Goal: Information Seeking & Learning: Learn about a topic

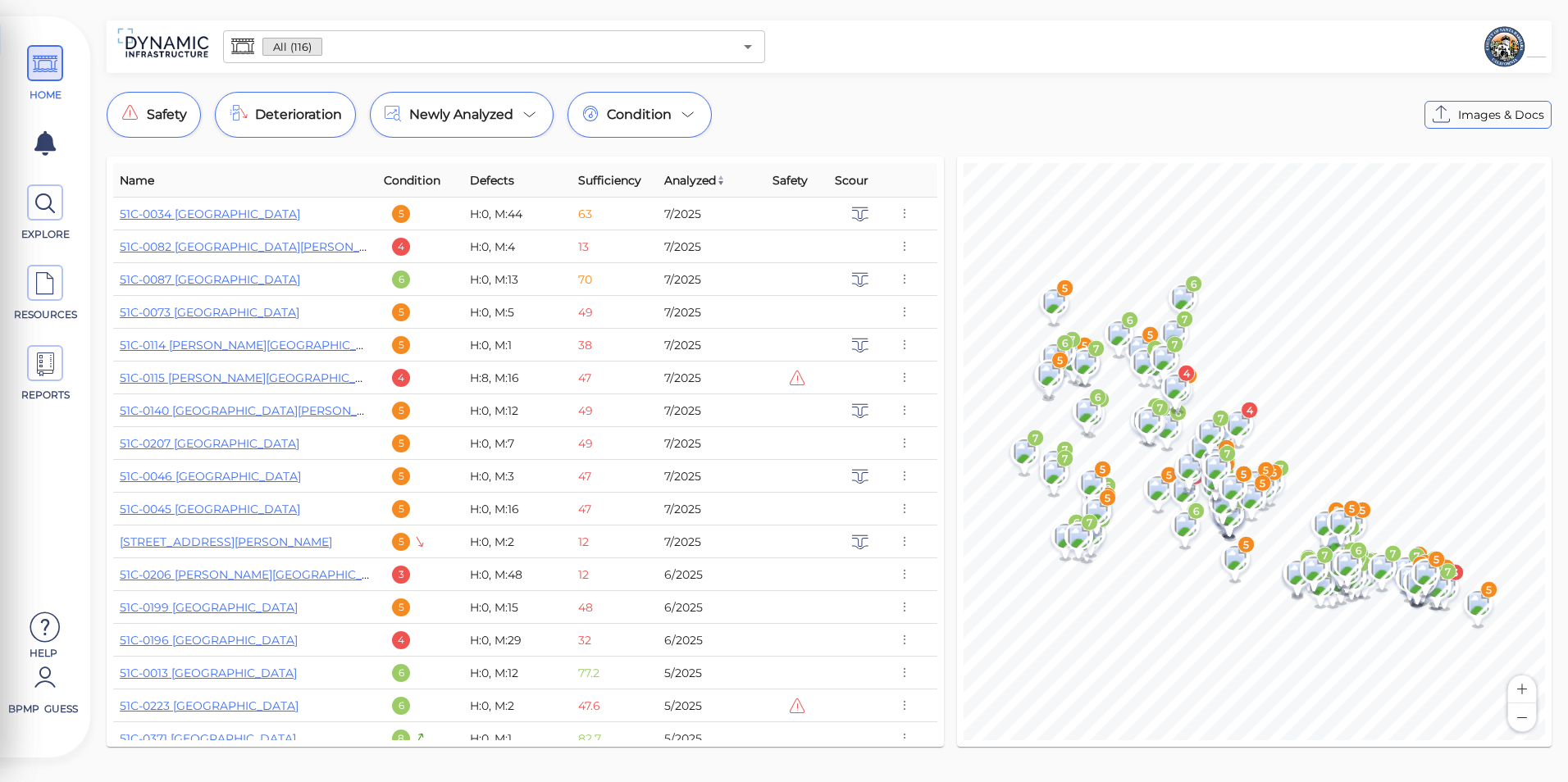
click at [762, 44] on div "All (116) ​" at bounding box center [494, 47] width 542 height 33
click at [729, 48] on input "text" at bounding box center [527, 47] width 410 height 23
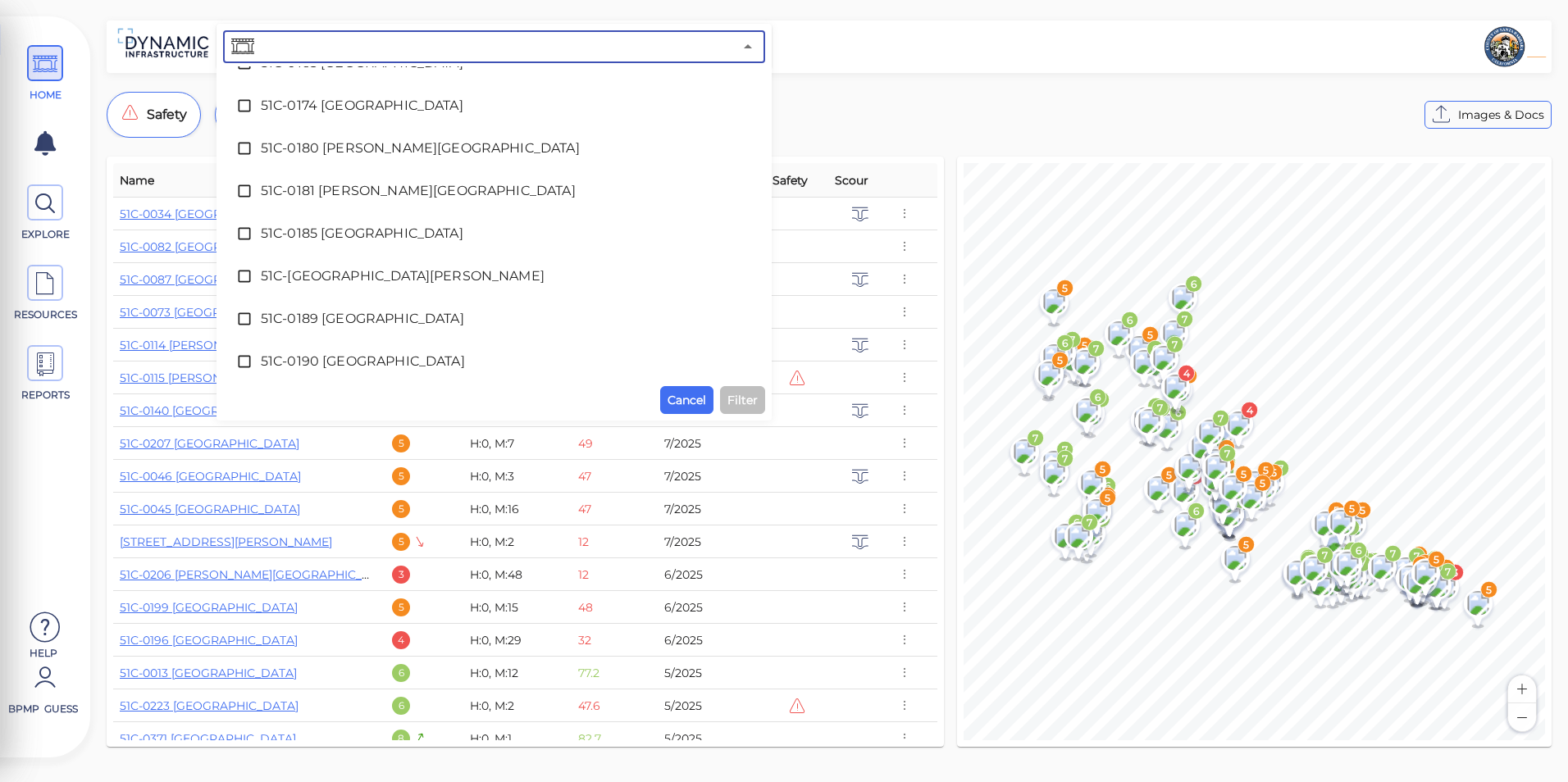
scroll to position [2297, 0]
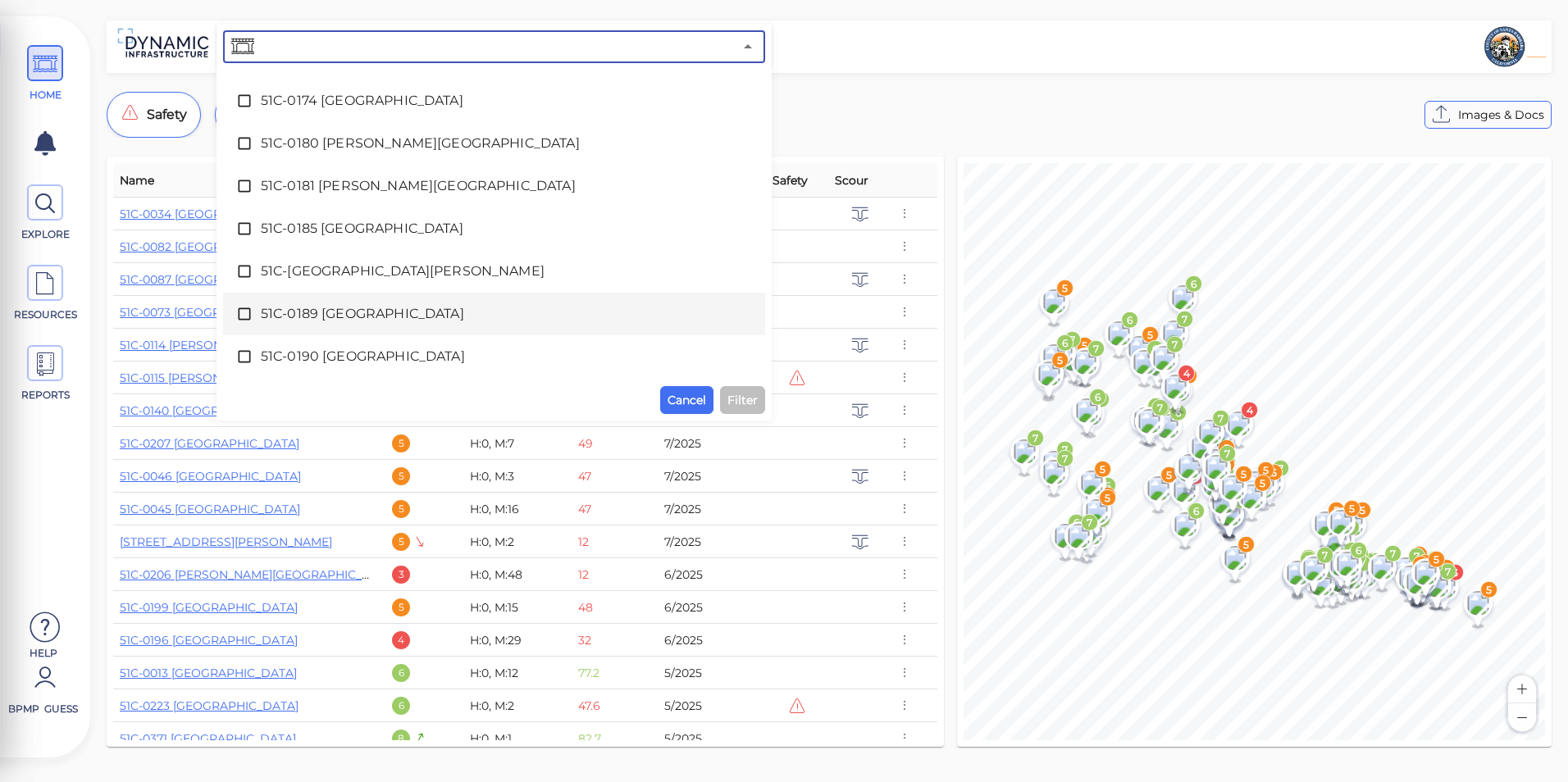
click at [444, 328] on div "51C-0189 [GEOGRAPHIC_DATA]" at bounding box center [494, 314] width 516 height 33
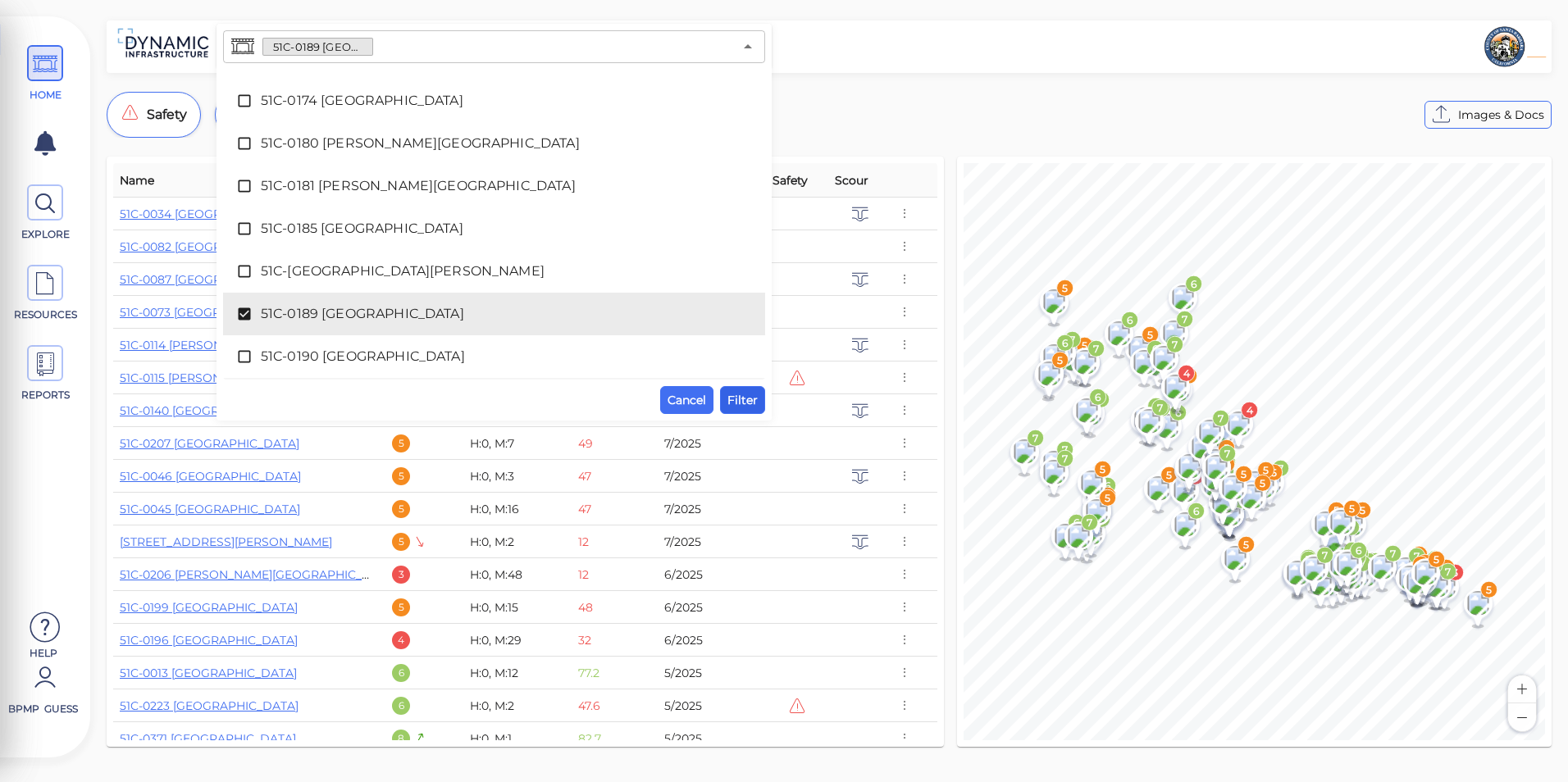
click at [735, 394] on span "Filter" at bounding box center [742, 401] width 30 height 20
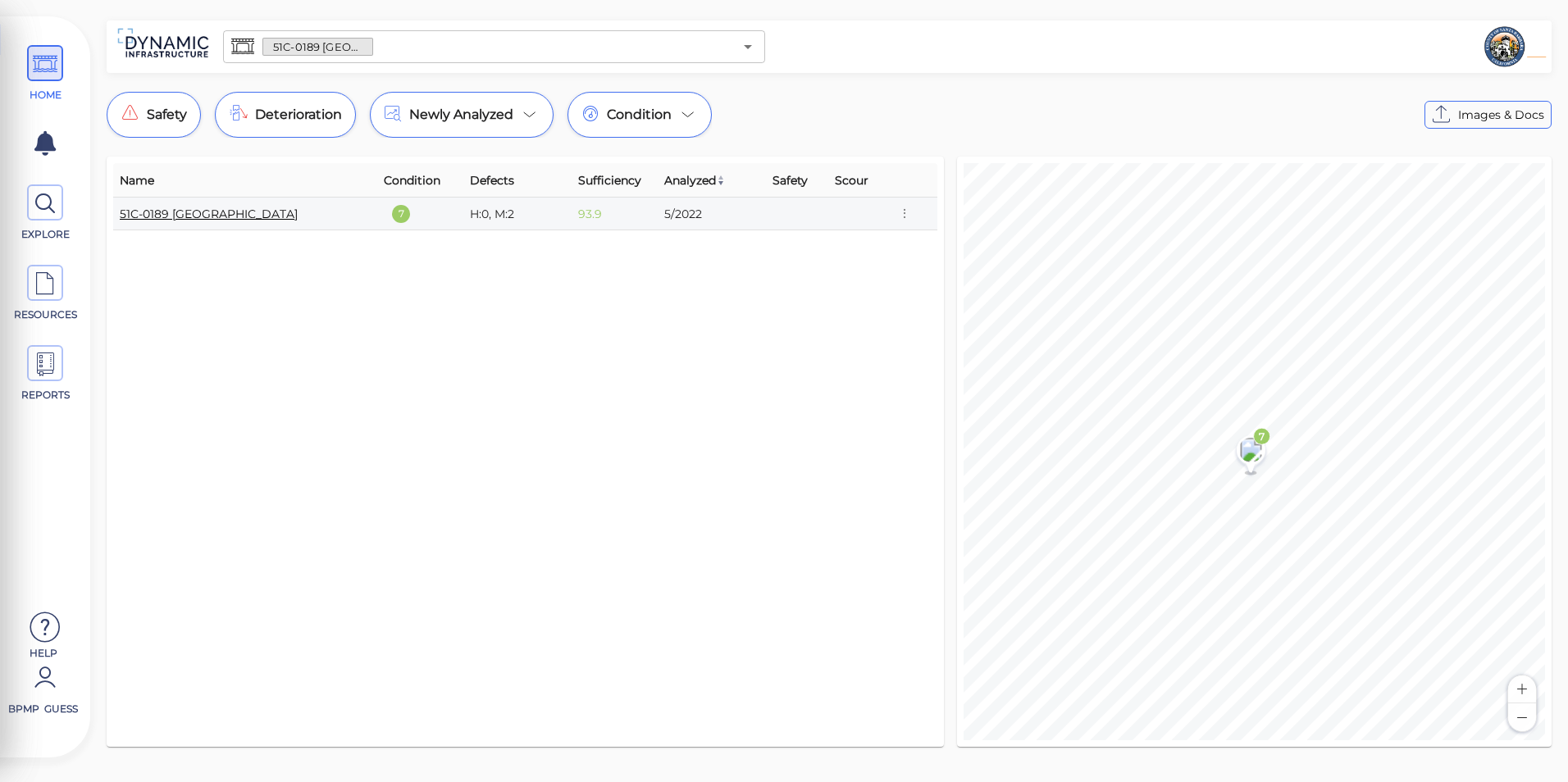
click at [224, 218] on link "51C-0189 [GEOGRAPHIC_DATA]" at bounding box center [209, 214] width 178 height 15
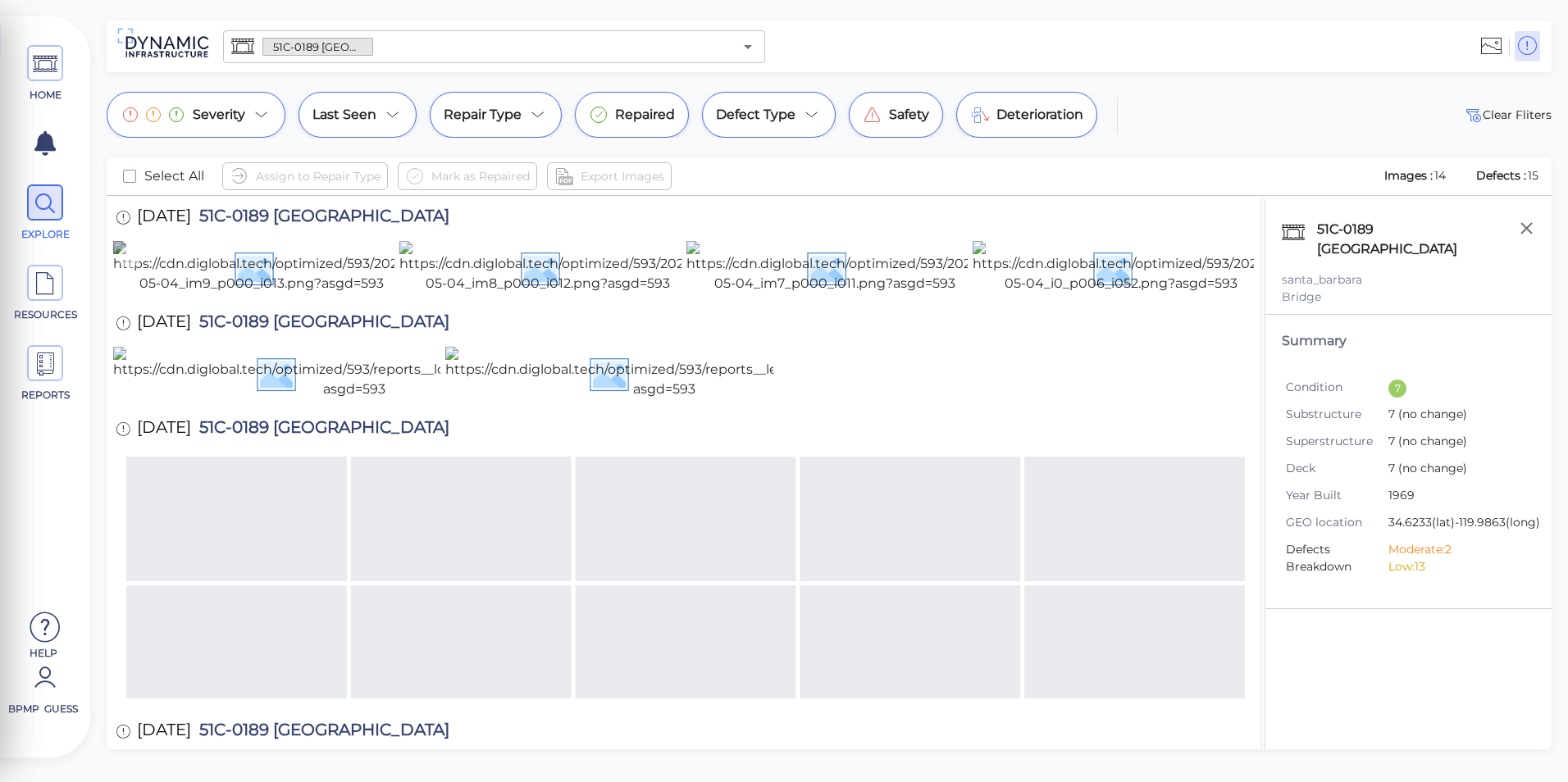
click at [362, 294] on img at bounding box center [262, 267] width 297 height 52
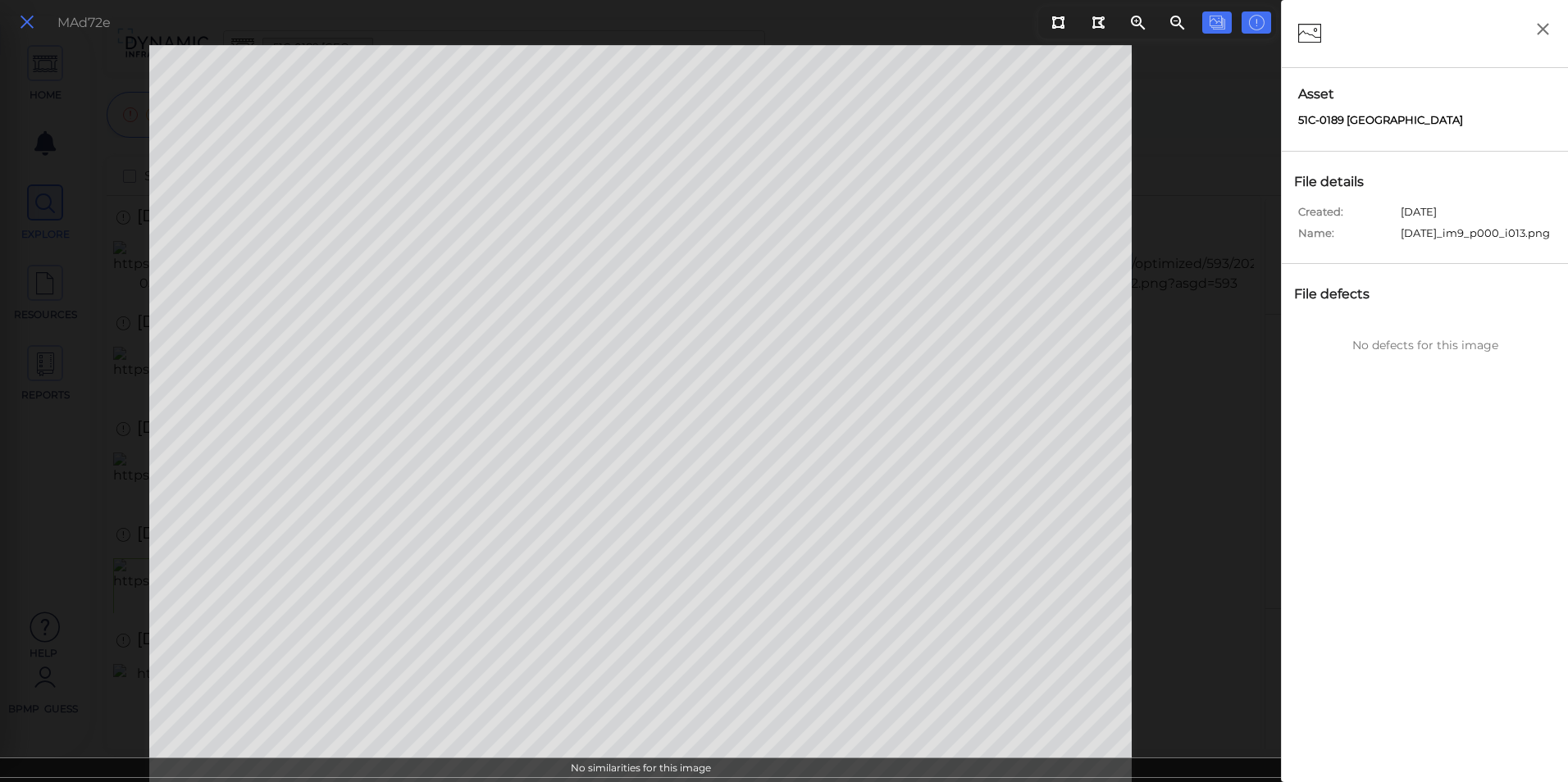
click at [29, 19] on icon at bounding box center [27, 23] width 18 height 22
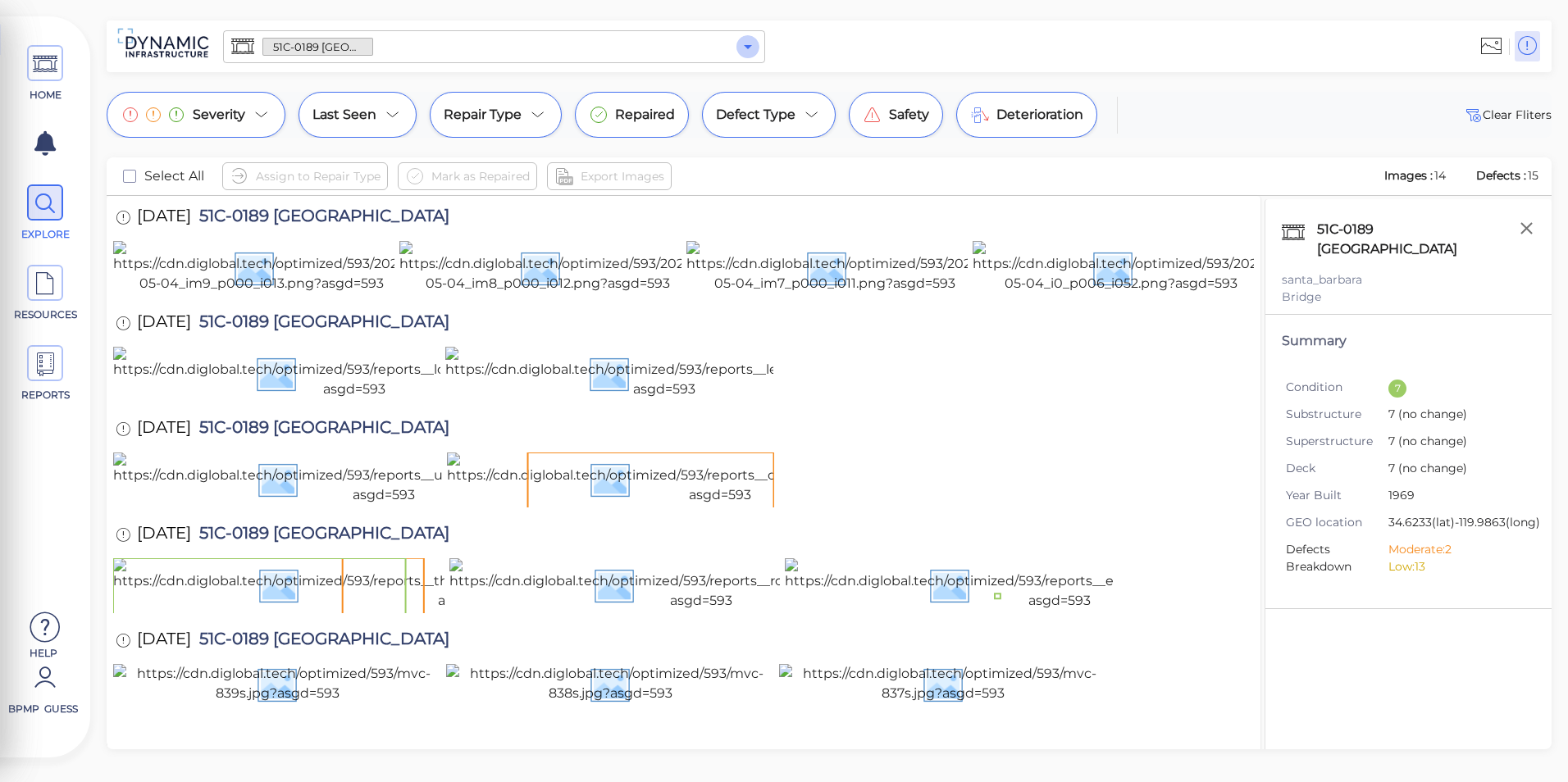
click at [739, 42] on icon "Open" at bounding box center [748, 47] width 20 height 20
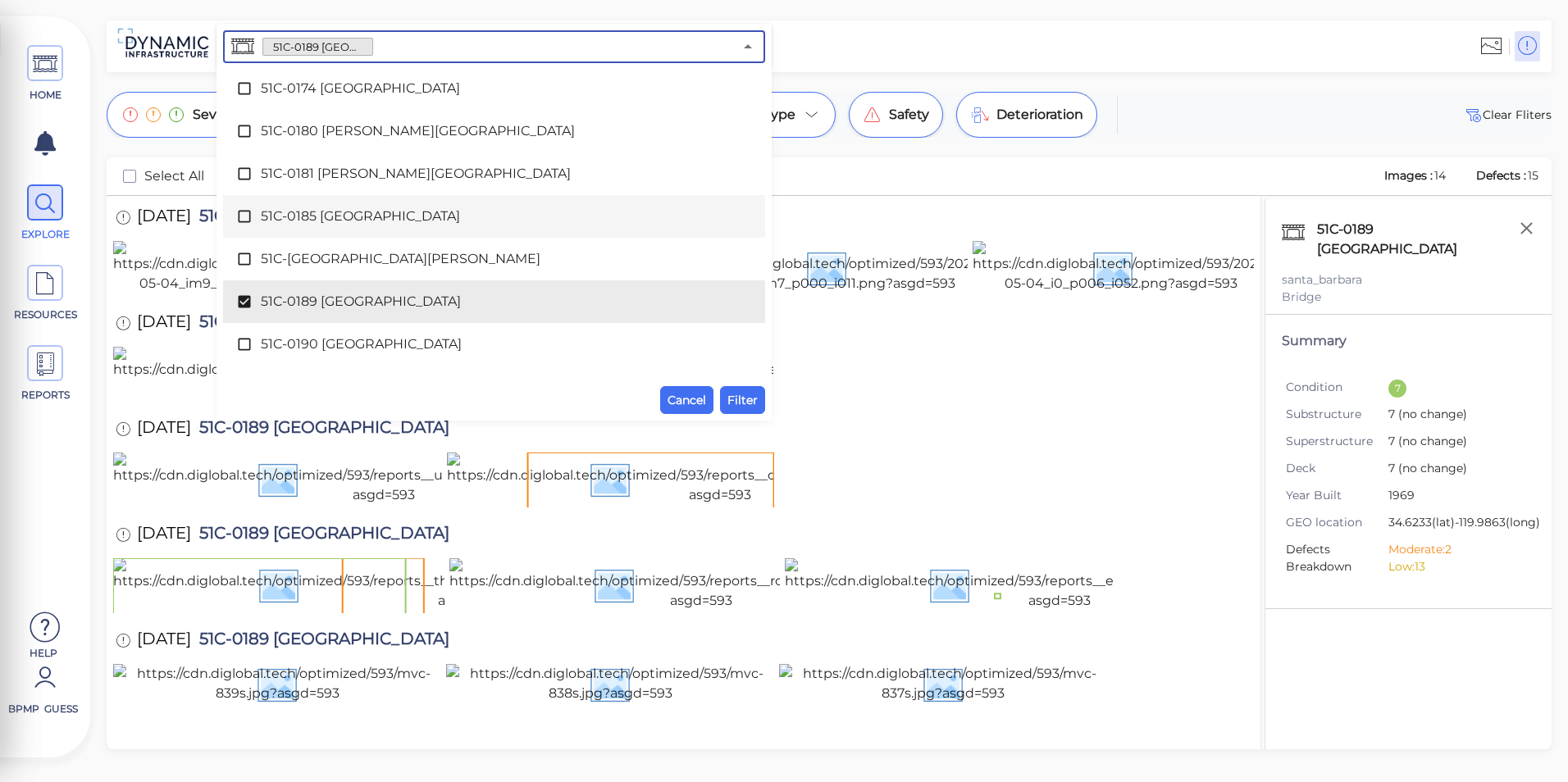
scroll to position [2334, 0]
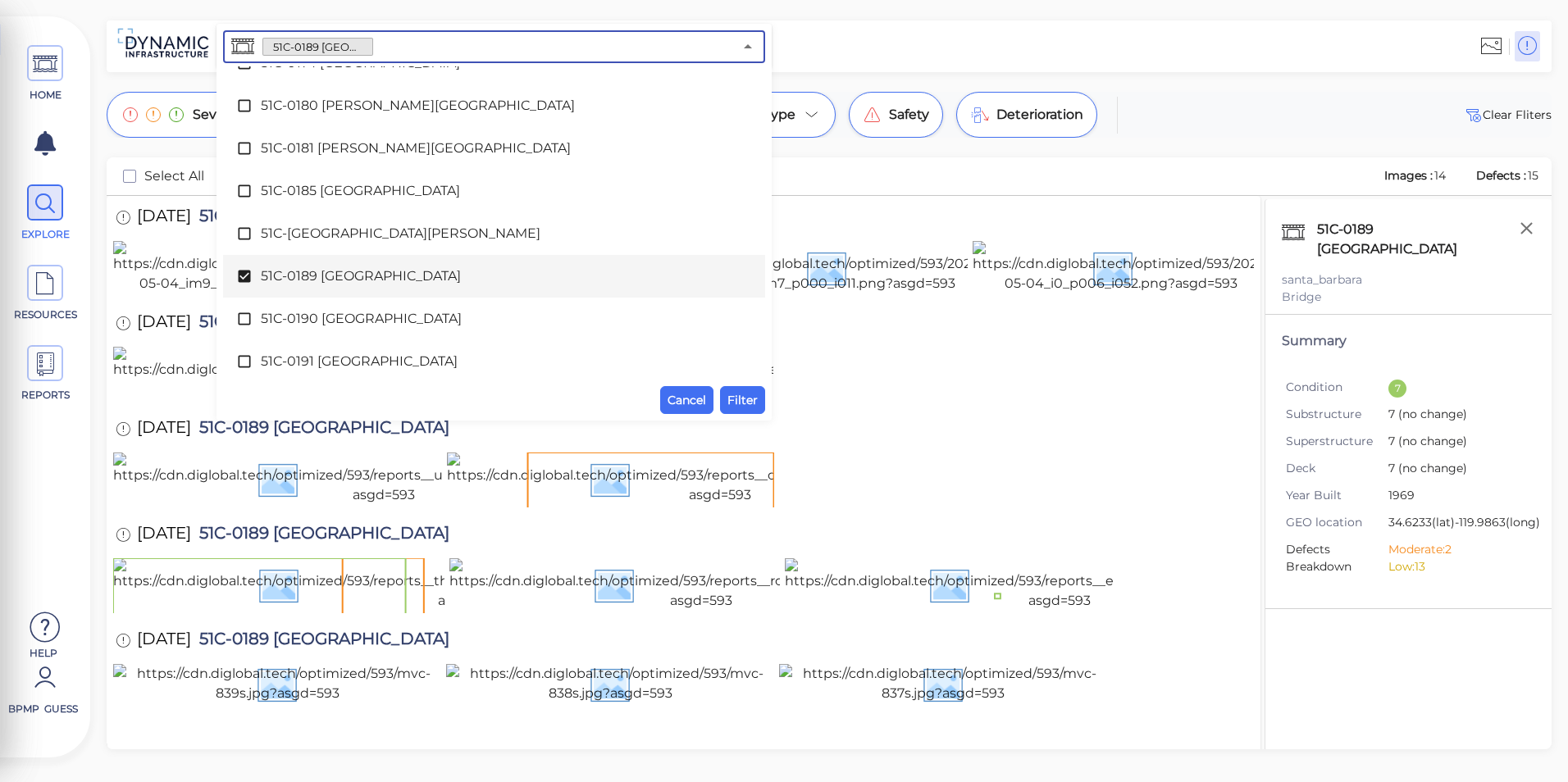
click at [619, 284] on span "51C-0189 [GEOGRAPHIC_DATA]" at bounding box center [494, 276] width 467 height 20
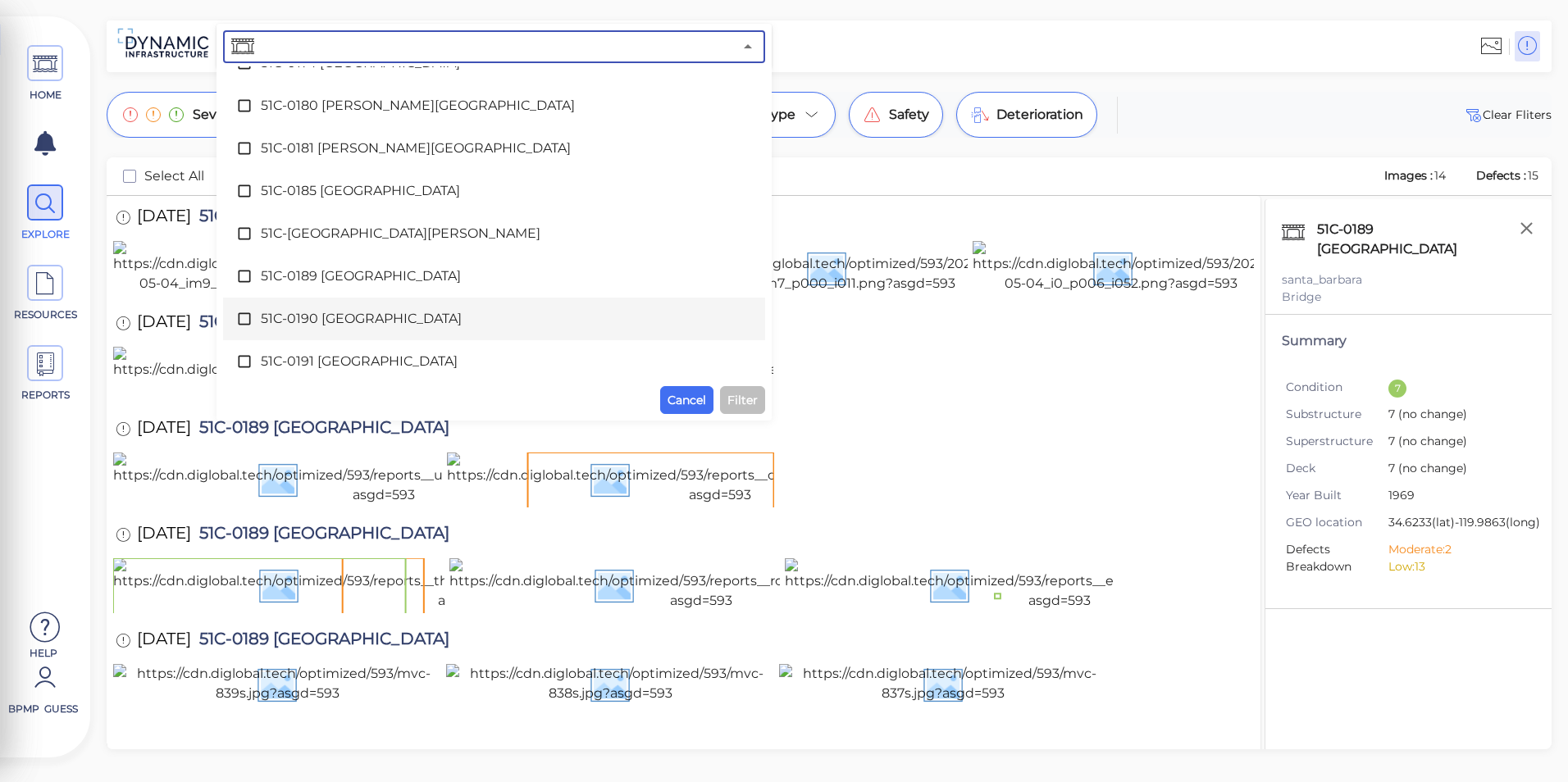
click at [633, 309] on span "51C-0190 [GEOGRAPHIC_DATA]" at bounding box center [494, 319] width 467 height 20
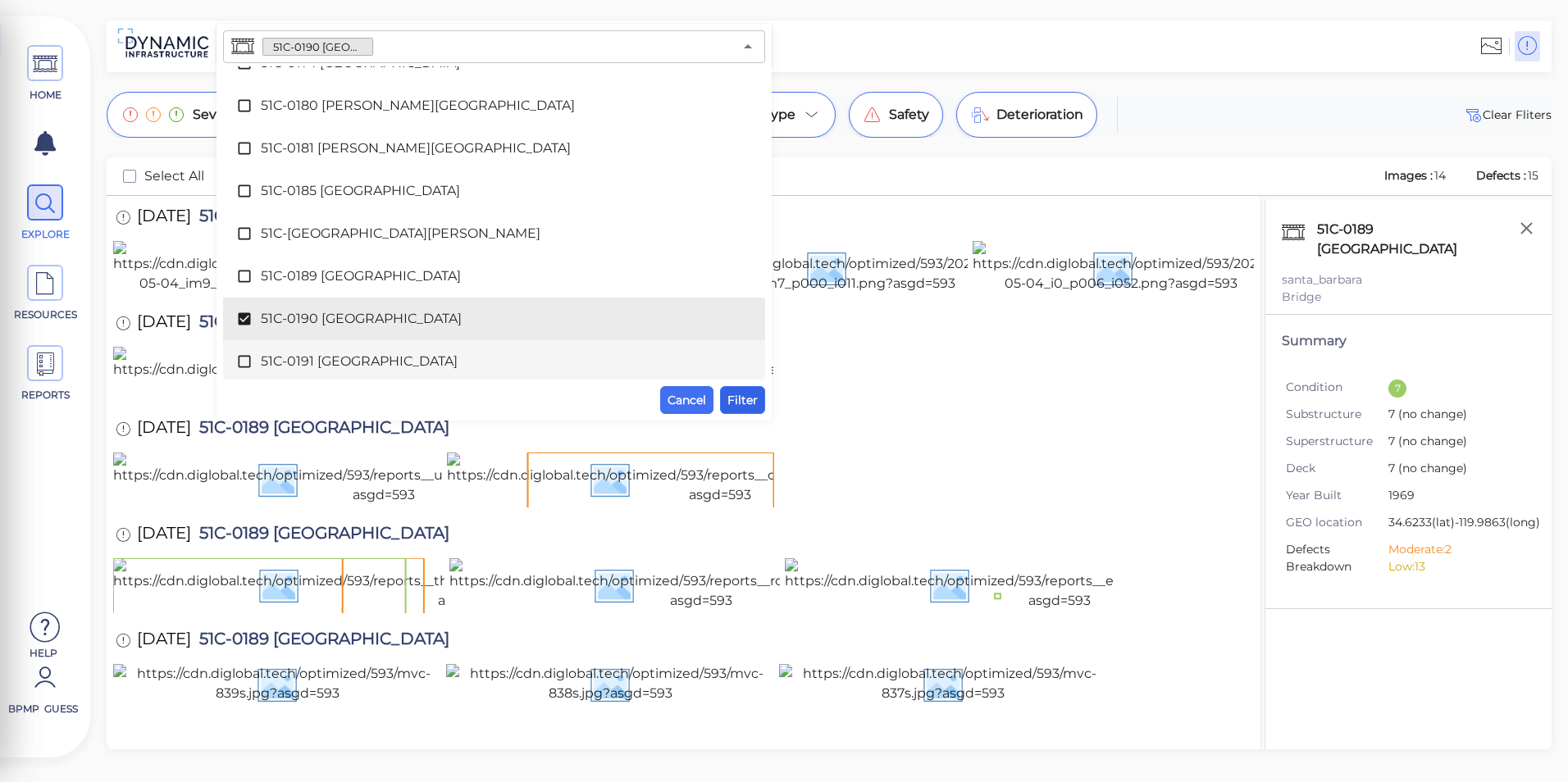
click at [730, 401] on span "Filter" at bounding box center [742, 401] width 30 height 20
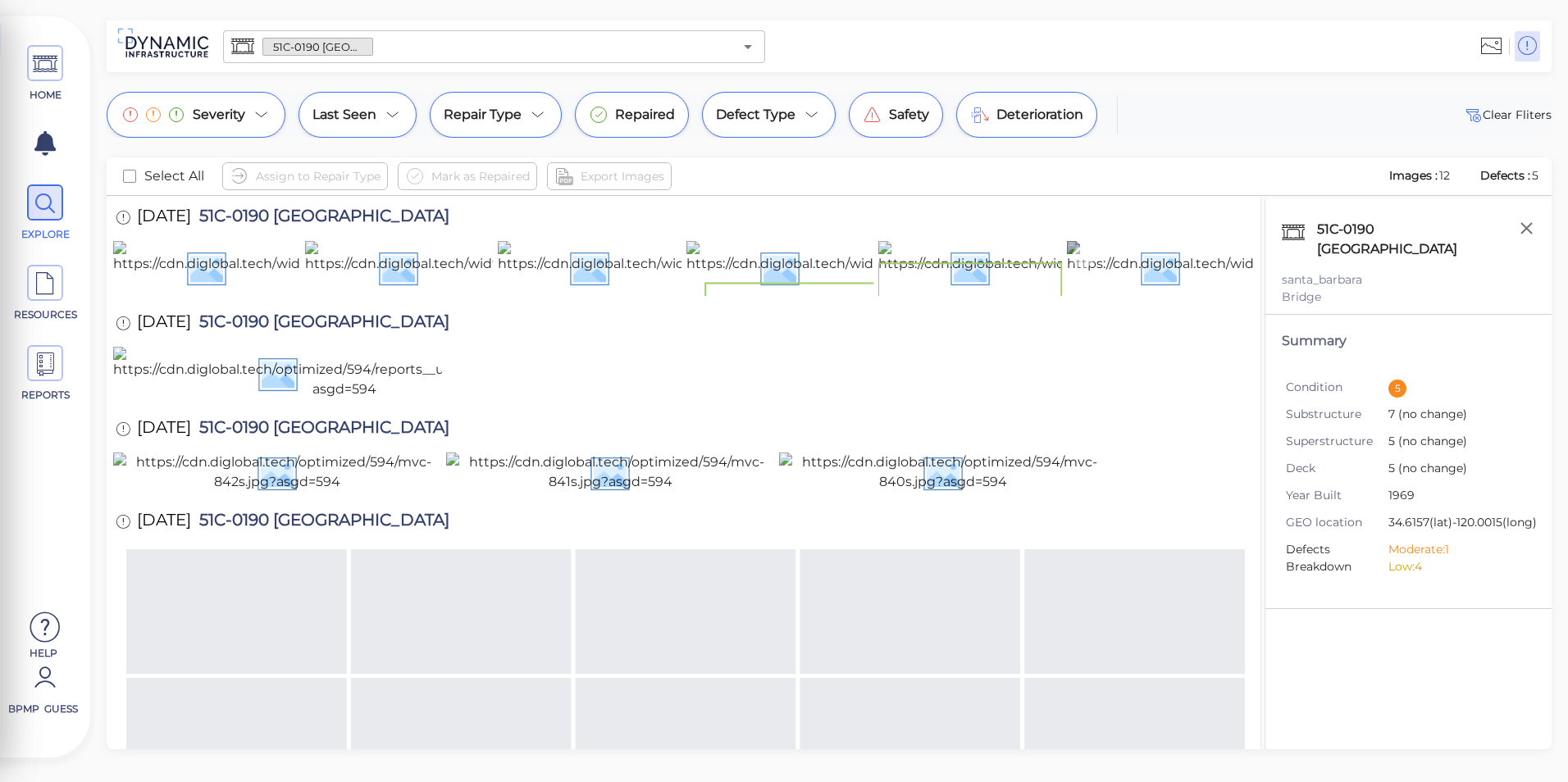
click at [1115, 289] on img at bounding box center [1312, 267] width 489 height 52
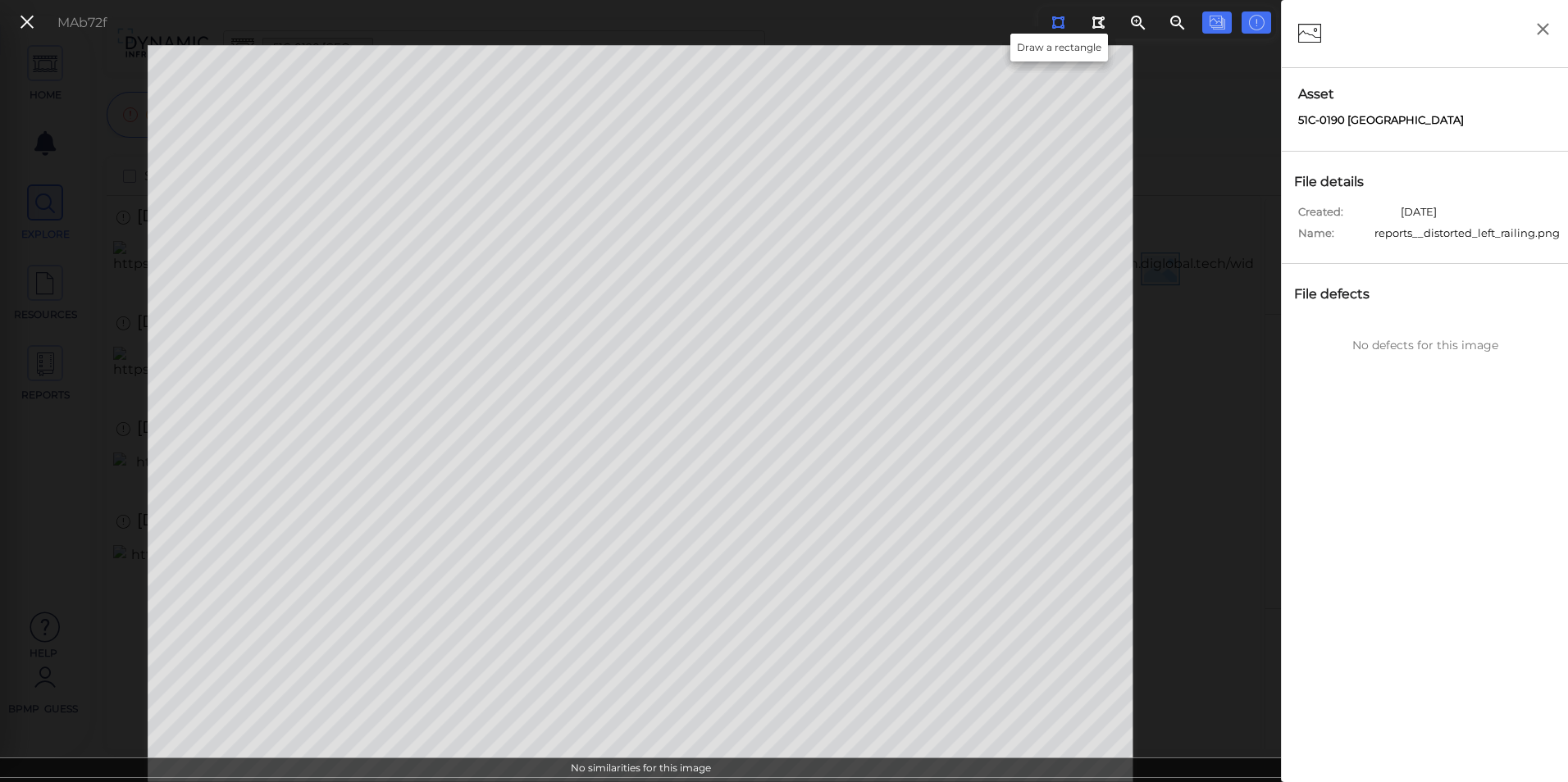
click at [1073, 17] on button at bounding box center [1058, 23] width 30 height 22
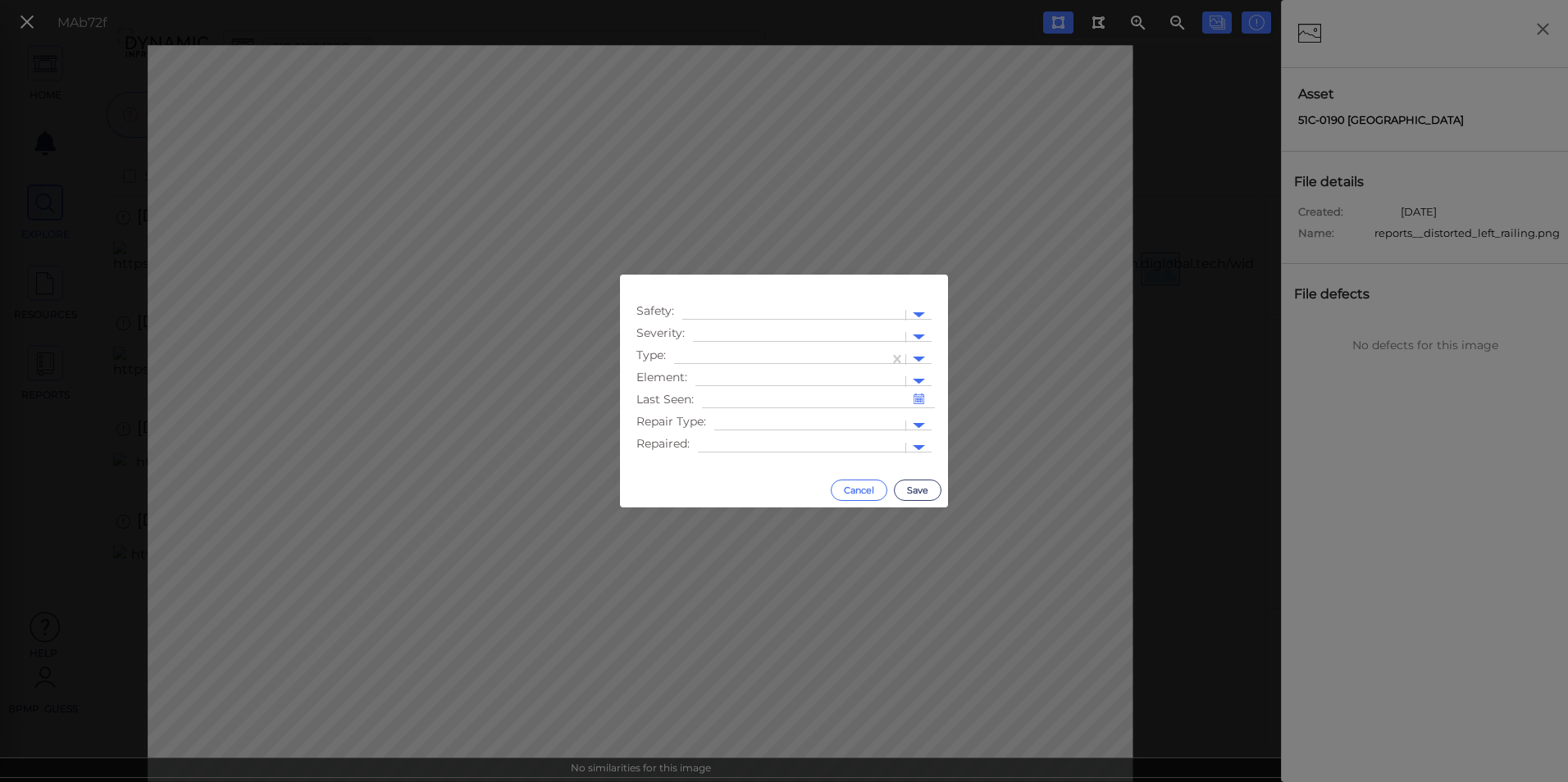
click at [863, 485] on button "Cancel" at bounding box center [859, 490] width 57 height 21
click at [916, 364] on div at bounding box center [919, 359] width 26 height 19
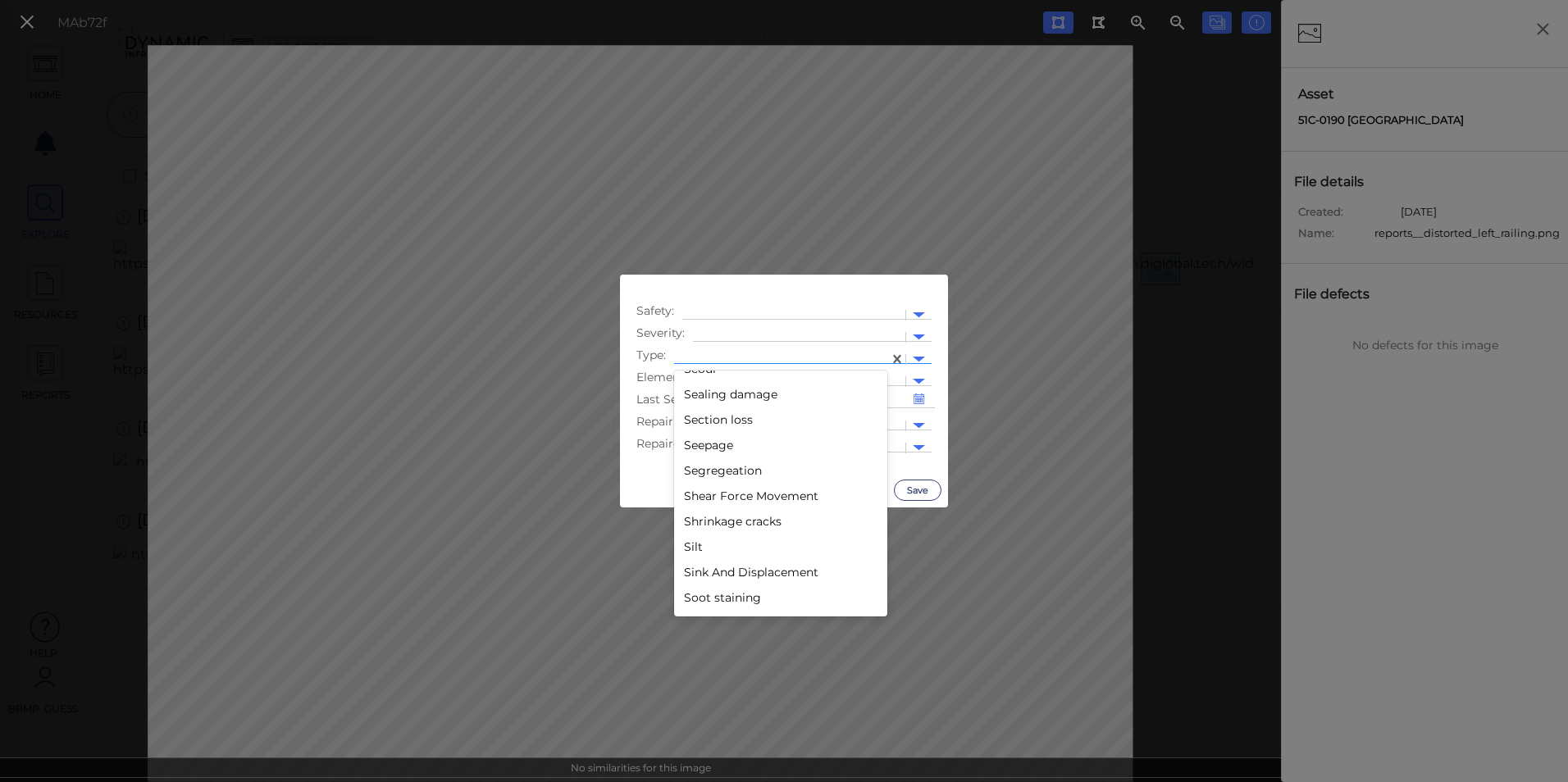
scroll to position [2537, 0]
click at [755, 503] on div "Section loss" at bounding box center [780, 502] width 213 height 26
click at [914, 357] on div at bounding box center [918, 359] width 12 height 5
click at [726, 475] on div "Distortion" at bounding box center [780, 478] width 213 height 26
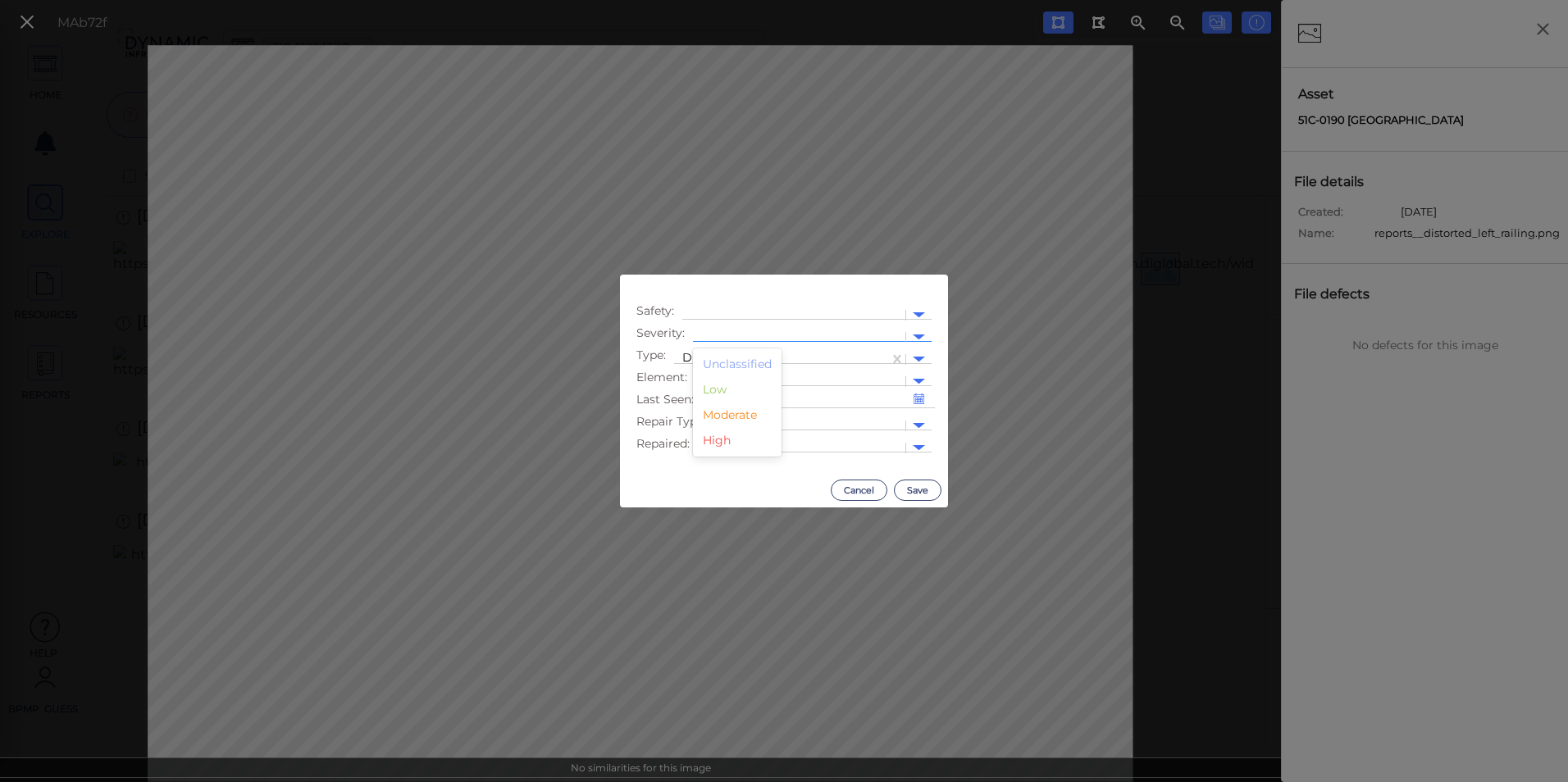
click at [918, 333] on div at bounding box center [919, 337] width 26 height 19
click at [742, 387] on div "Low" at bounding box center [737, 390] width 89 height 26
click at [909, 490] on button "Save" at bounding box center [918, 490] width 48 height 21
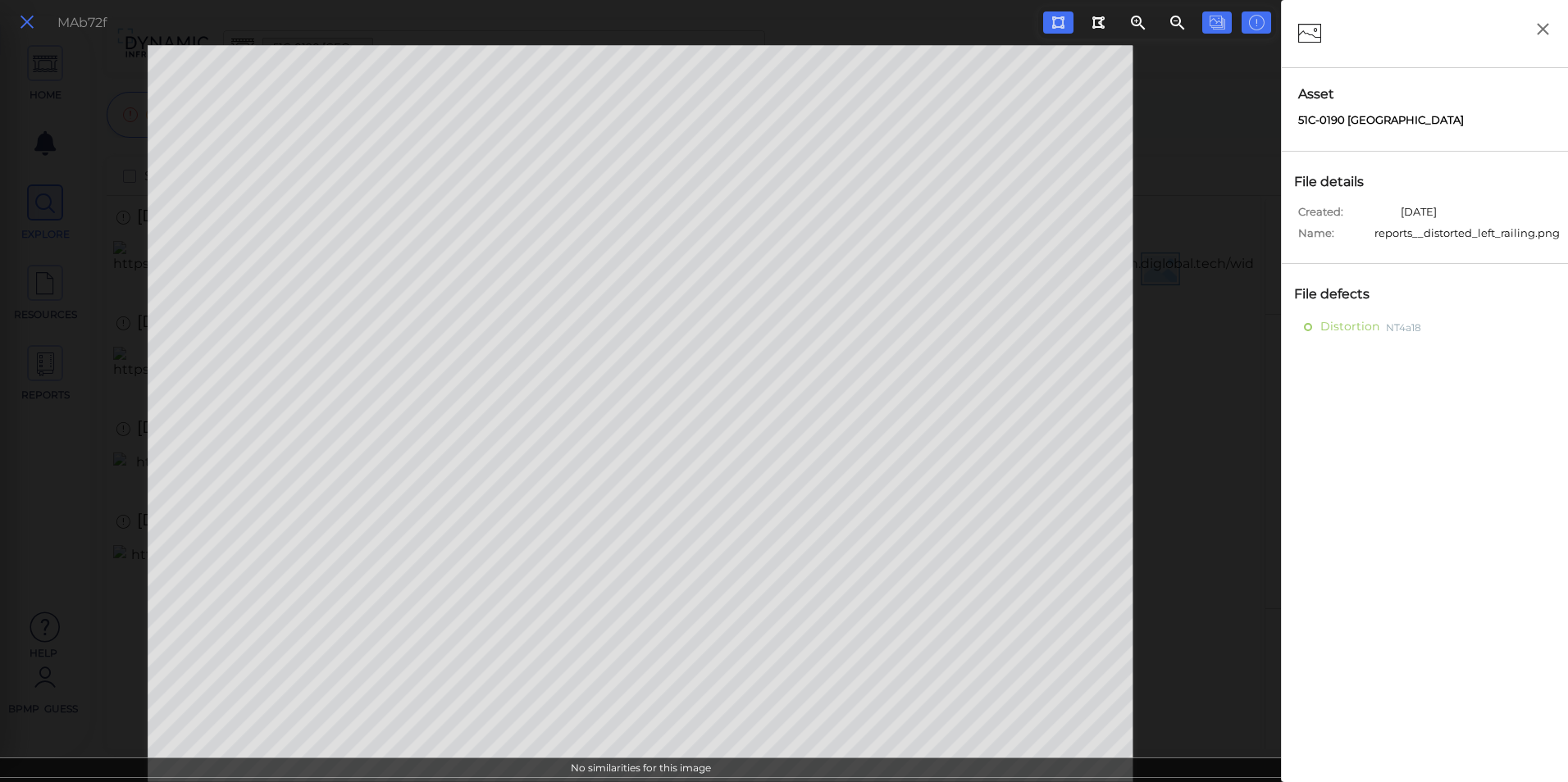
click at [17, 17] on button at bounding box center [27, 23] width 27 height 24
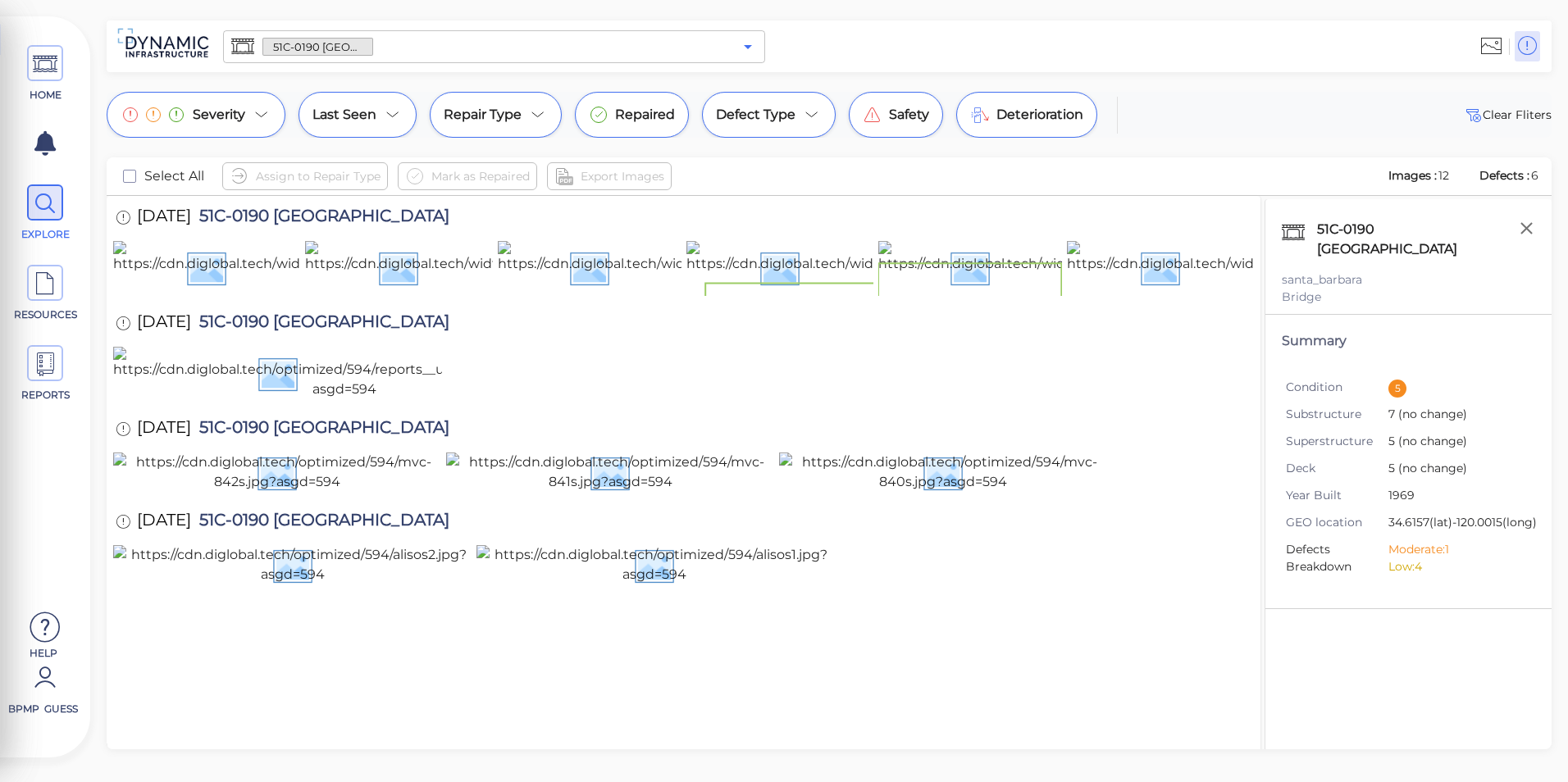
click at [754, 45] on icon "Open" at bounding box center [748, 47] width 20 height 20
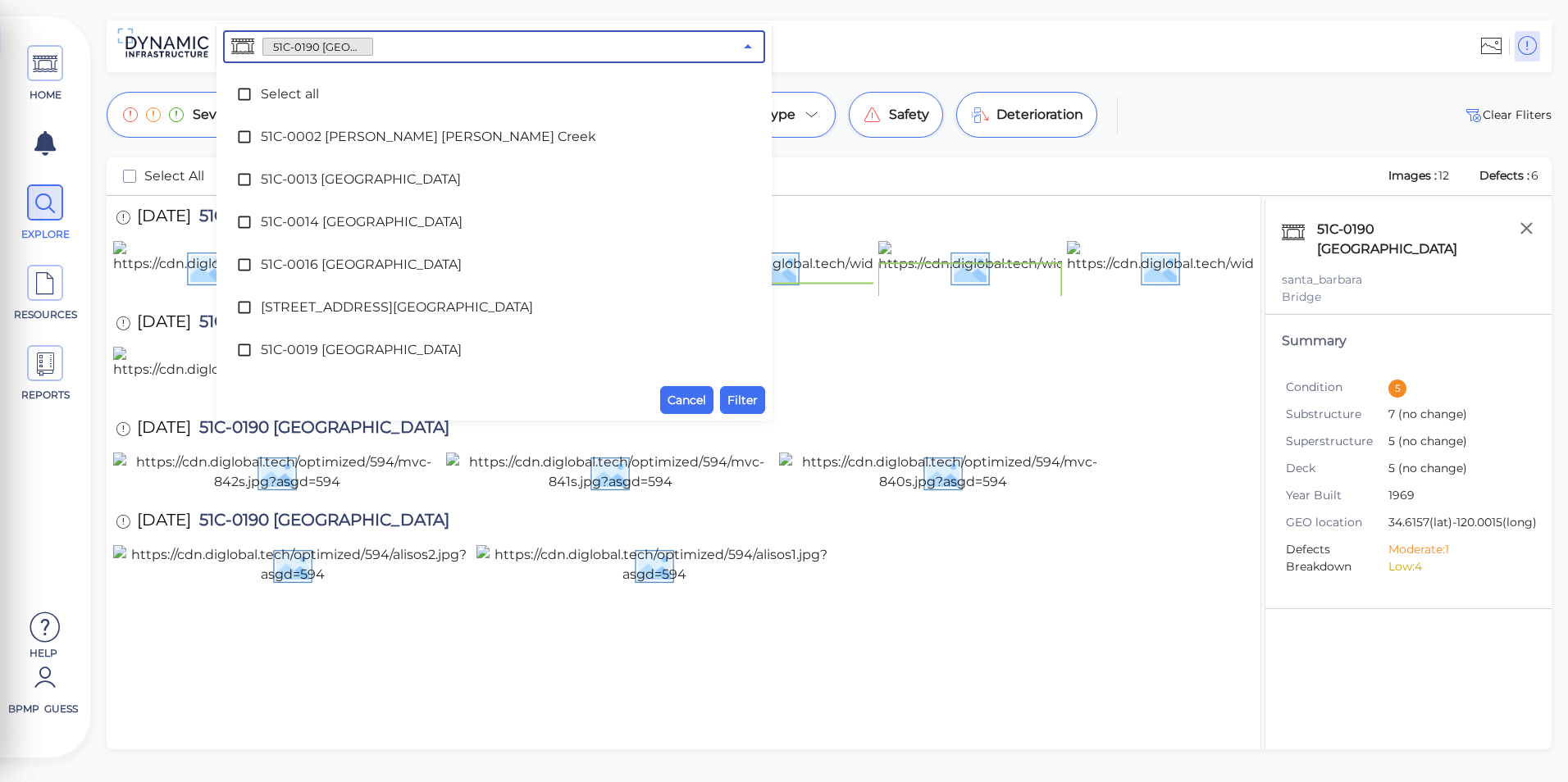
scroll to position [2295, 0]
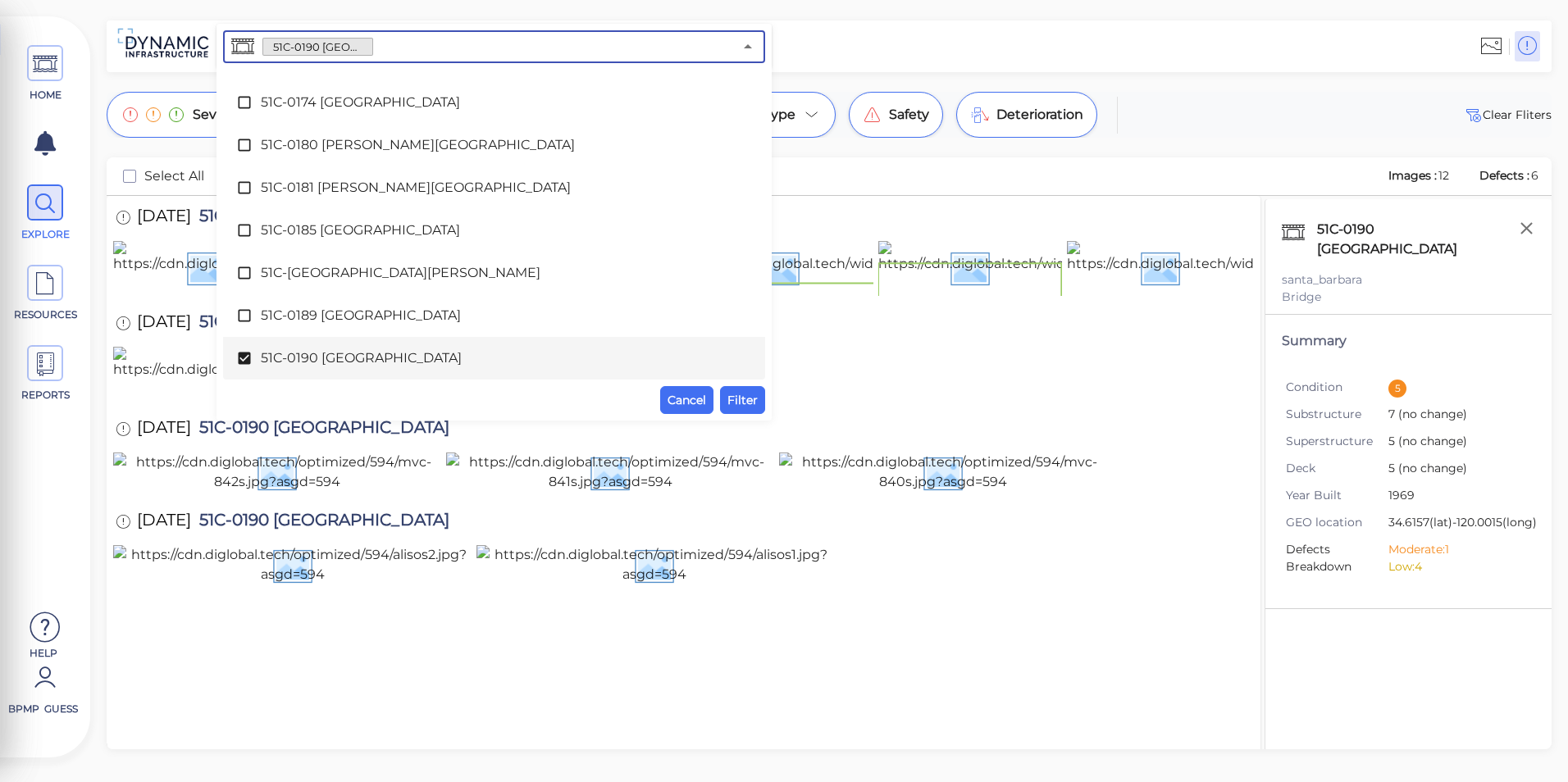
click at [464, 344] on div "51C-0190 [GEOGRAPHIC_DATA]" at bounding box center [494, 359] width 516 height 33
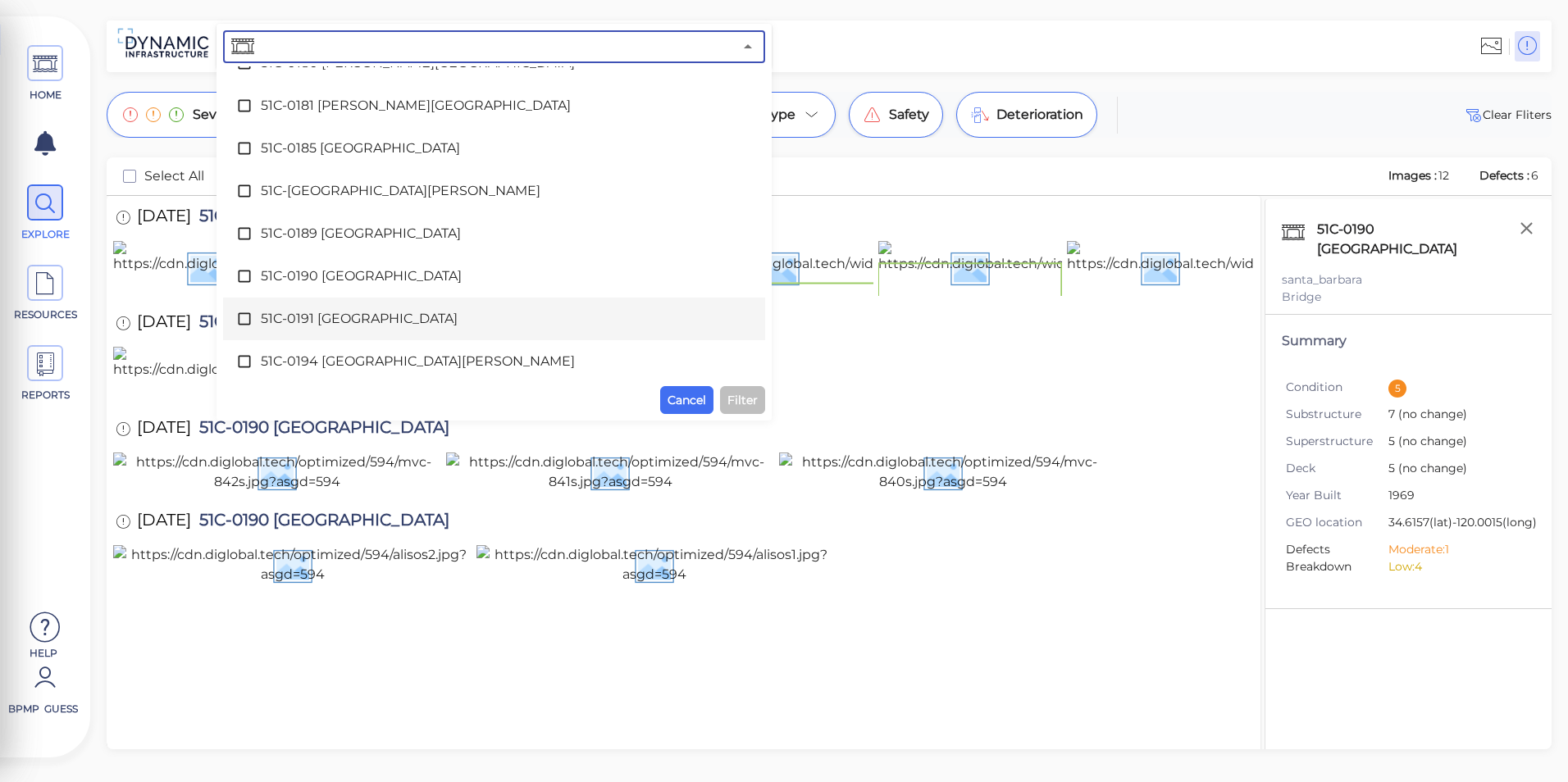
click at [468, 325] on span "51C-0191 [GEOGRAPHIC_DATA]" at bounding box center [494, 319] width 467 height 20
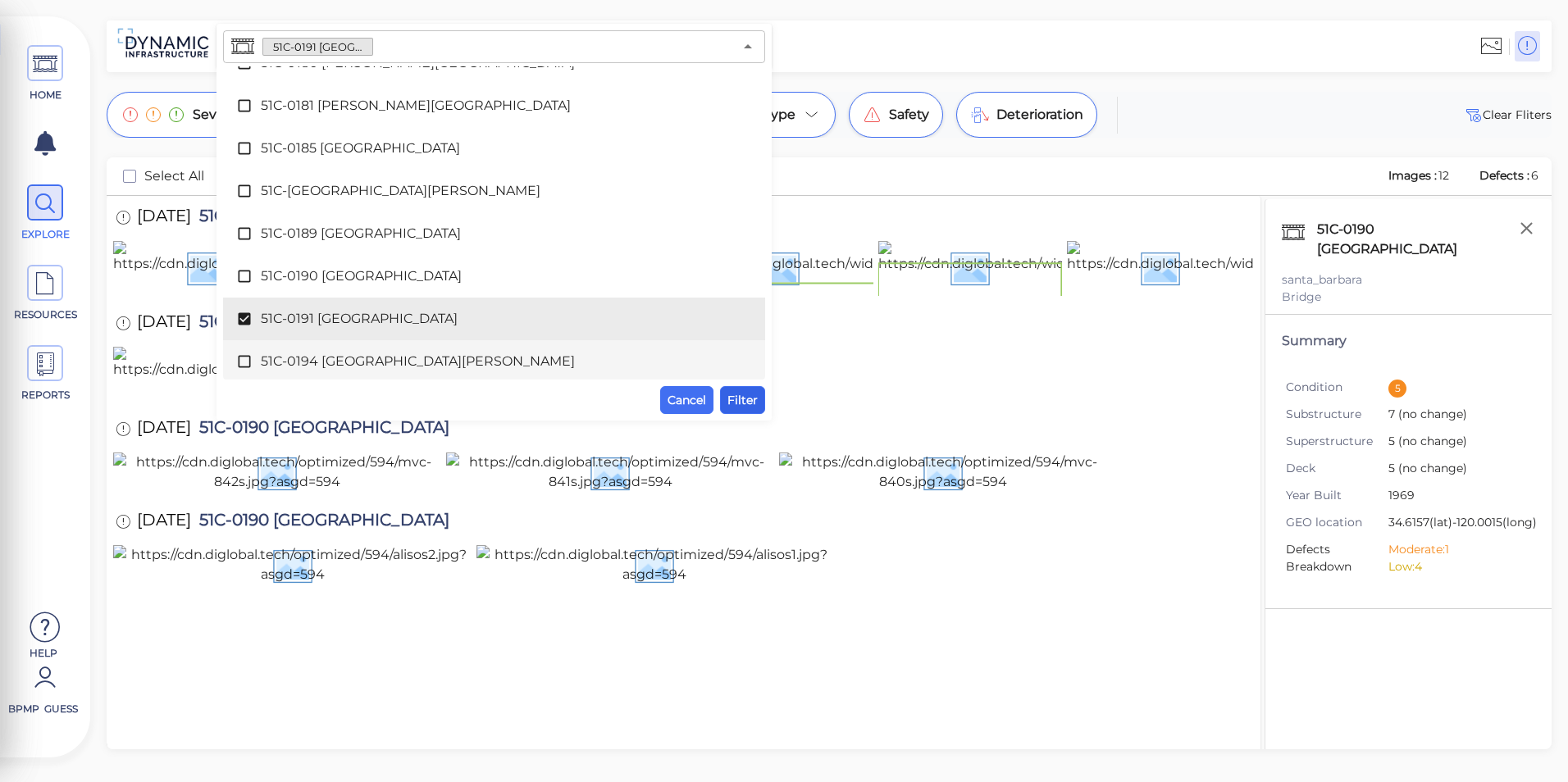
click at [747, 403] on span "Filter" at bounding box center [742, 401] width 30 height 20
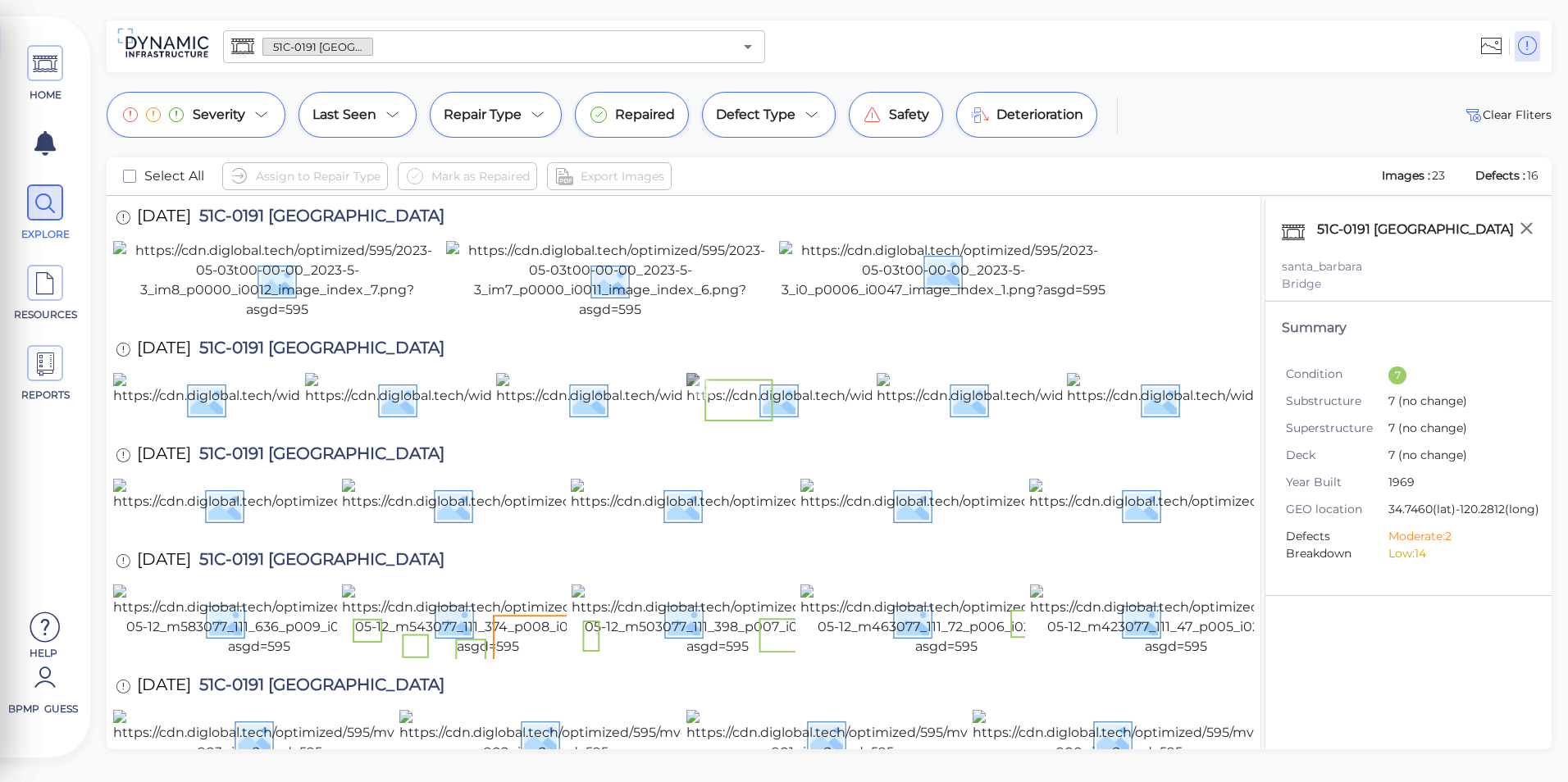
click at [815, 425] on img at bounding box center [1082, 399] width 790 height 52
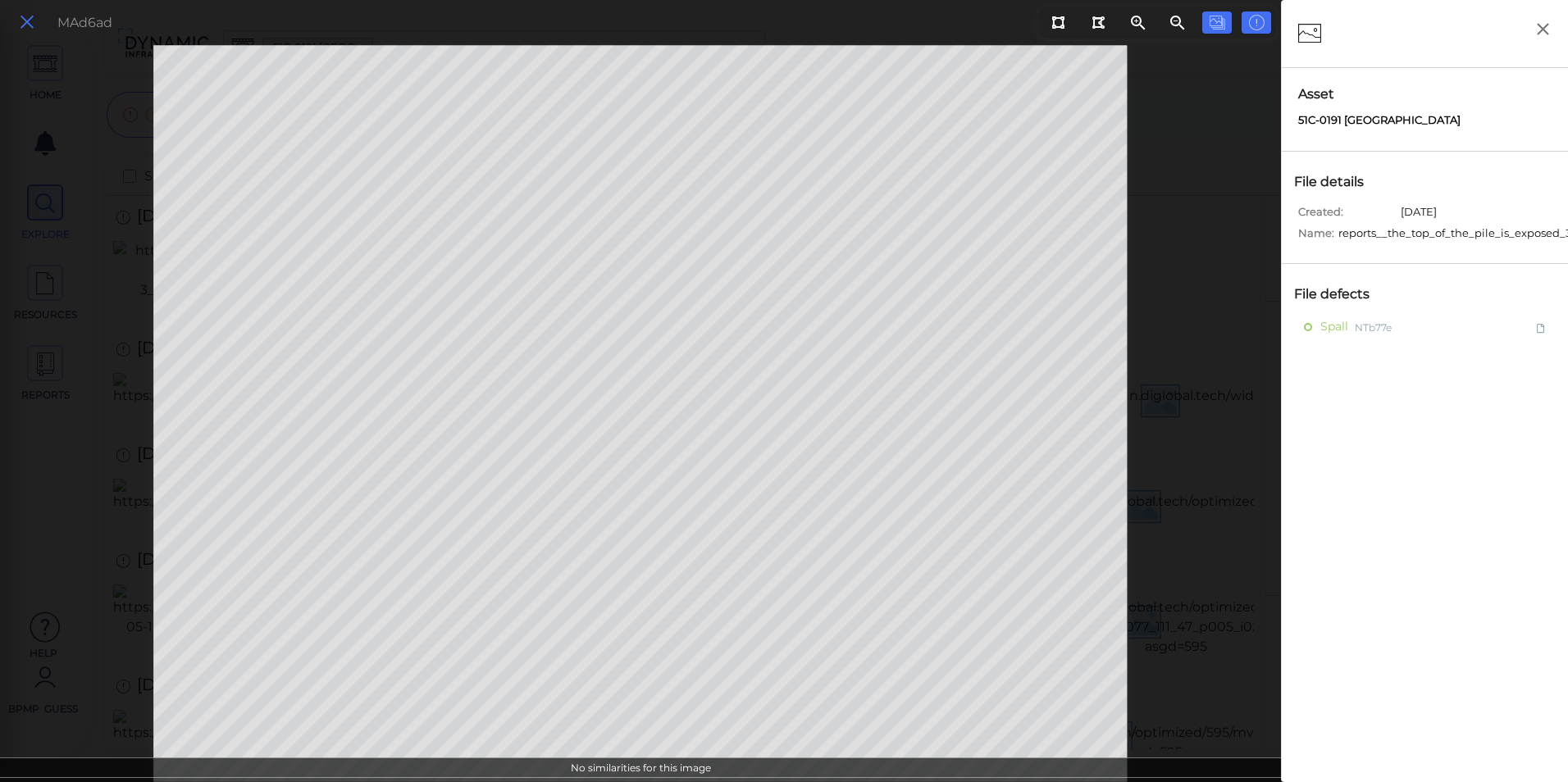
click at [27, 33] on icon at bounding box center [27, 23] width 18 height 22
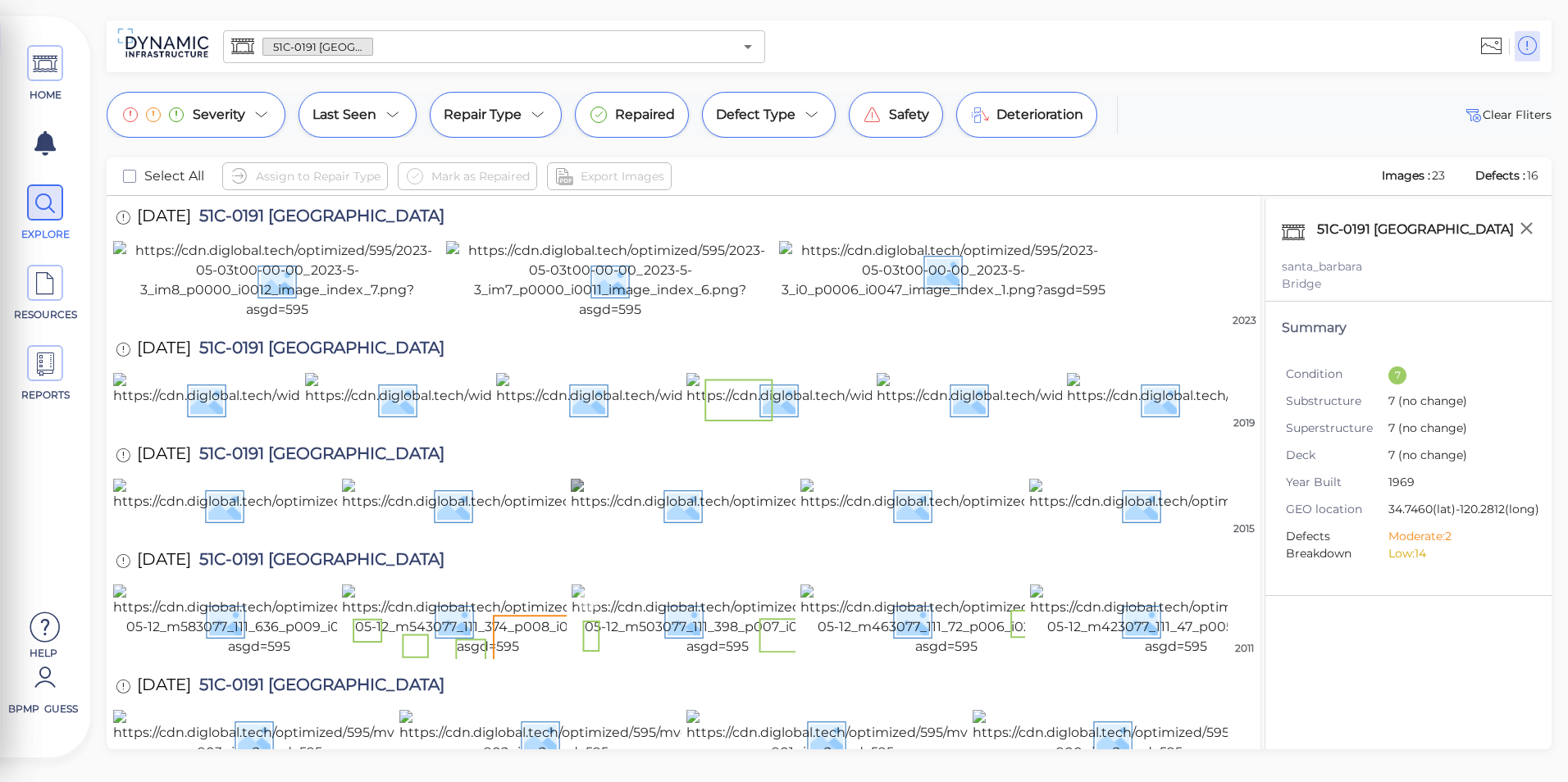
scroll to position [745, 0]
click at [427, 584] on img at bounding box center [488, 620] width 292 height 72
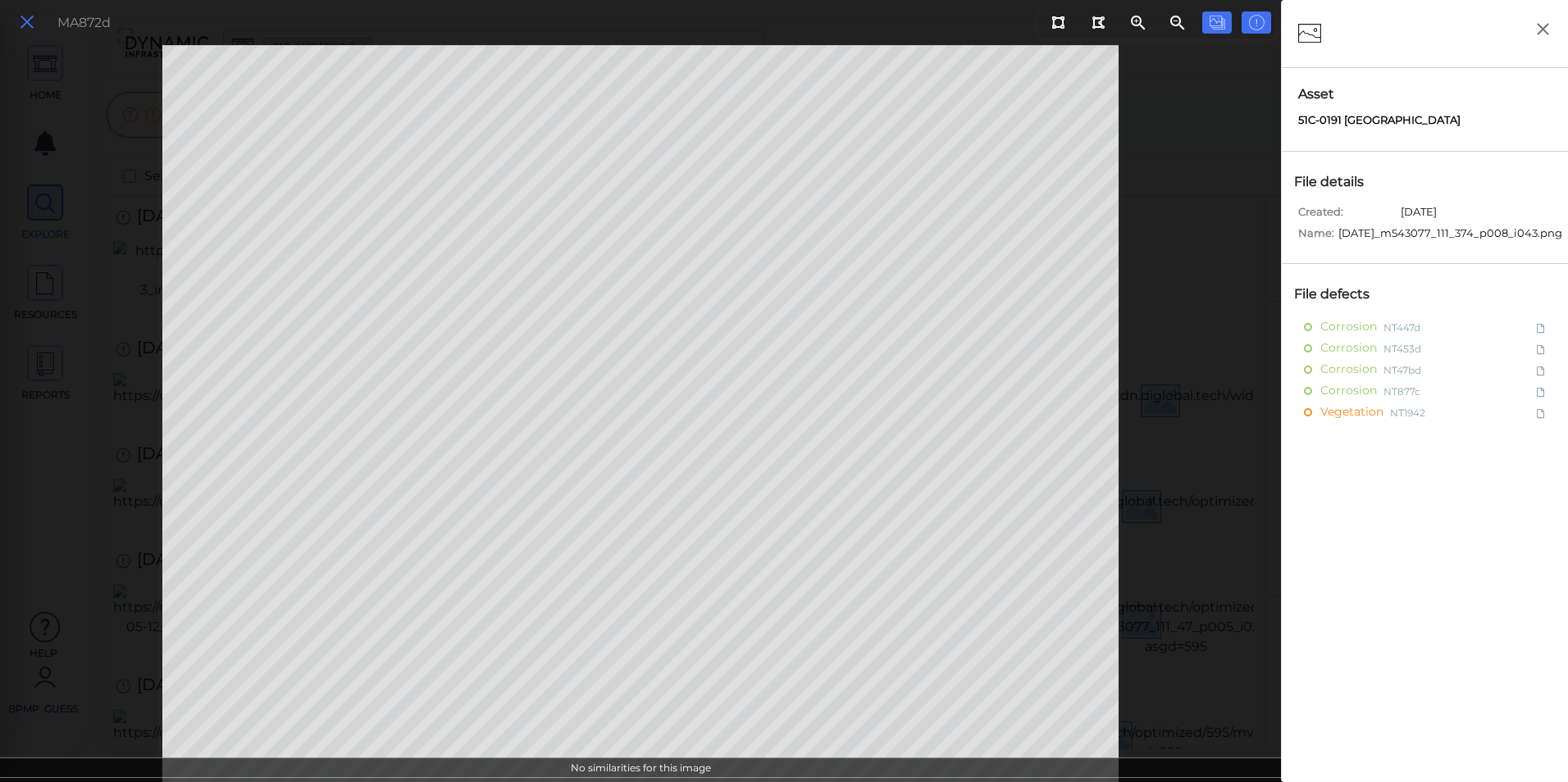
click at [24, 20] on icon at bounding box center [27, 23] width 18 height 22
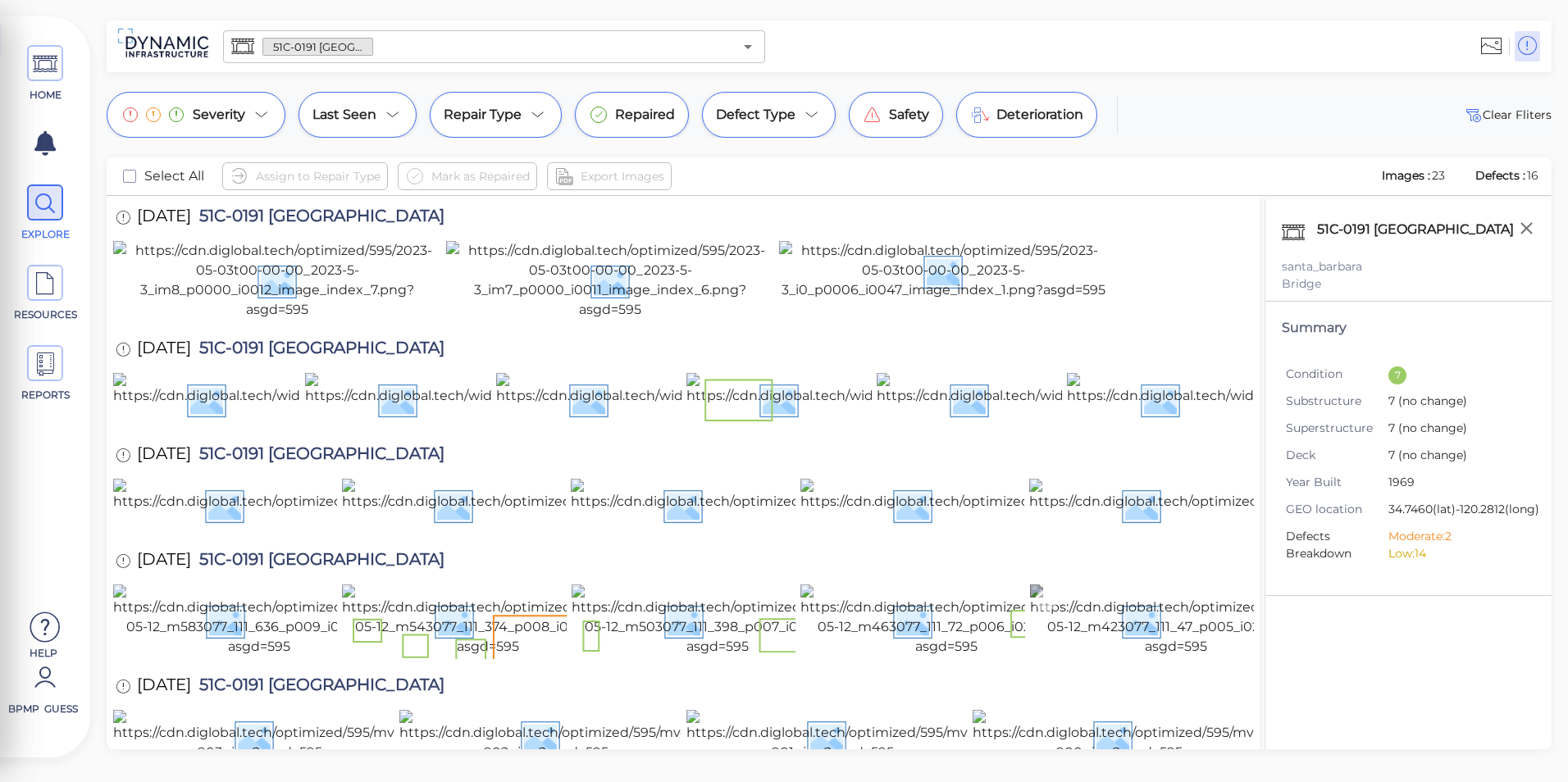
click at [1144, 584] on img at bounding box center [1176, 620] width 292 height 72
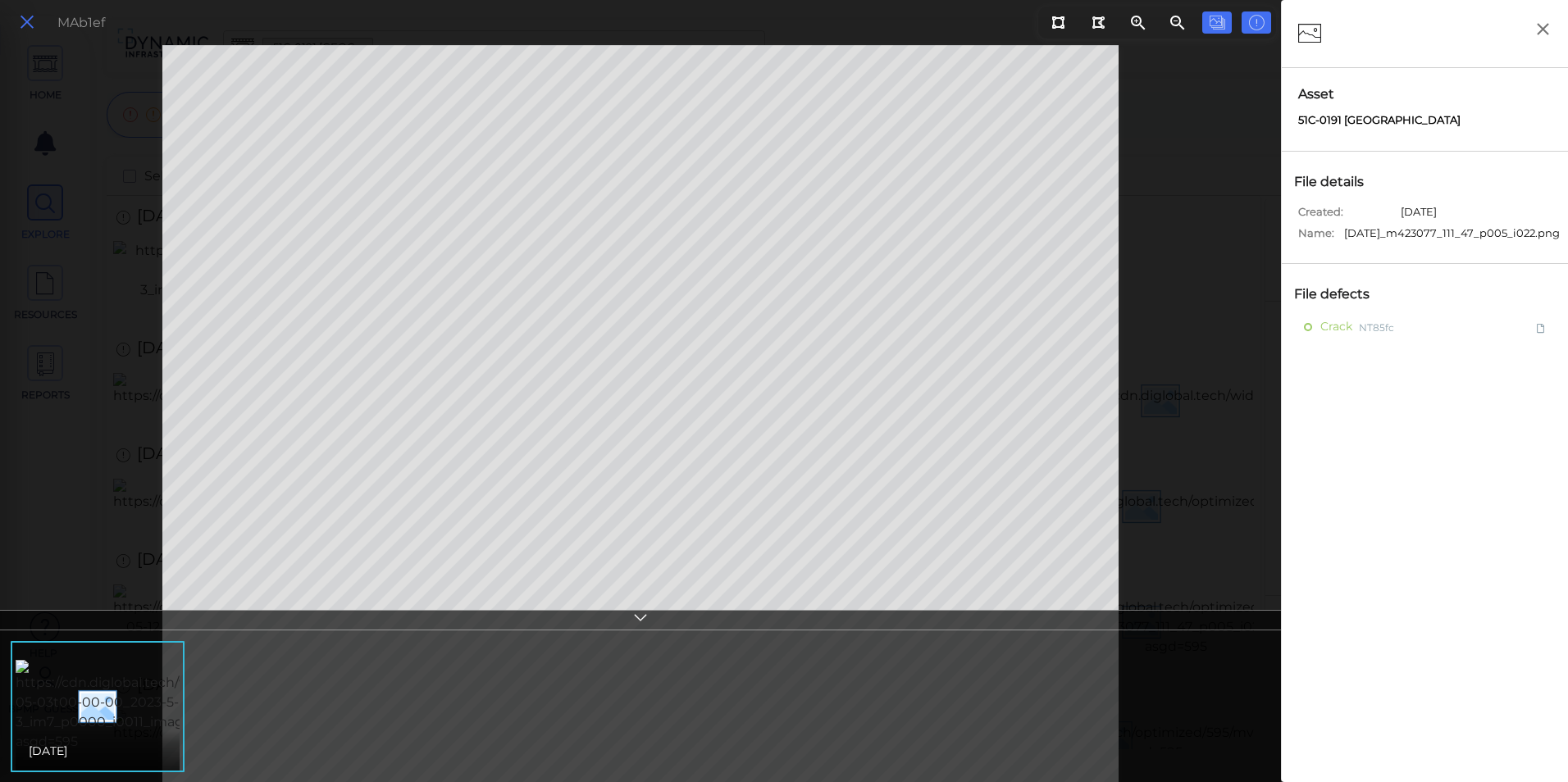
click at [27, 19] on icon at bounding box center [27, 23] width 18 height 22
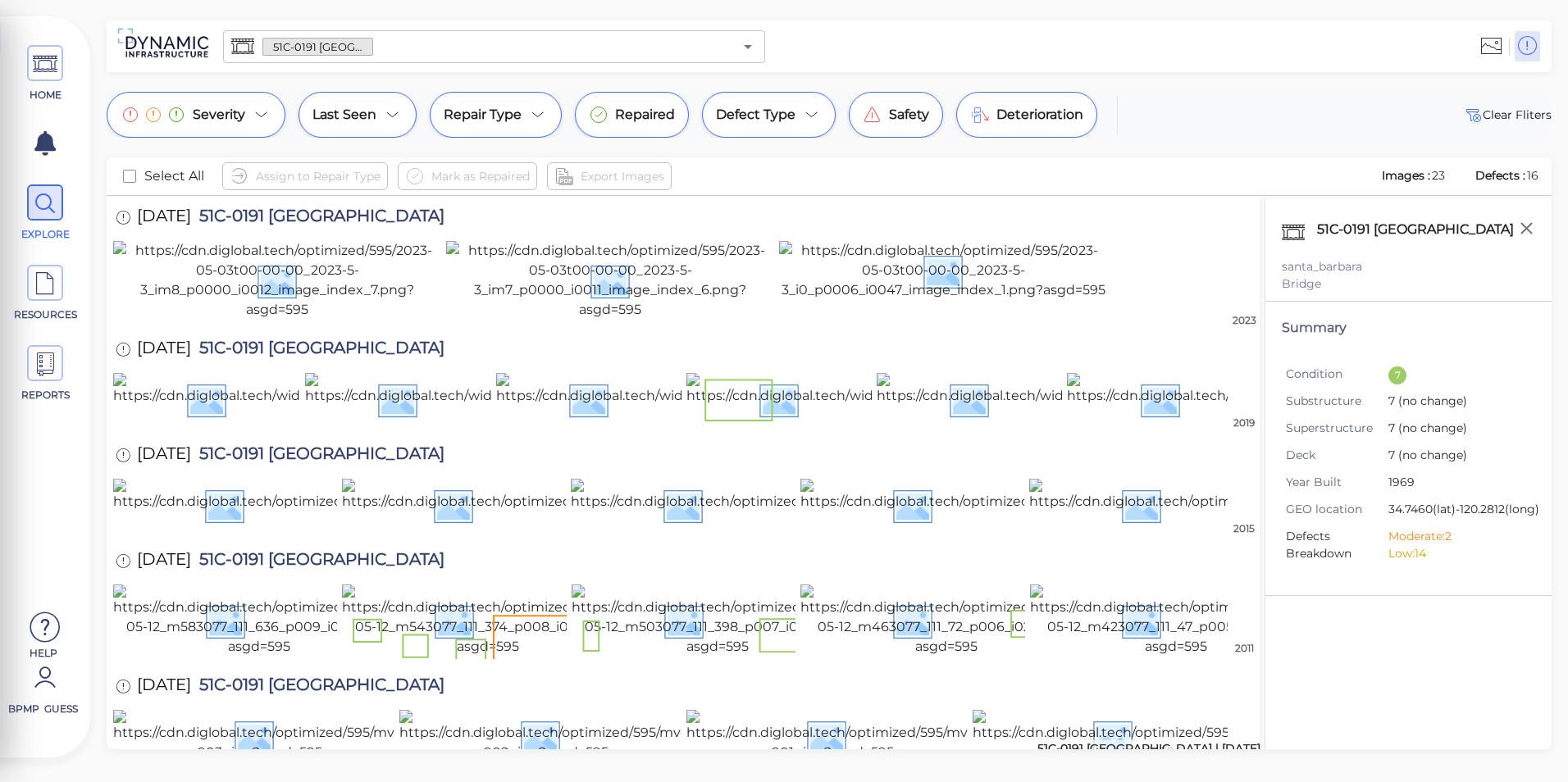
click at [1239, 754] on div "HOME EXPLORE RESOURCES REPORTS Help BPMP Guess How to My Display Settings Hide …" at bounding box center [784, 391] width 1568 height 782
click at [742, 45] on icon "Open" at bounding box center [748, 47] width 20 height 20
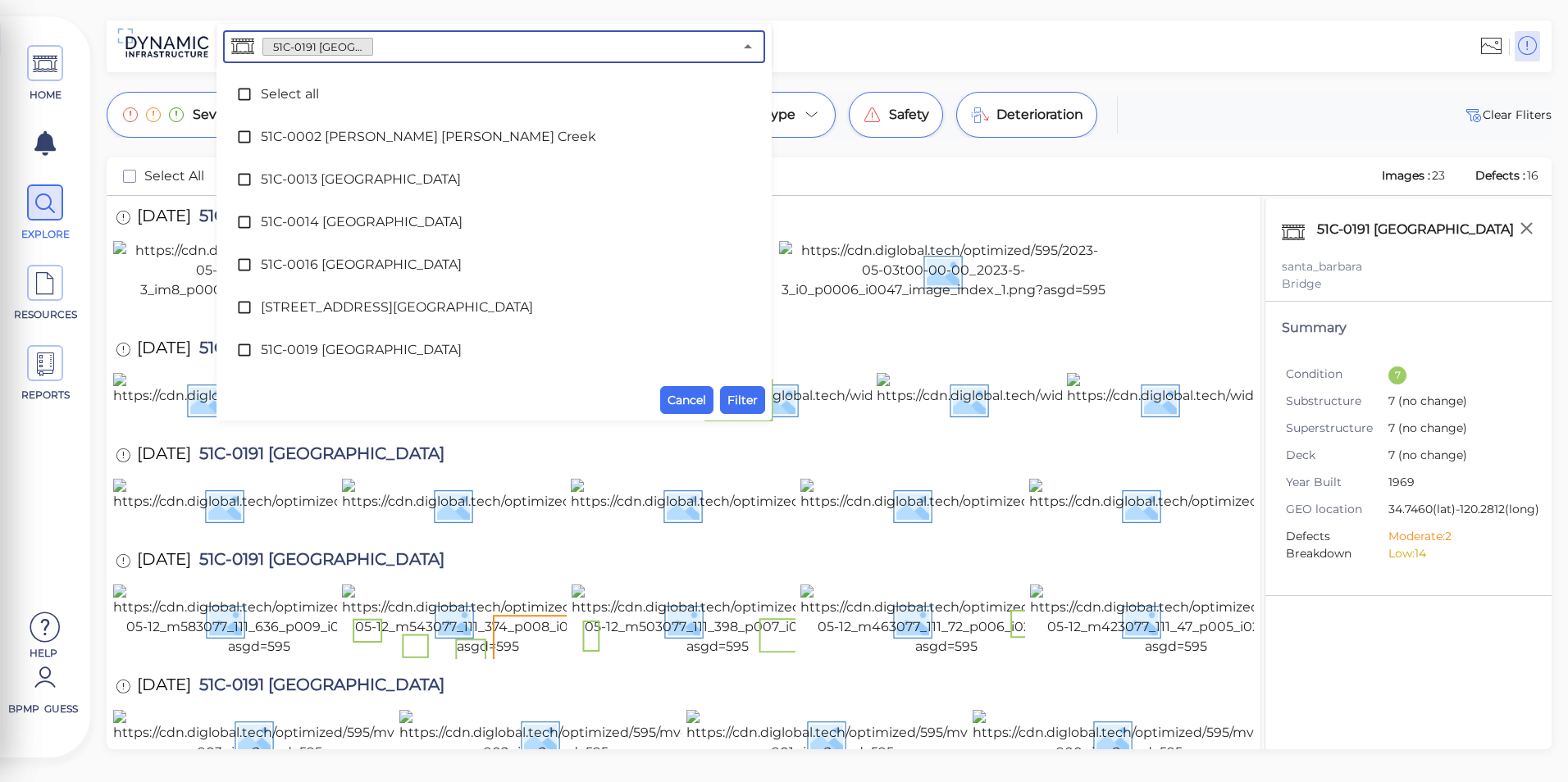
scroll to position [2338, 0]
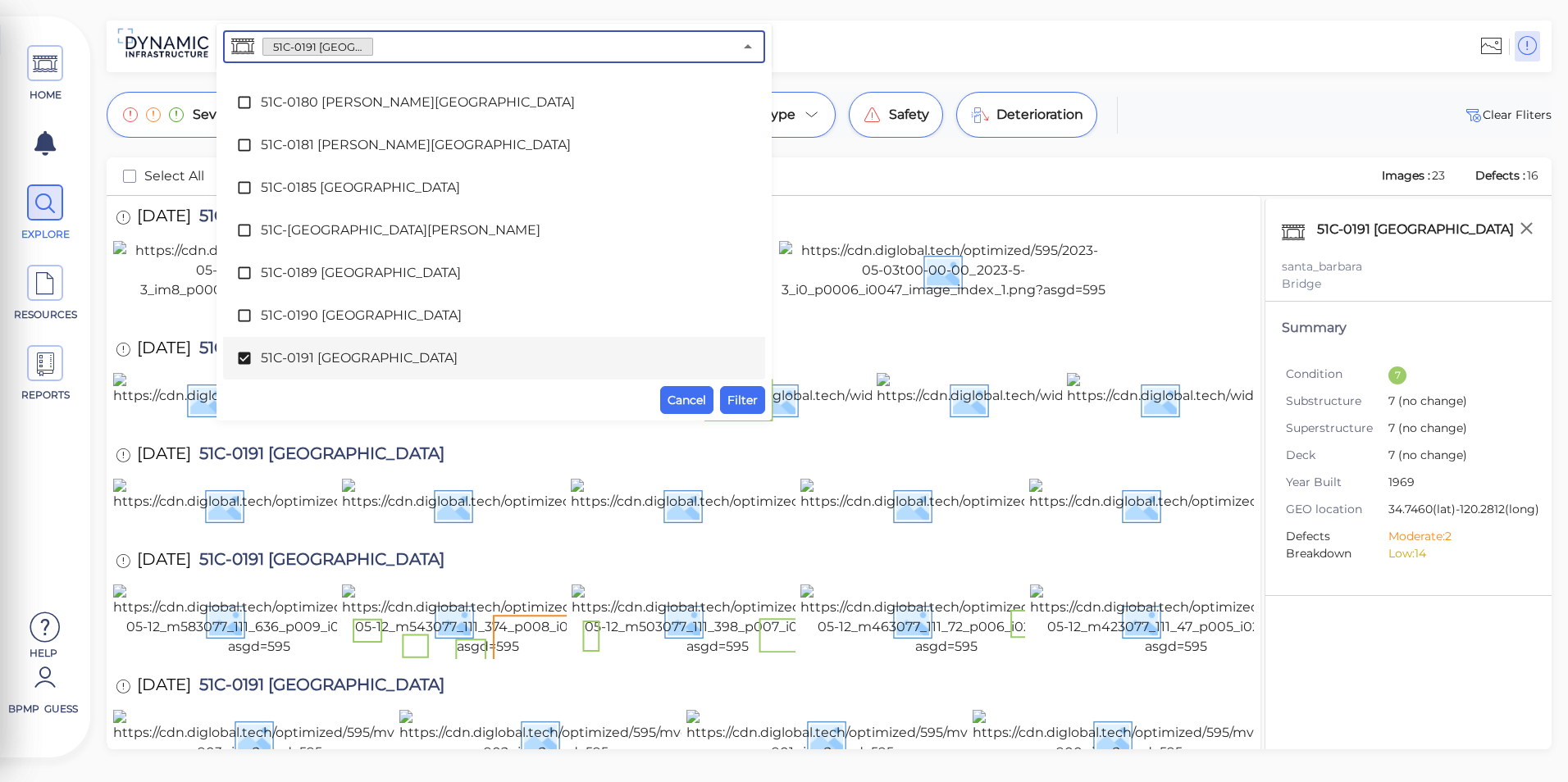
click at [384, 342] on div "51C-0191 [GEOGRAPHIC_DATA]" at bounding box center [494, 359] width 516 height 33
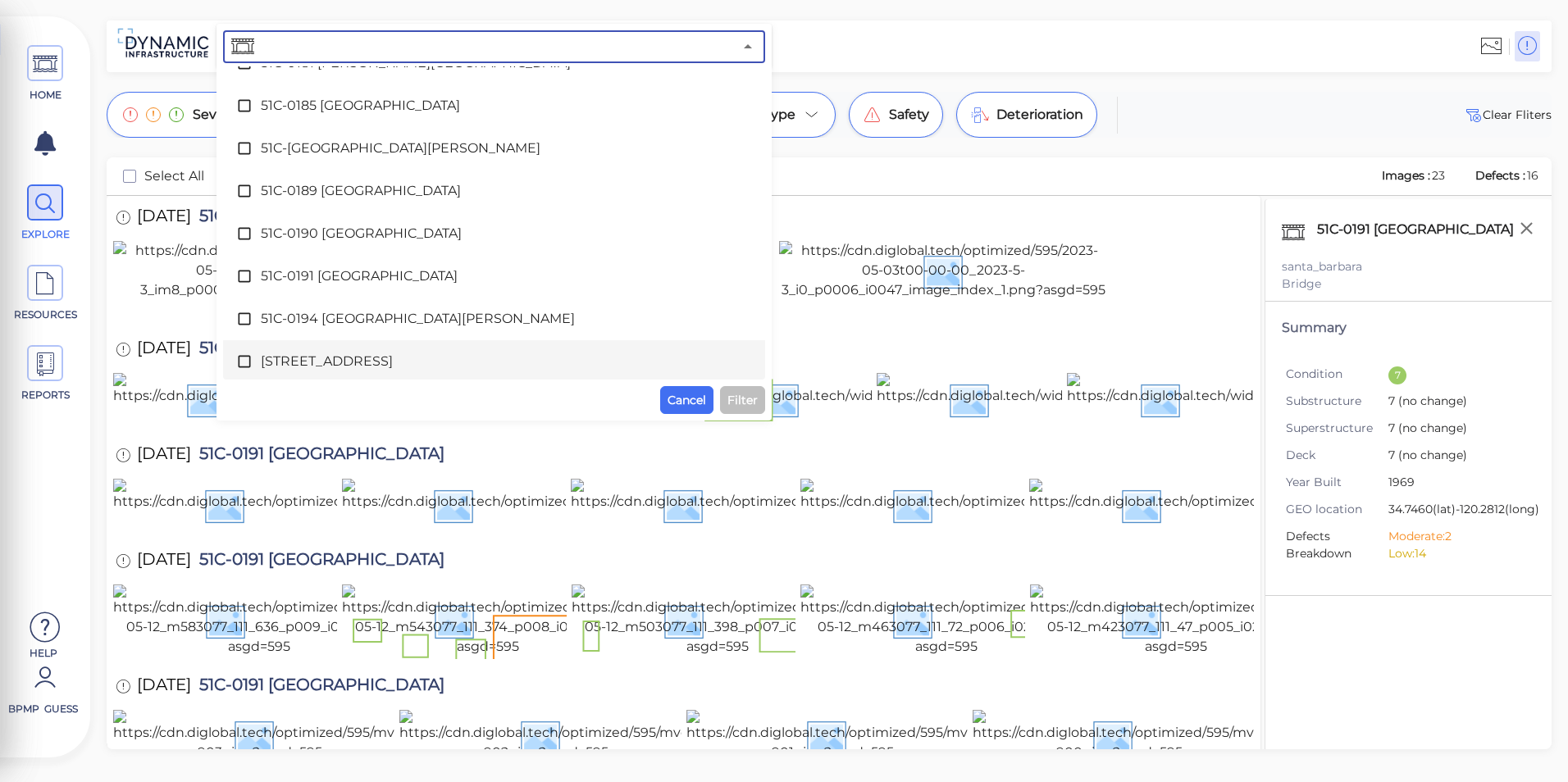
click at [384, 342] on li "[STREET_ADDRESS]" at bounding box center [494, 361] width 542 height 43
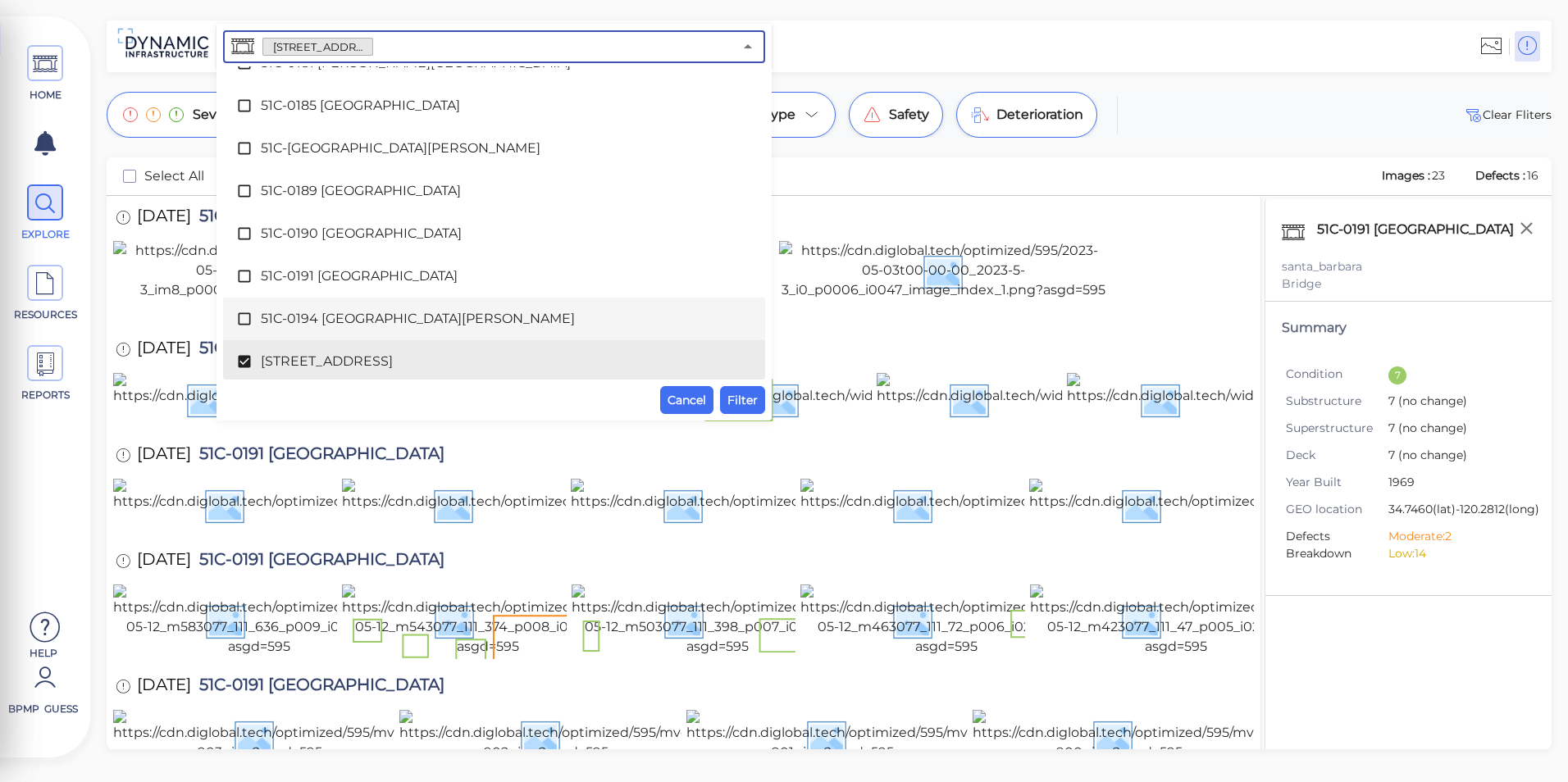
click at [399, 322] on span "51C-0194 [GEOGRAPHIC_DATA][PERSON_NAME]" at bounding box center [494, 319] width 467 height 20
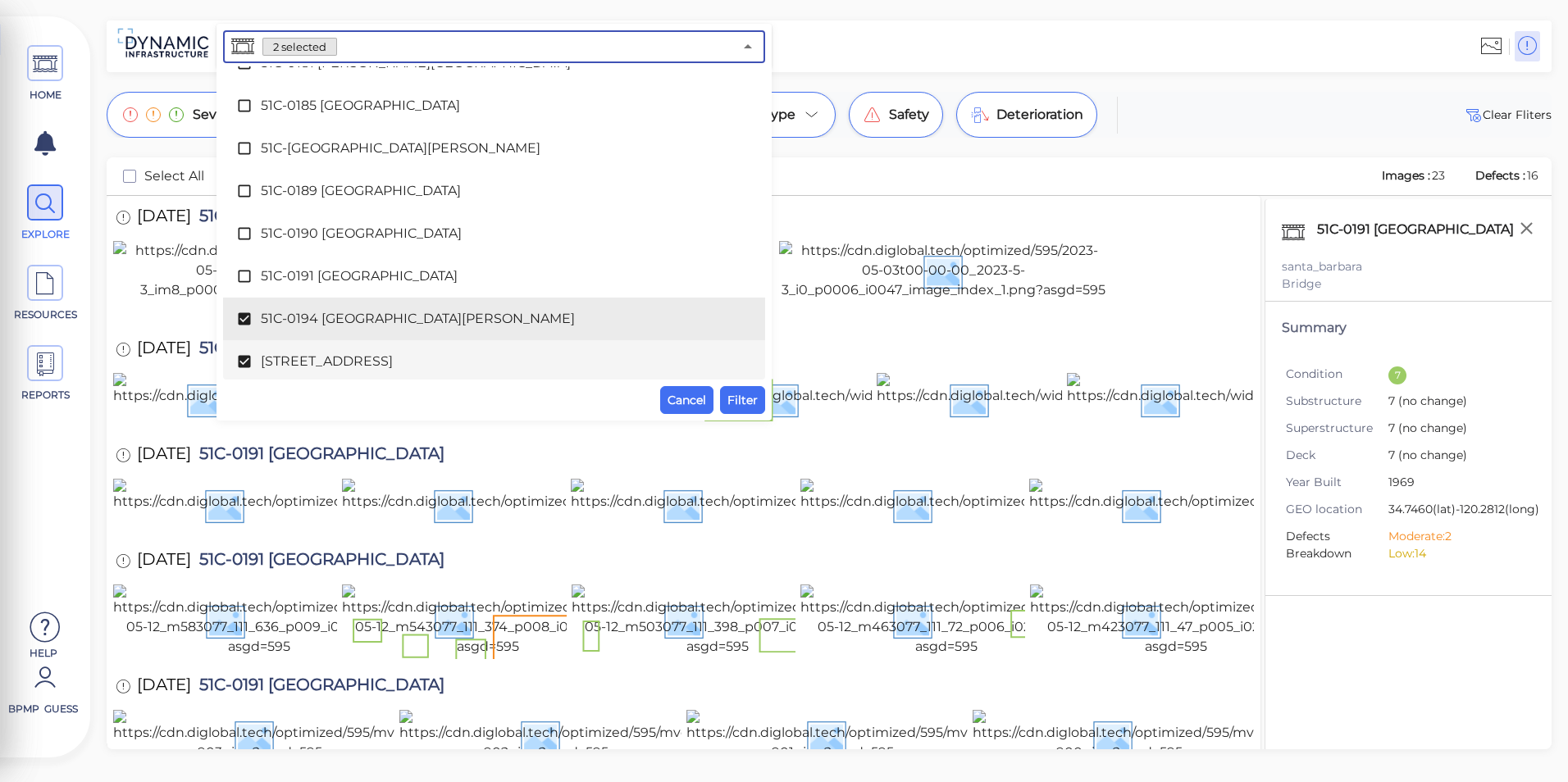
click at [392, 348] on div "[STREET_ADDRESS]" at bounding box center [494, 361] width 516 height 33
click at [735, 403] on span "Filter" at bounding box center [742, 401] width 30 height 20
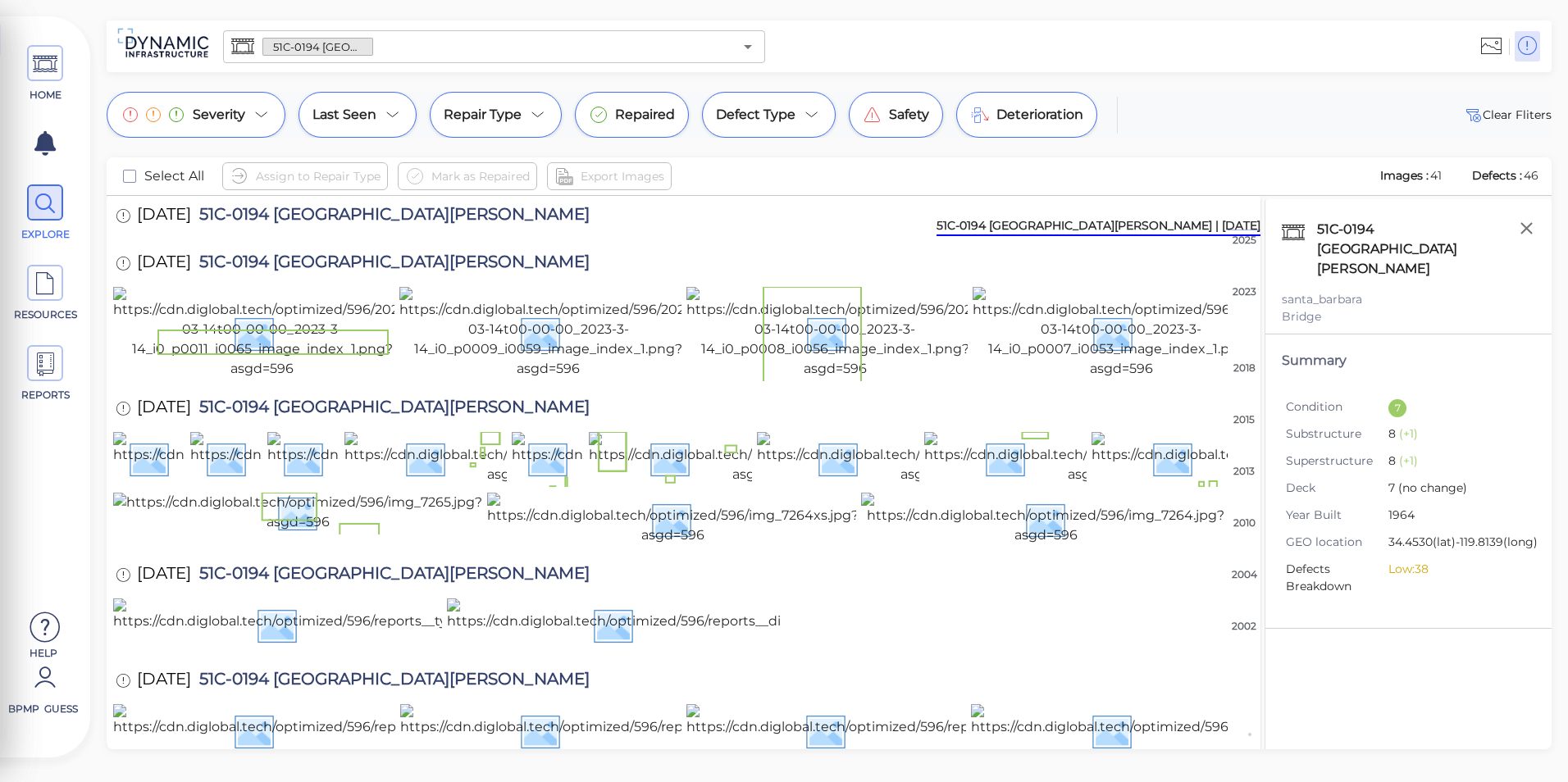
scroll to position [164, 0]
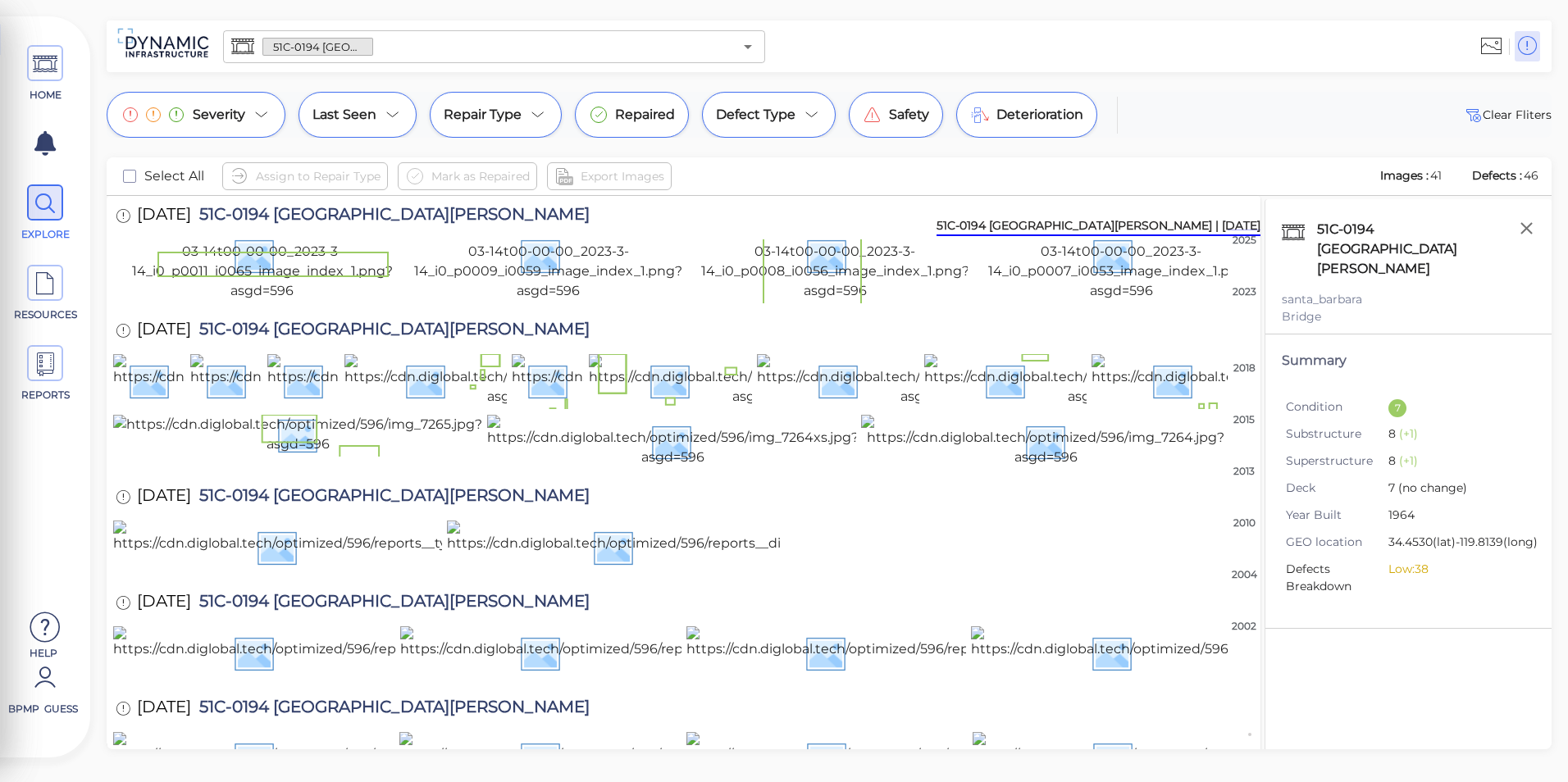
click at [553, 301] on img at bounding box center [548, 255] width 297 height 91
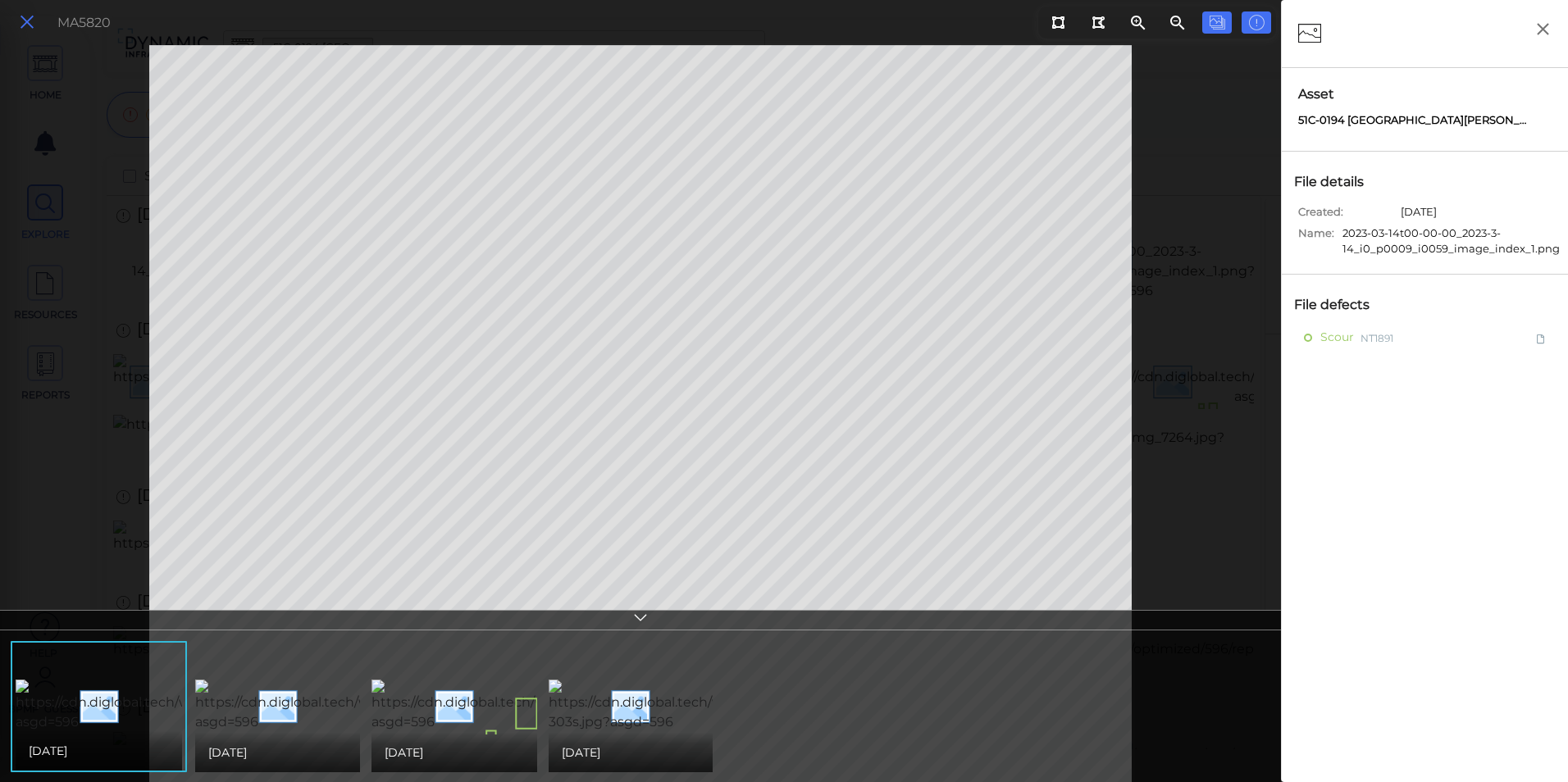
click at [35, 23] on icon at bounding box center [27, 23] width 18 height 22
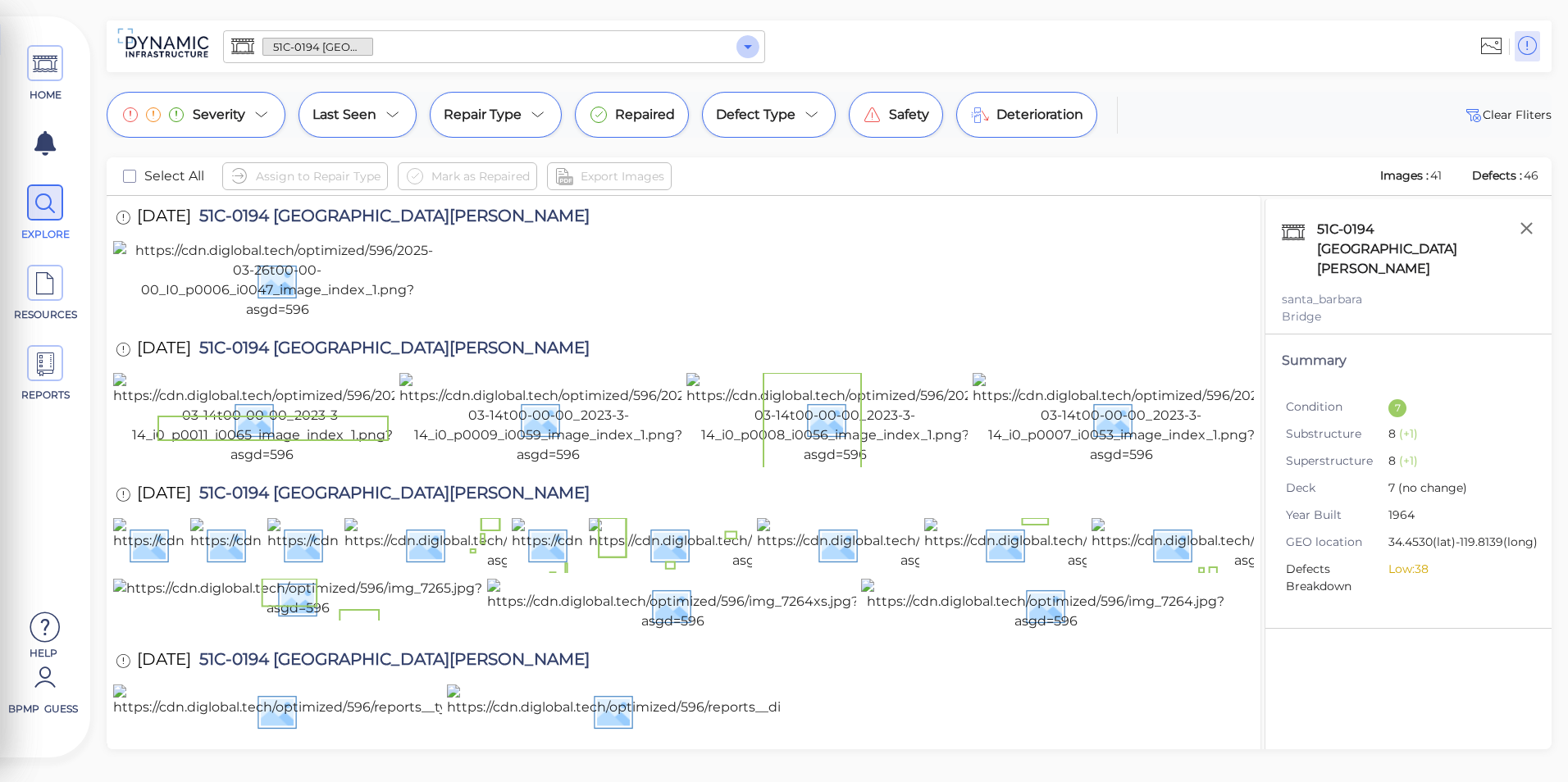
click at [753, 51] on icon "Open" at bounding box center [748, 47] width 20 height 20
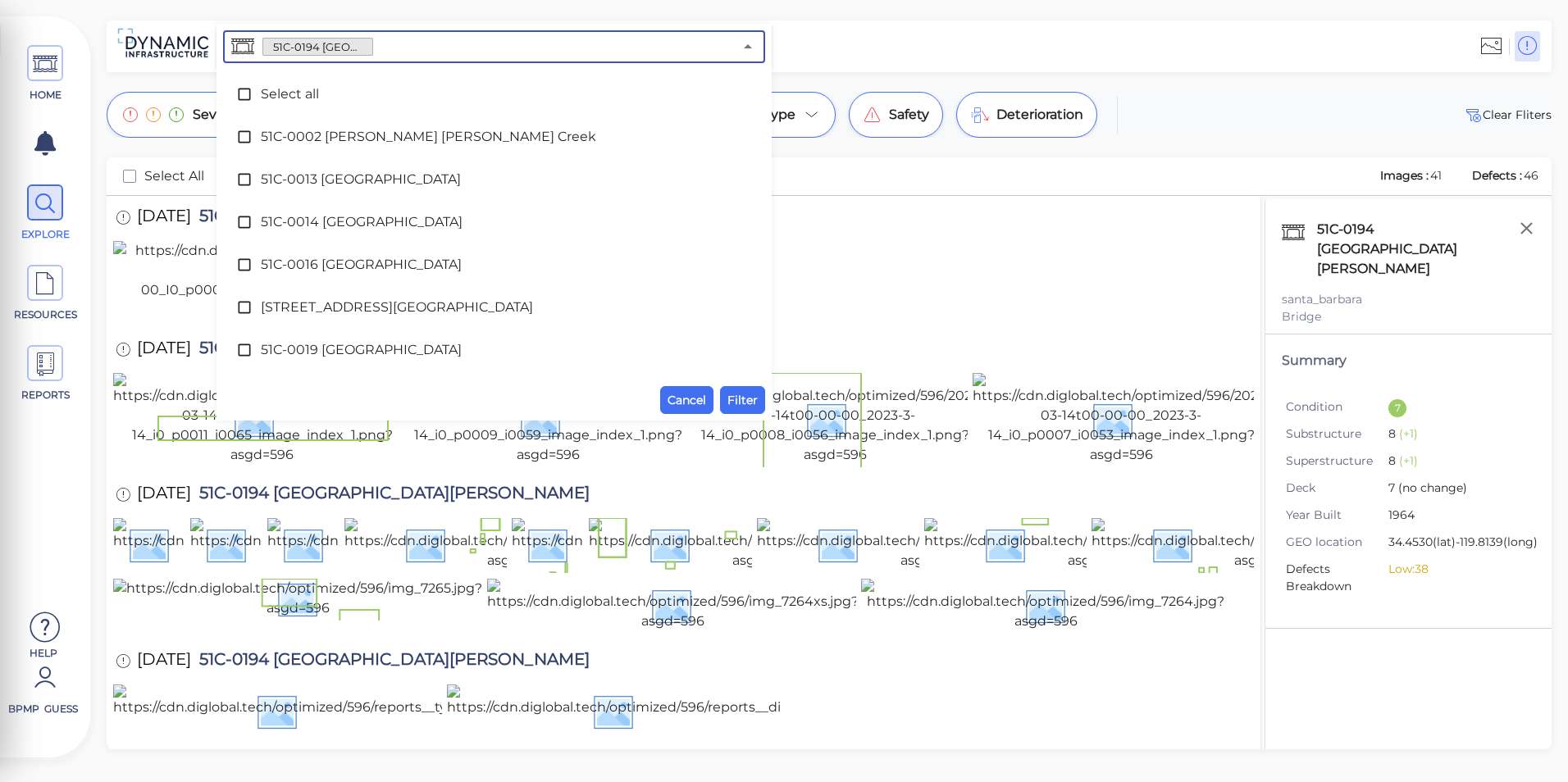
scroll to position [2380, 0]
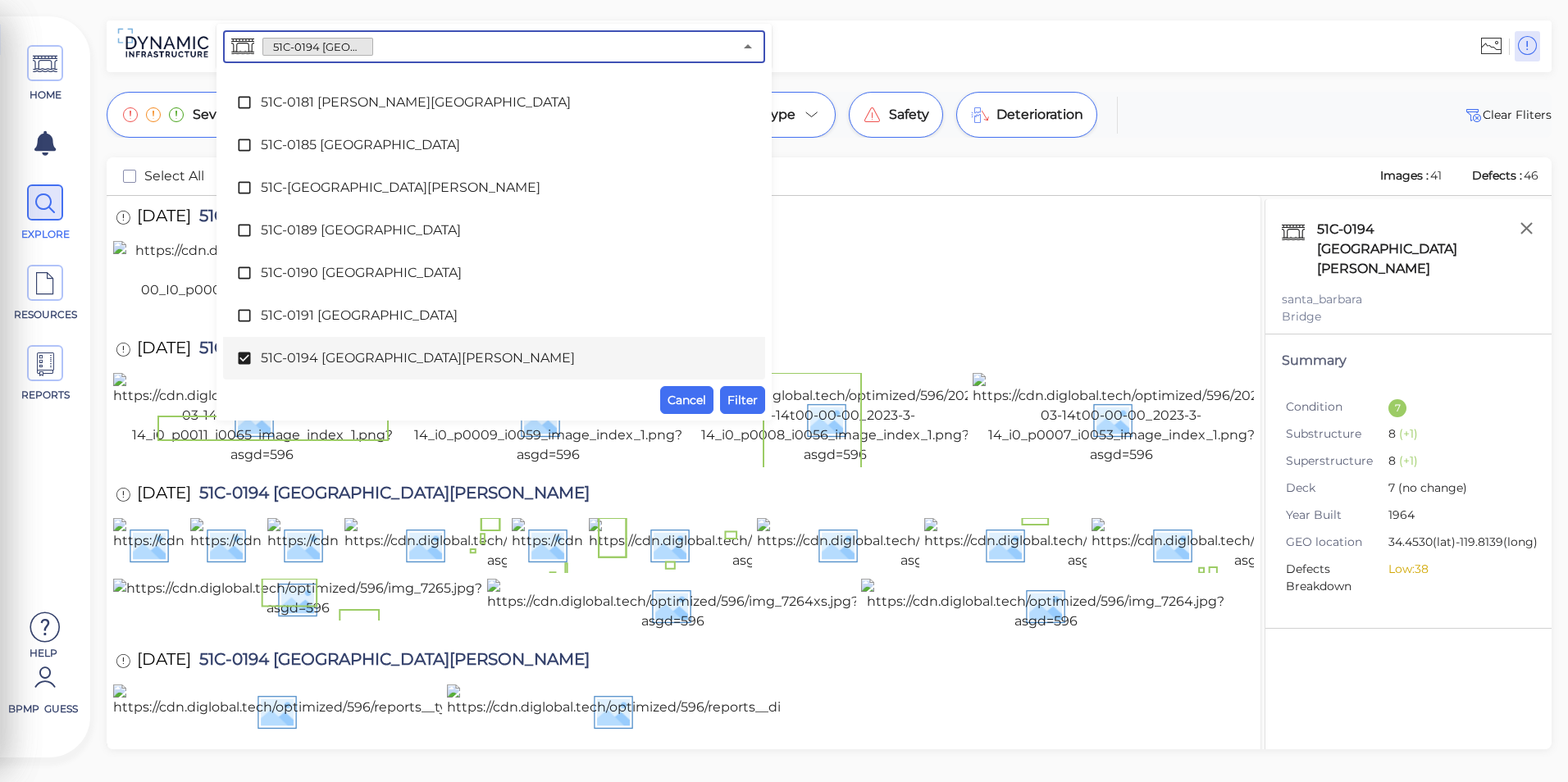
click at [343, 350] on span "51C-0194 [GEOGRAPHIC_DATA][PERSON_NAME]" at bounding box center [494, 359] width 467 height 20
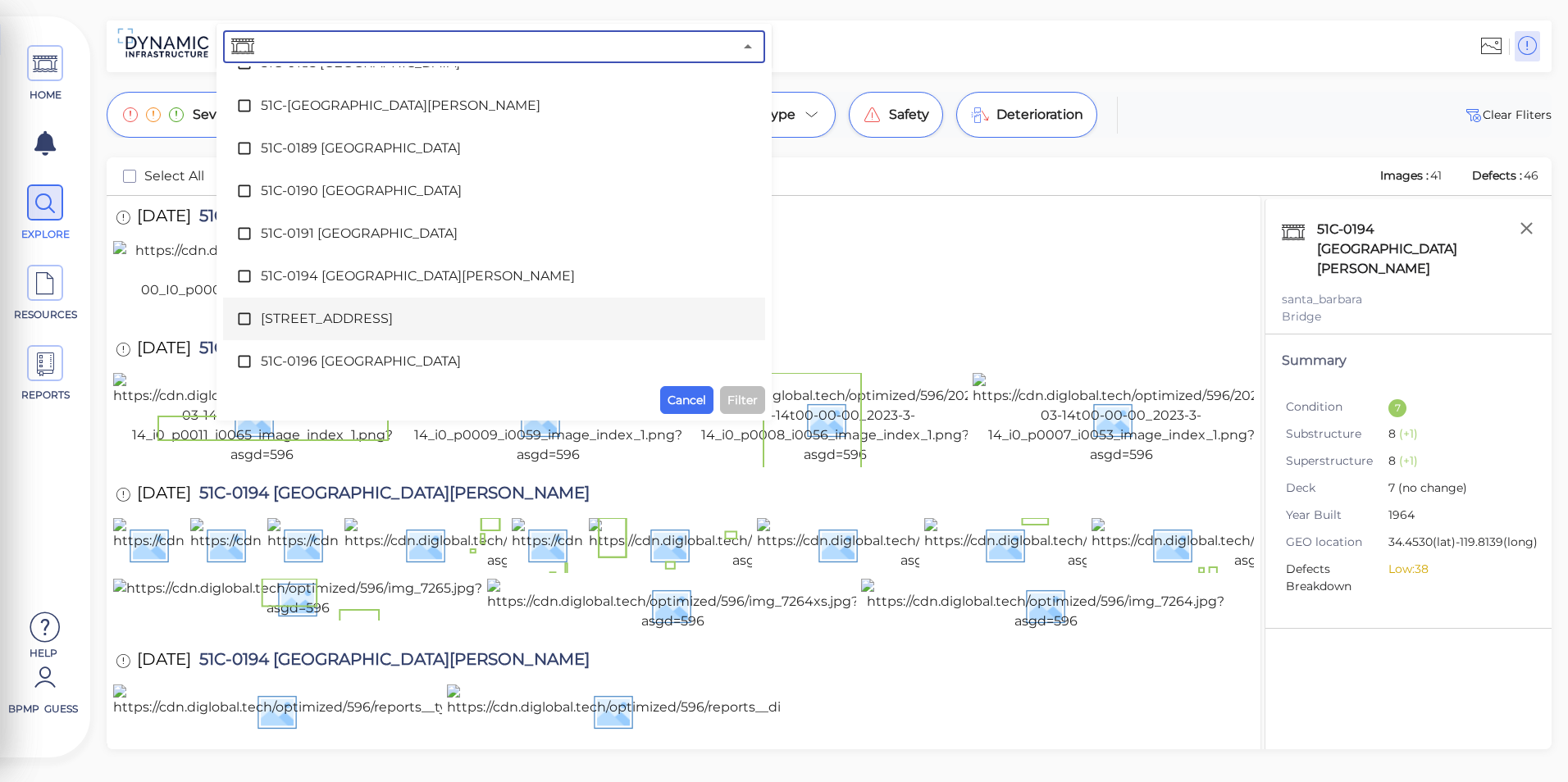
click at [352, 328] on span "[STREET_ADDRESS]" at bounding box center [494, 319] width 467 height 20
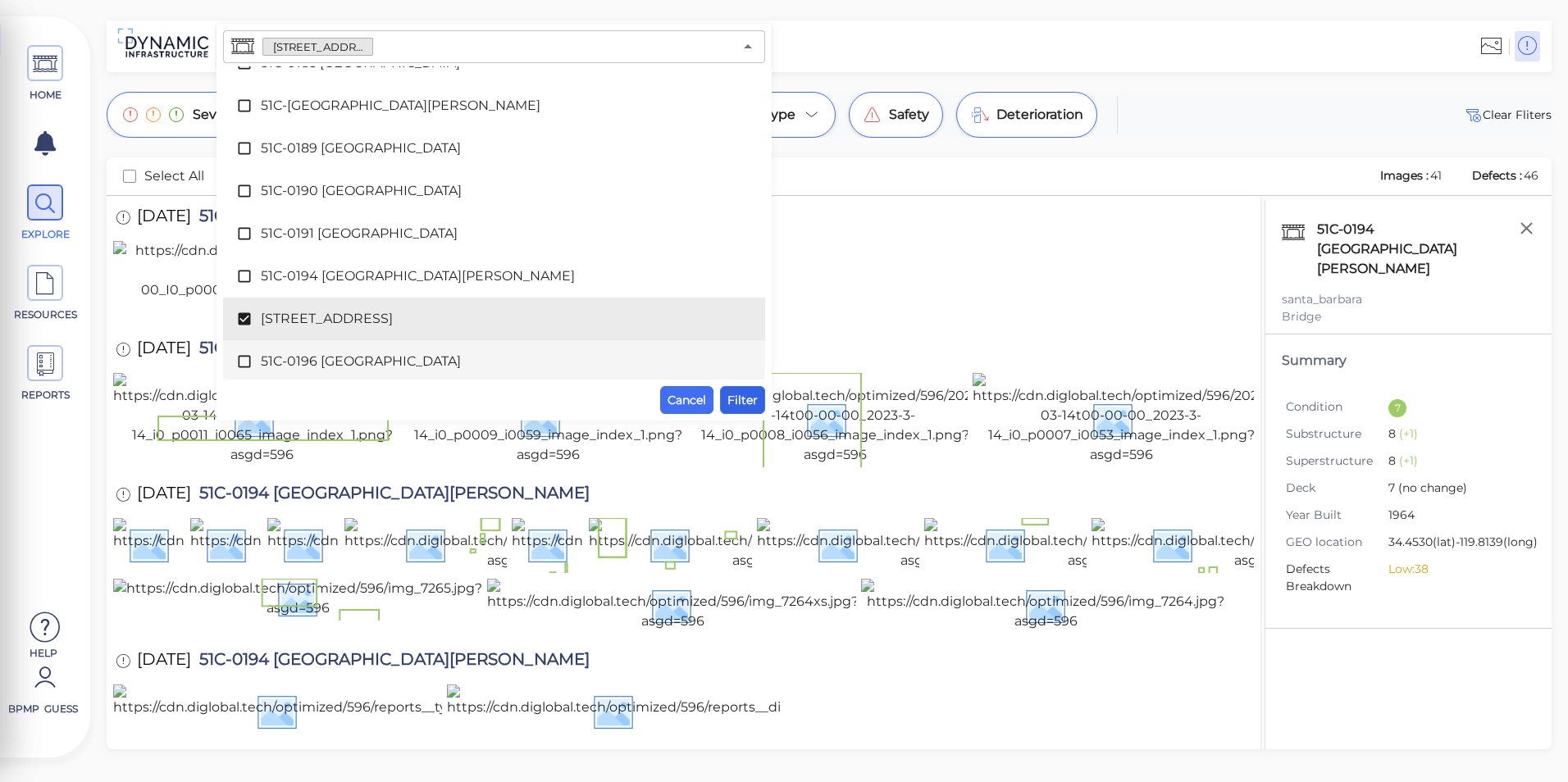
click at [742, 401] on span "Filter" at bounding box center [742, 401] width 30 height 20
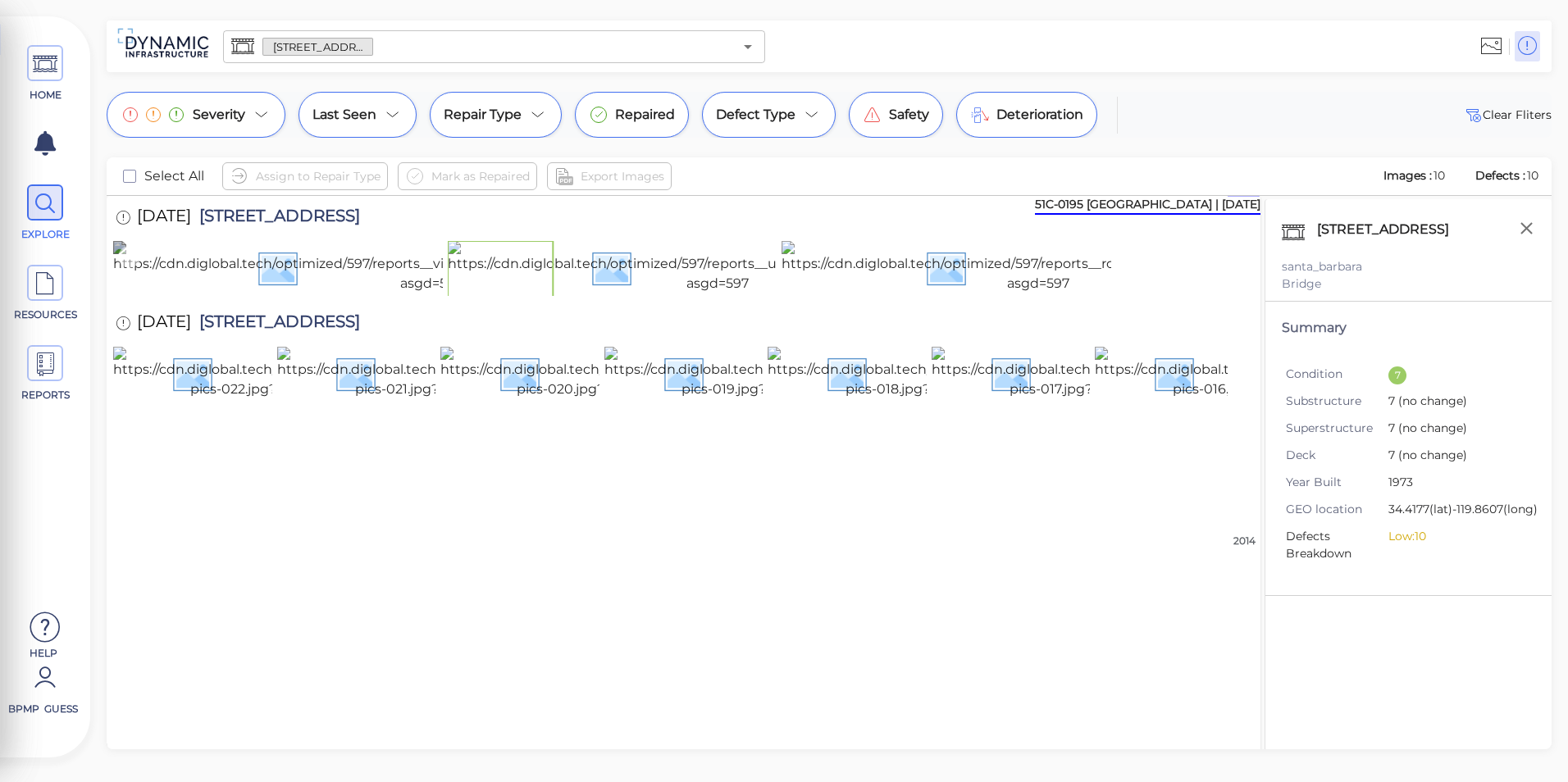
click at [394, 294] on img at bounding box center [432, 267] width 637 height 52
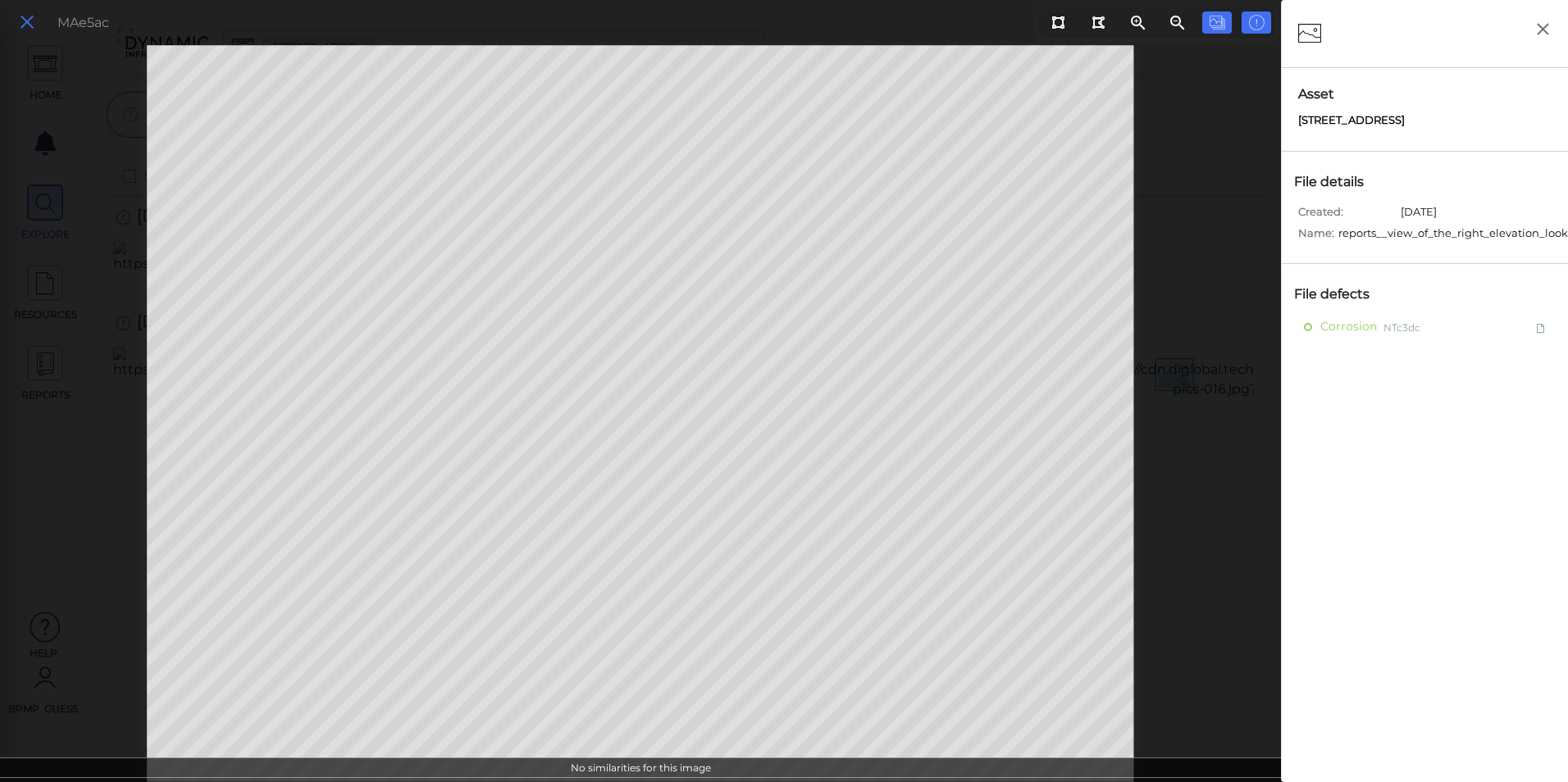
click at [28, 12] on icon at bounding box center [27, 23] width 18 height 22
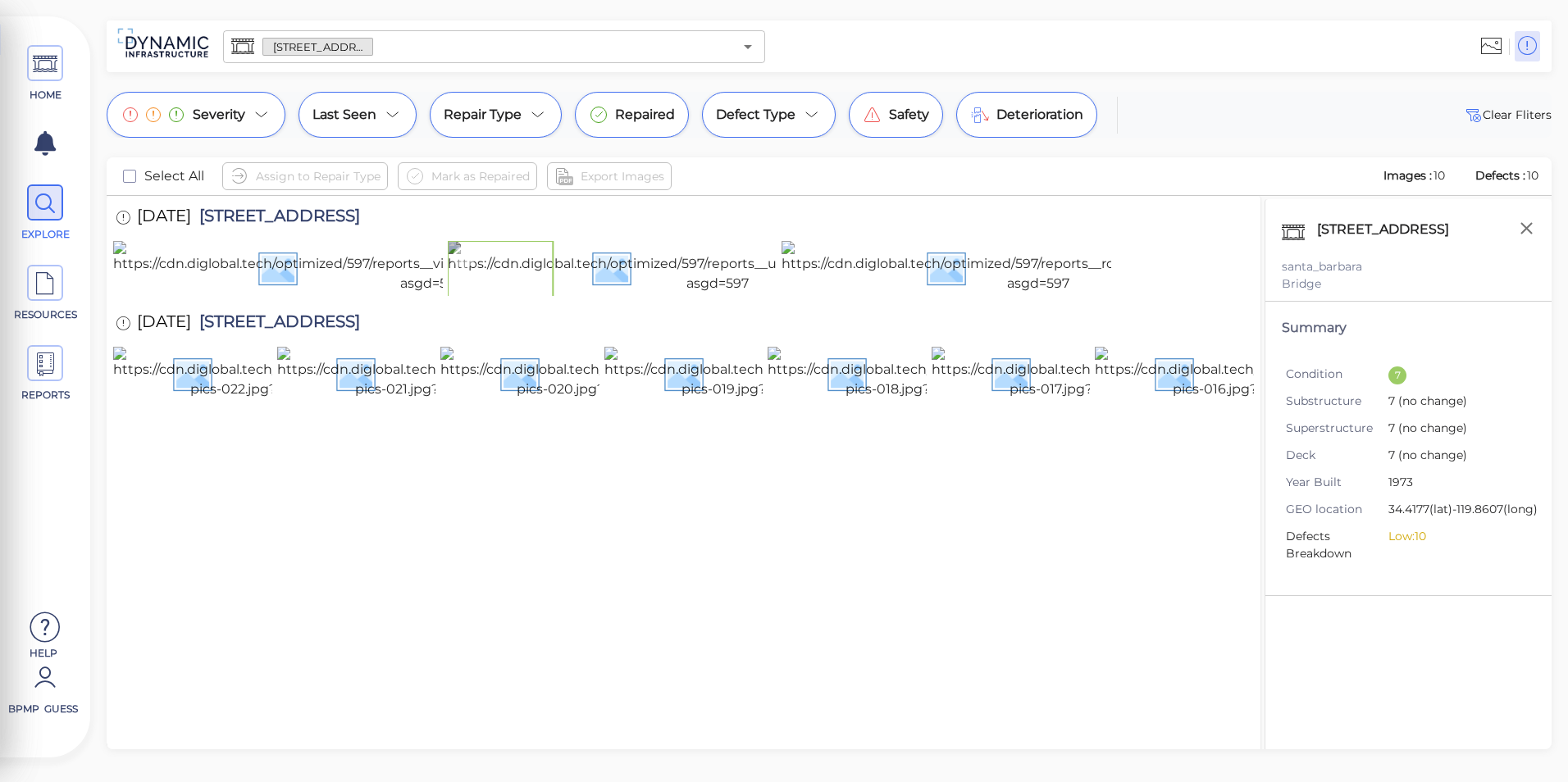
click at [658, 294] on img at bounding box center [718, 267] width 541 height 52
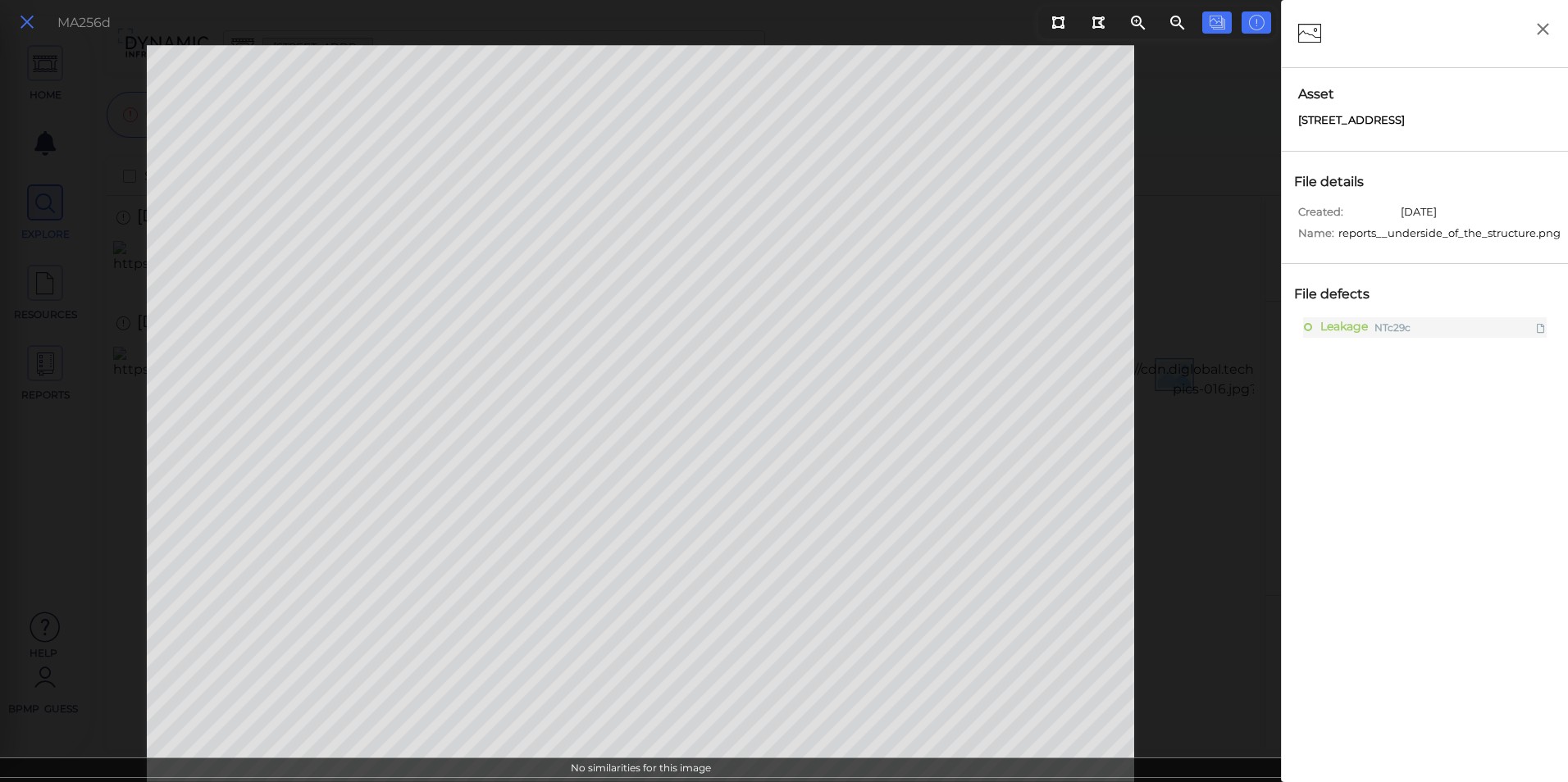
click at [26, 17] on icon at bounding box center [27, 23] width 18 height 22
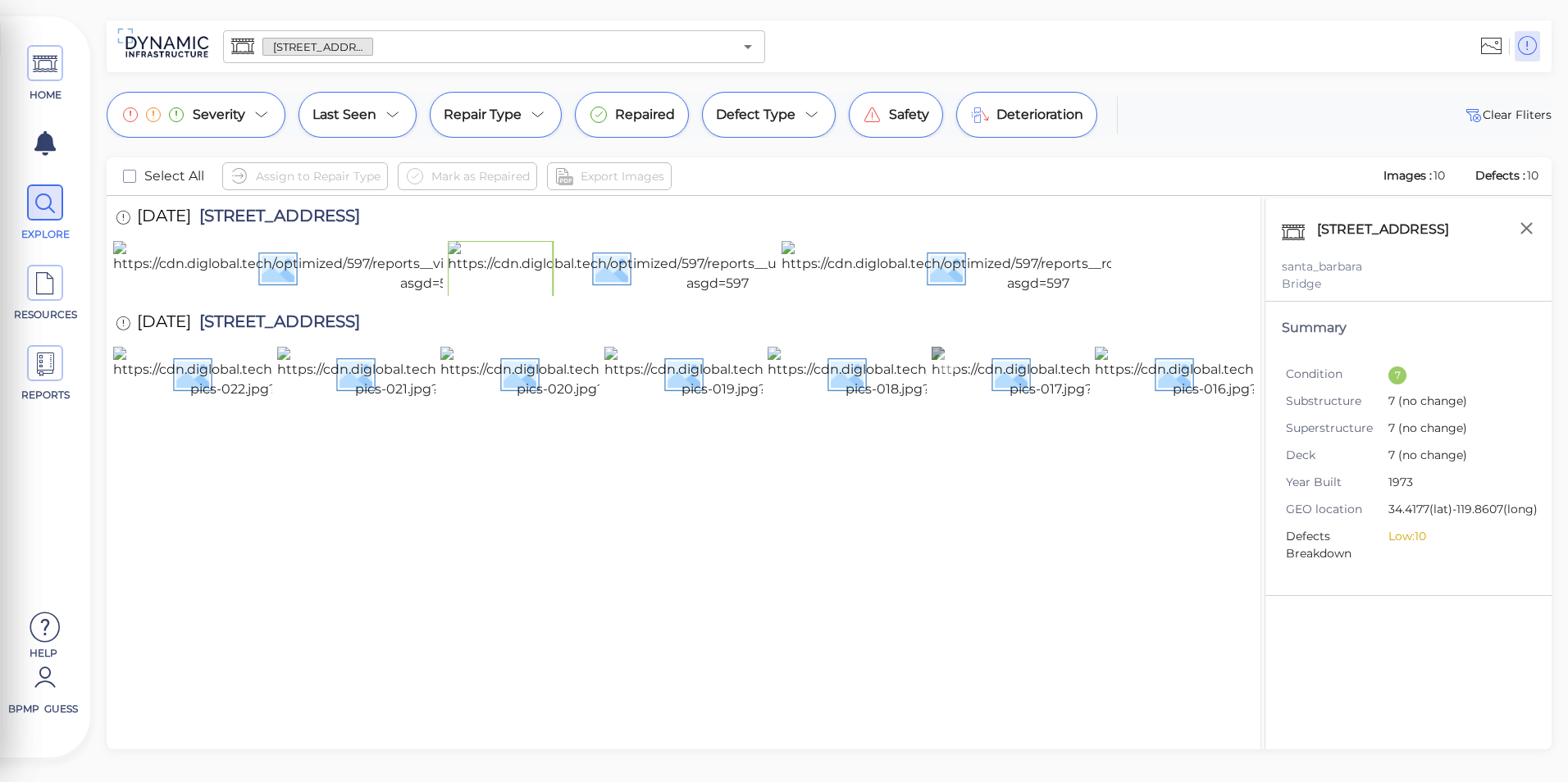
click at [971, 400] on img at bounding box center [1083, 372] width 302 height 52
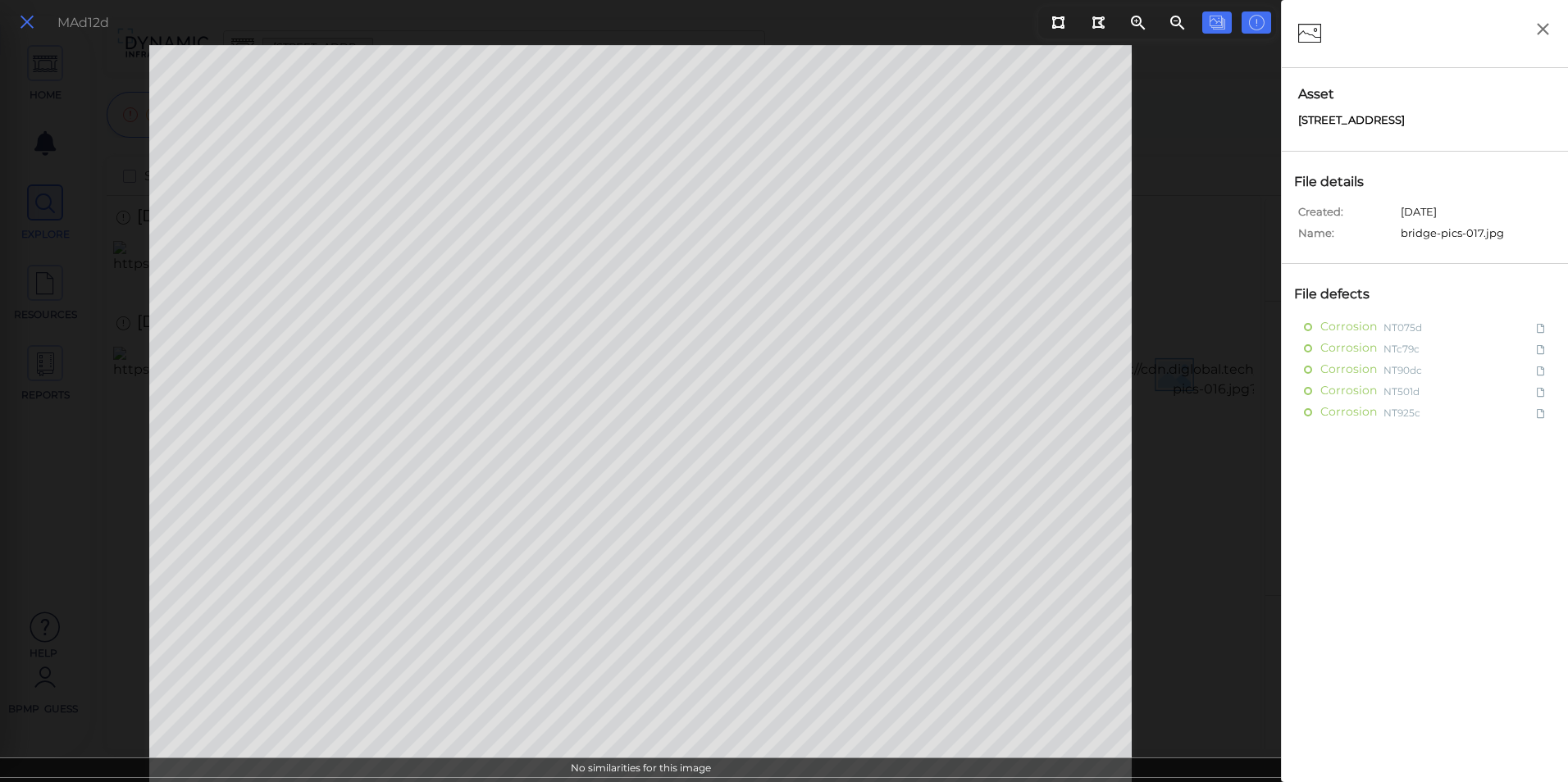
click at [17, 14] on button at bounding box center [27, 23] width 27 height 24
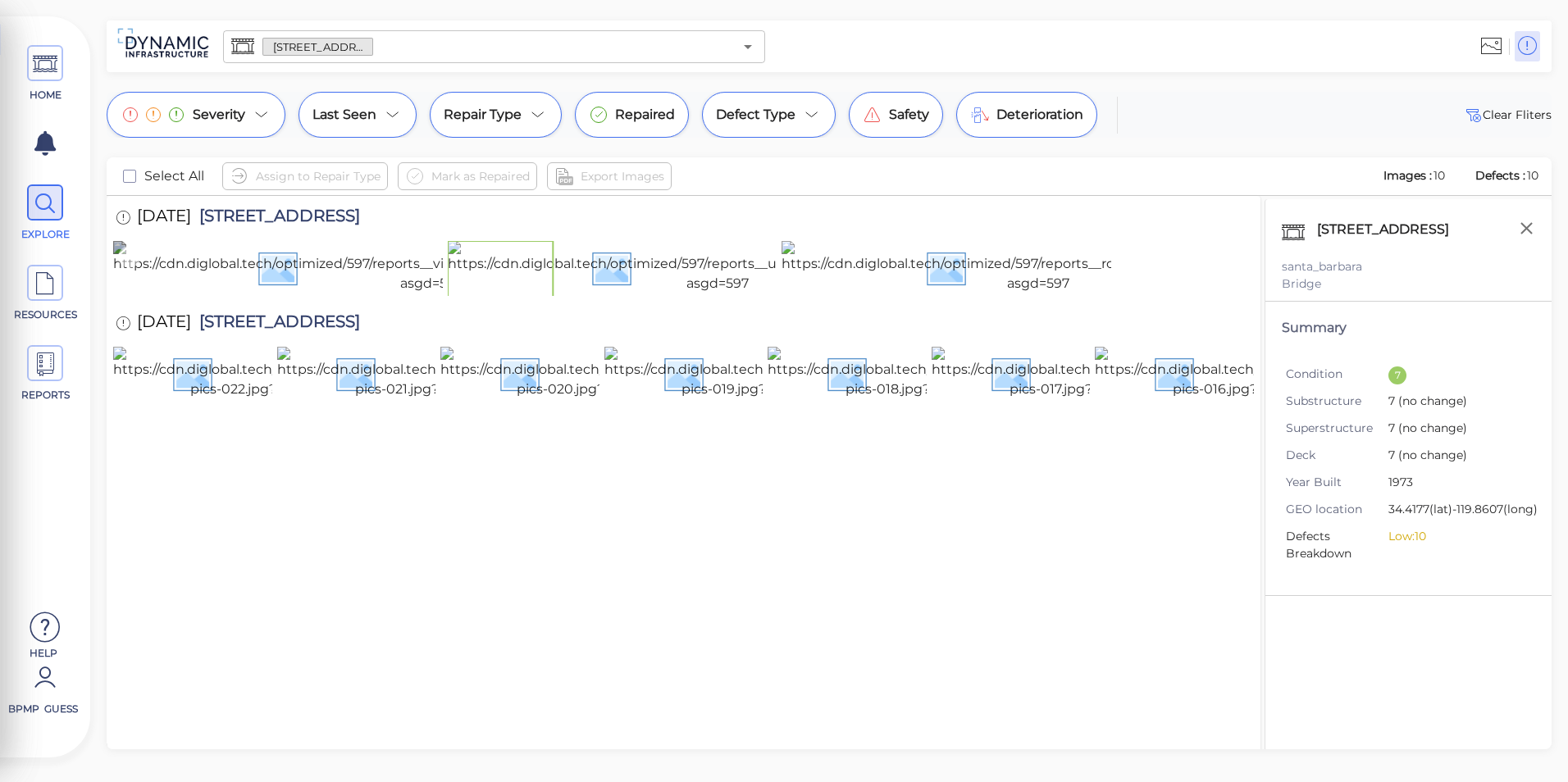
click at [243, 294] on img at bounding box center [432, 267] width 637 height 52
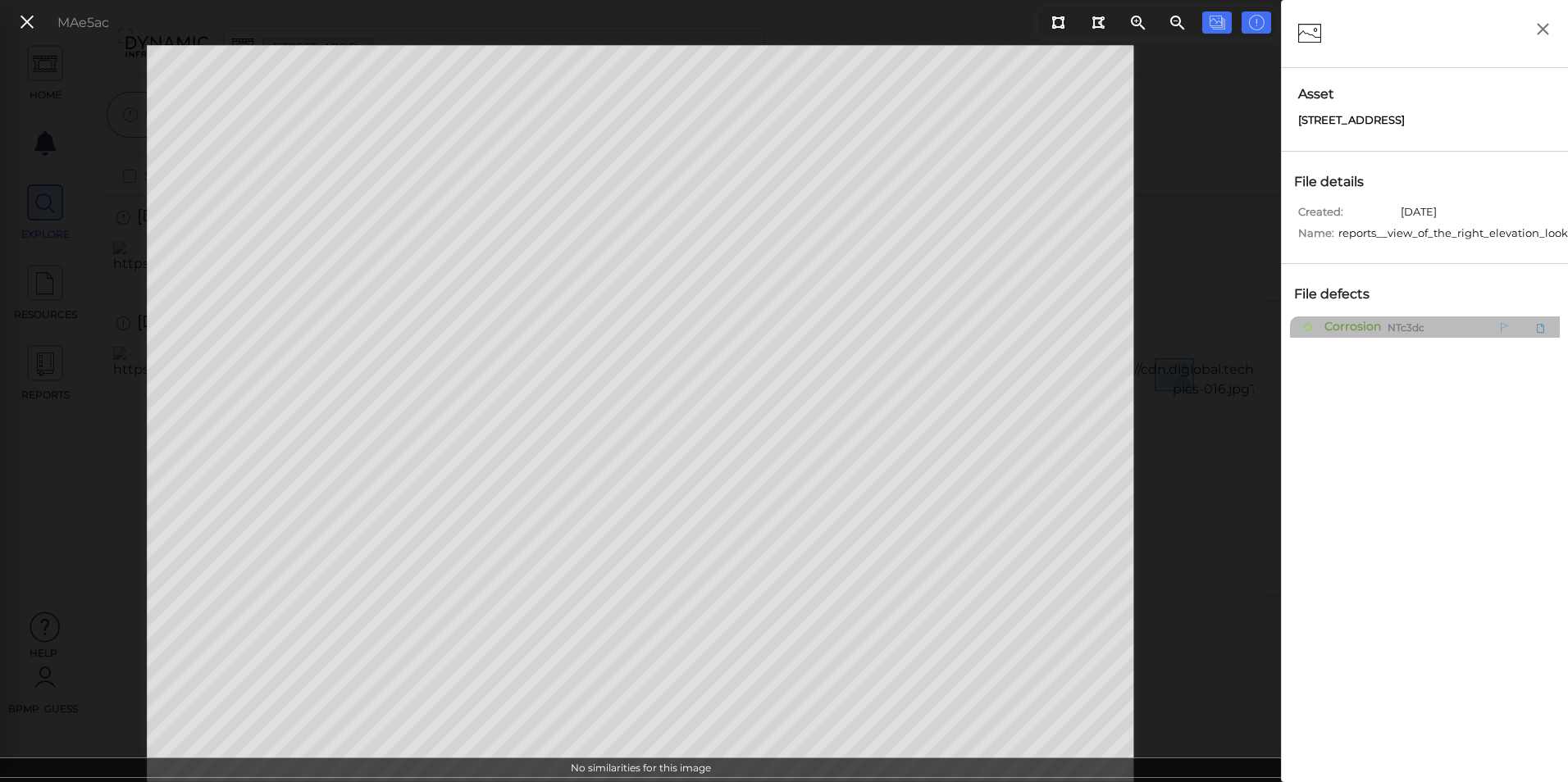
click at [1354, 327] on span "Corrosion" at bounding box center [1351, 327] width 60 height 20
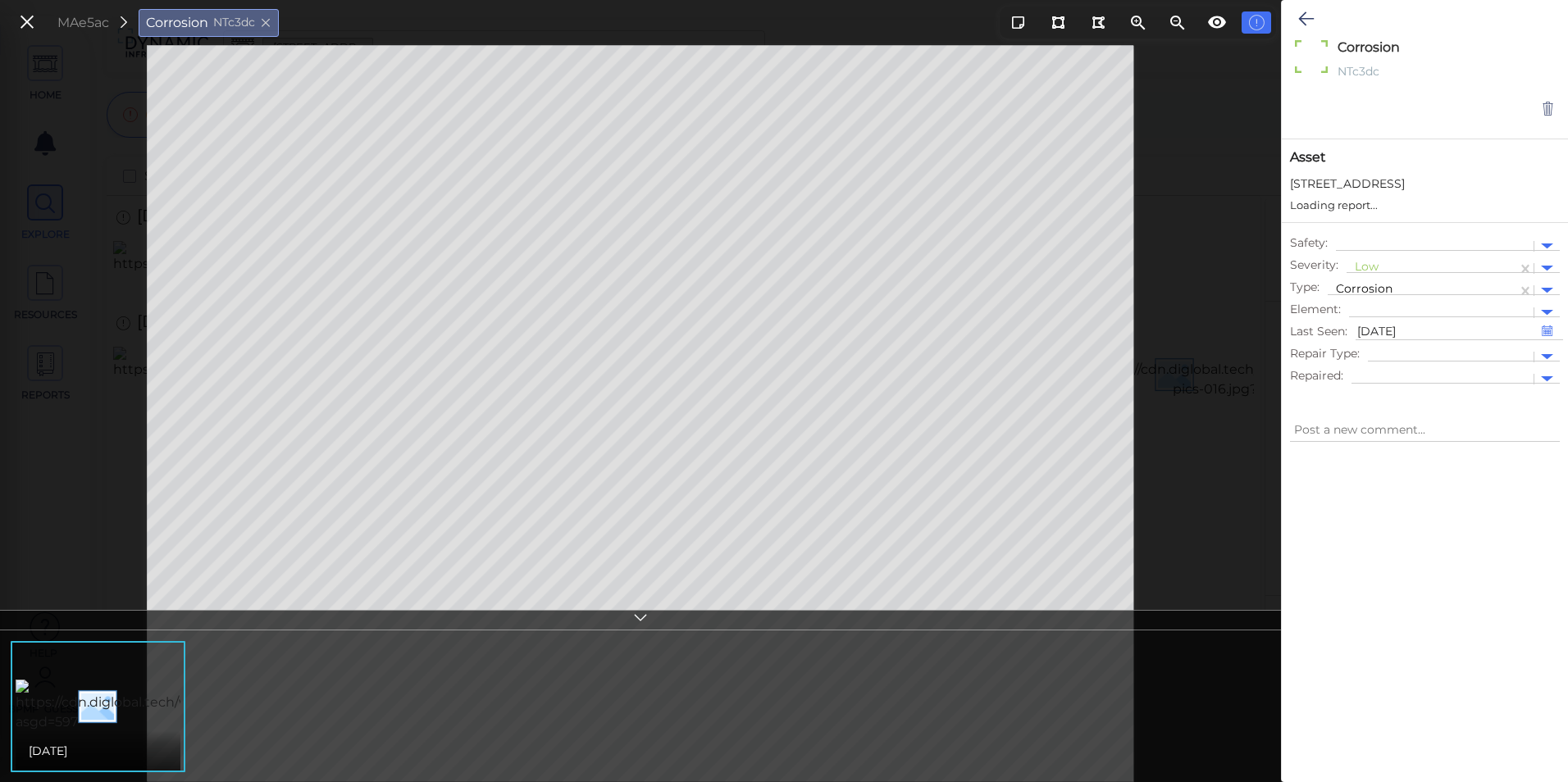
type textarea "x"
click at [651, 616] on div at bounding box center [640, 620] width 1282 height 20
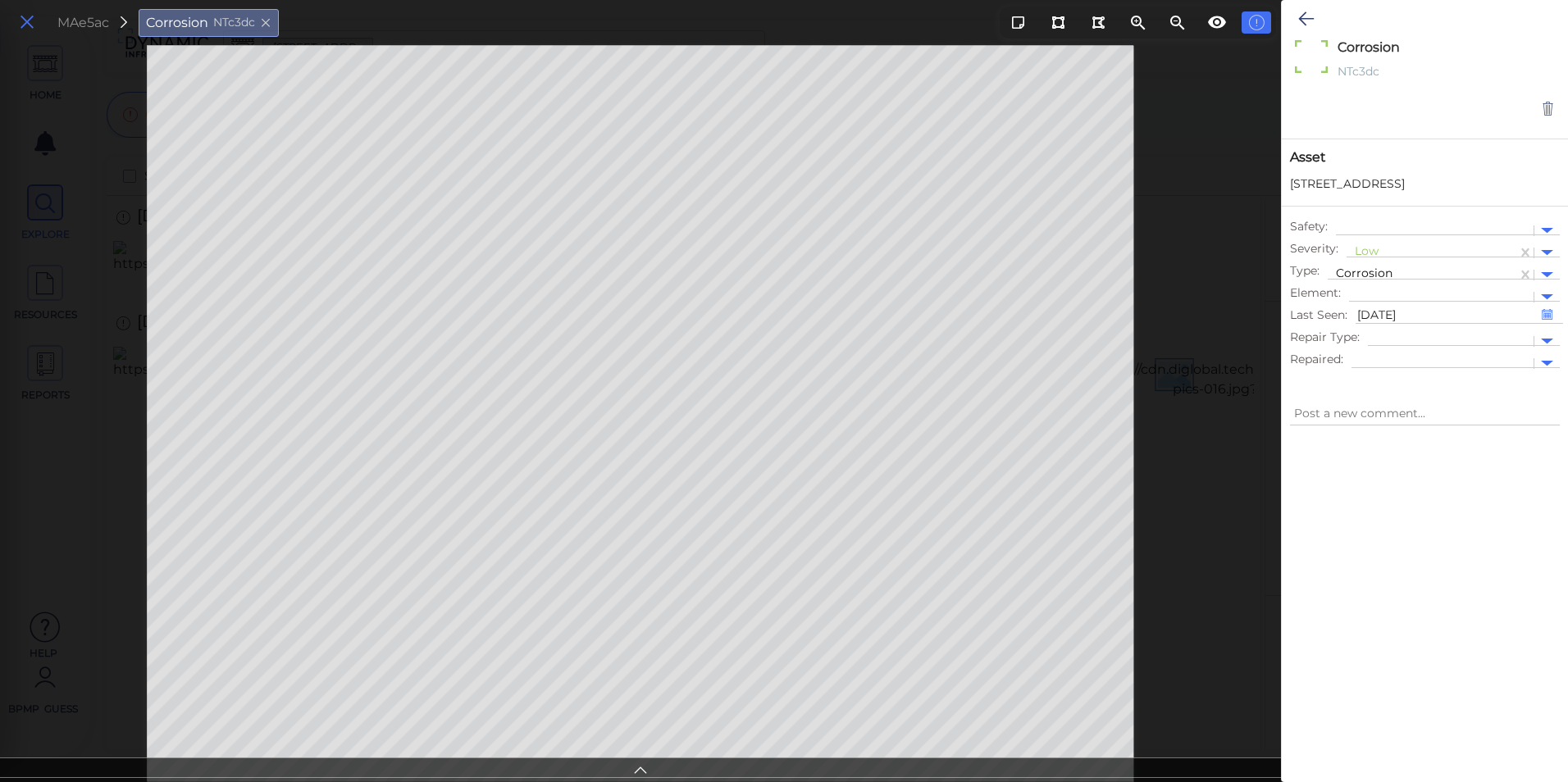
click at [28, 21] on icon at bounding box center [27, 23] width 18 height 22
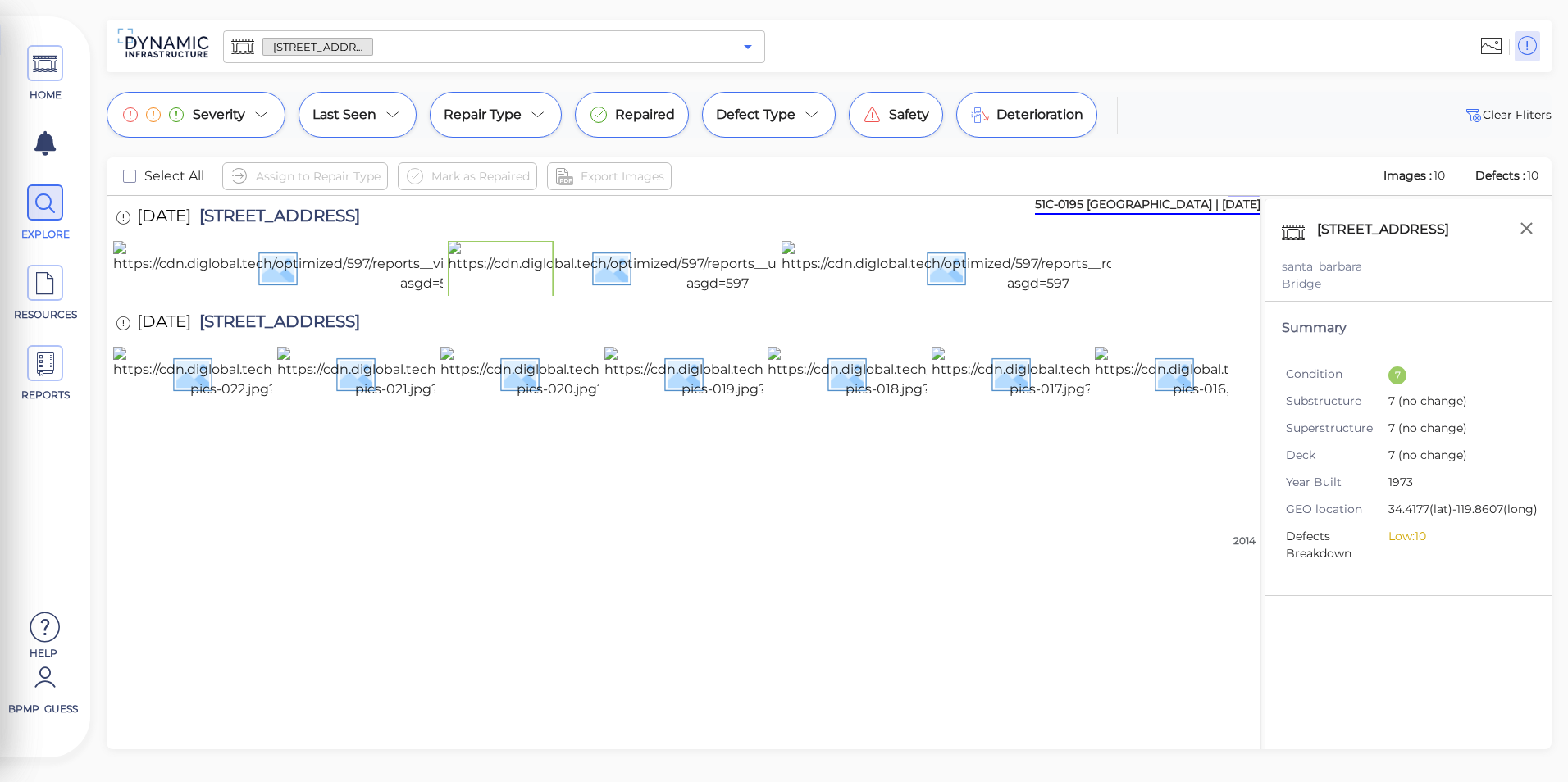
click at [746, 51] on icon "Open" at bounding box center [748, 47] width 20 height 20
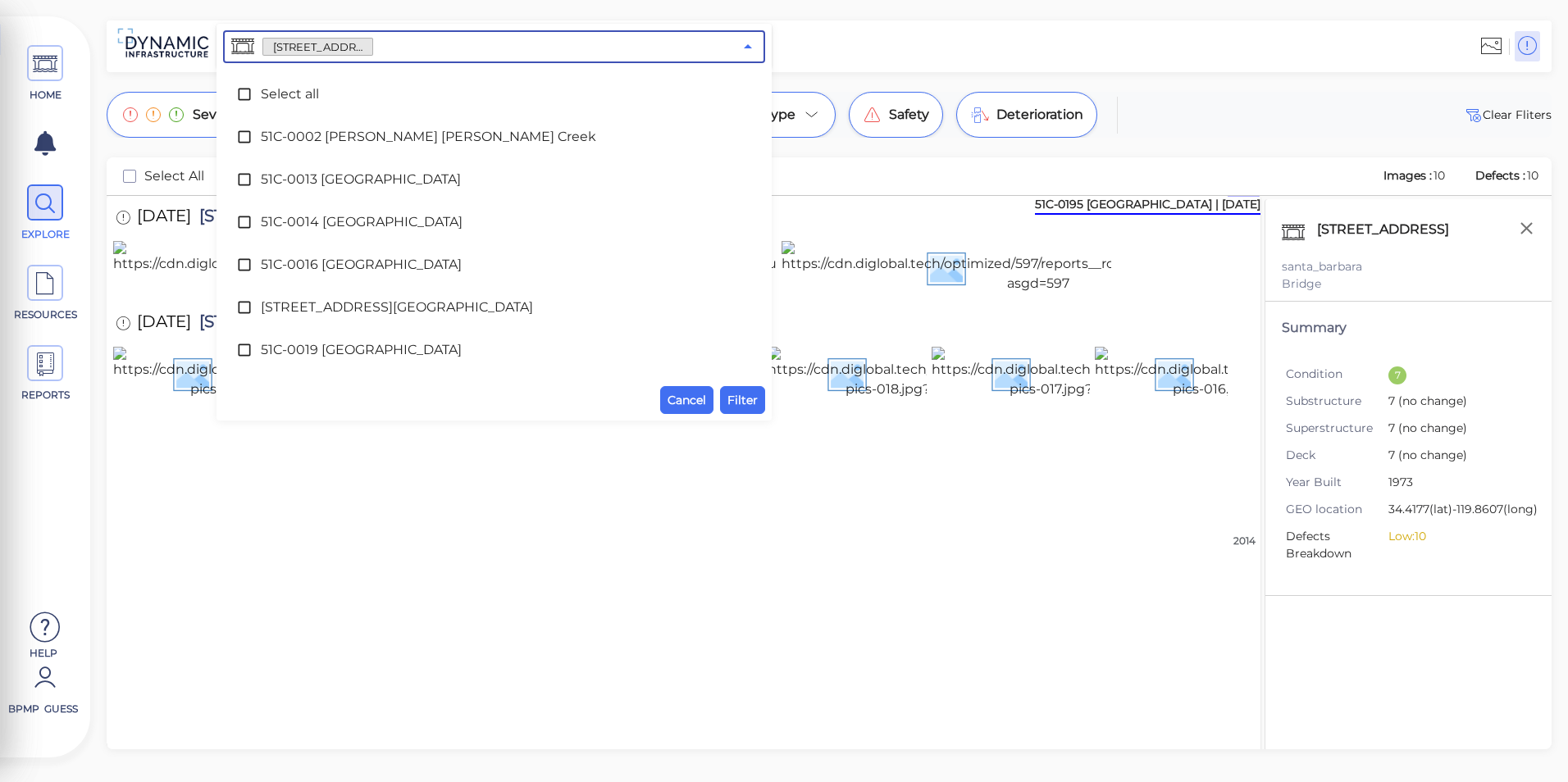
scroll to position [2423, 0]
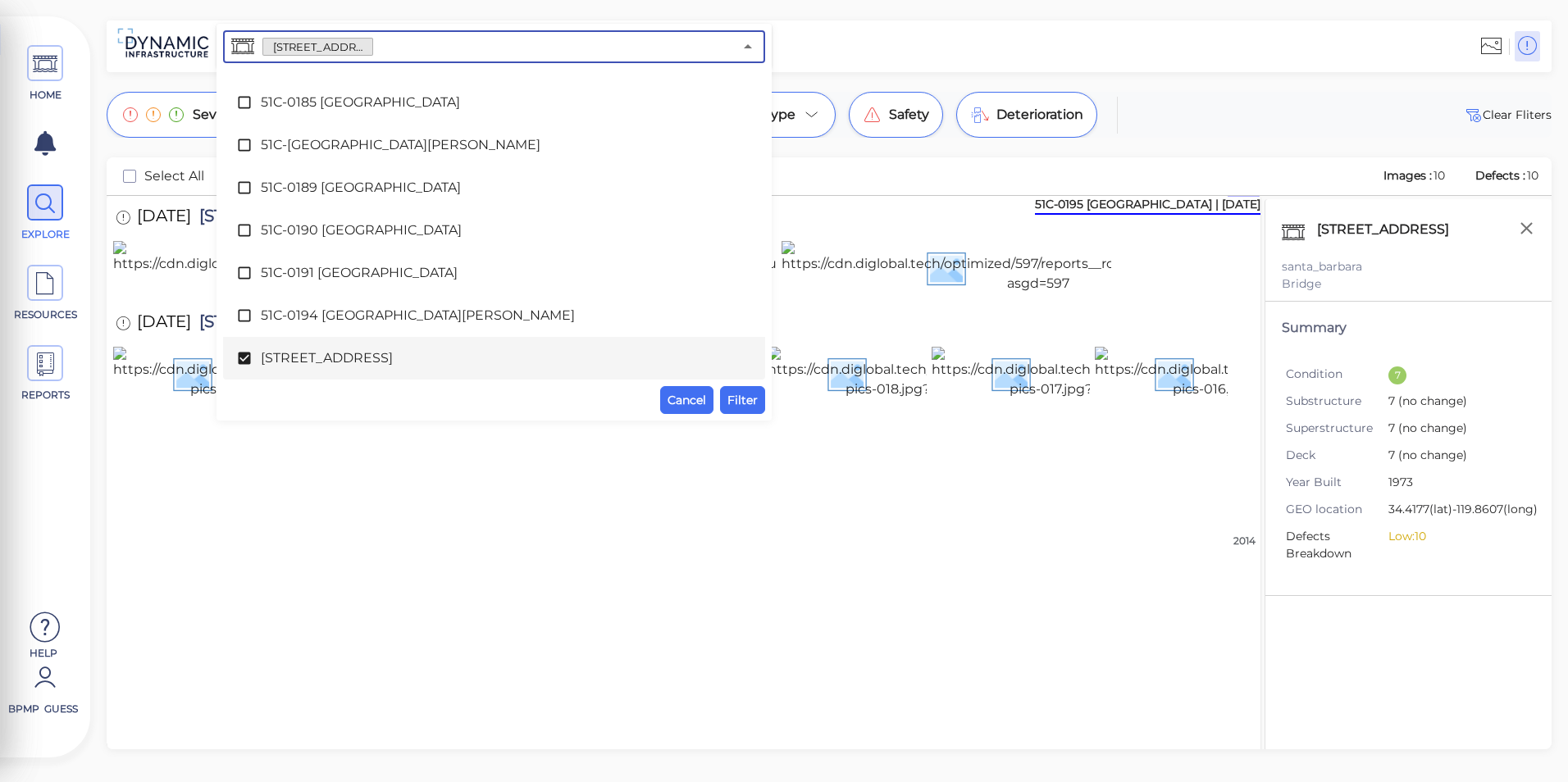
click at [412, 353] on span "[STREET_ADDRESS]" at bounding box center [494, 359] width 467 height 20
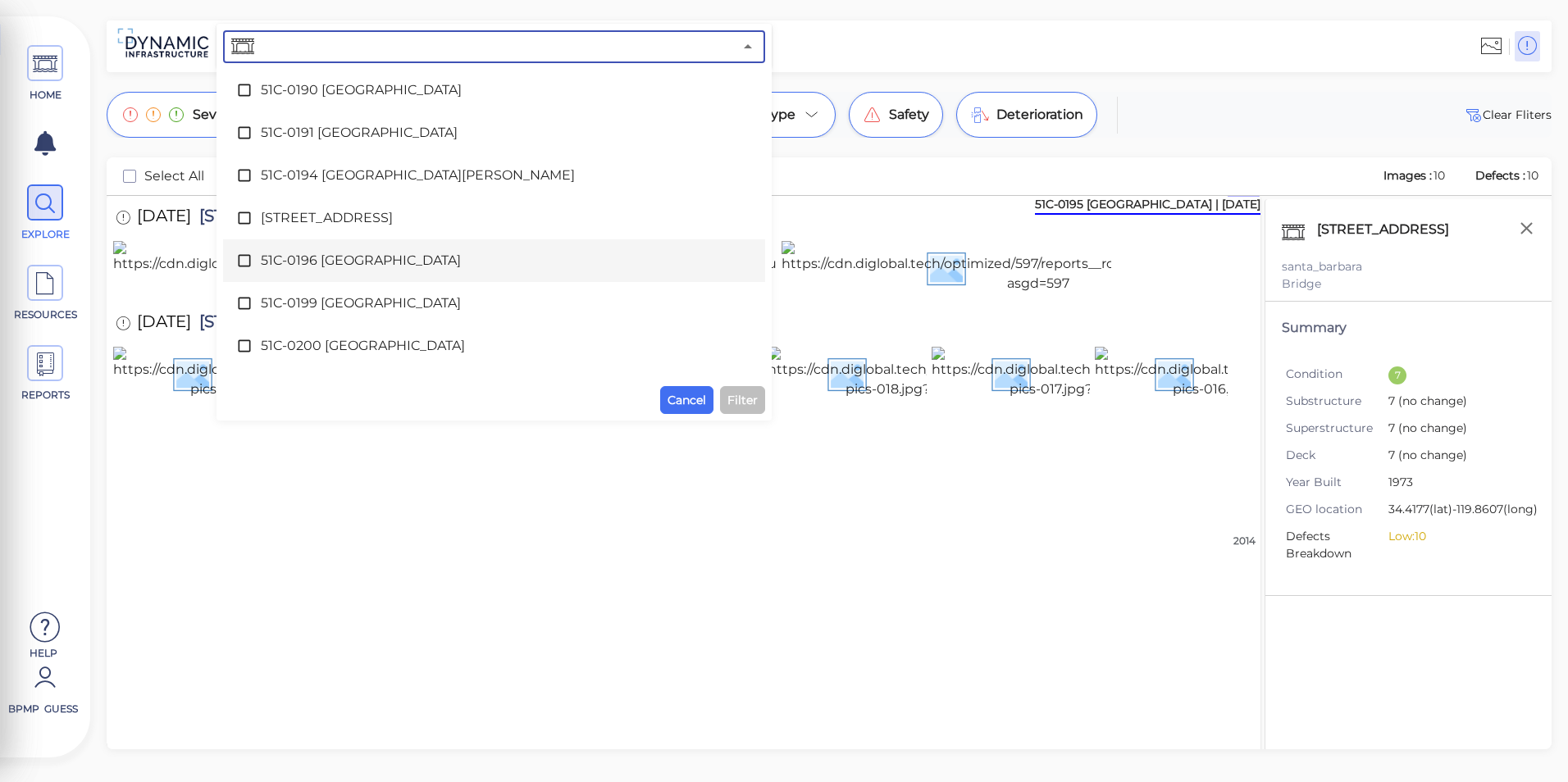
scroll to position [2587, 0]
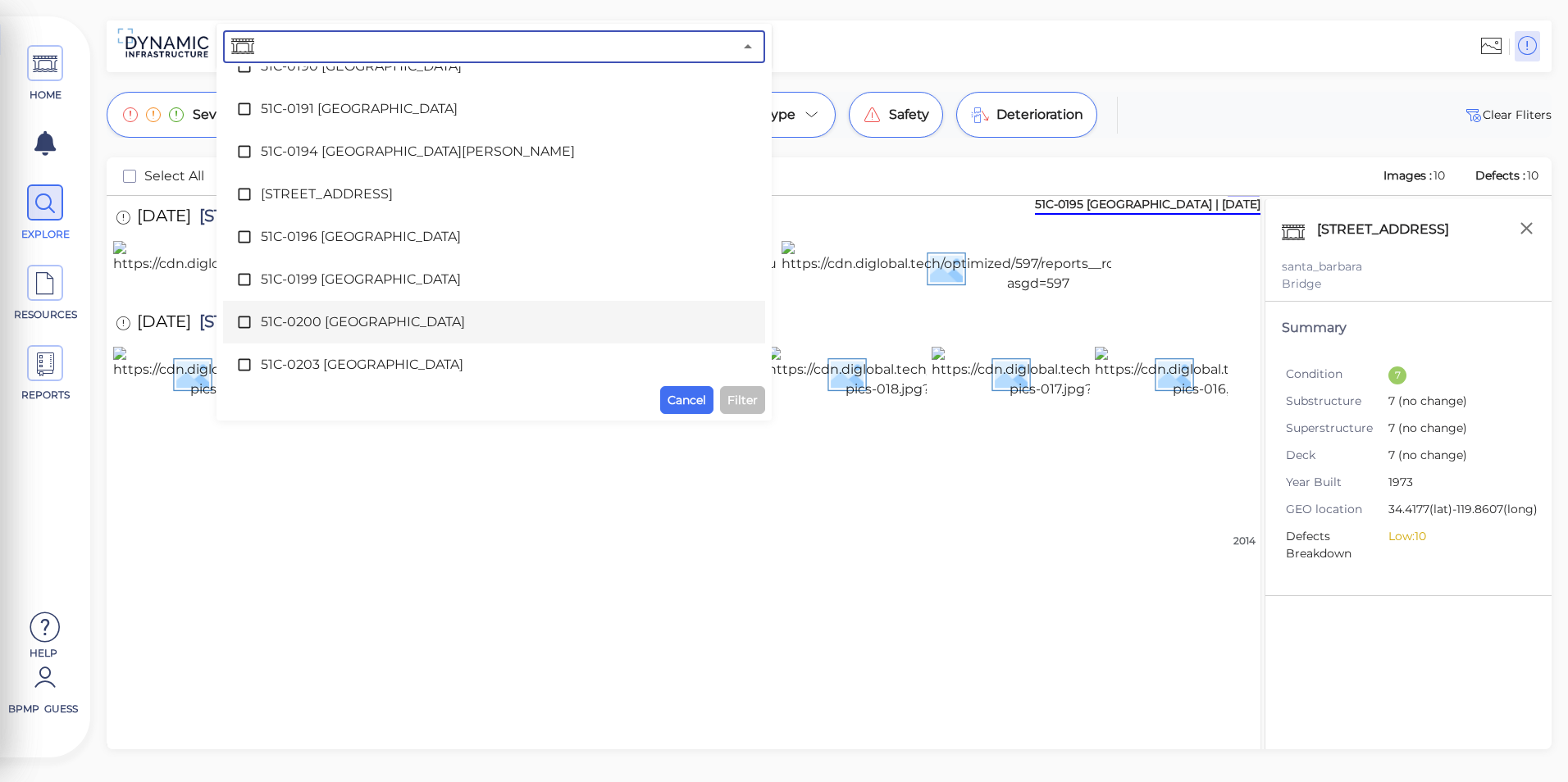
click at [415, 325] on span "51C-0200 [GEOGRAPHIC_DATA]" at bounding box center [494, 323] width 467 height 20
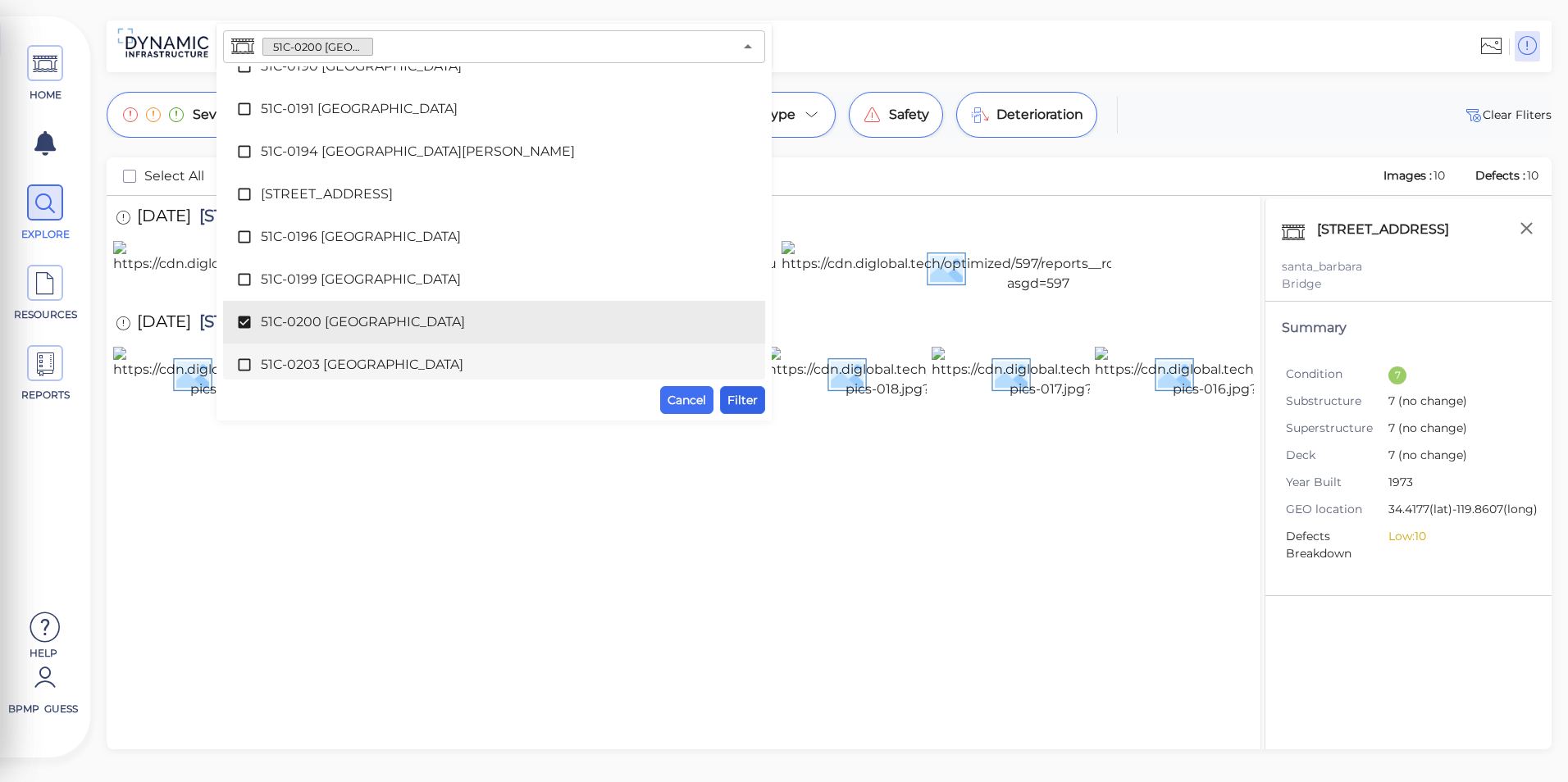
click at [734, 406] on span "Filter" at bounding box center [742, 401] width 30 height 20
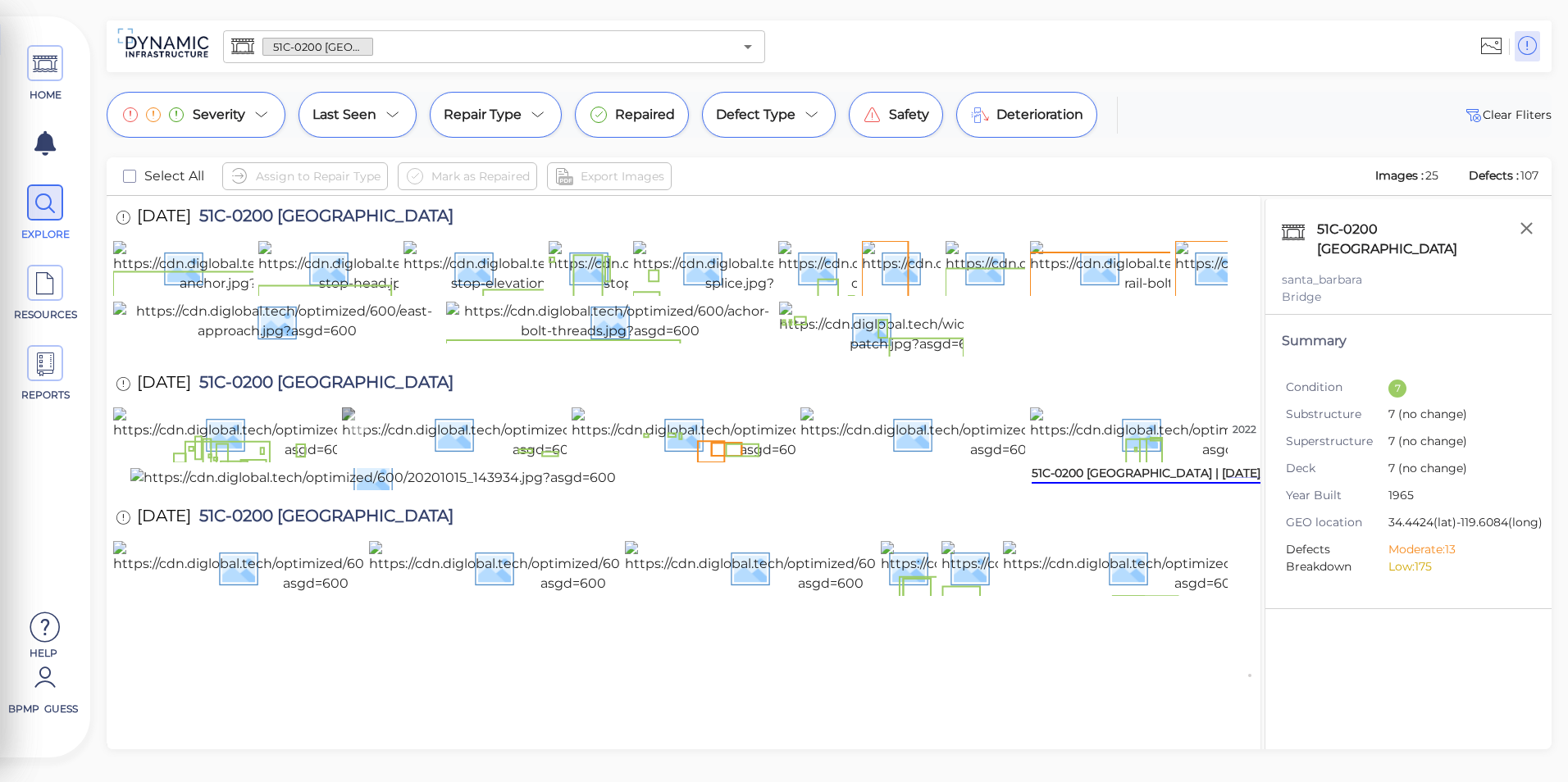
scroll to position [246, 0]
click at [169, 460] on img at bounding box center [317, 434] width 409 height 52
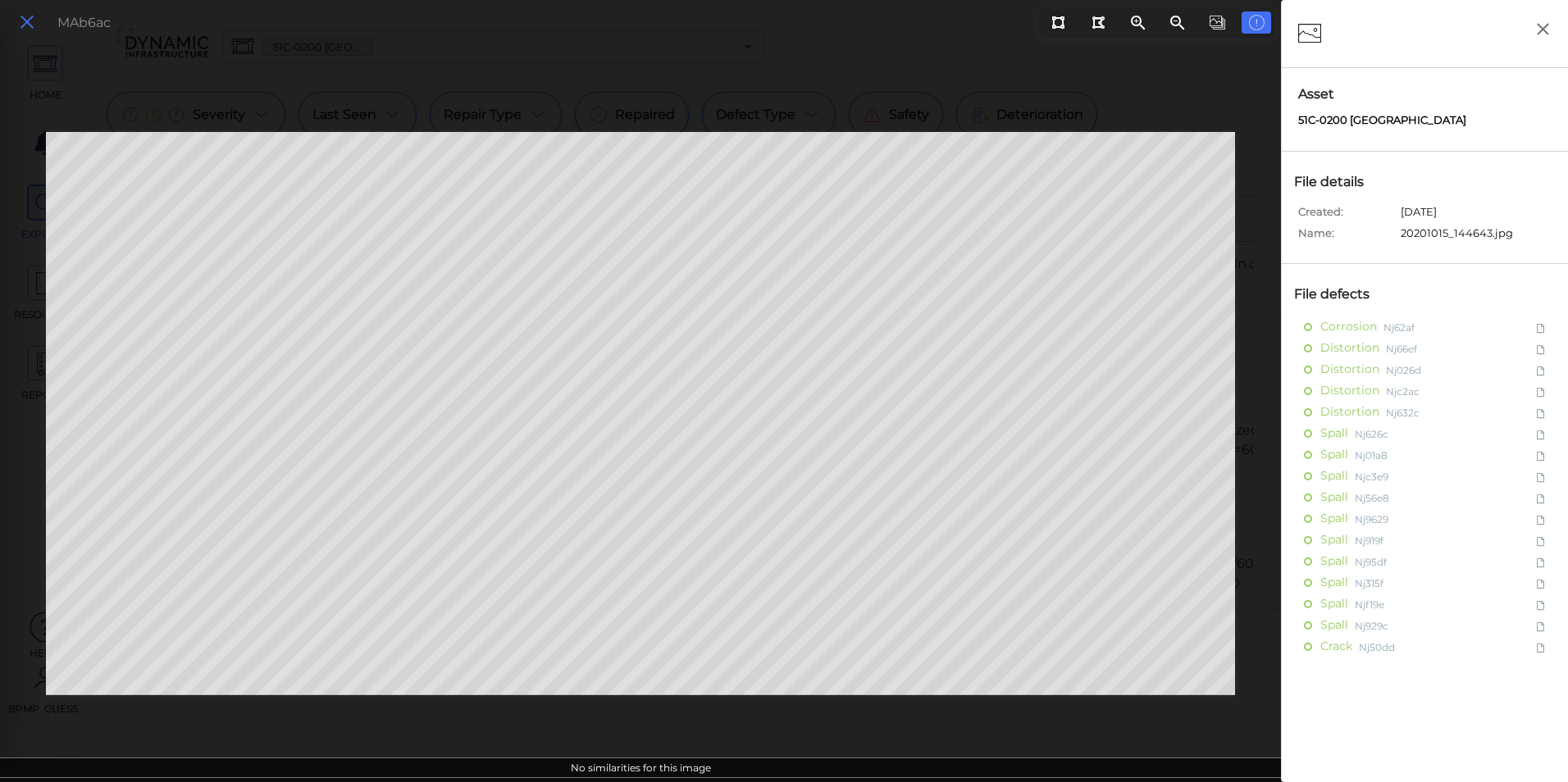
click at [25, 15] on icon at bounding box center [27, 23] width 18 height 22
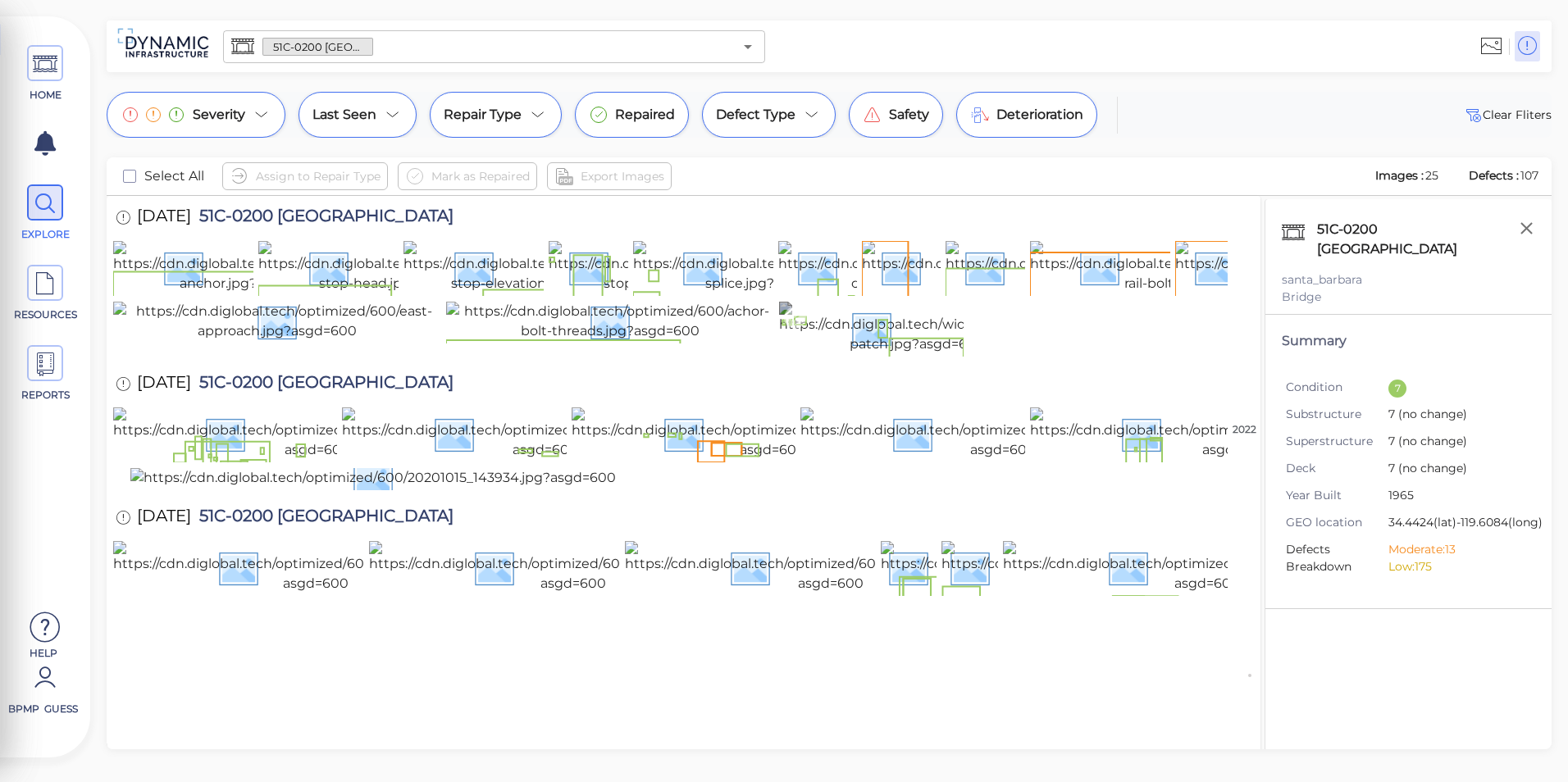
scroll to position [491, 0]
click at [744, 44] on icon "Open" at bounding box center [748, 47] width 20 height 20
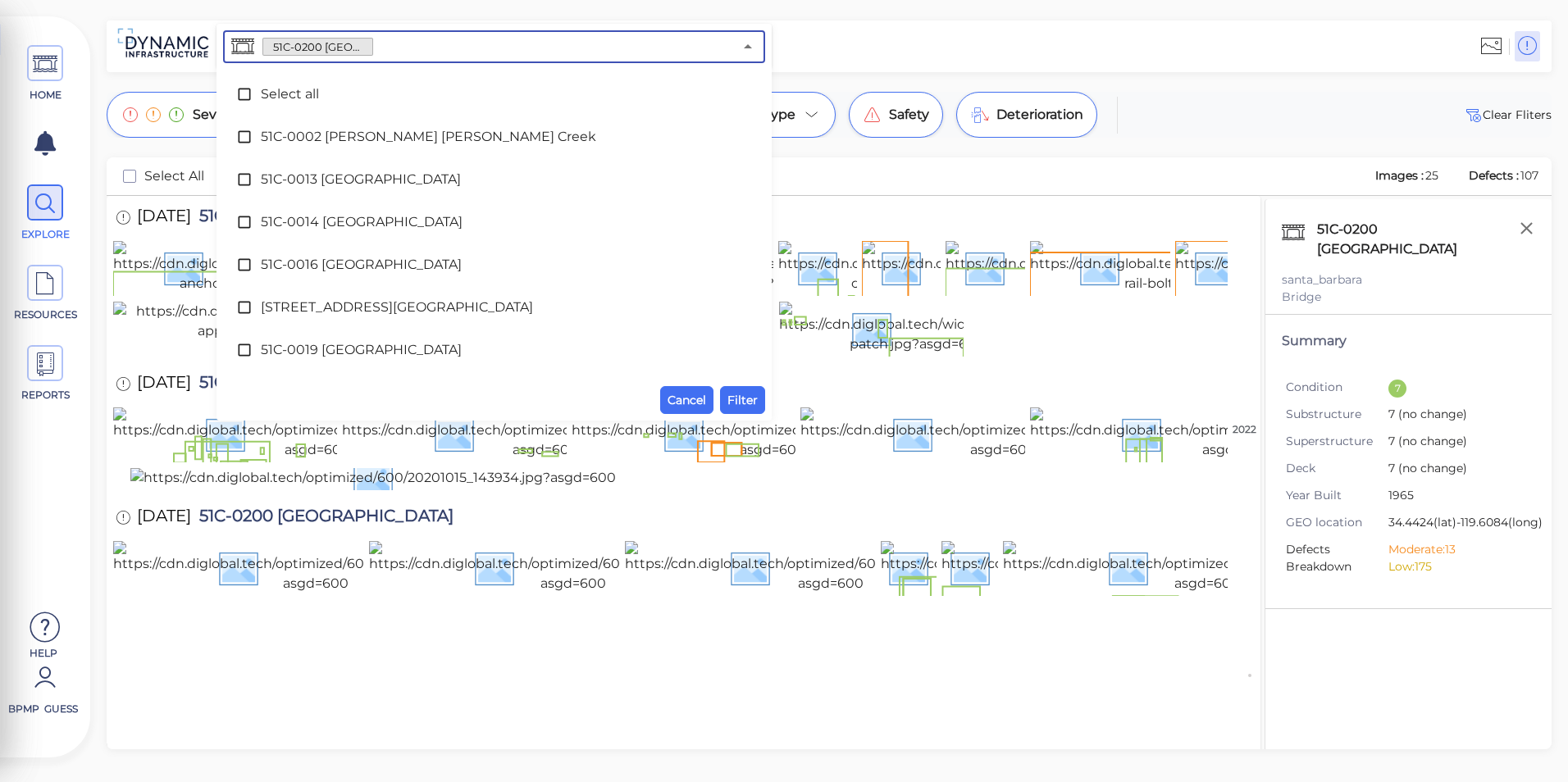
scroll to position [2551, 0]
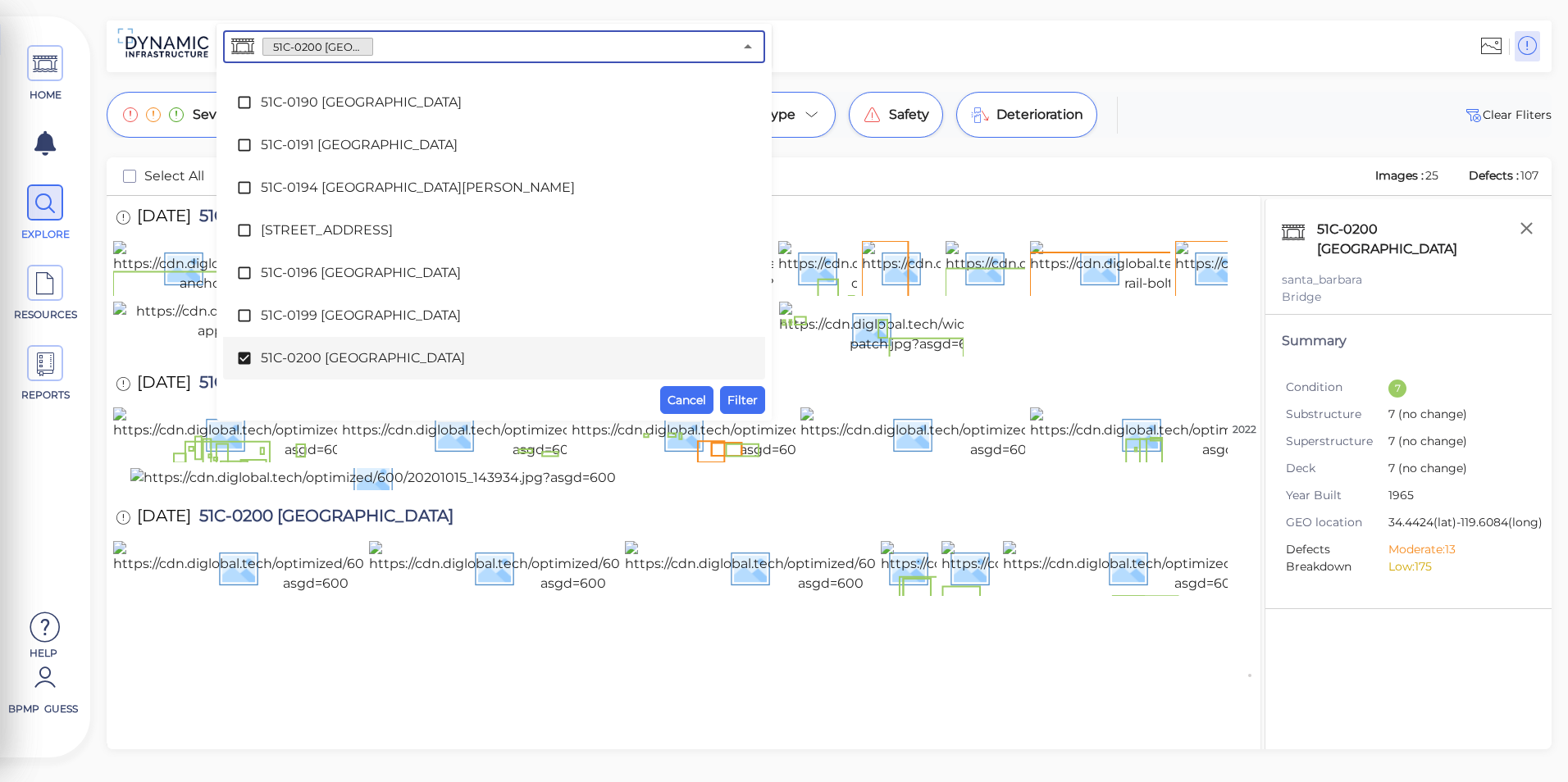
click at [441, 362] on span "51C-0200 [GEOGRAPHIC_DATA]" at bounding box center [494, 359] width 467 height 20
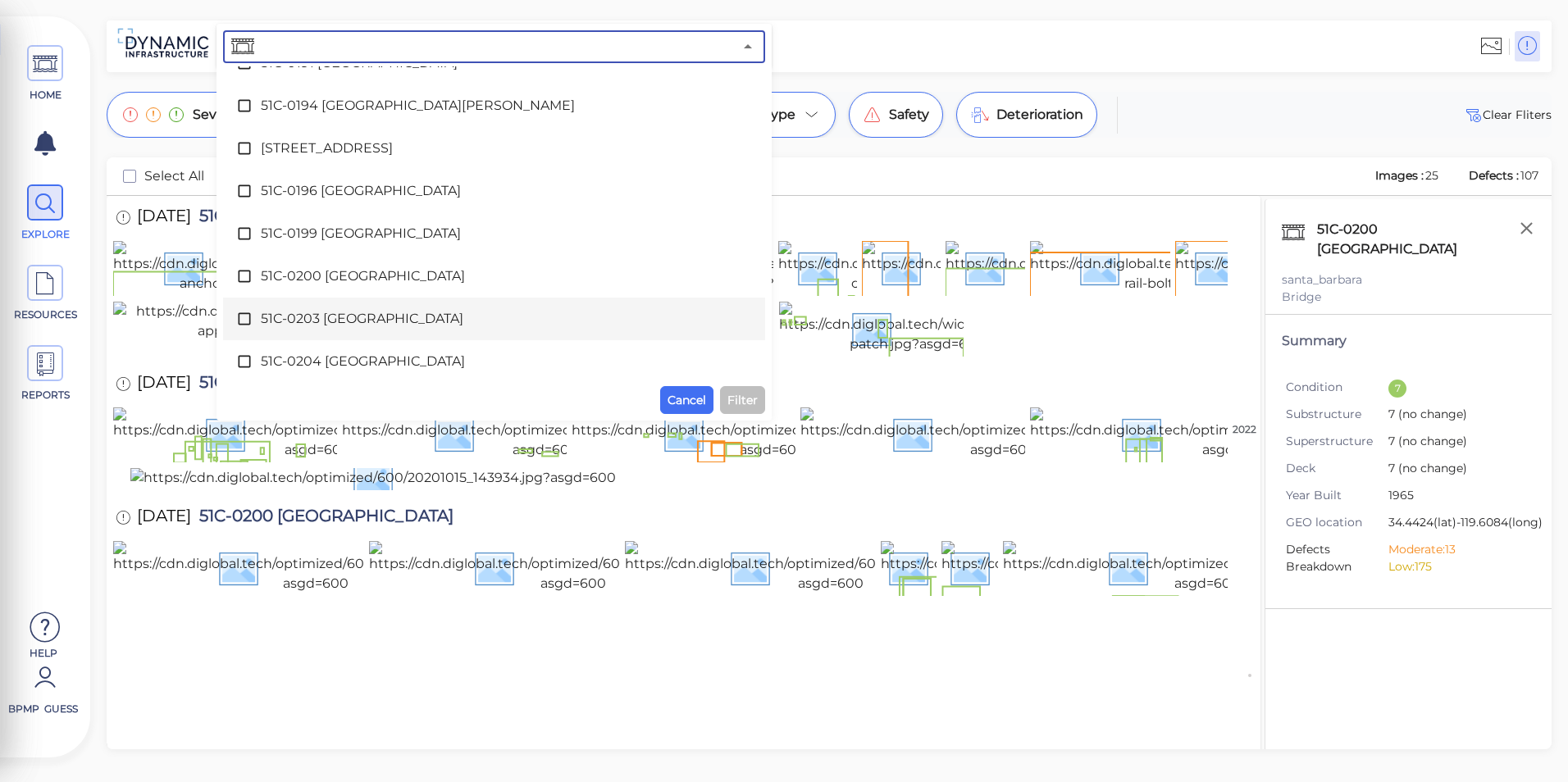
click at [438, 316] on span "51C-0203 [GEOGRAPHIC_DATA]" at bounding box center [494, 319] width 467 height 20
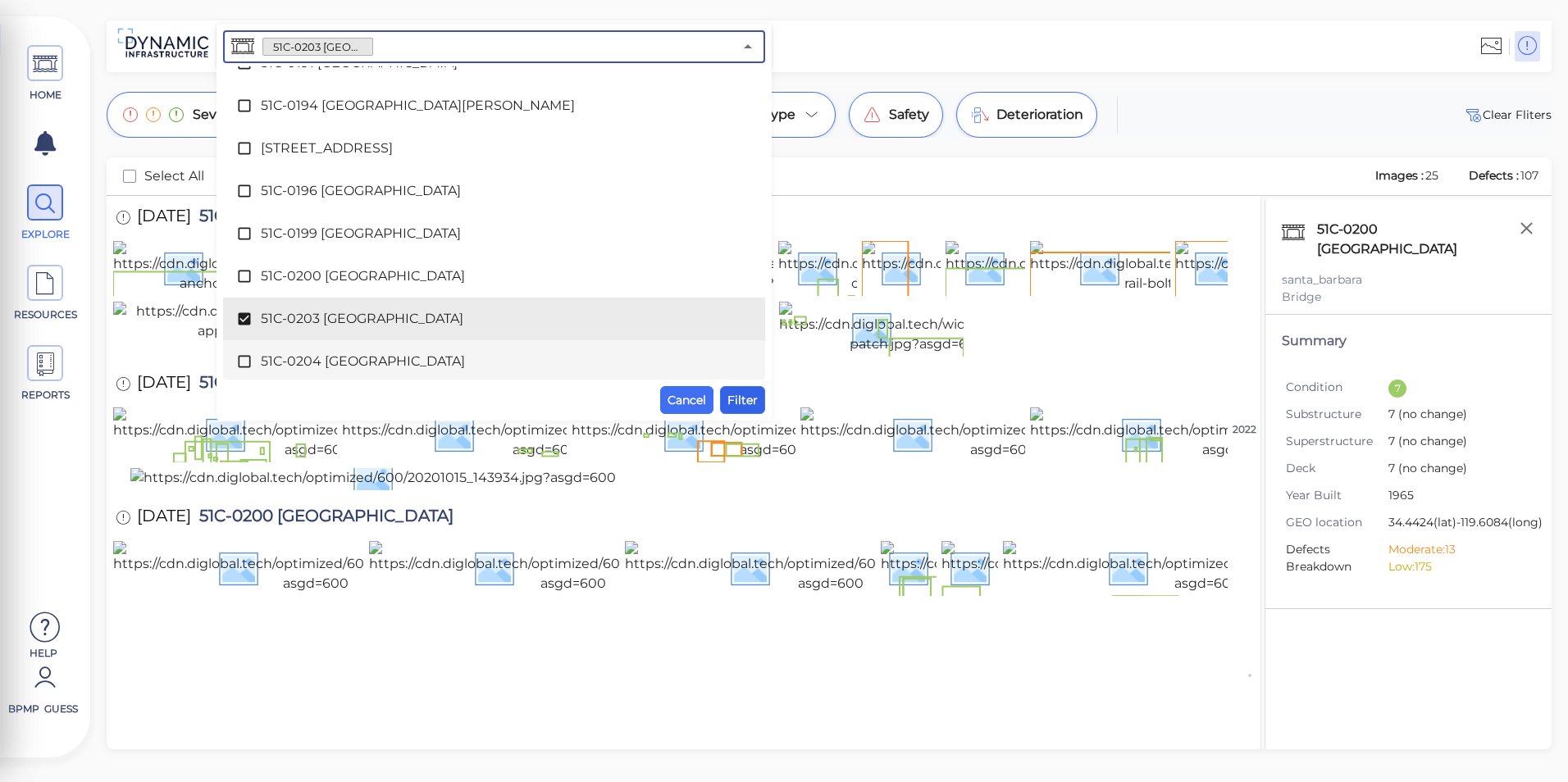
click at [736, 401] on span "Filter" at bounding box center [742, 401] width 30 height 20
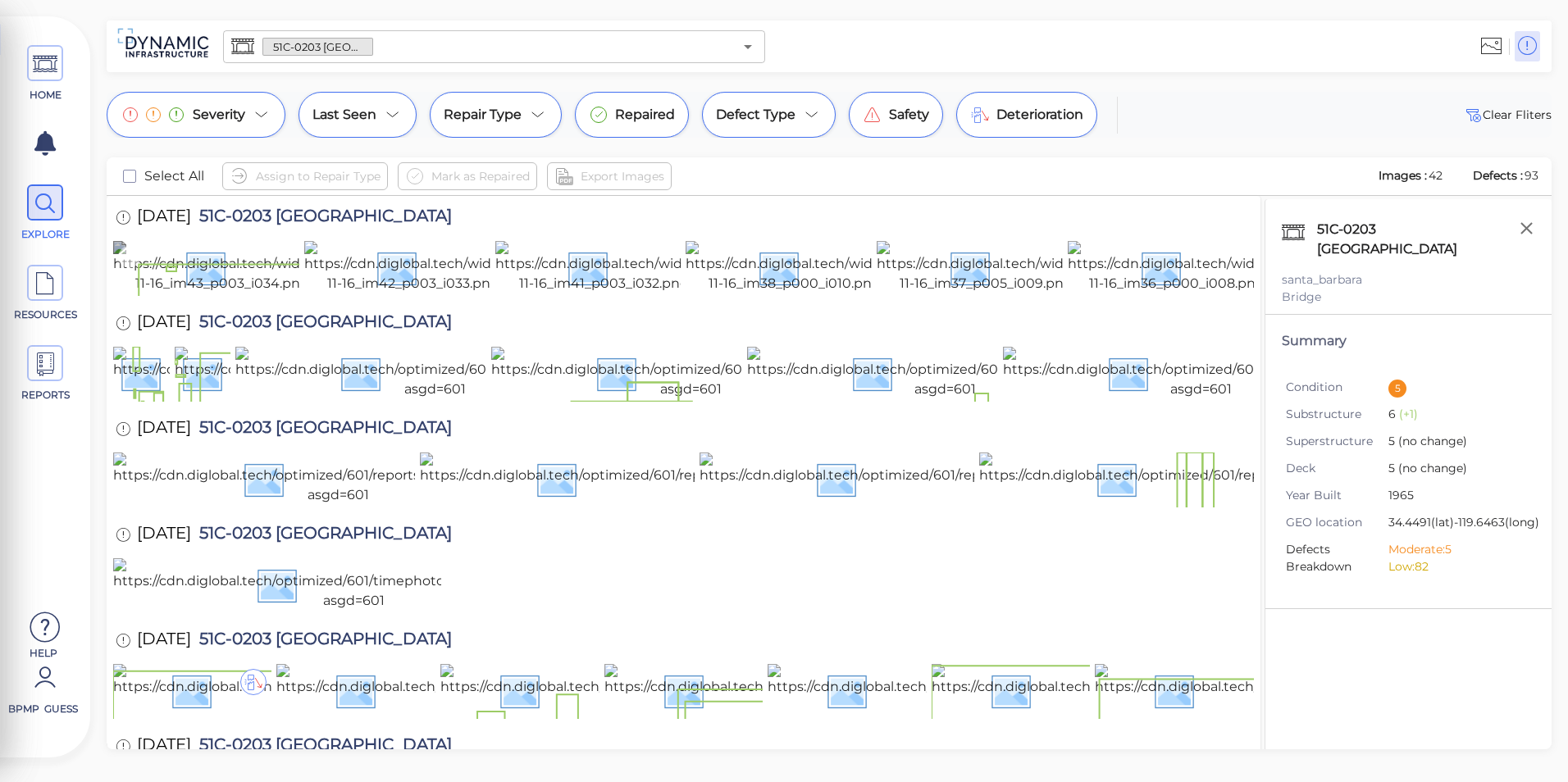
click at [242, 294] on img at bounding box center [257, 267] width 287 height 52
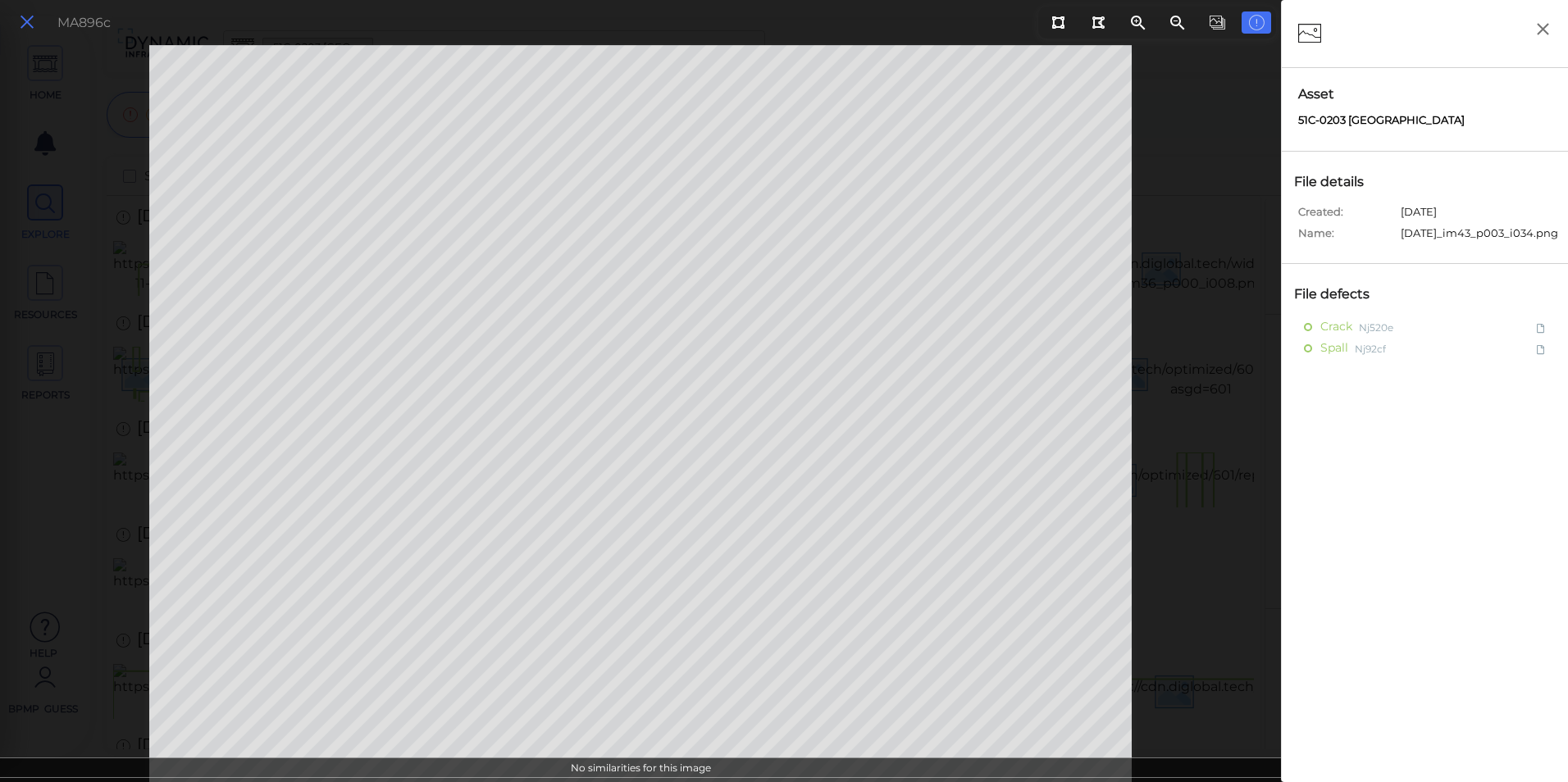
click at [27, 27] on icon at bounding box center [27, 23] width 18 height 22
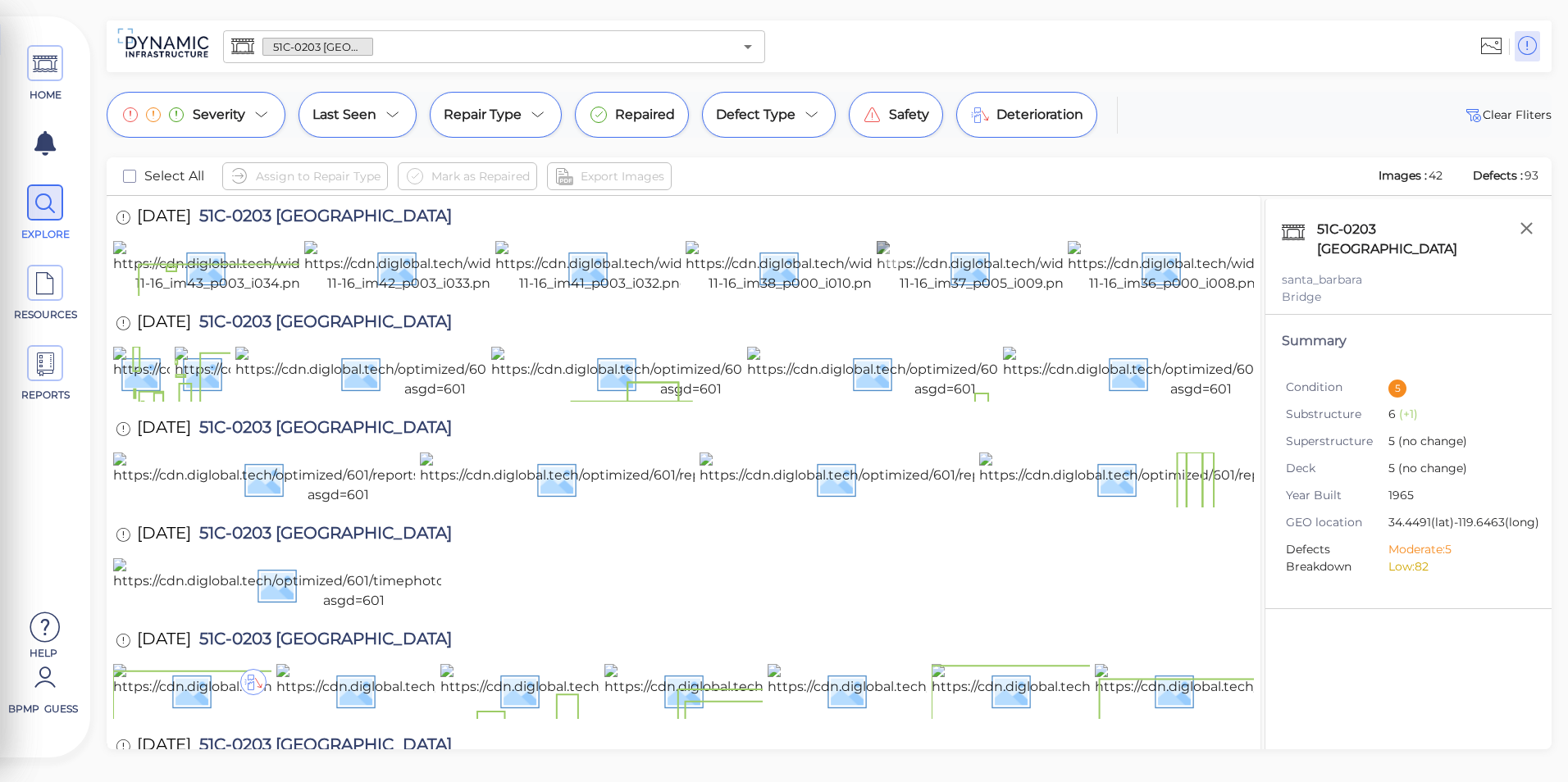
click at [899, 294] on img at bounding box center [1021, 267] width 287 height 52
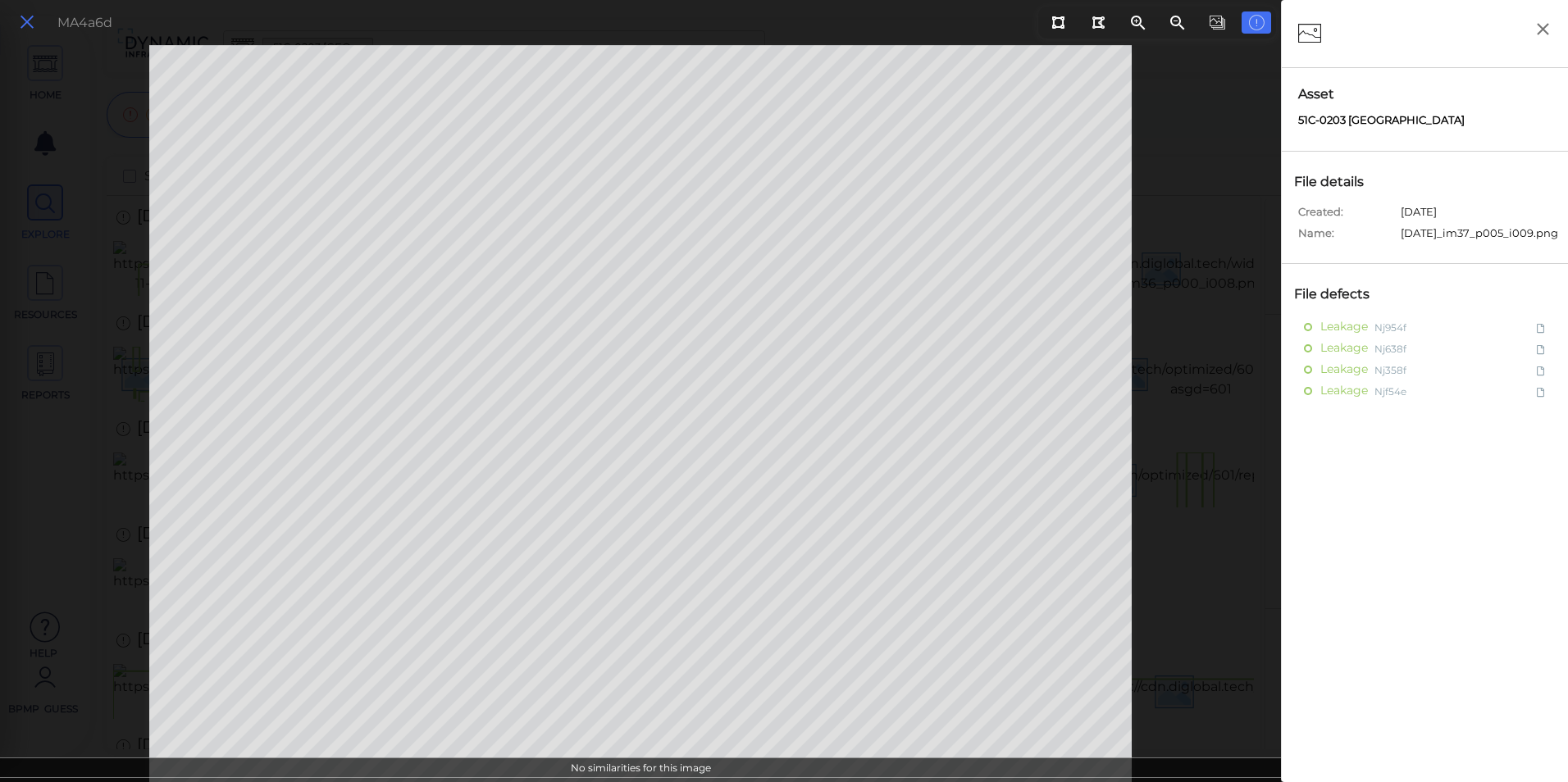
click at [34, 25] on icon at bounding box center [27, 23] width 18 height 22
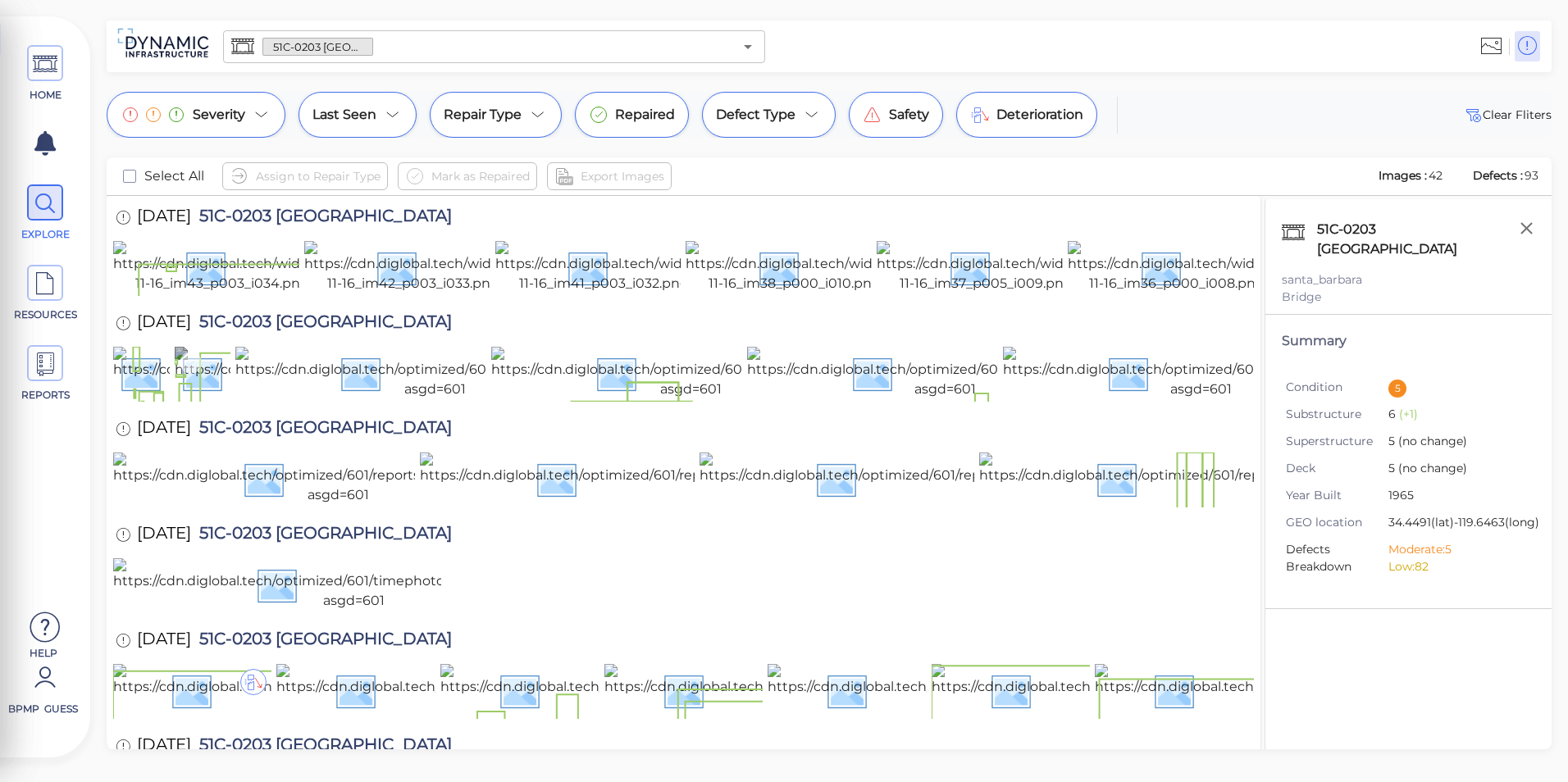
click at [195, 400] on img at bounding box center [371, 372] width 392 height 52
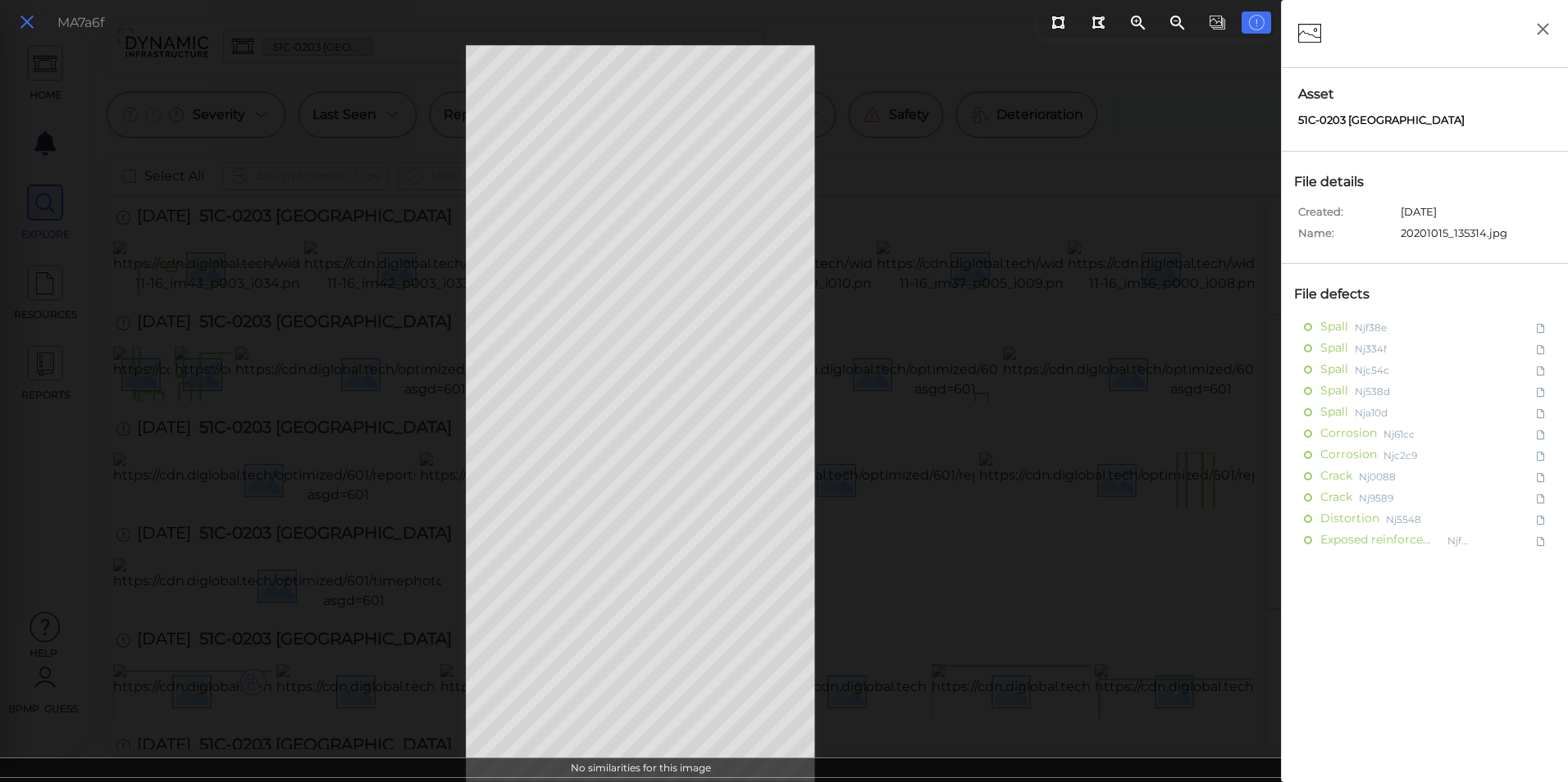
click at [29, 23] on icon at bounding box center [27, 23] width 18 height 22
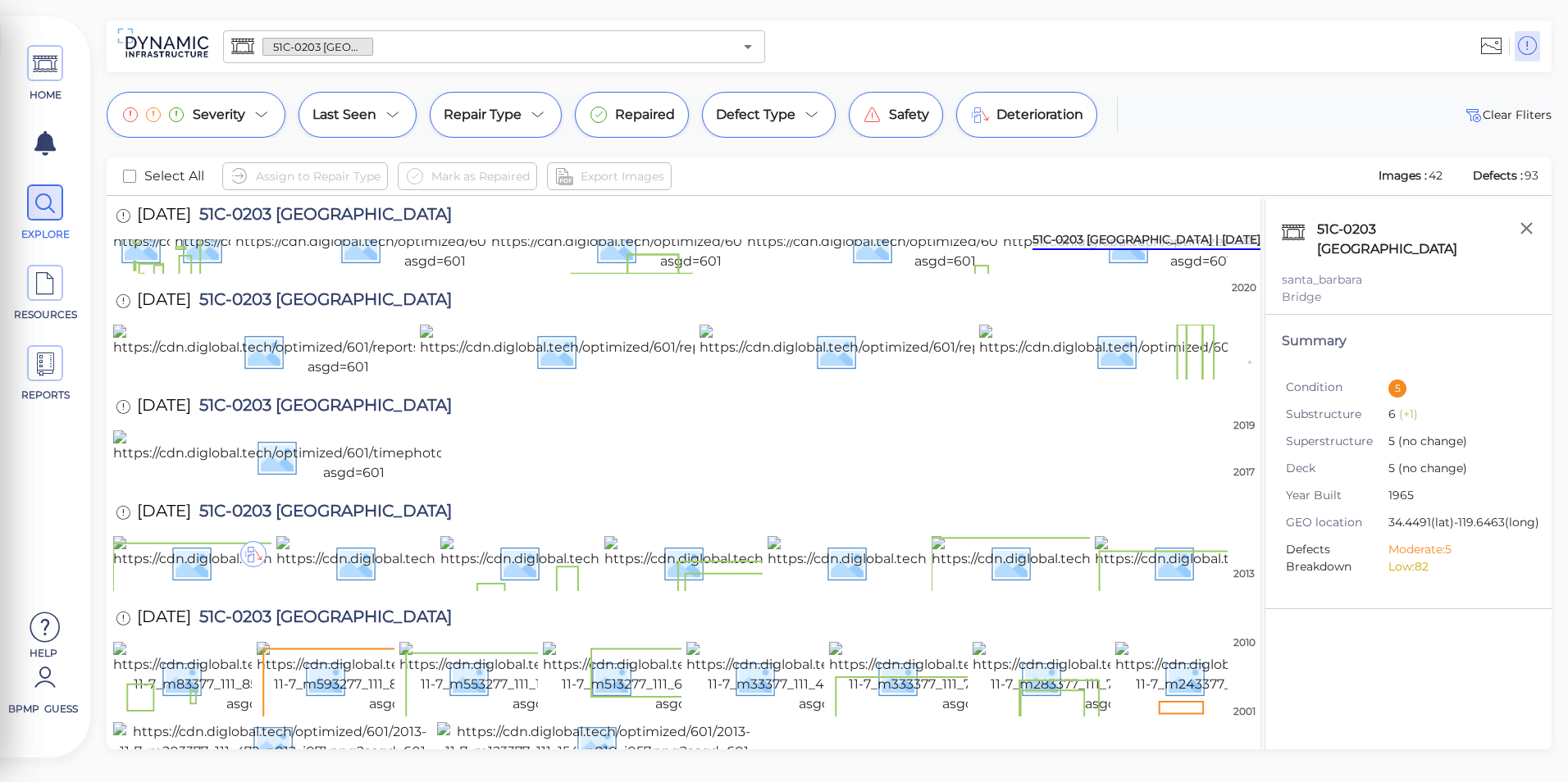
scroll to position [246, 0]
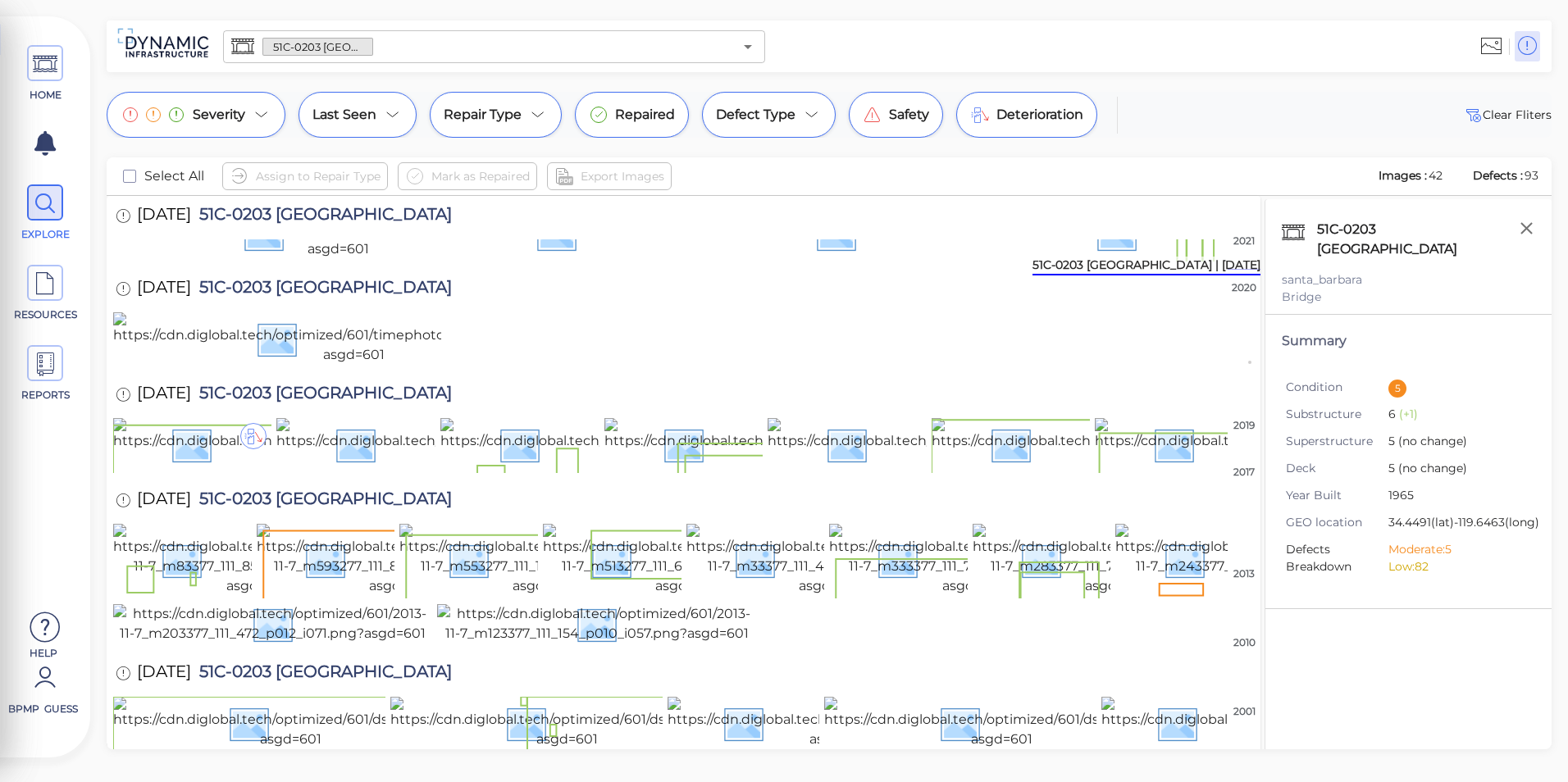
click at [306, 259] on img at bounding box center [338, 232] width 449 height 52
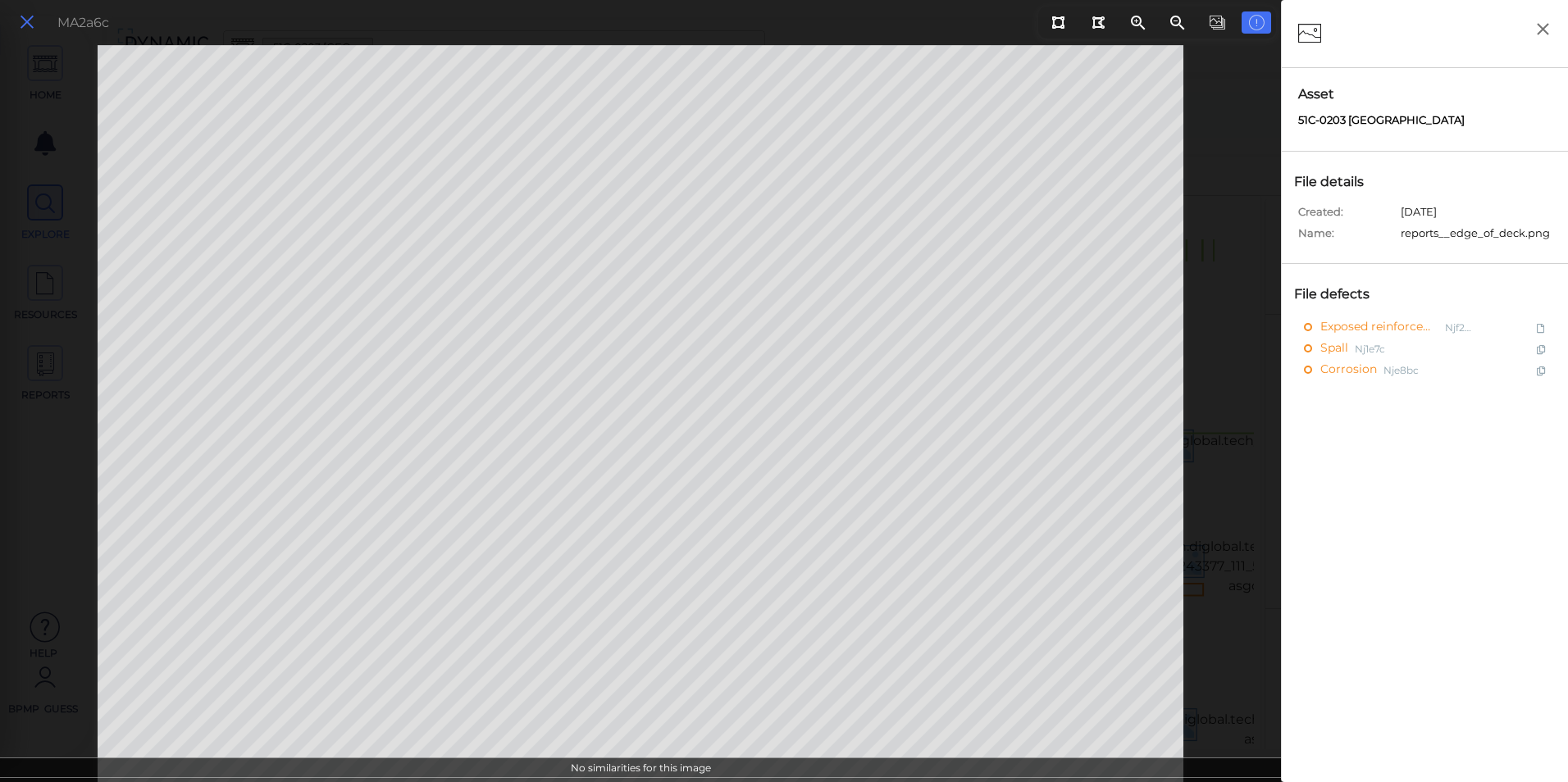
click at [35, 12] on icon at bounding box center [27, 23] width 18 height 22
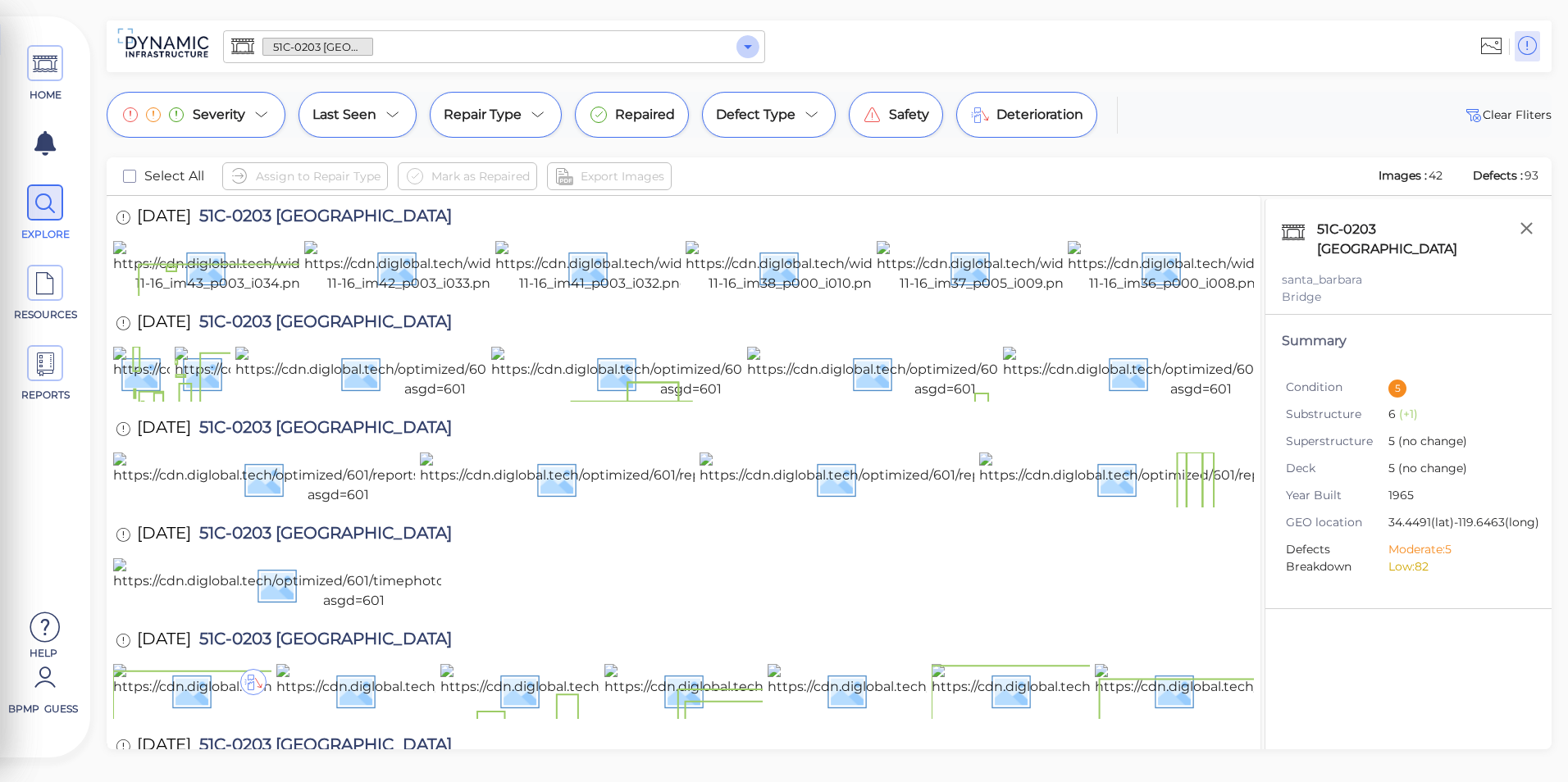
click at [751, 45] on icon "Open" at bounding box center [747, 47] width 8 height 4
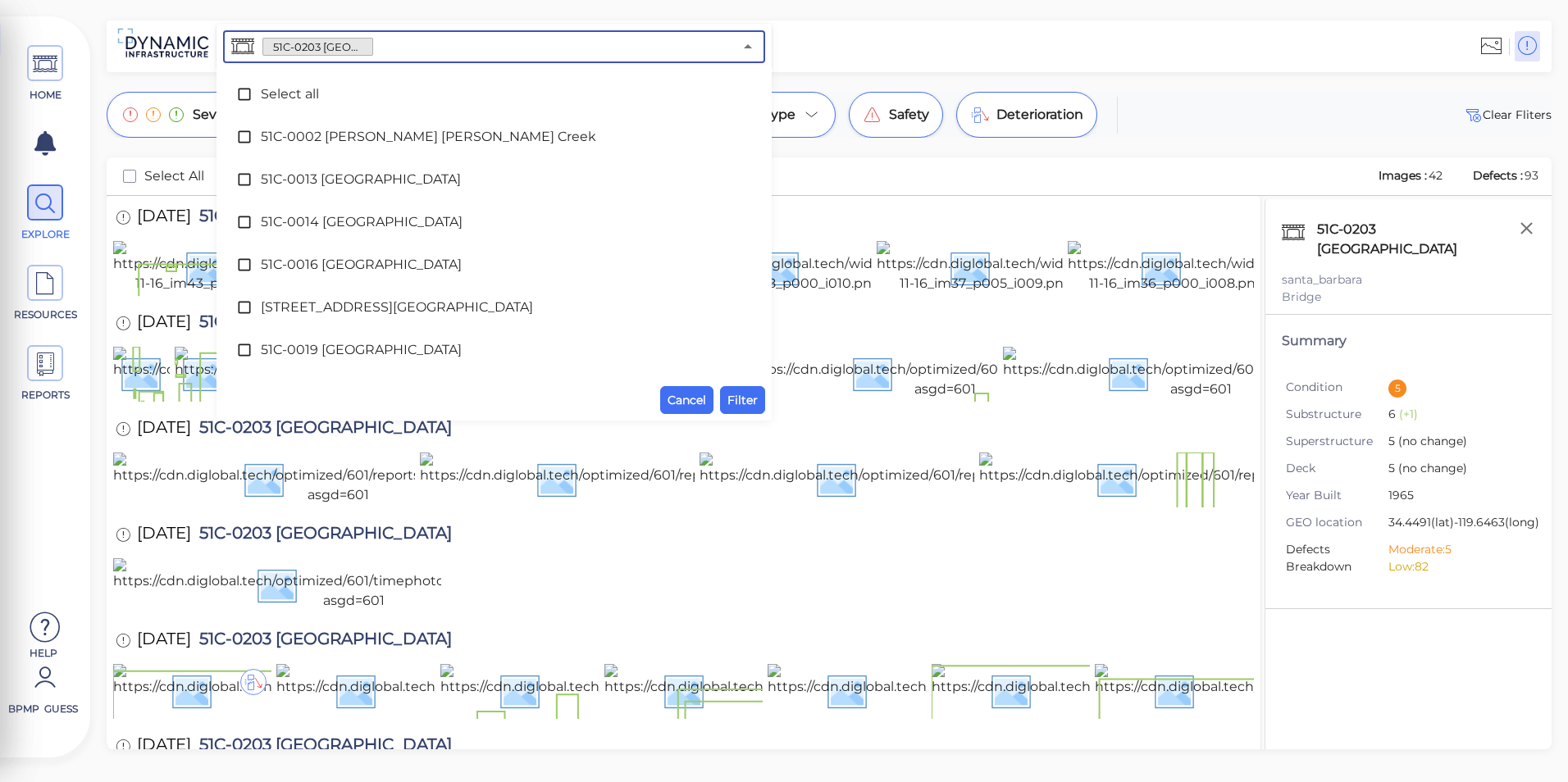
scroll to position [2593, 0]
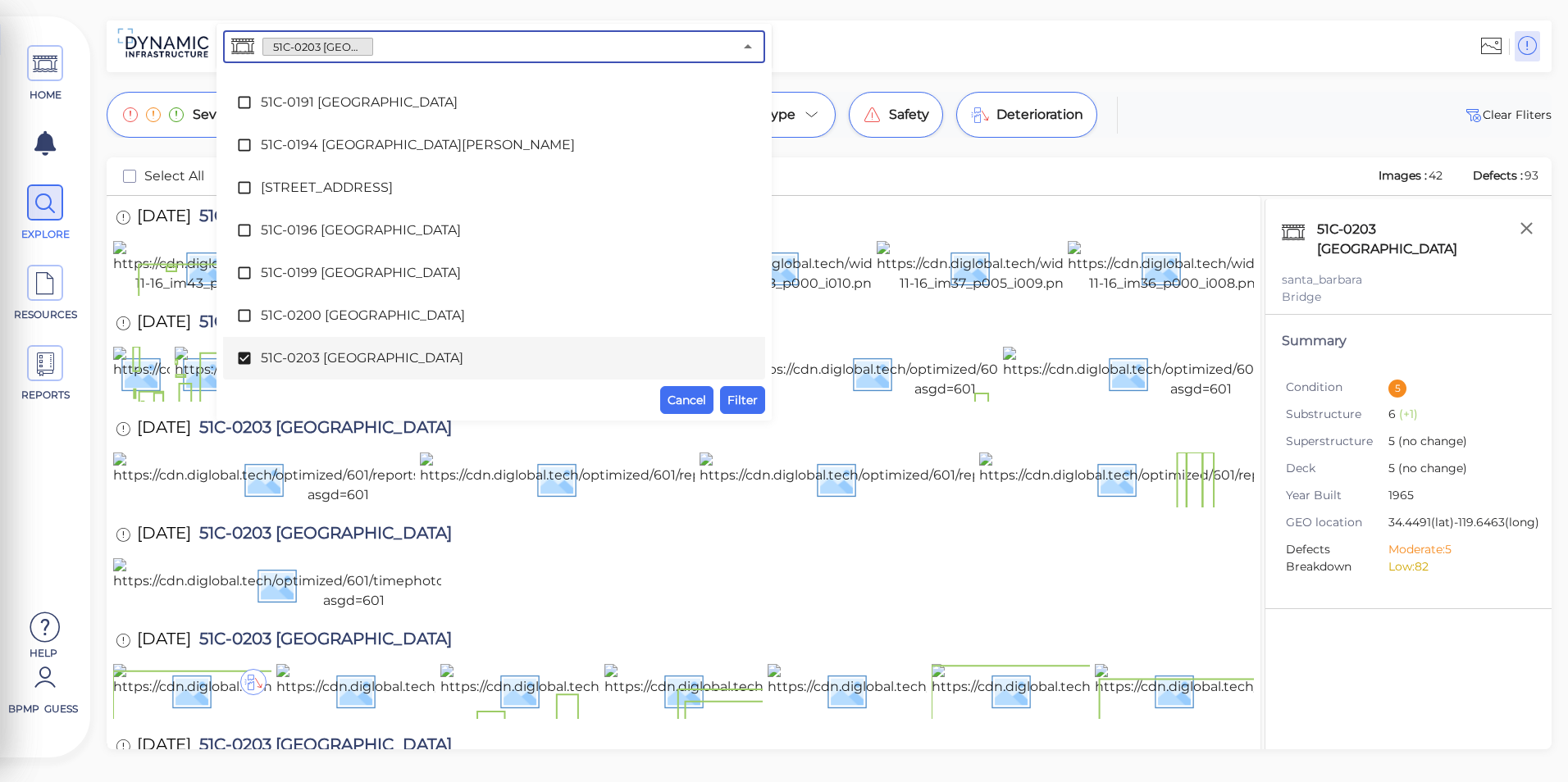
click at [385, 372] on div "51C-0203 [GEOGRAPHIC_DATA]" at bounding box center [494, 359] width 516 height 33
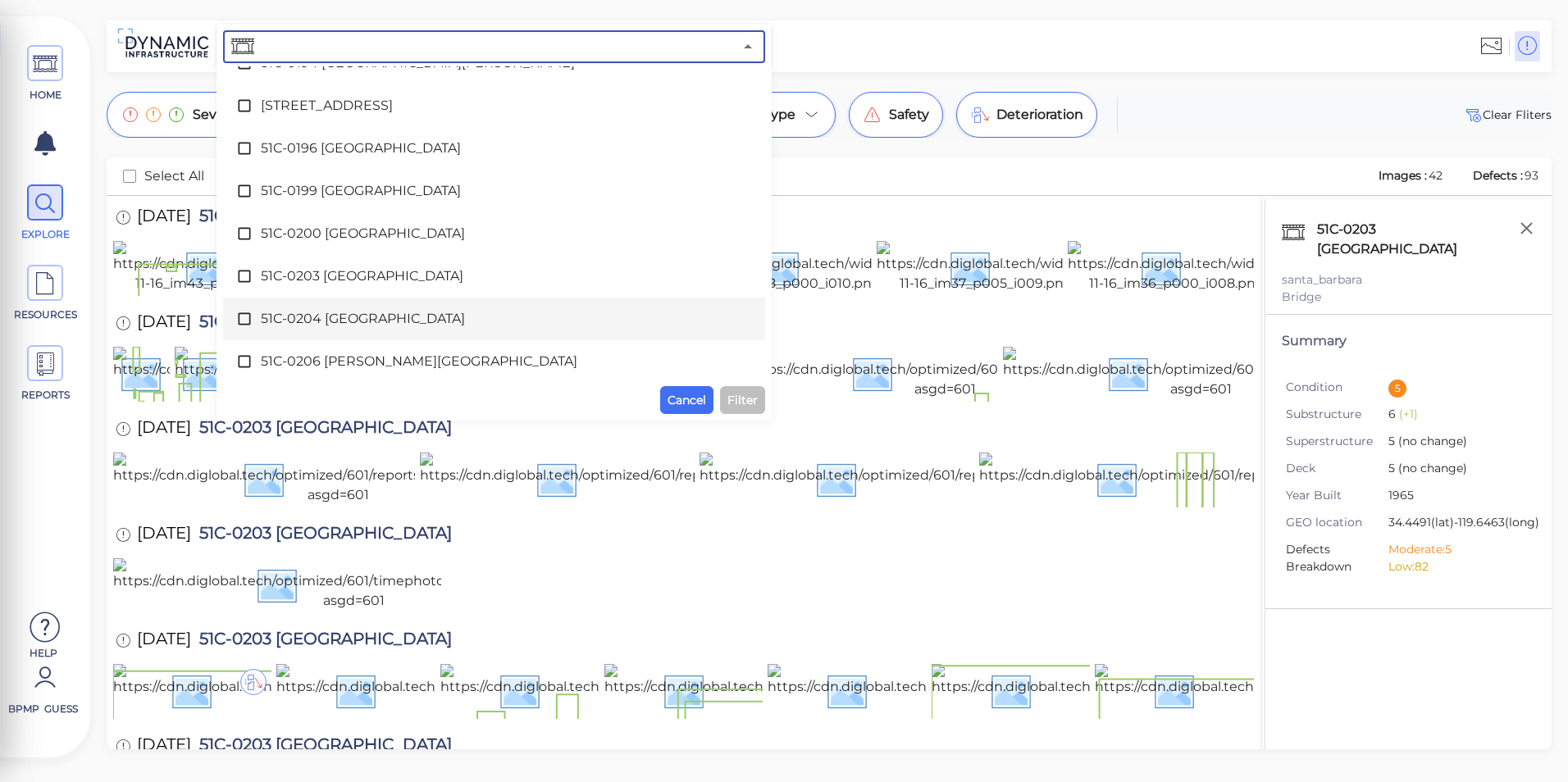
click at [377, 318] on span "51C-0204 [GEOGRAPHIC_DATA]" at bounding box center [494, 319] width 467 height 20
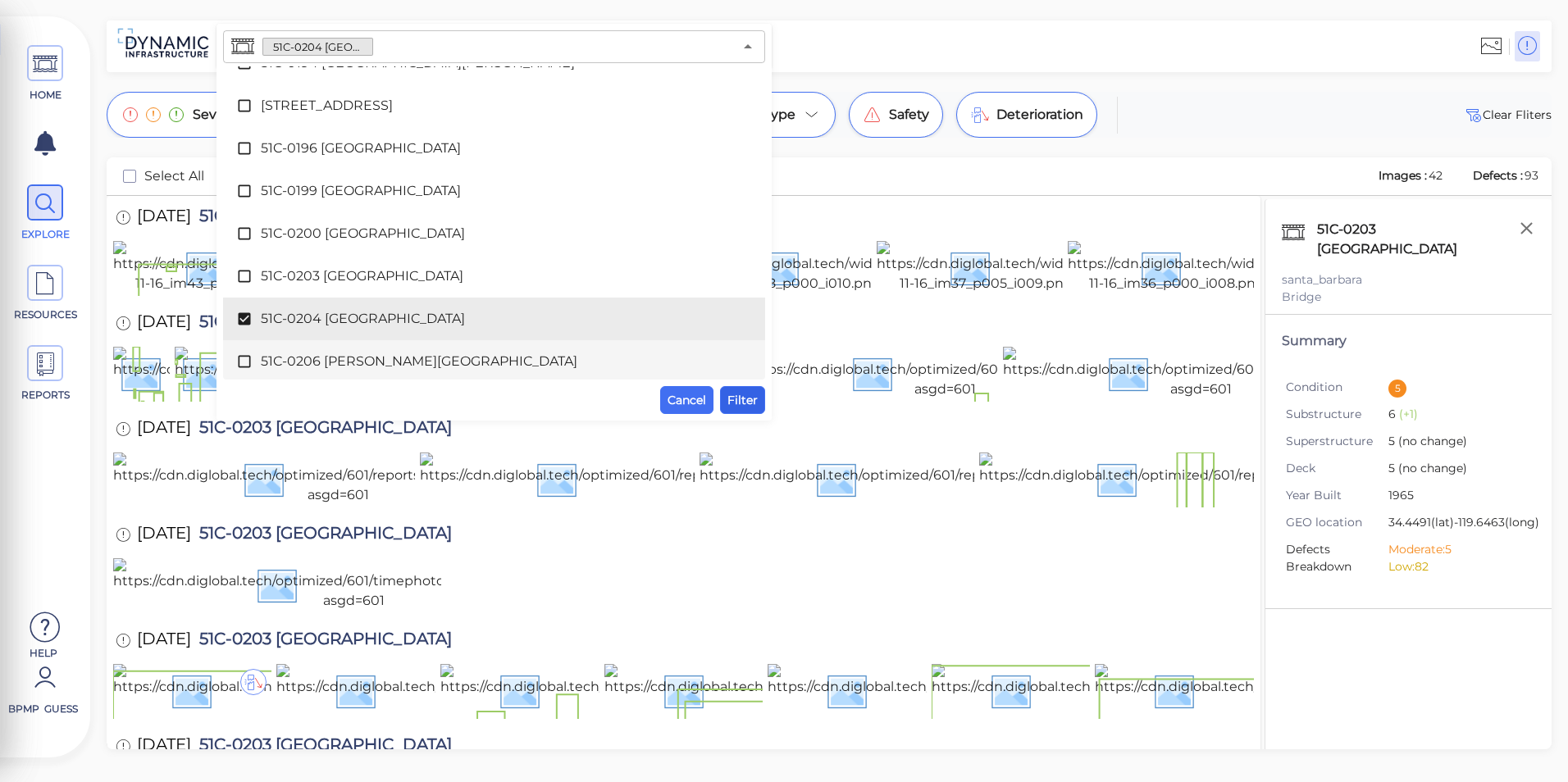
click at [735, 392] on span "Filter" at bounding box center [742, 401] width 30 height 20
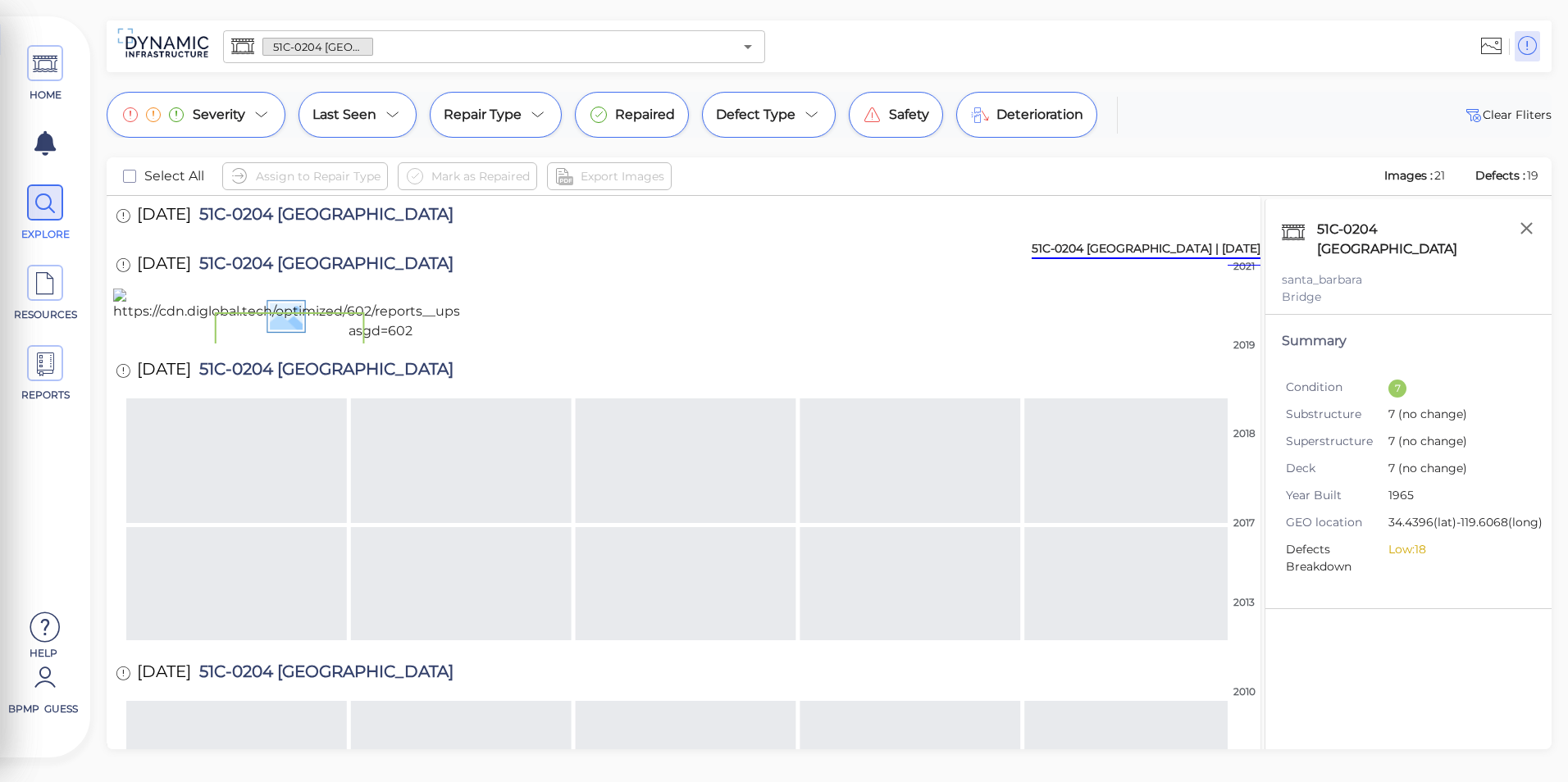
scroll to position [0, 0]
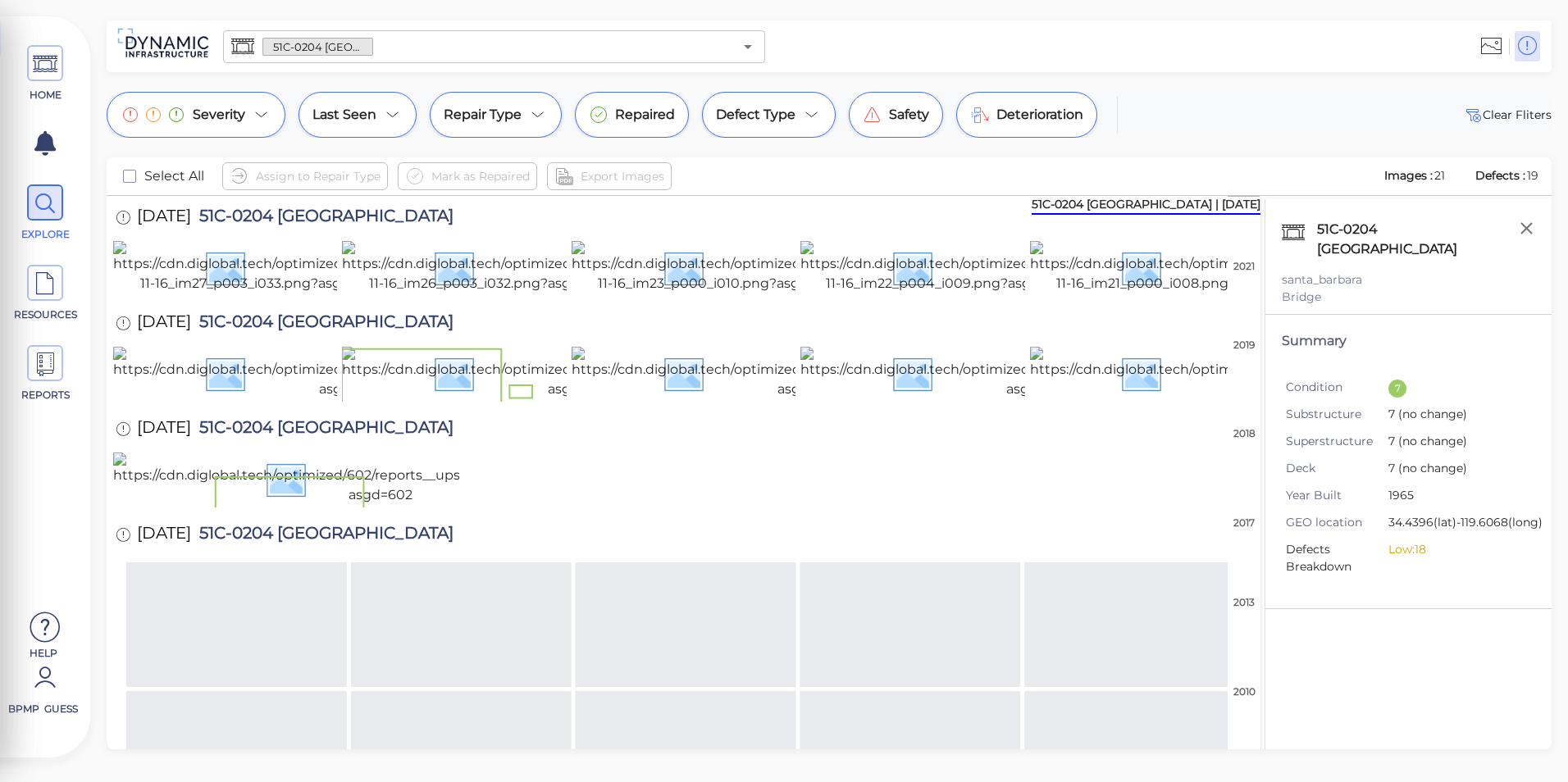
click at [1244, 105] on div "Severity Last Seen Repair Type Repaired Defect Type Safety Deterioration Clear …" at bounding box center [830, 114] width 1445 height 46
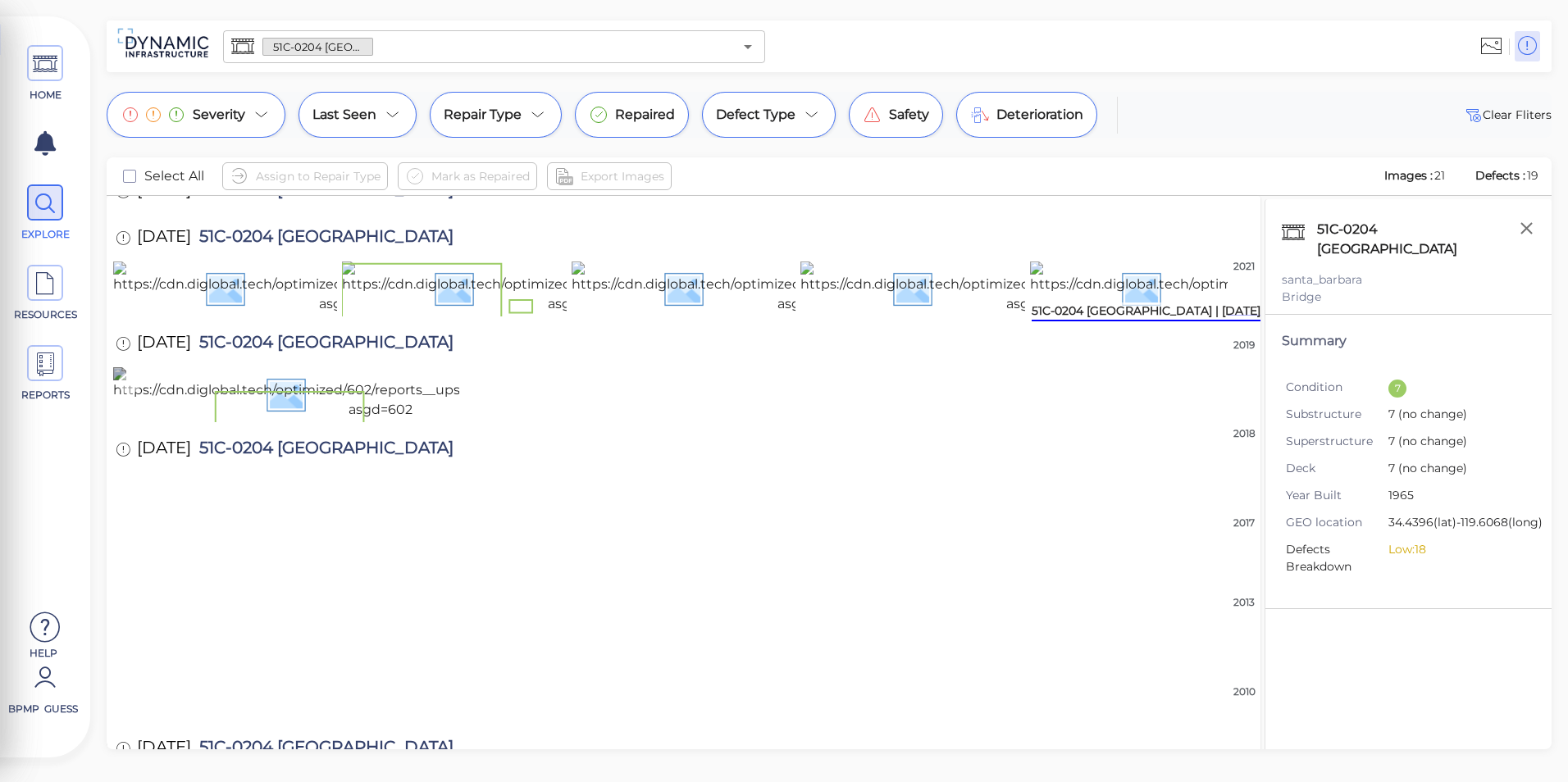
scroll to position [331, 0]
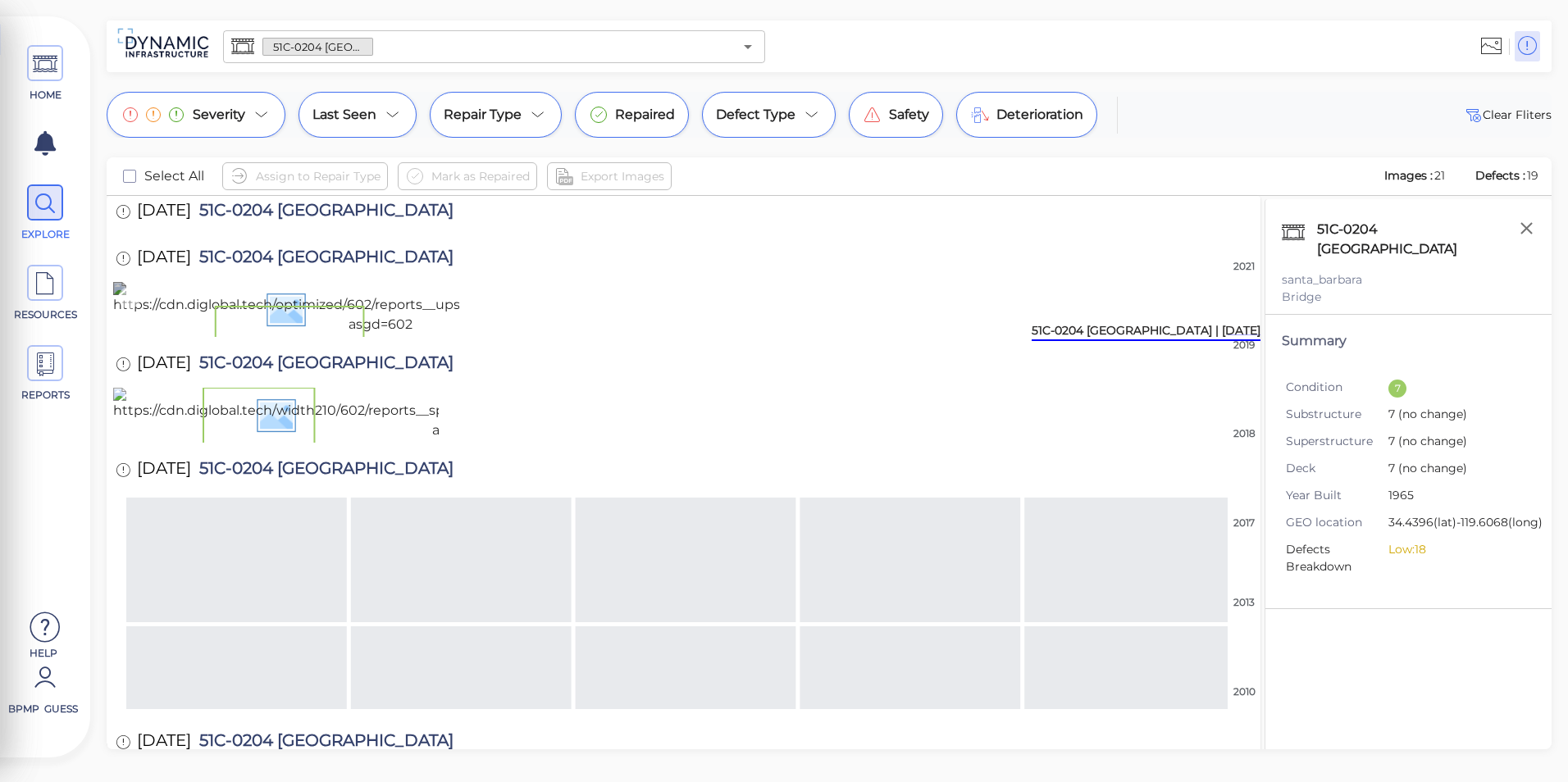
click at [430, 335] on img at bounding box center [381, 307] width 535 height 52
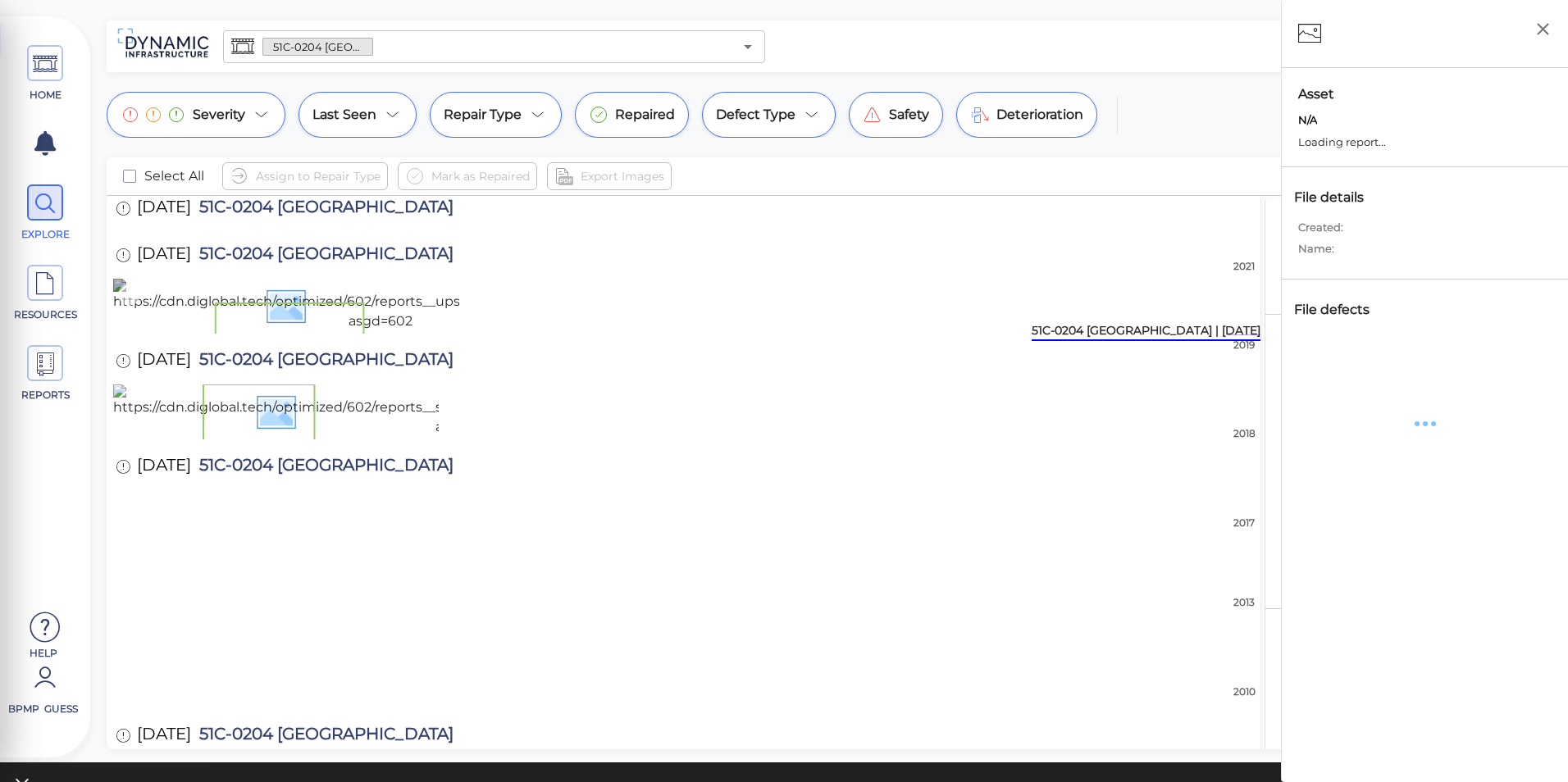
scroll to position [328, 0]
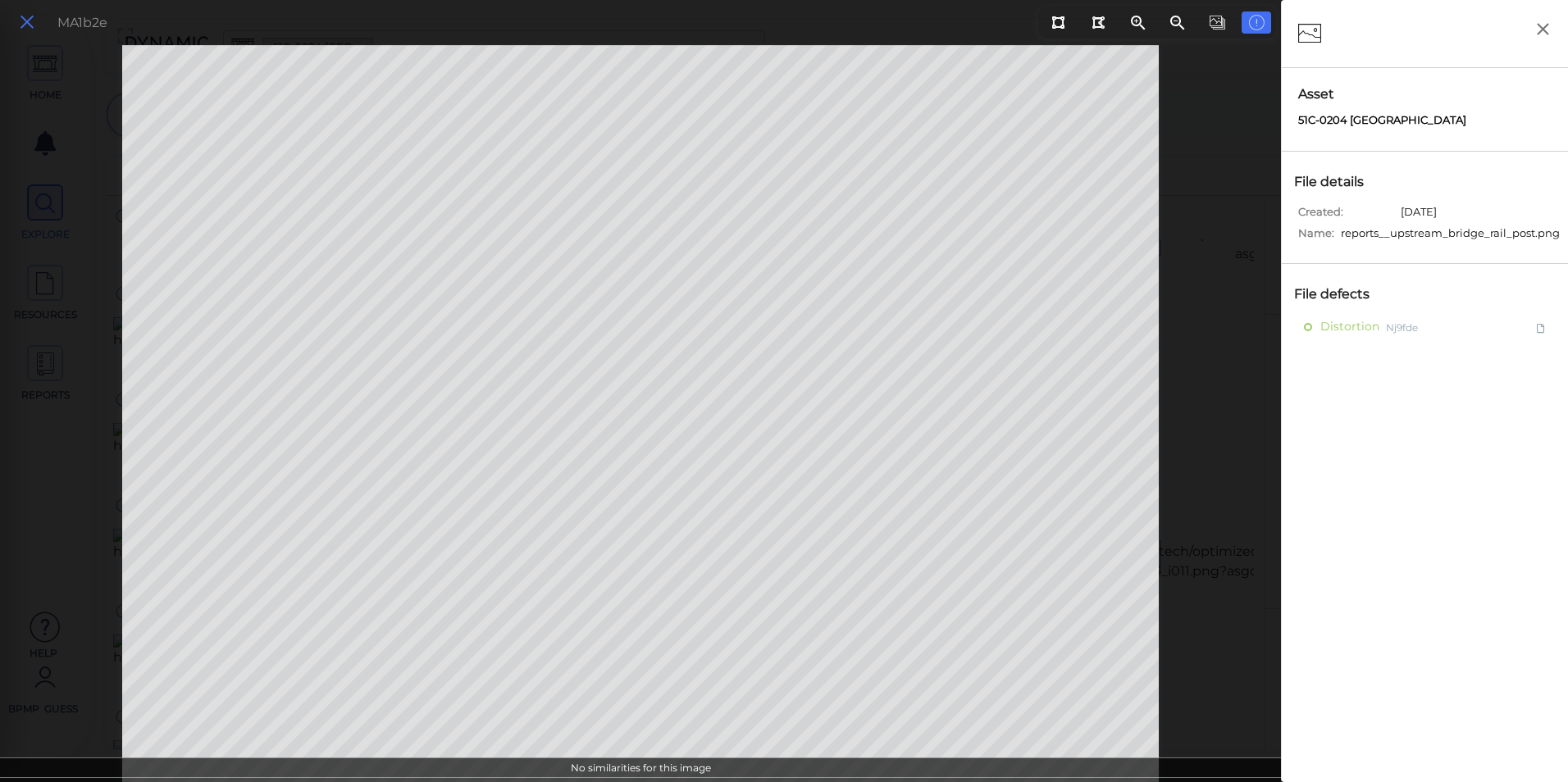
click at [20, 16] on icon at bounding box center [27, 23] width 18 height 22
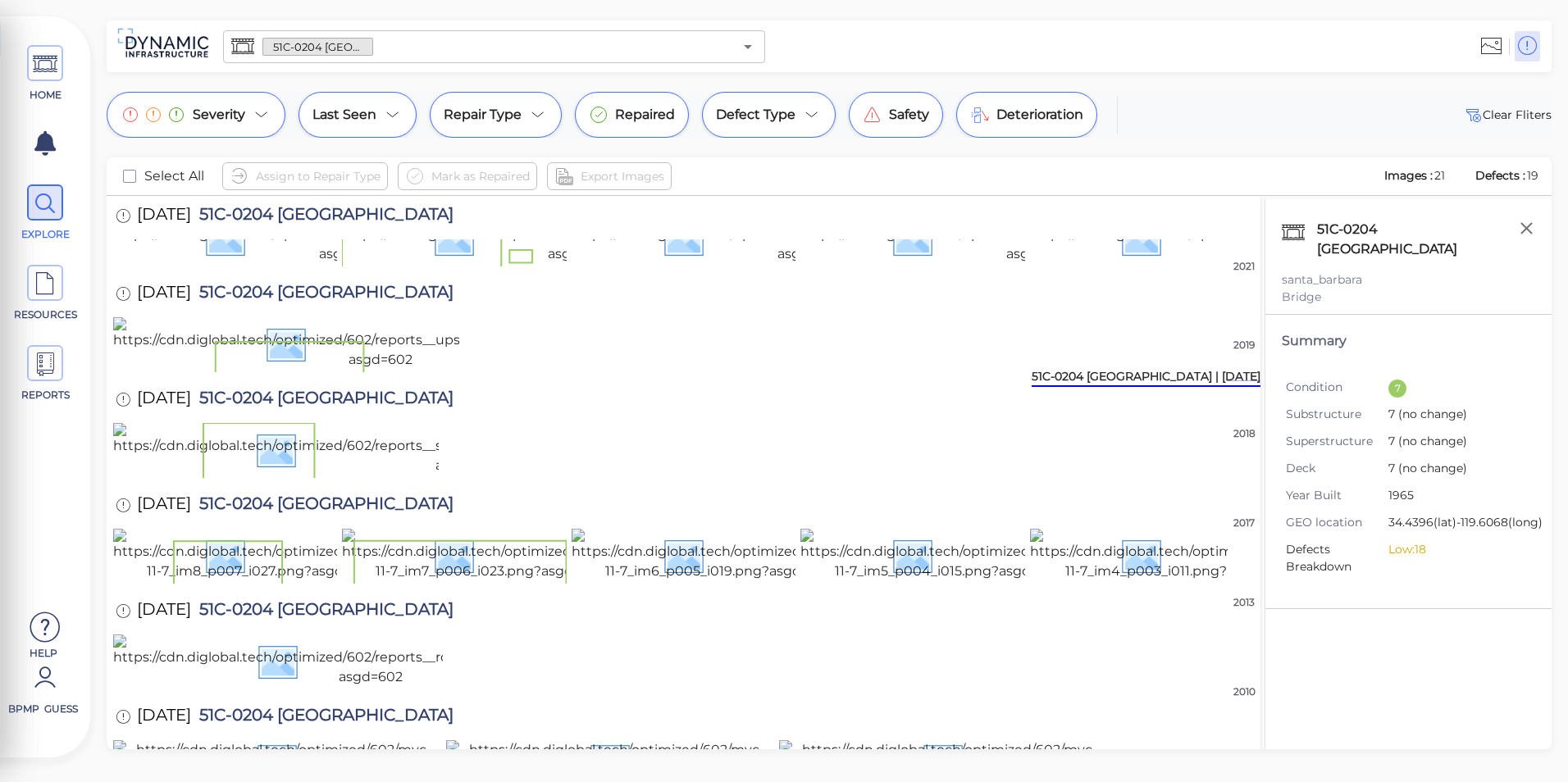
scroll to position [656, 0]
click at [374, 476] on img at bounding box center [467, 449] width 709 height 52
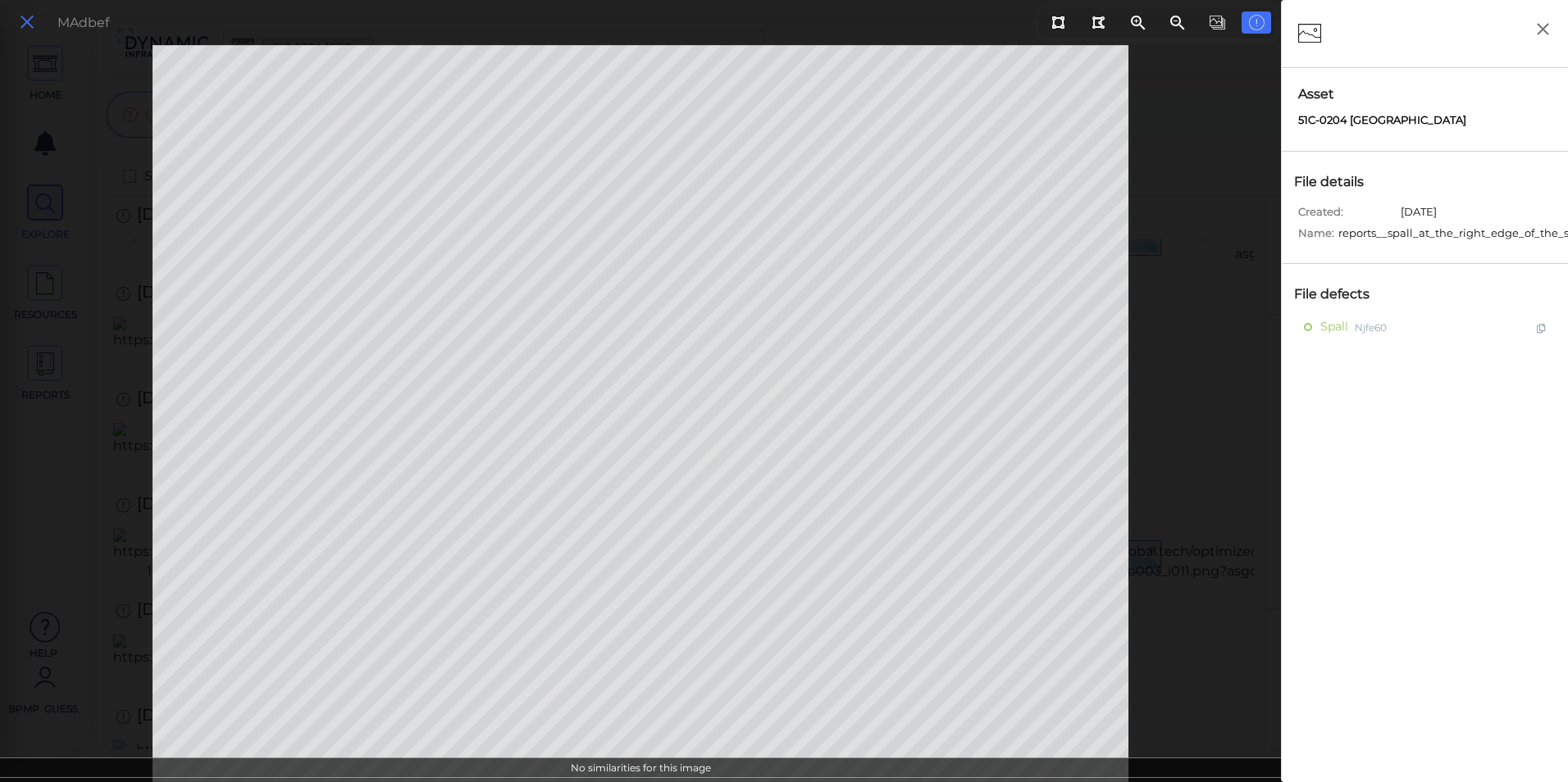
click at [33, 26] on icon at bounding box center [27, 23] width 18 height 22
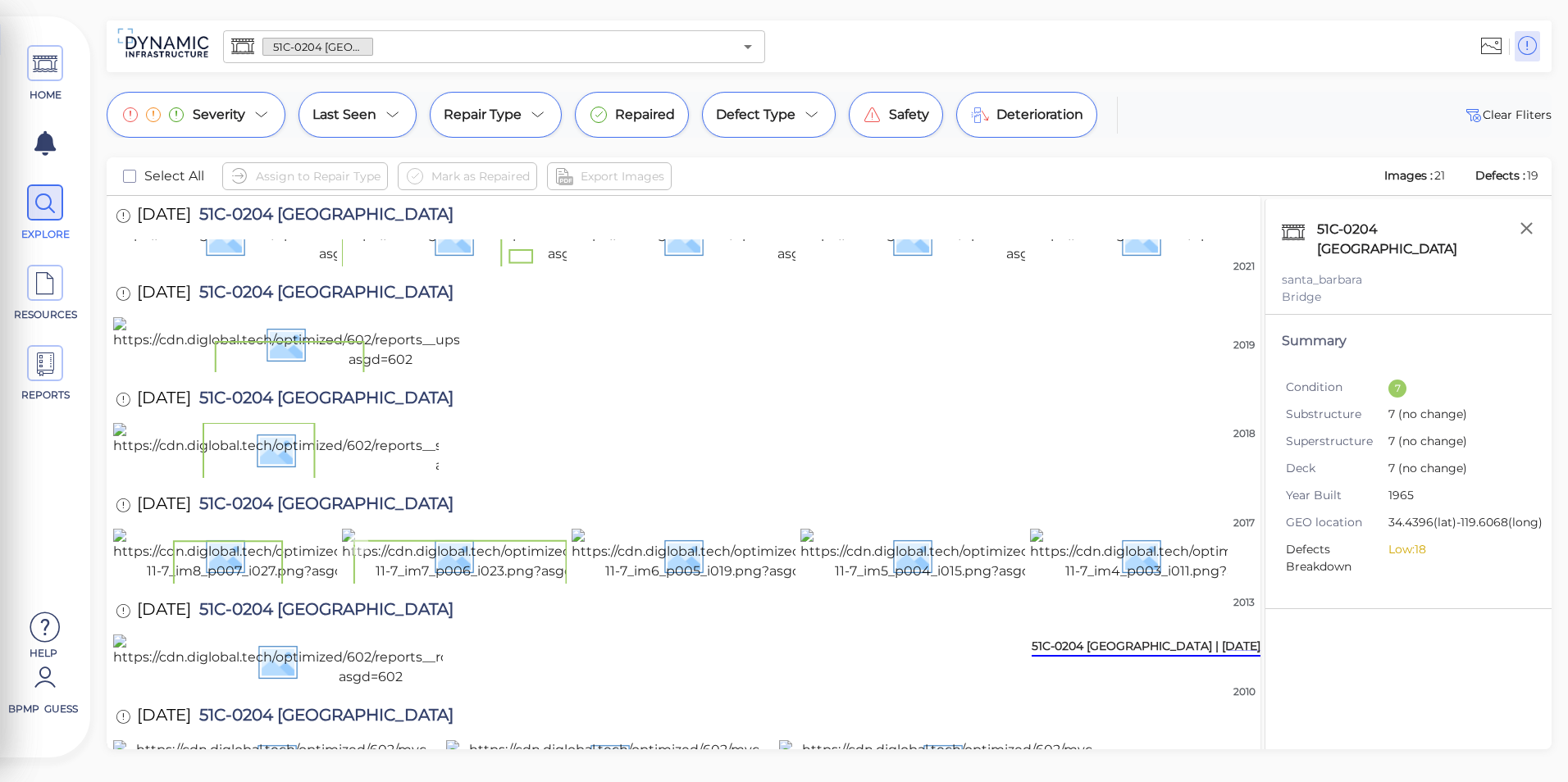
scroll to position [1148, 0]
click at [318, 529] on img at bounding box center [262, 554] width 296 height 52
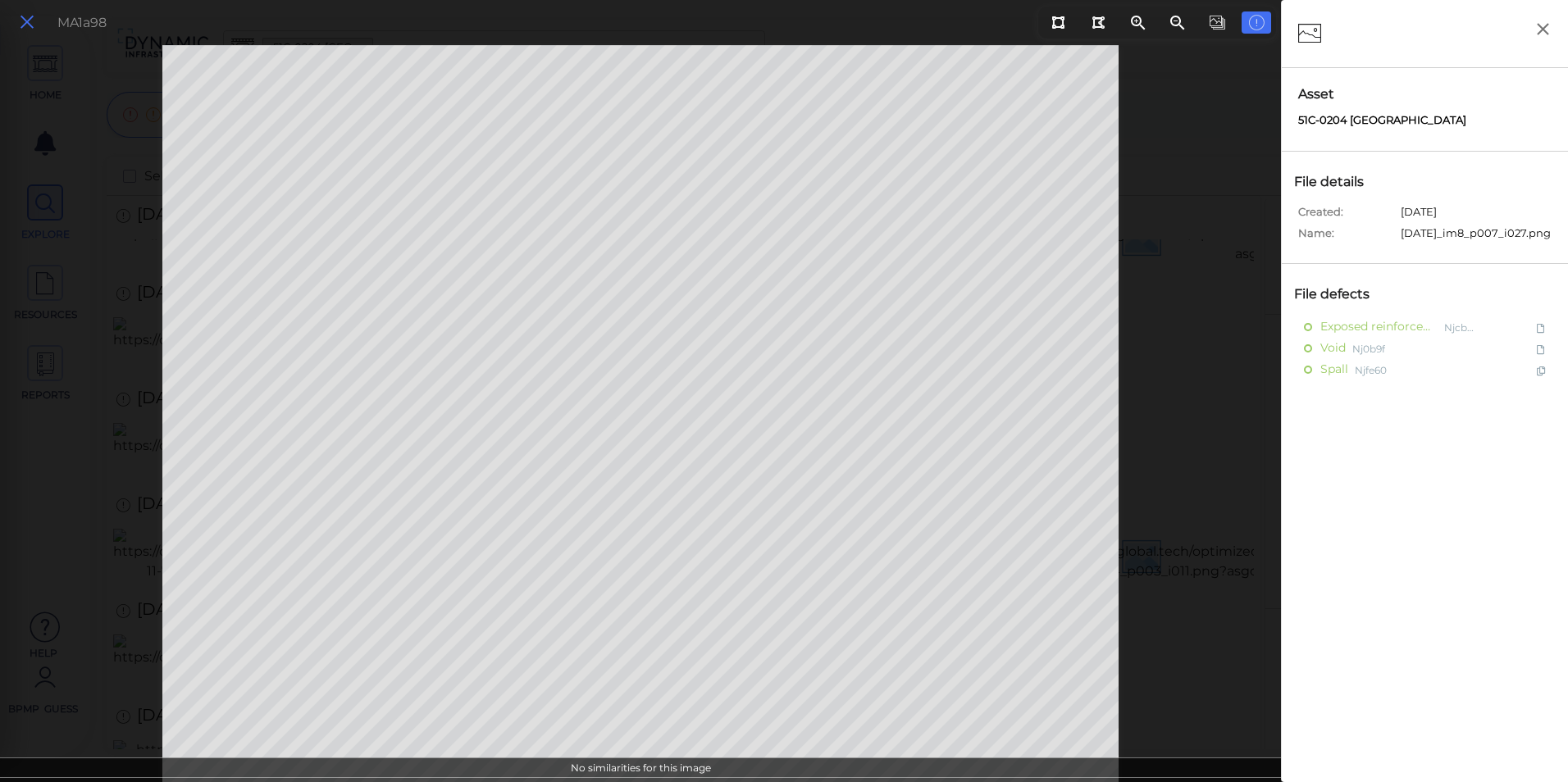
click at [30, 29] on icon at bounding box center [27, 23] width 18 height 22
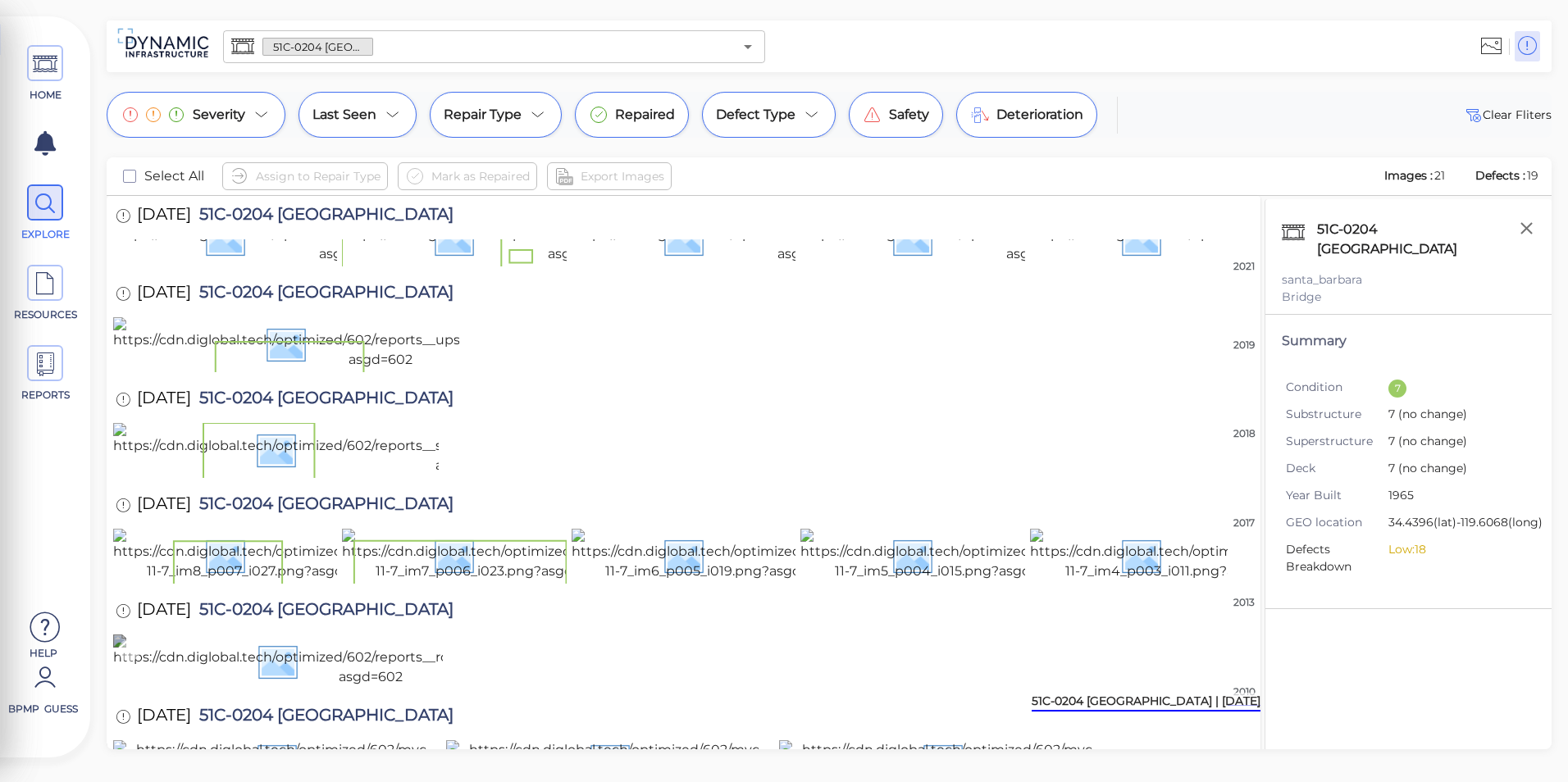
scroll to position [1227, 0]
click at [377, 635] on img at bounding box center [371, 660] width 515 height 52
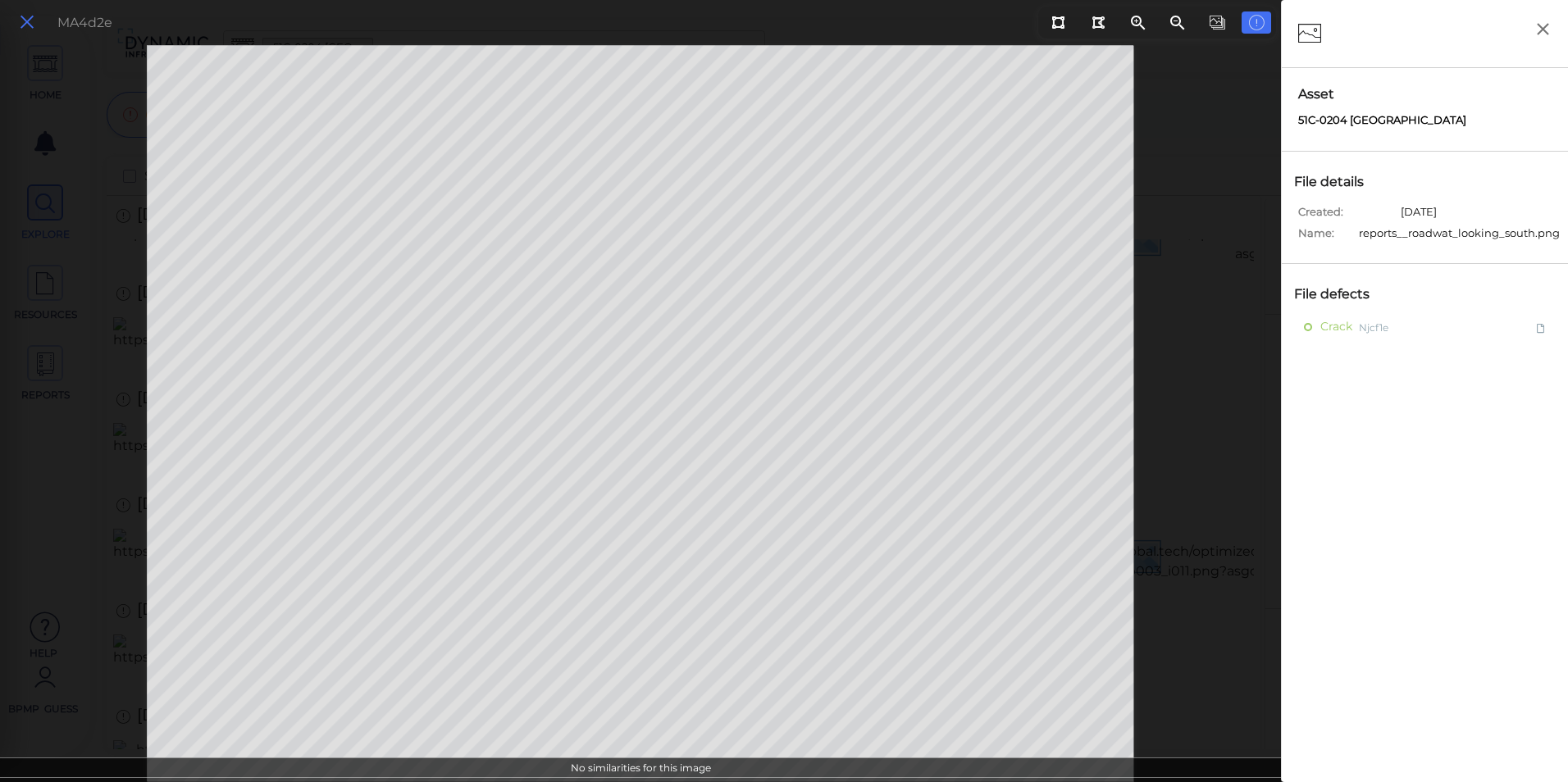
click at [26, 26] on icon at bounding box center [27, 23] width 18 height 22
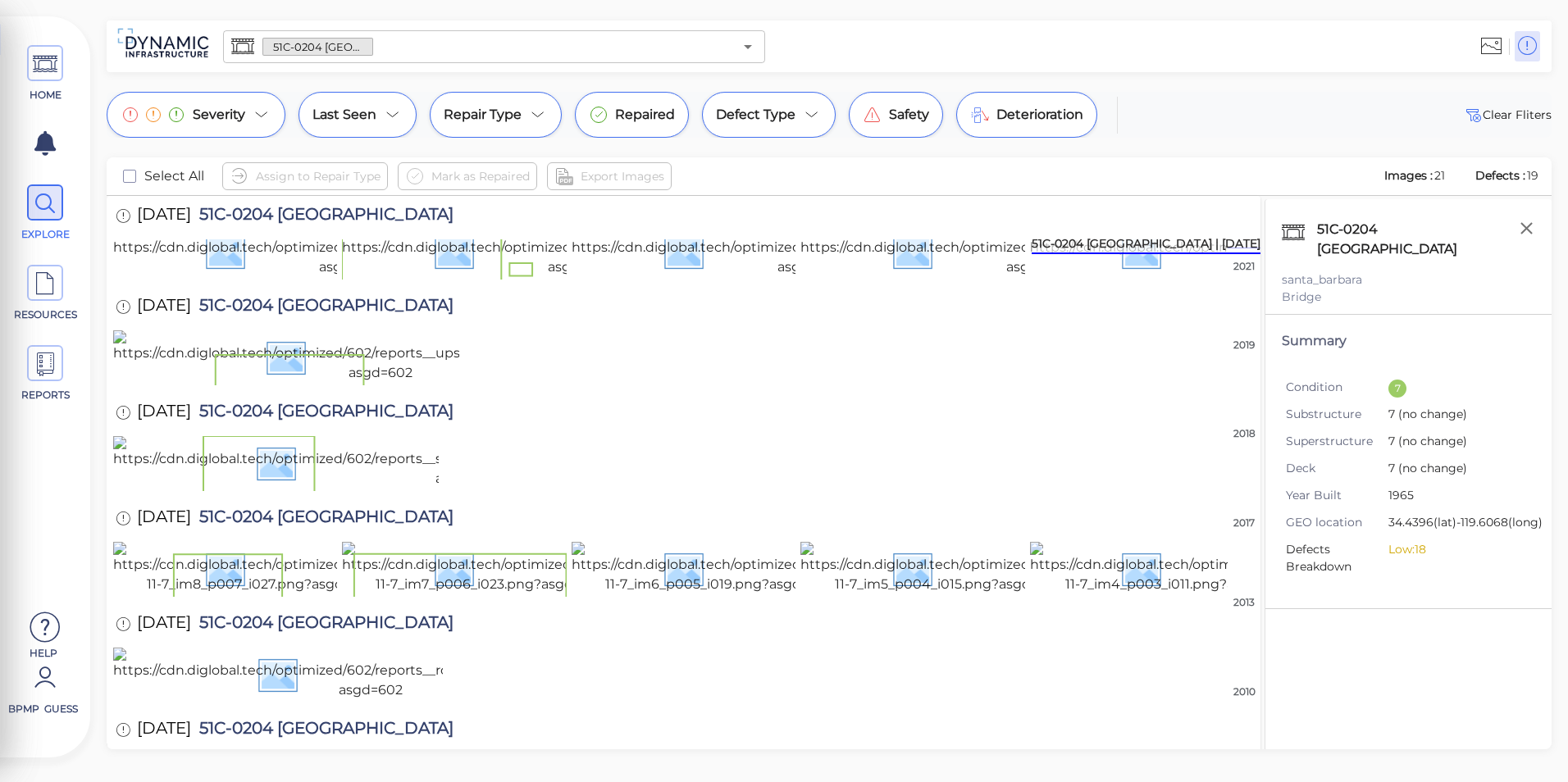
scroll to position [89, 0]
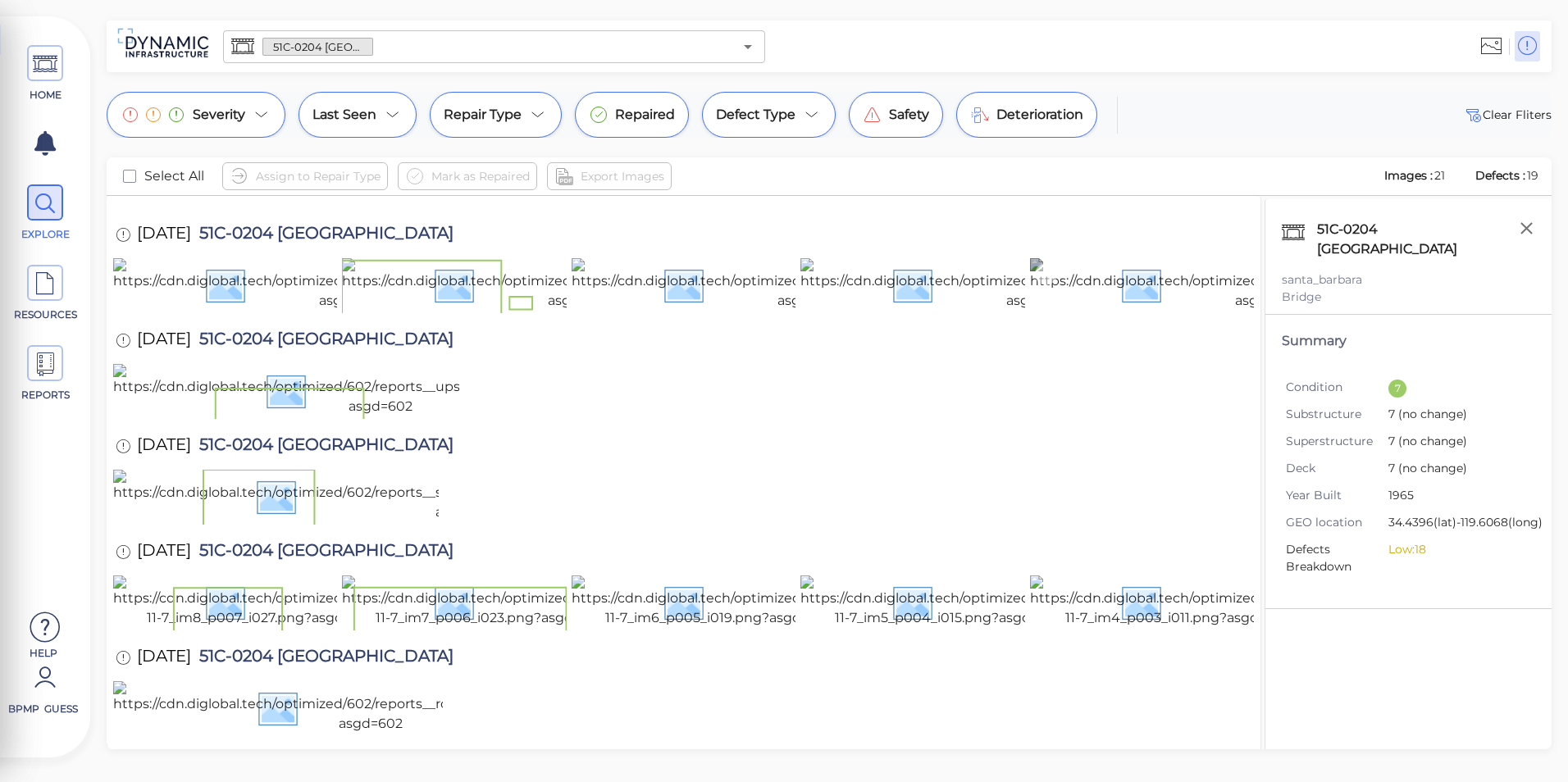
click at [1114, 311] on img at bounding box center [1267, 284] width 475 height 52
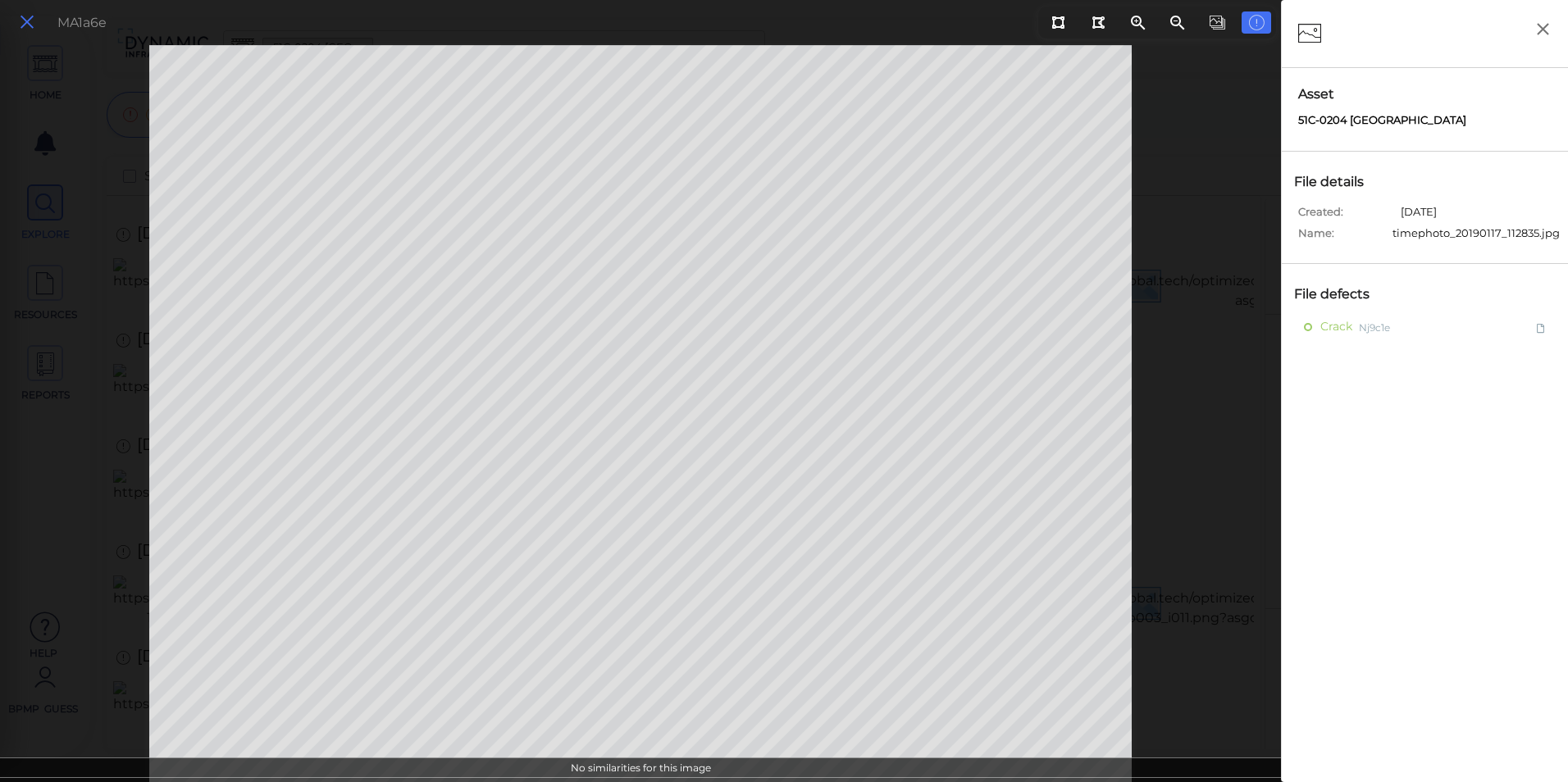
click at [29, 16] on icon at bounding box center [27, 23] width 18 height 22
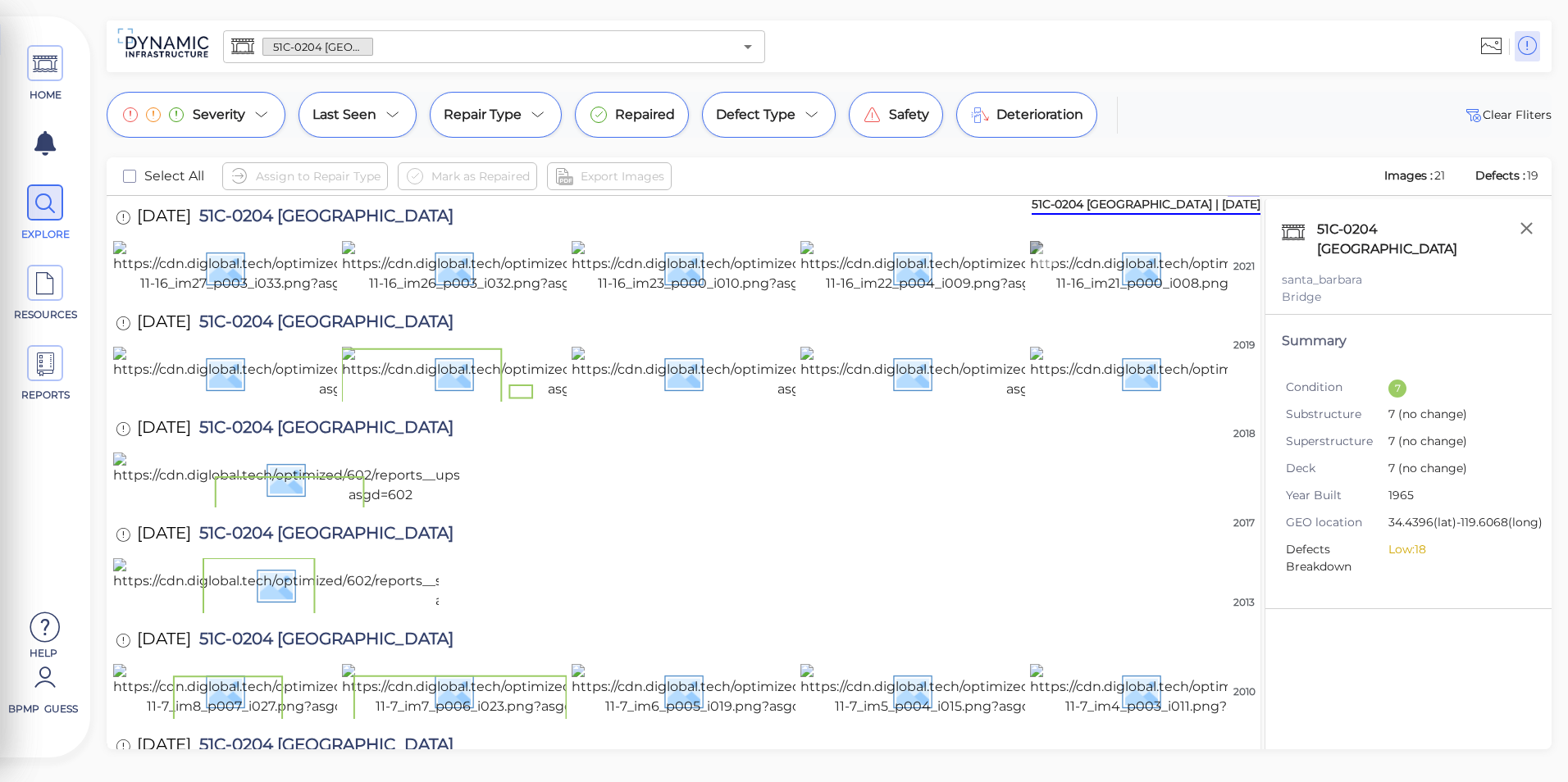
click at [1146, 294] on img at bounding box center [1178, 267] width 296 height 52
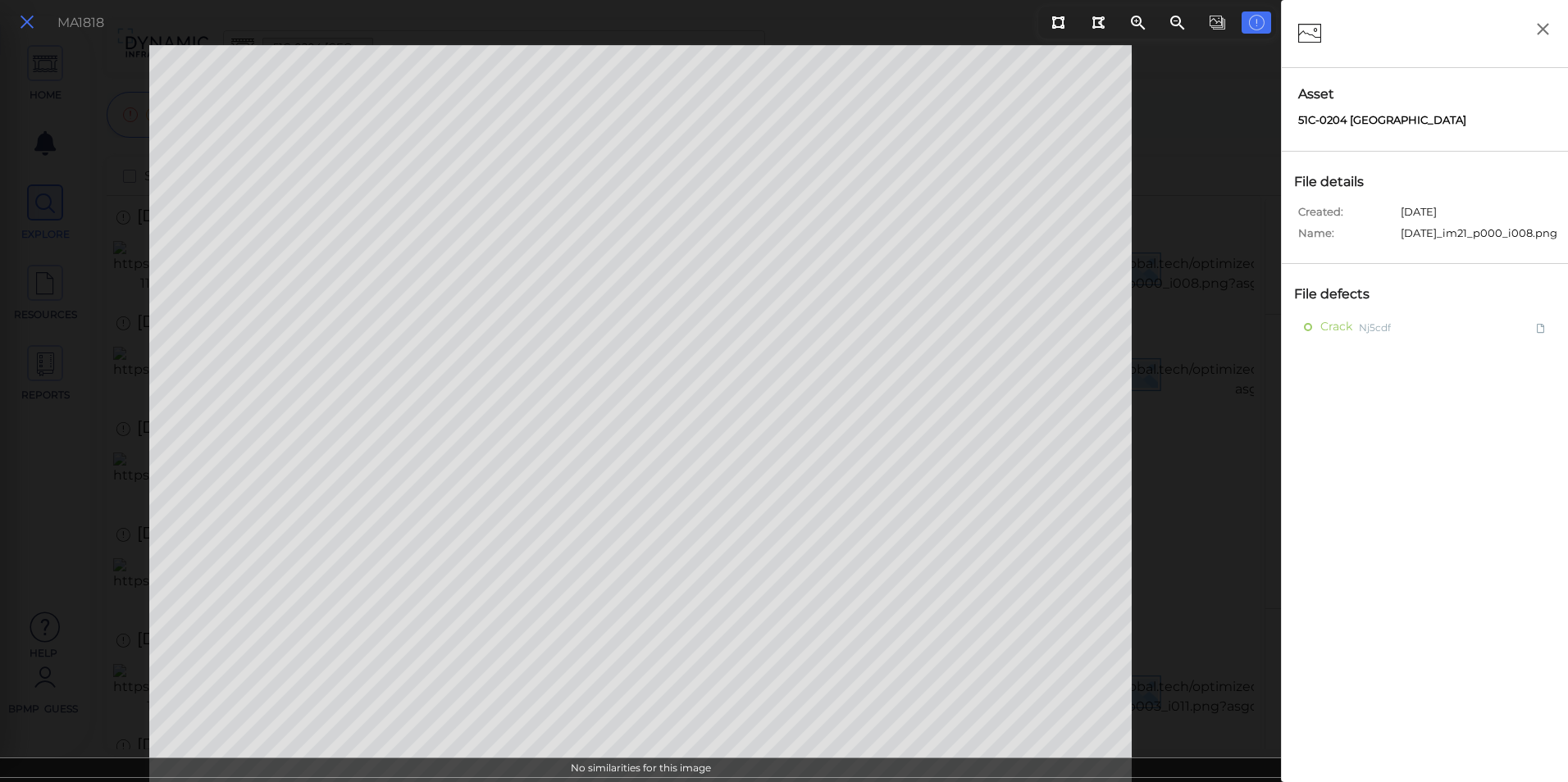
click at [27, 20] on icon at bounding box center [27, 23] width 18 height 22
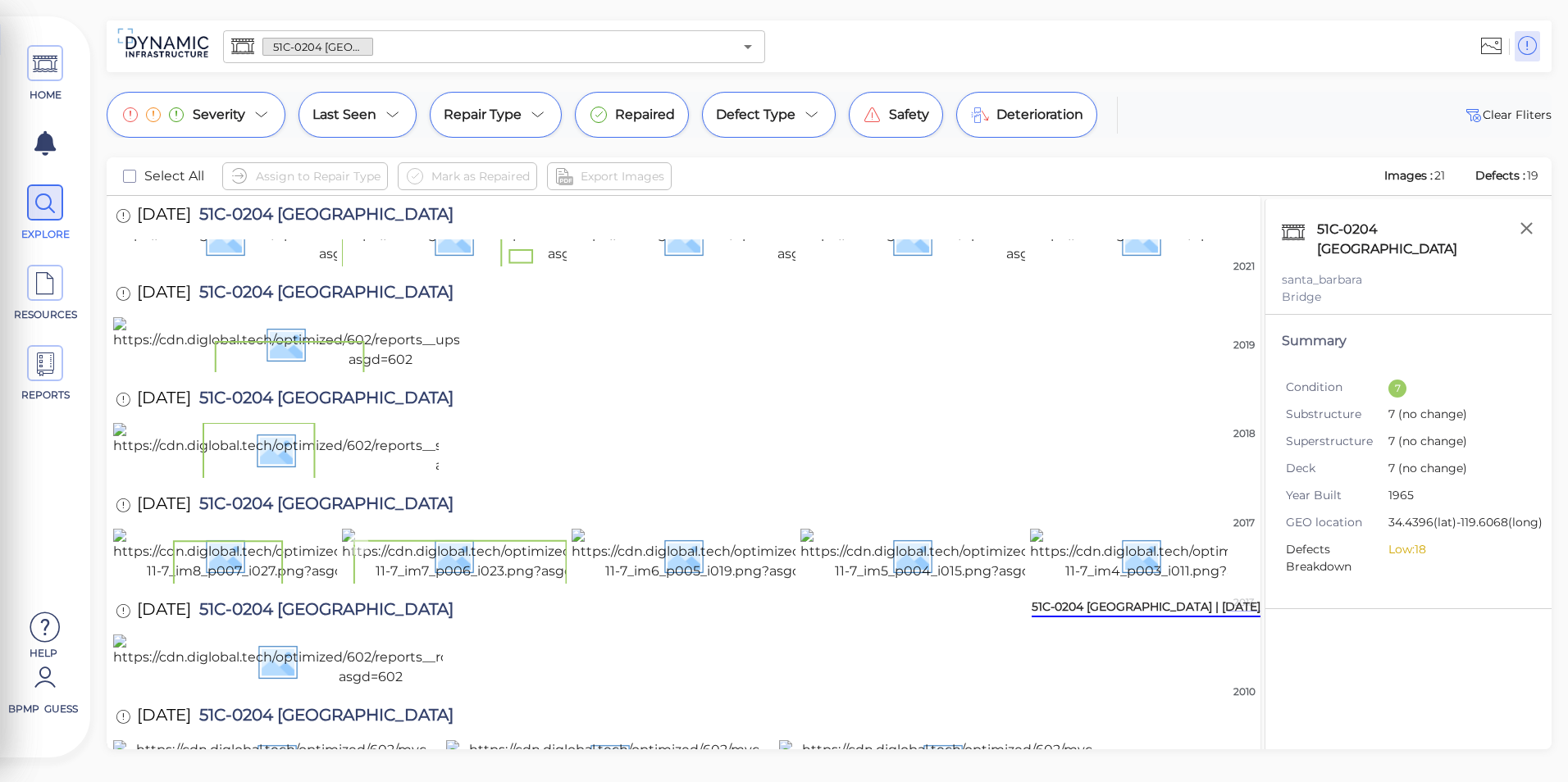
scroll to position [984, 0]
click at [731, 536] on img at bounding box center [720, 554] width 296 height 52
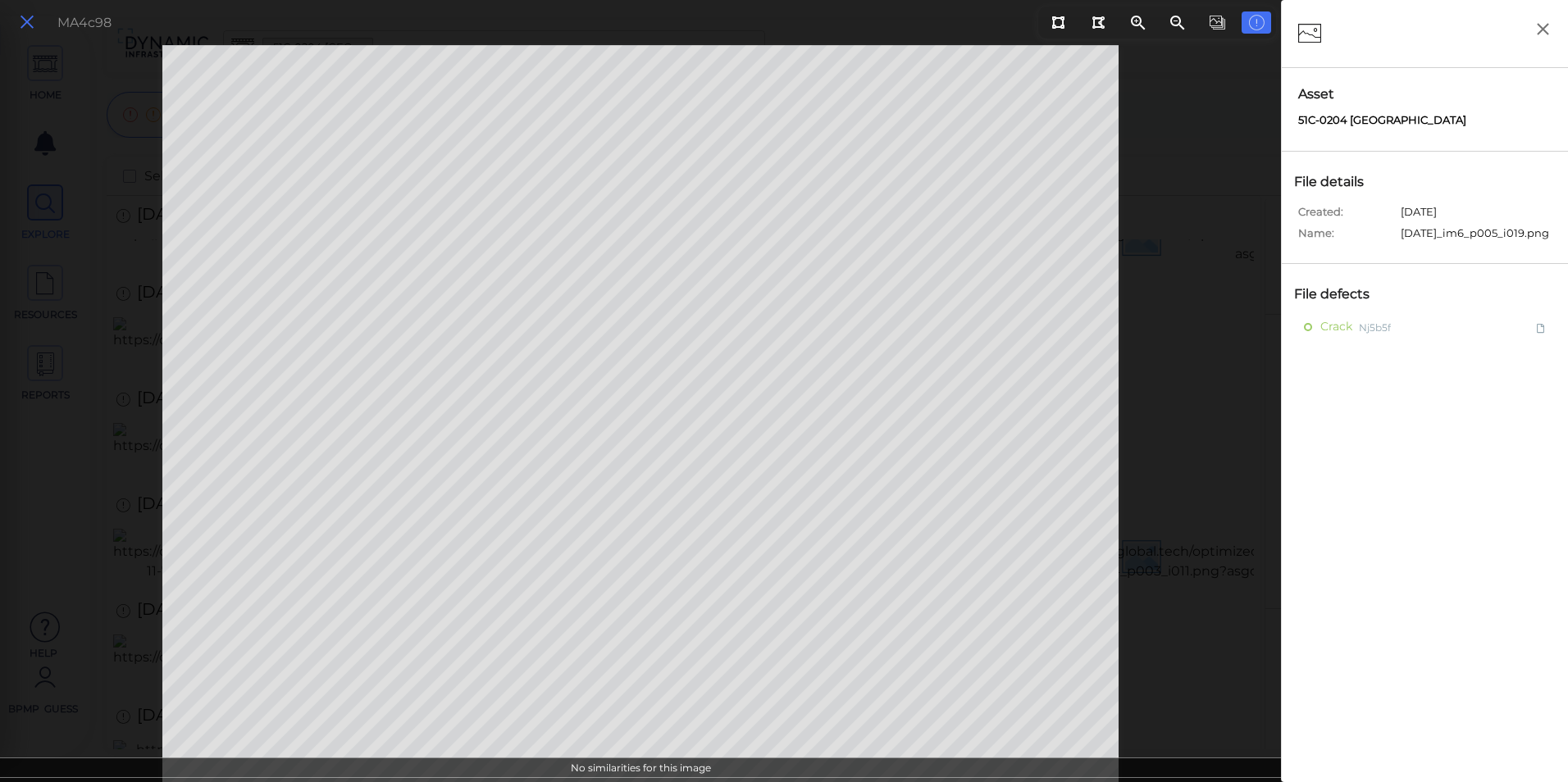
click at [27, 23] on icon at bounding box center [27, 23] width 18 height 22
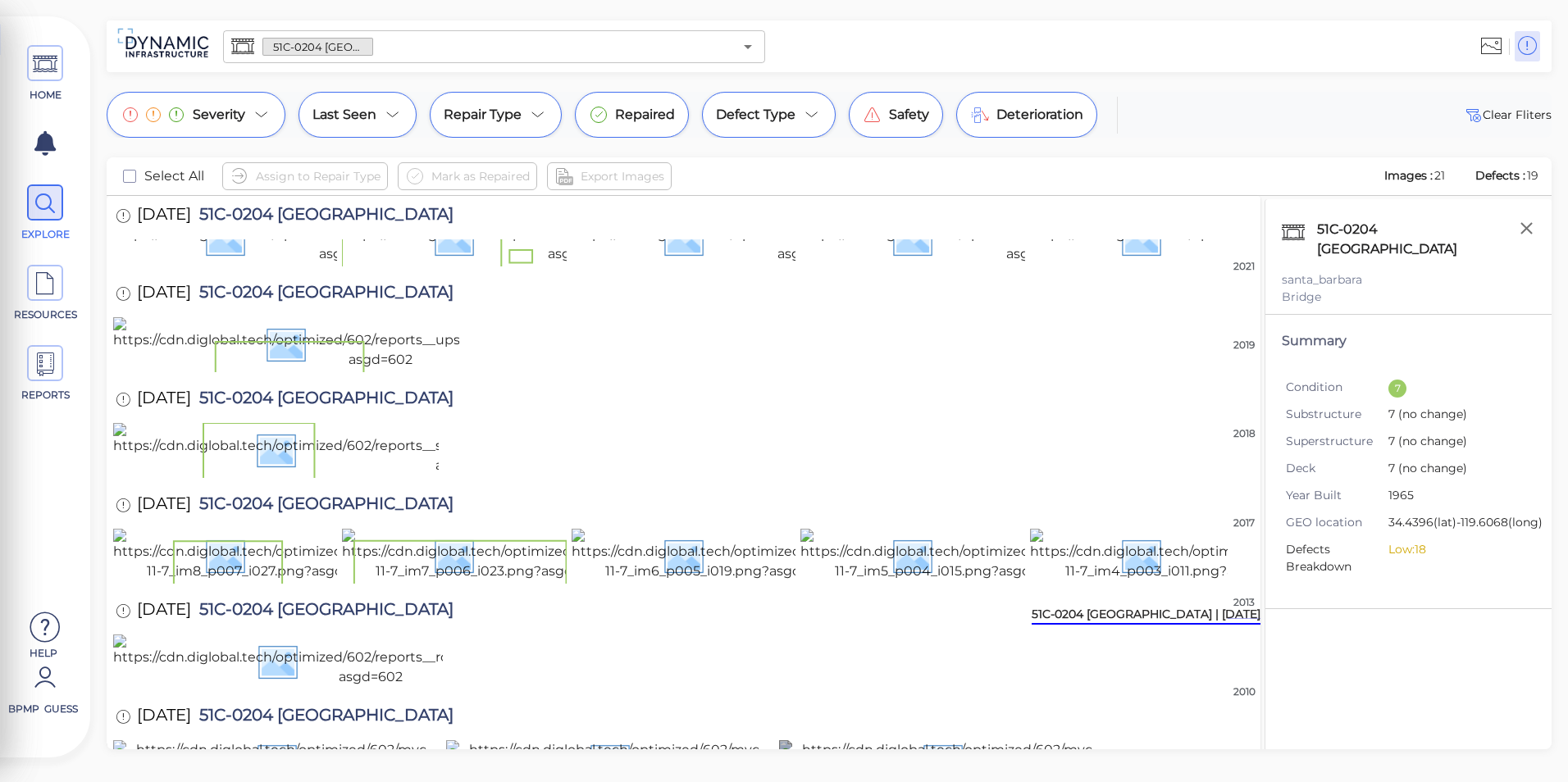
scroll to position [909, 0]
click at [762, 569] on img at bounding box center [720, 554] width 296 height 52
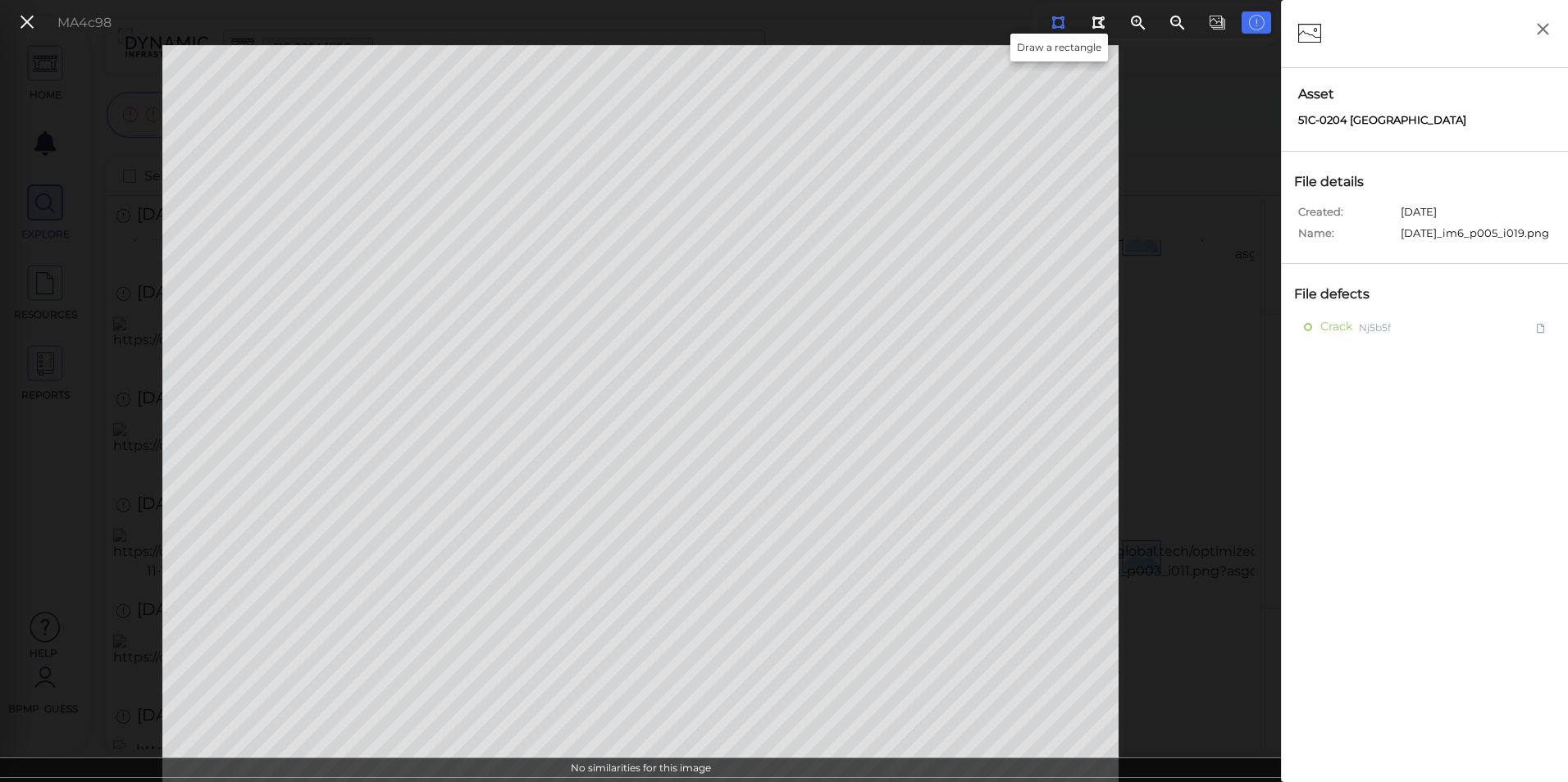
click at [1058, 21] on icon at bounding box center [1058, 22] width 13 height 12
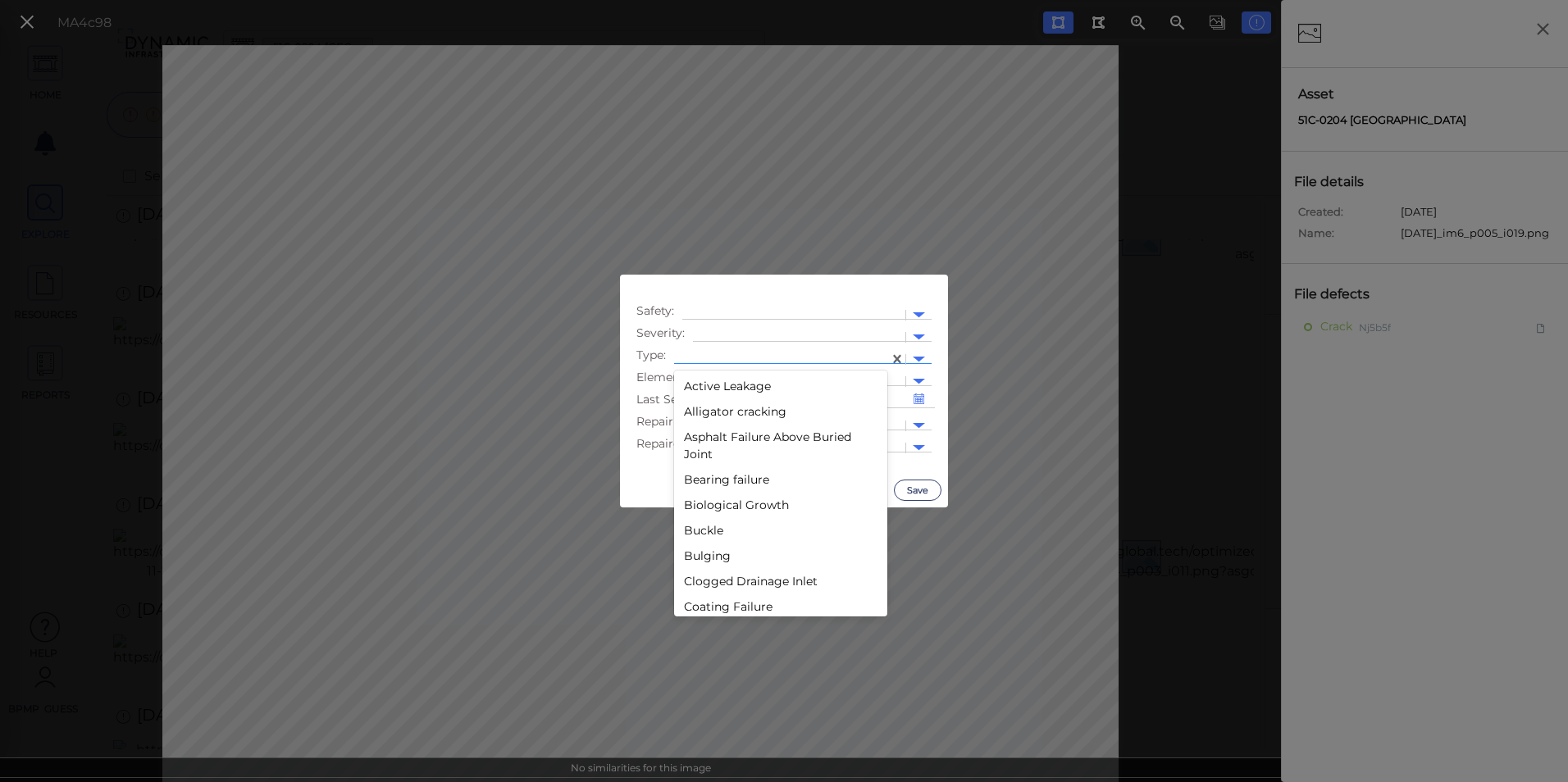
click at [910, 355] on div at bounding box center [919, 359] width 26 height 19
click at [740, 503] on div "Section loss" at bounding box center [780, 498] width 213 height 26
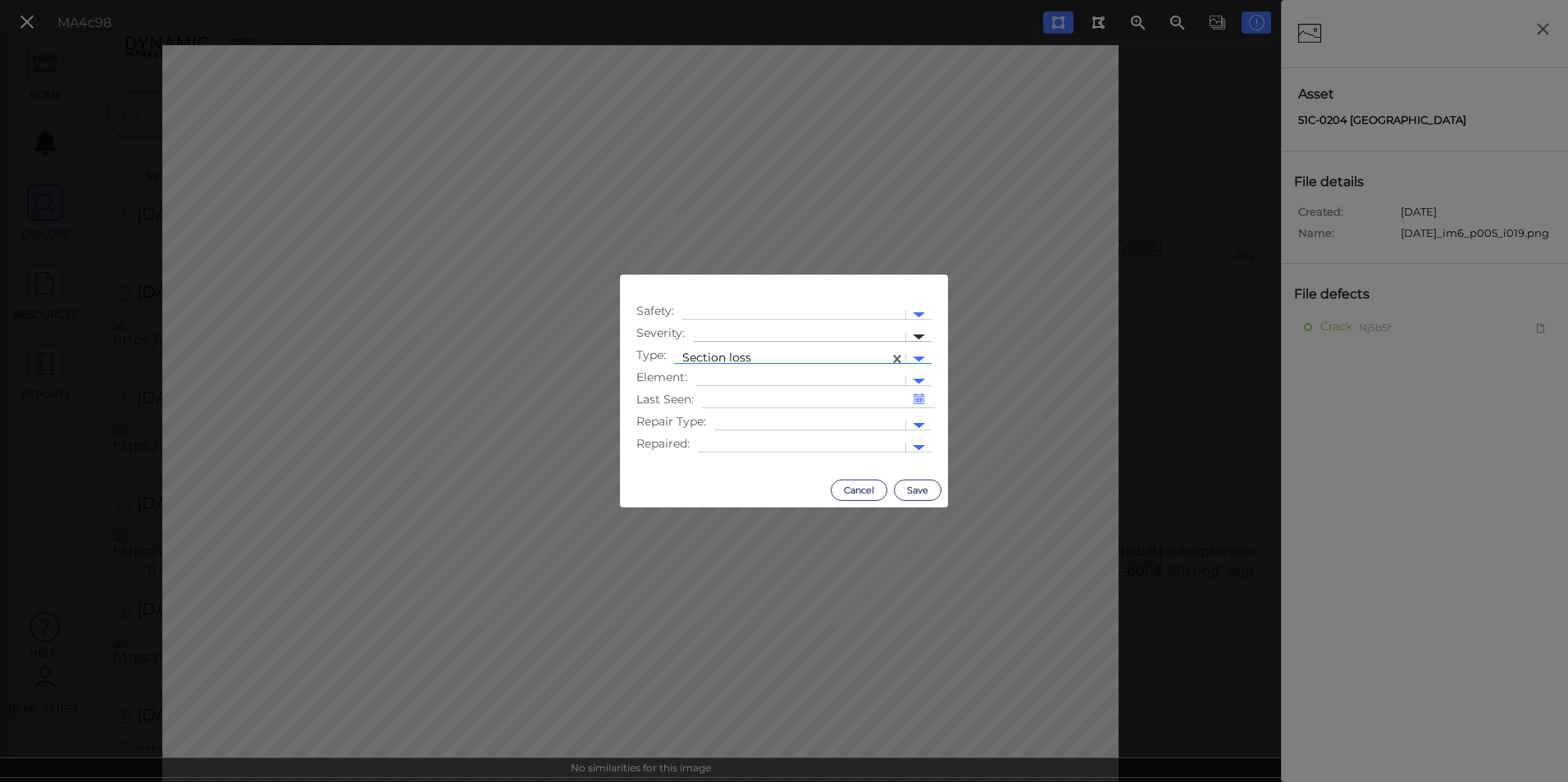
click at [917, 339] on div at bounding box center [918, 337] width 12 height 5
click at [711, 391] on div "Low" at bounding box center [737, 390] width 89 height 26
click at [921, 496] on button "Save" at bounding box center [918, 490] width 48 height 21
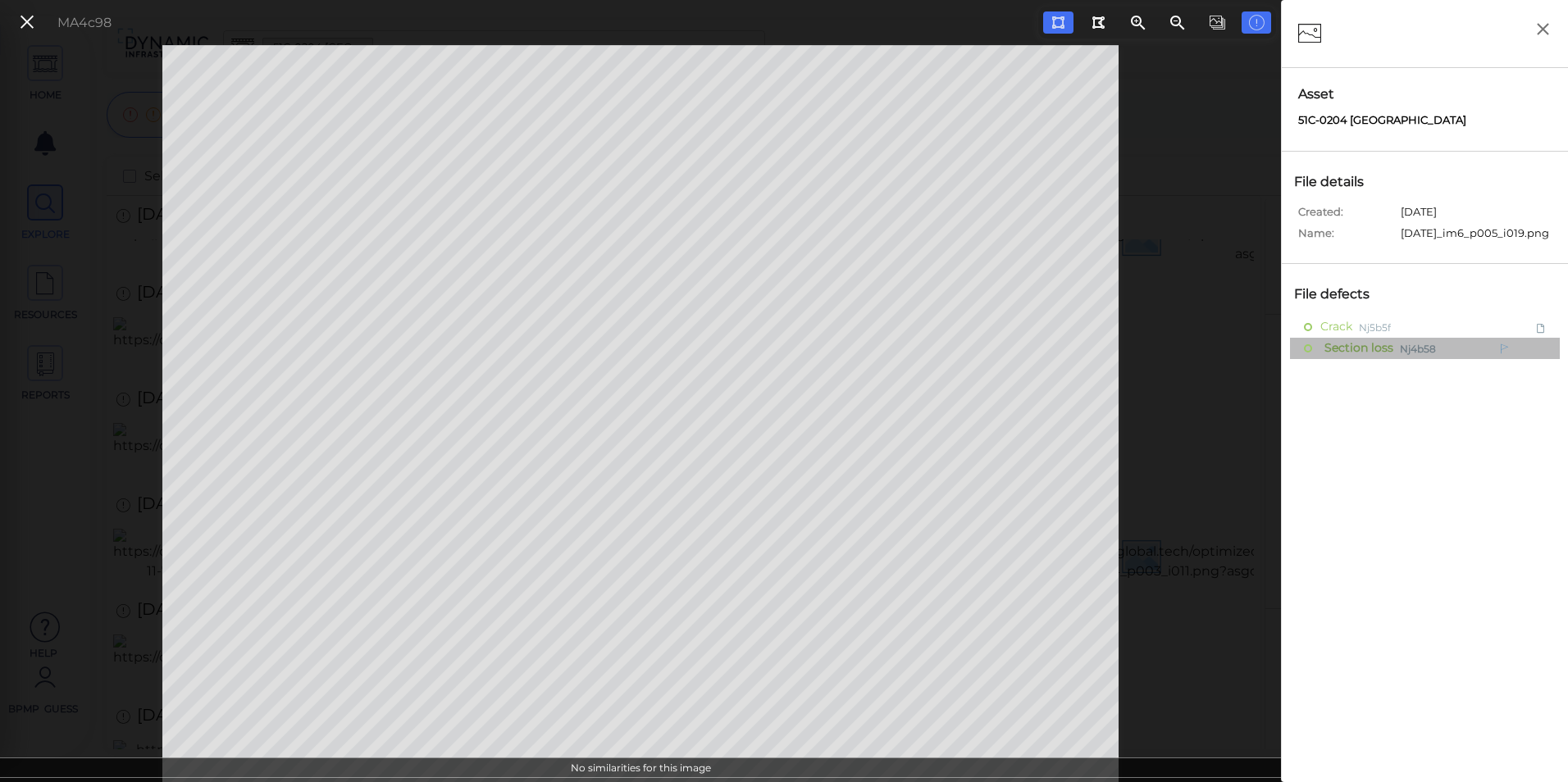
click at [1369, 354] on span "Section loss" at bounding box center [1358, 348] width 73 height 20
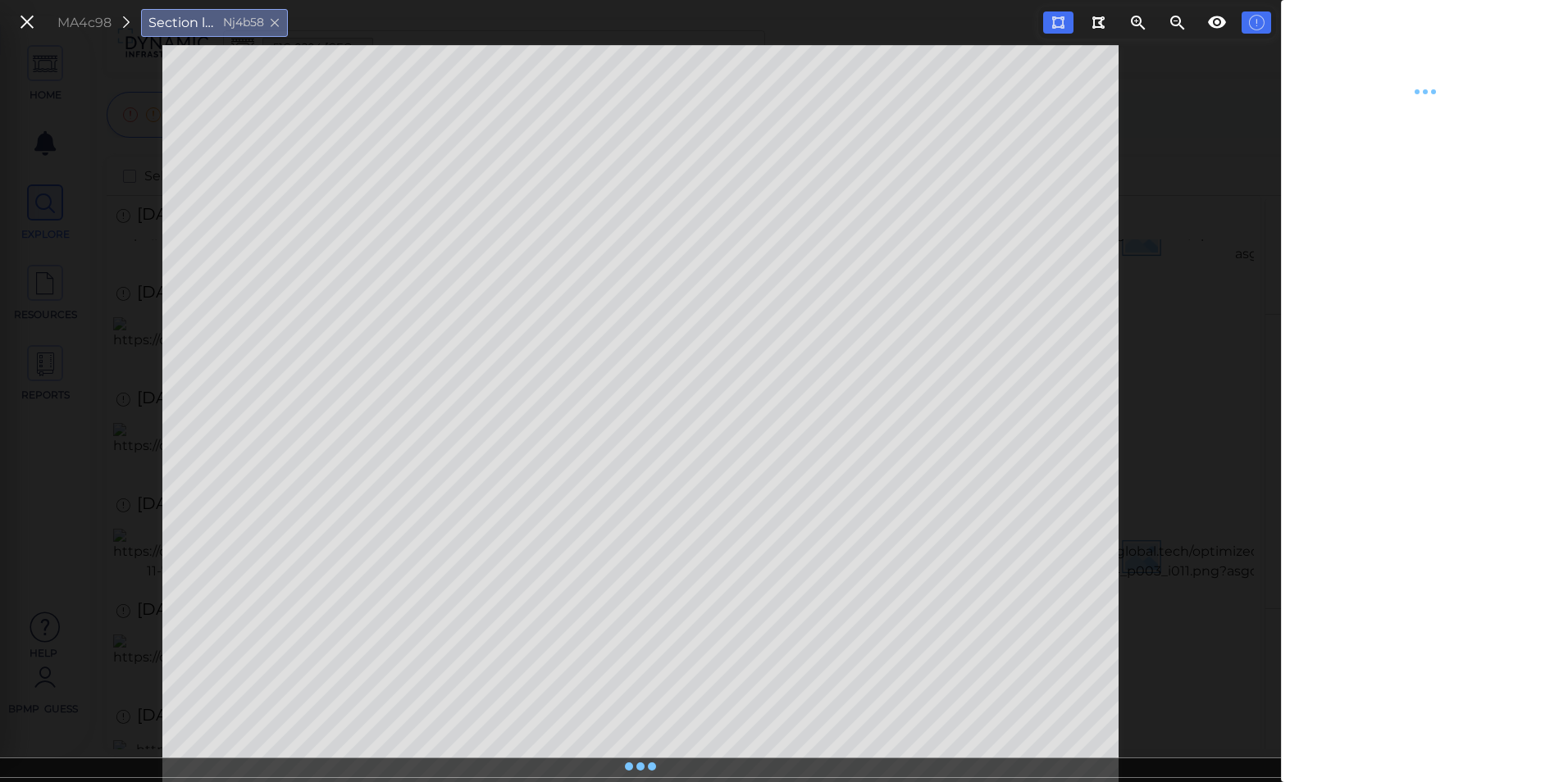
type textarea "x"
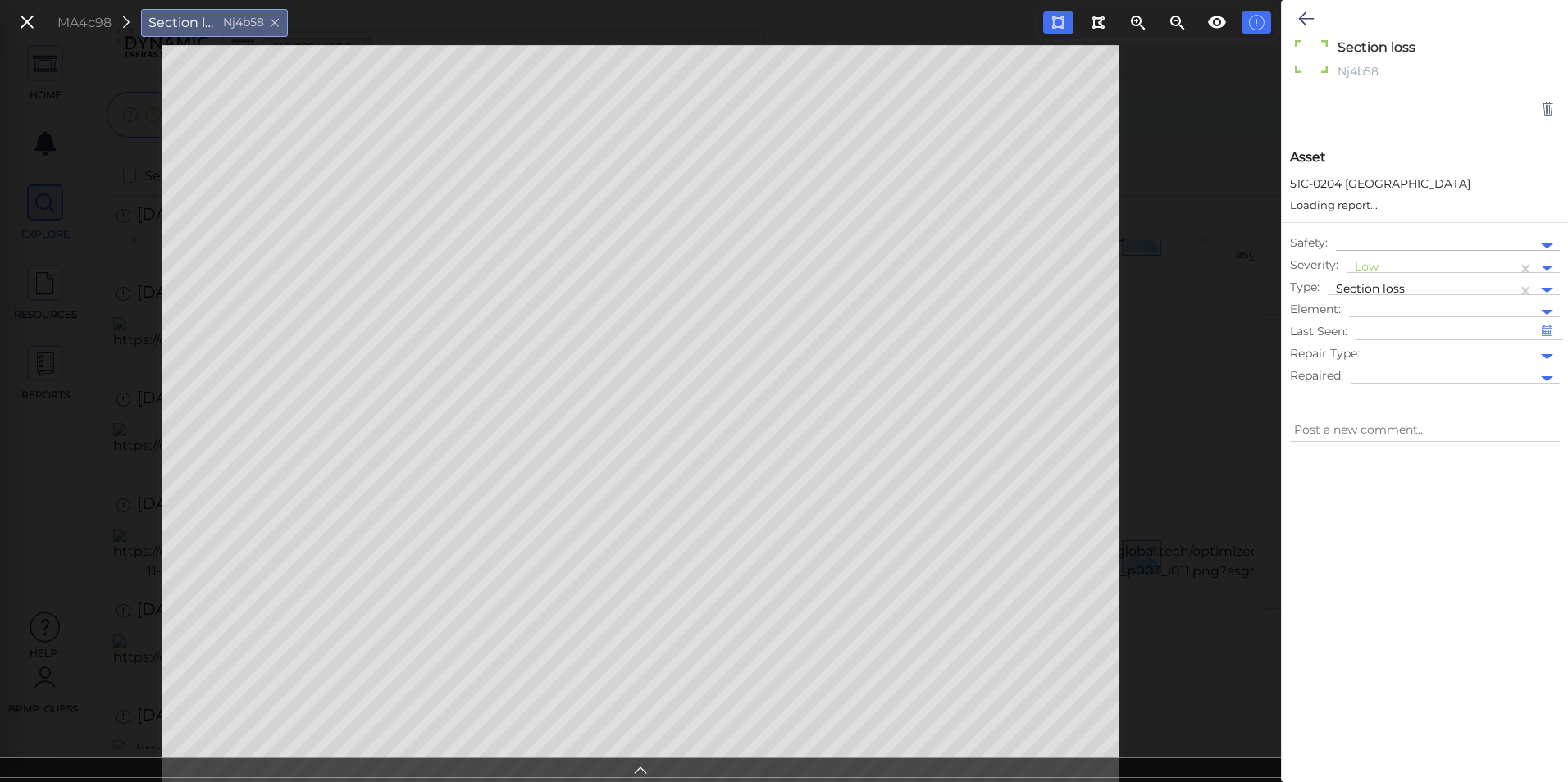
type textarea "x"
click at [1552, 251] on div at bounding box center [1547, 252] width 12 height 5
click at [1408, 327] on div "Moderate" at bounding box center [1391, 331] width 89 height 26
type textarea "x"
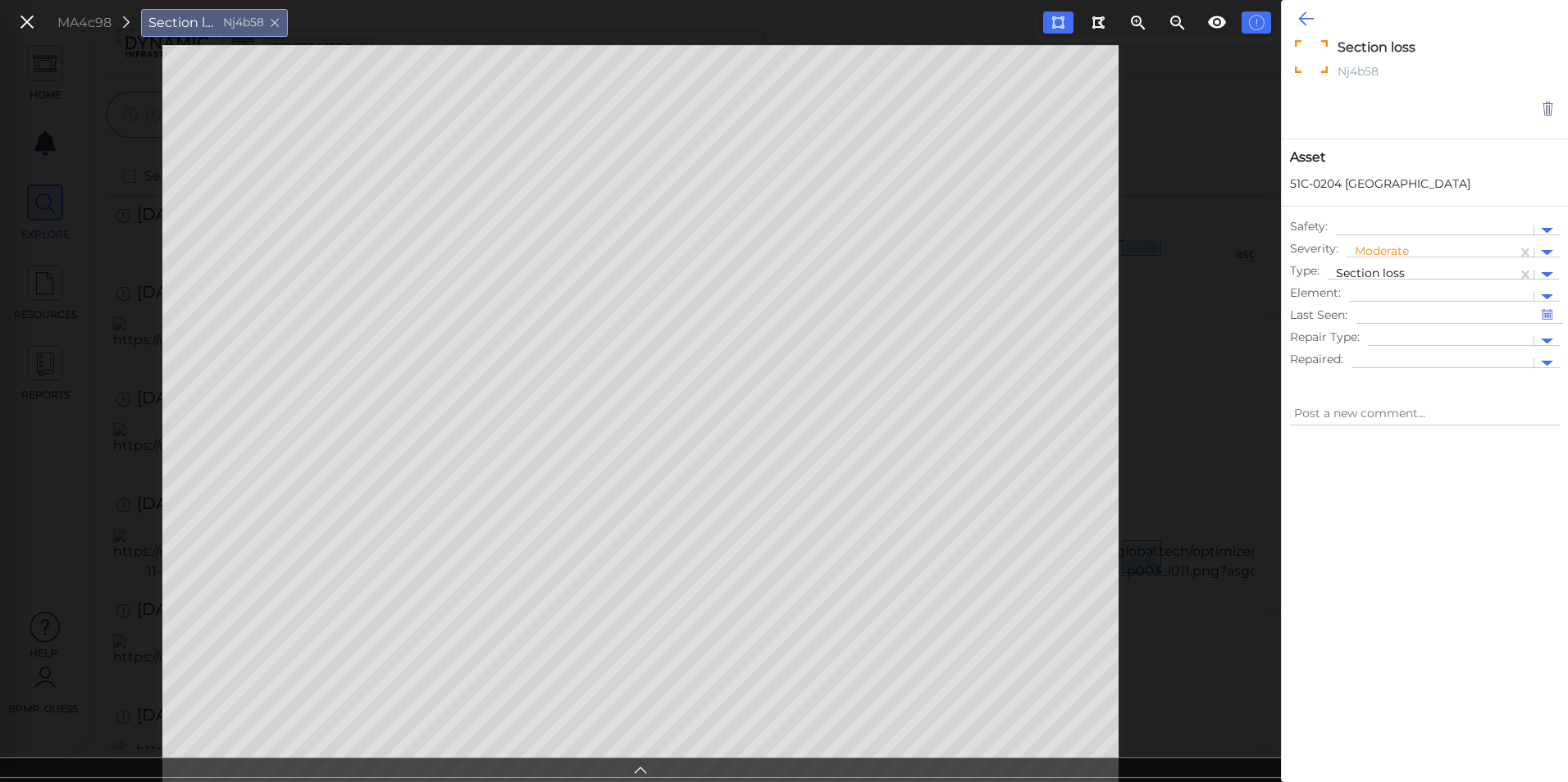
click at [1299, 24] on icon at bounding box center [1305, 19] width 16 height 20
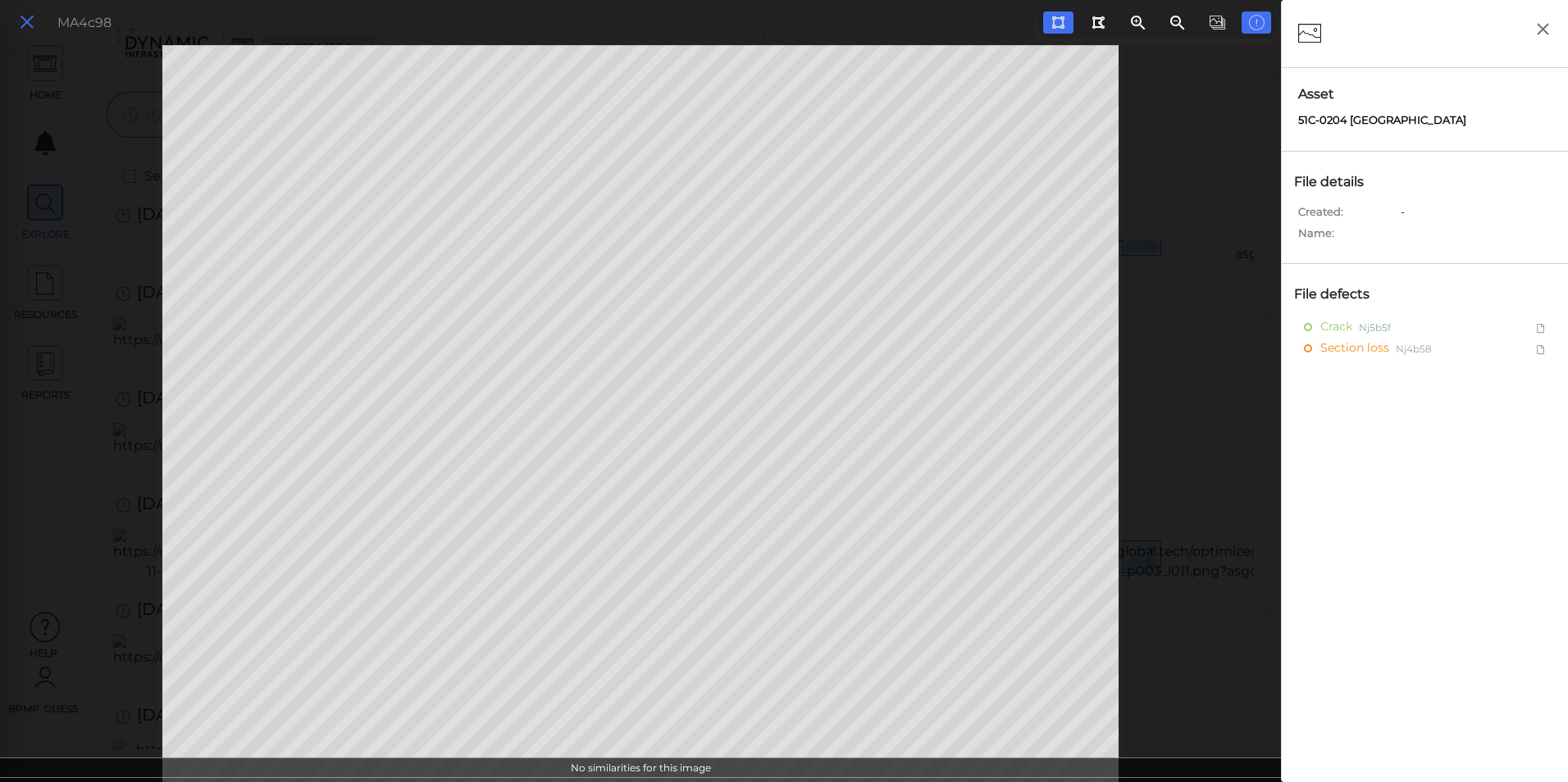
click at [32, 23] on icon at bounding box center [27, 23] width 18 height 22
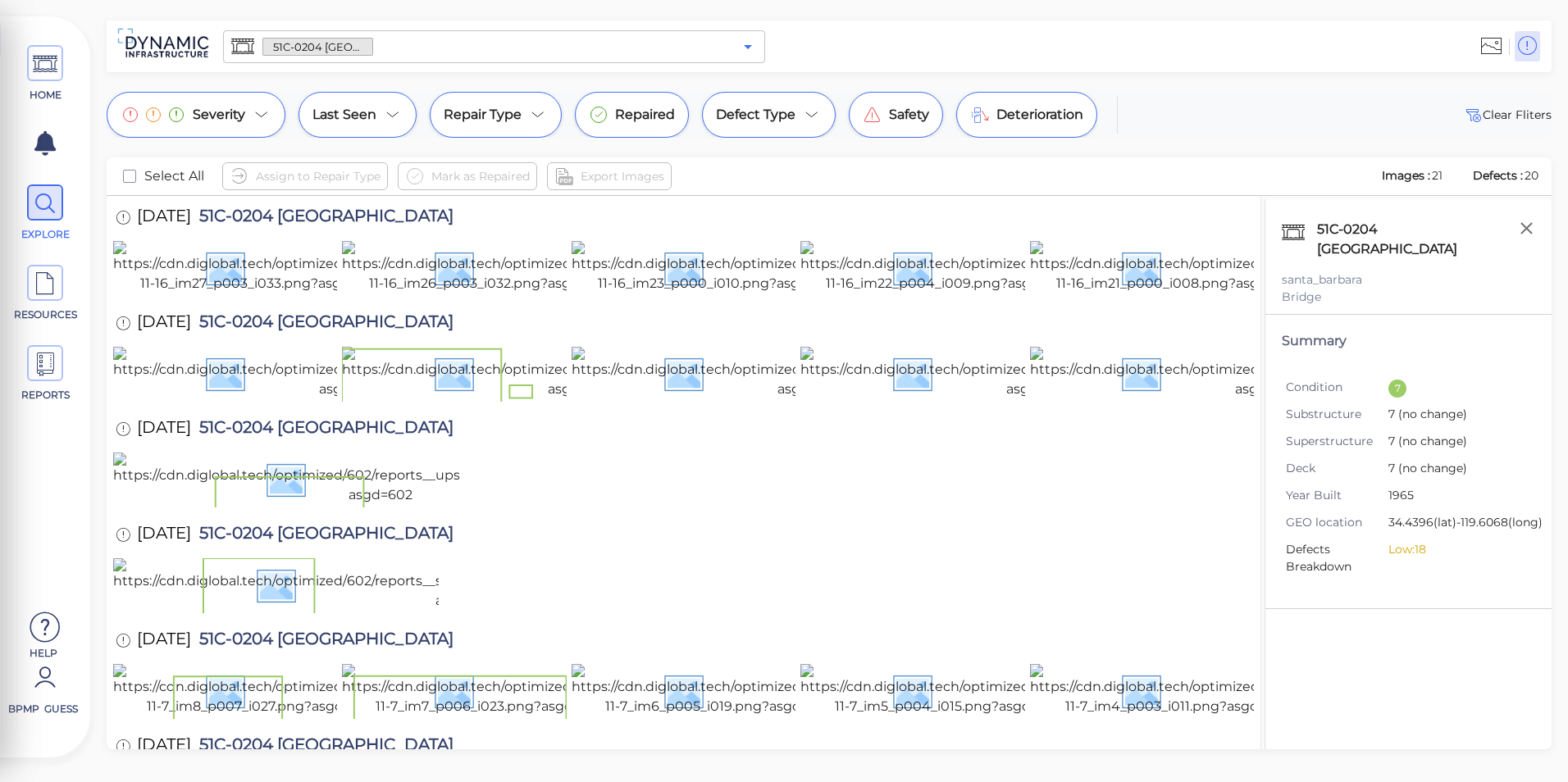
click at [756, 50] on icon "Open" at bounding box center [748, 47] width 20 height 20
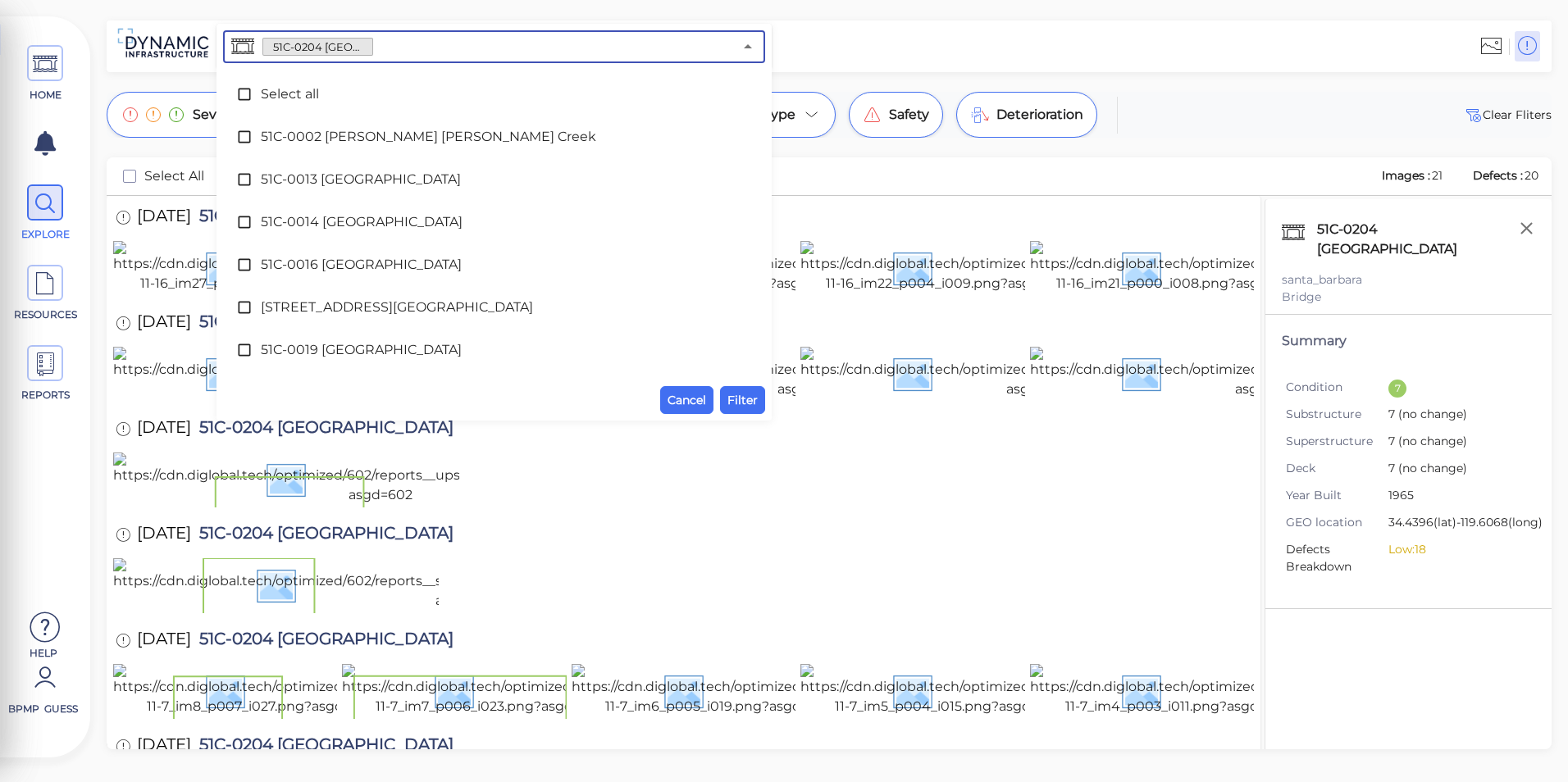
scroll to position [2636, 0]
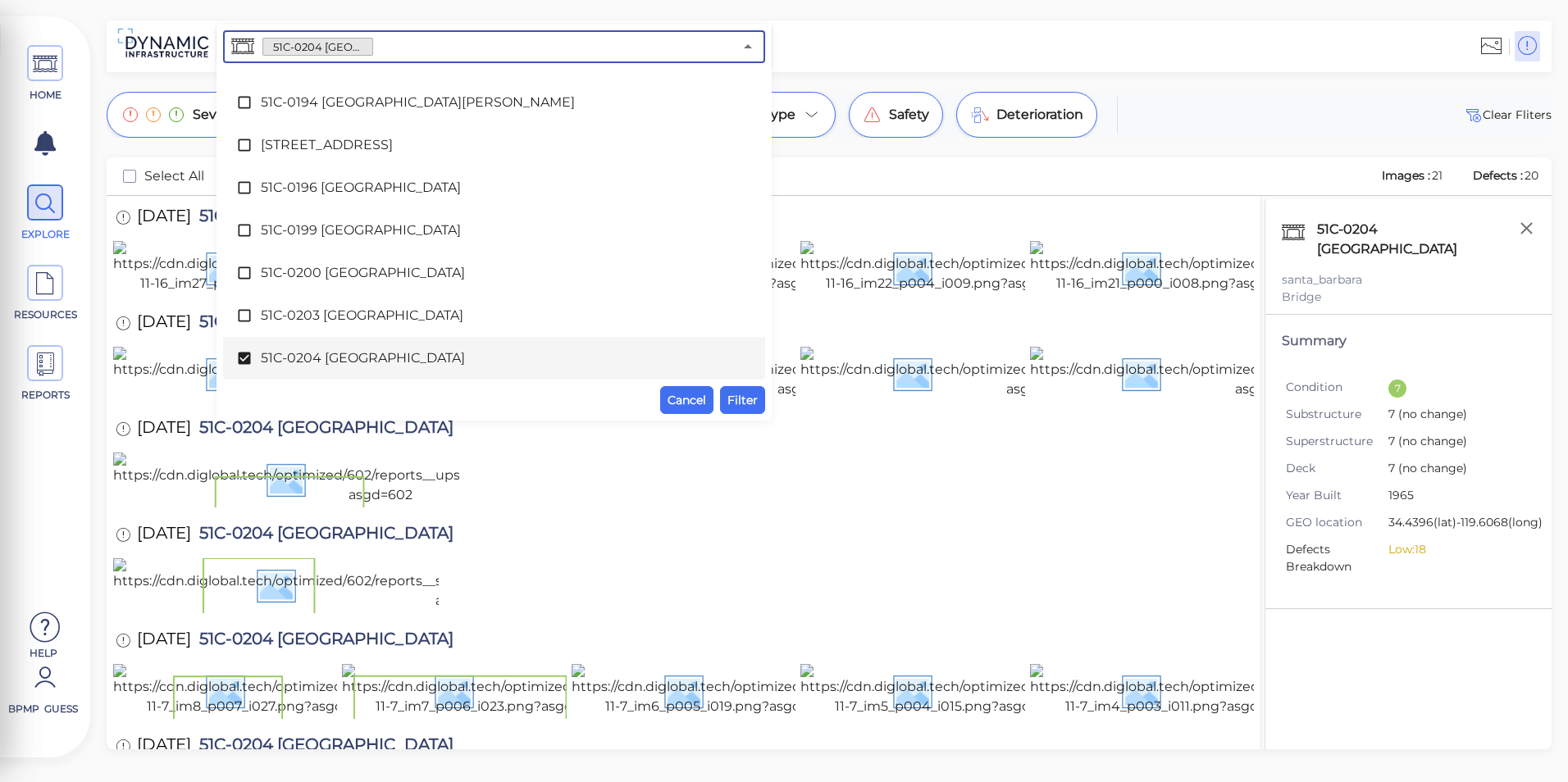
click at [456, 350] on span "51C-0204 [GEOGRAPHIC_DATA]" at bounding box center [494, 359] width 467 height 20
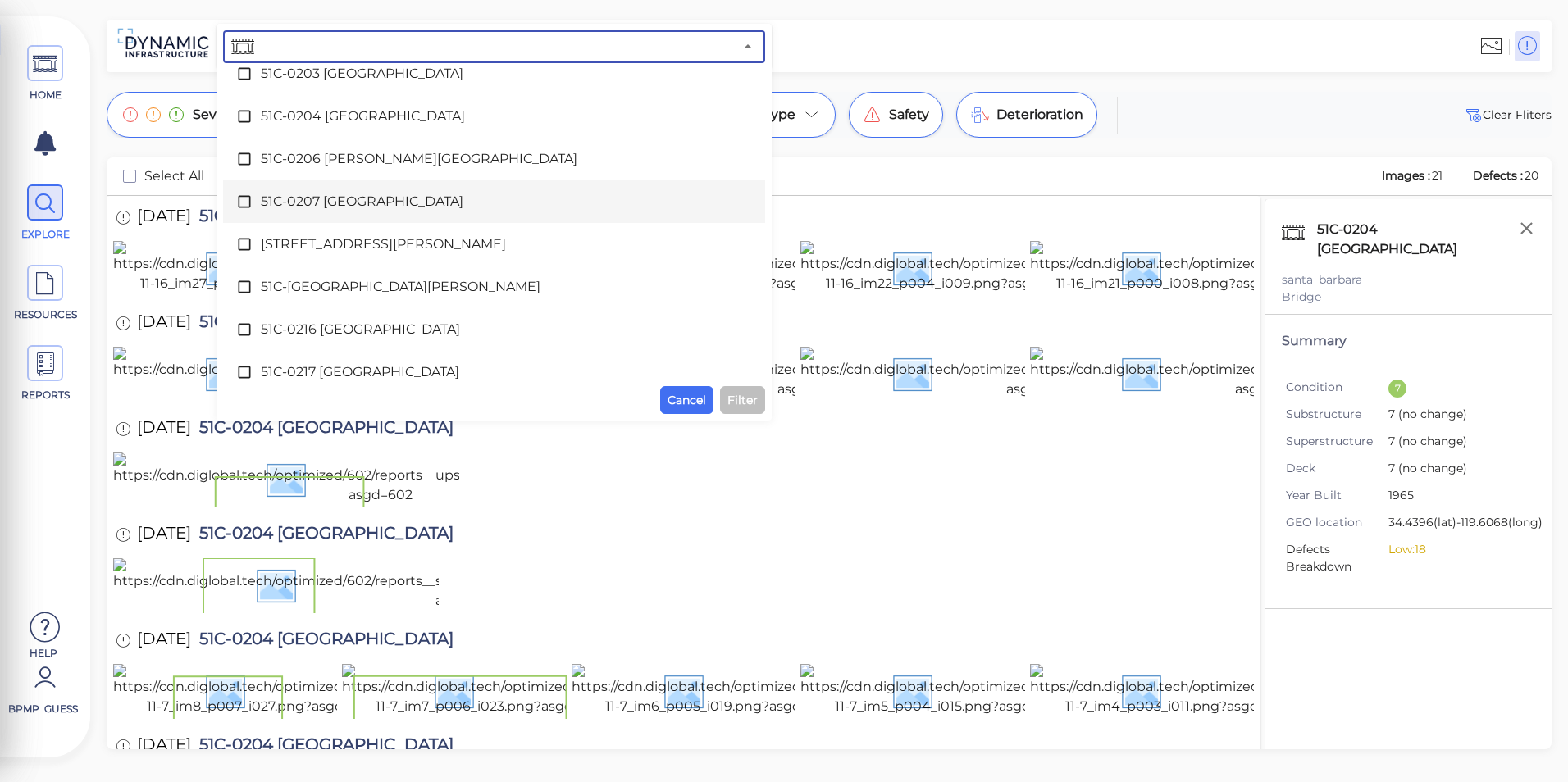
scroll to position [2882, 0]
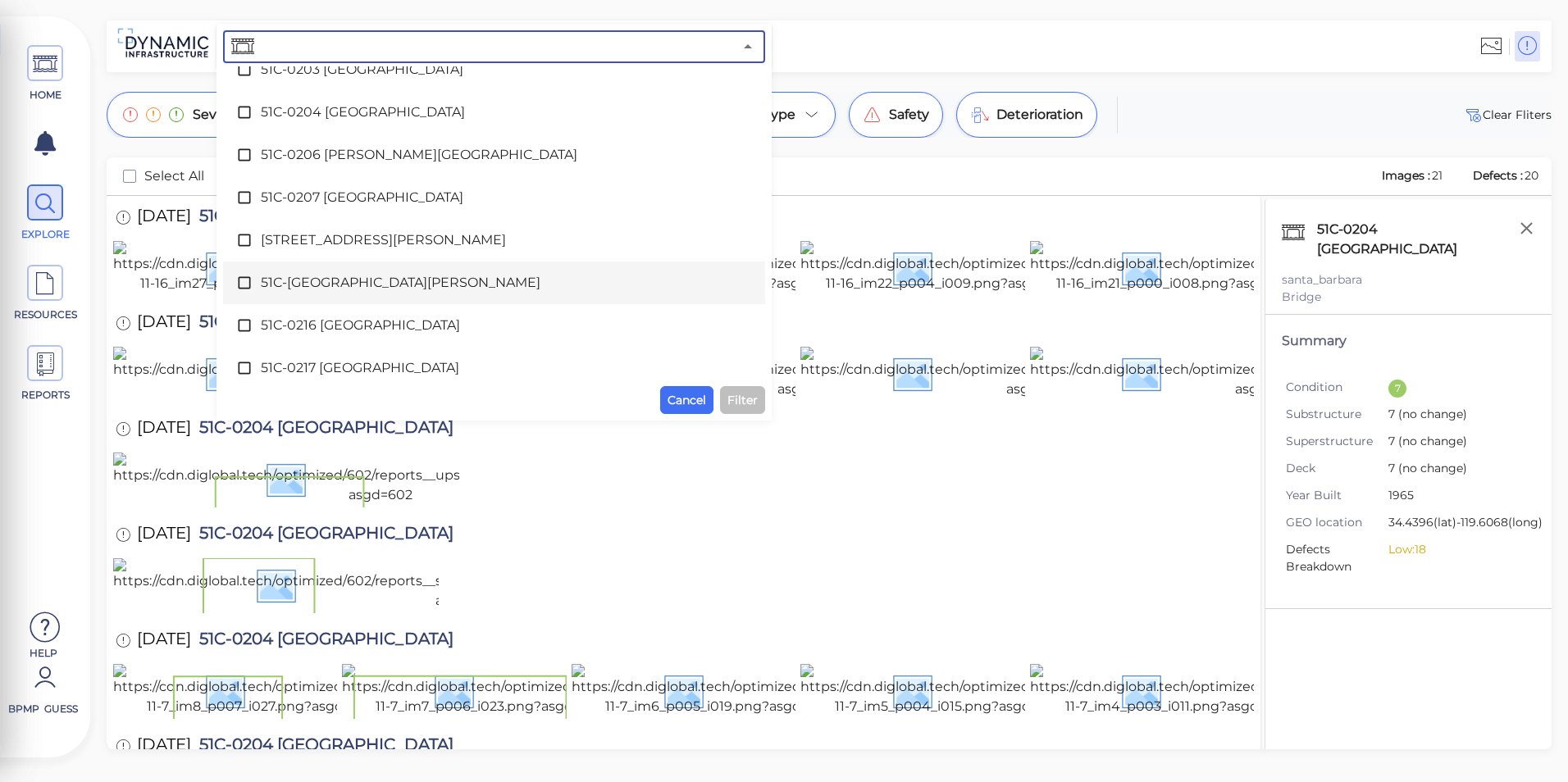
click at [427, 289] on span "51C-[GEOGRAPHIC_DATA][PERSON_NAME]" at bounding box center [494, 284] width 467 height 20
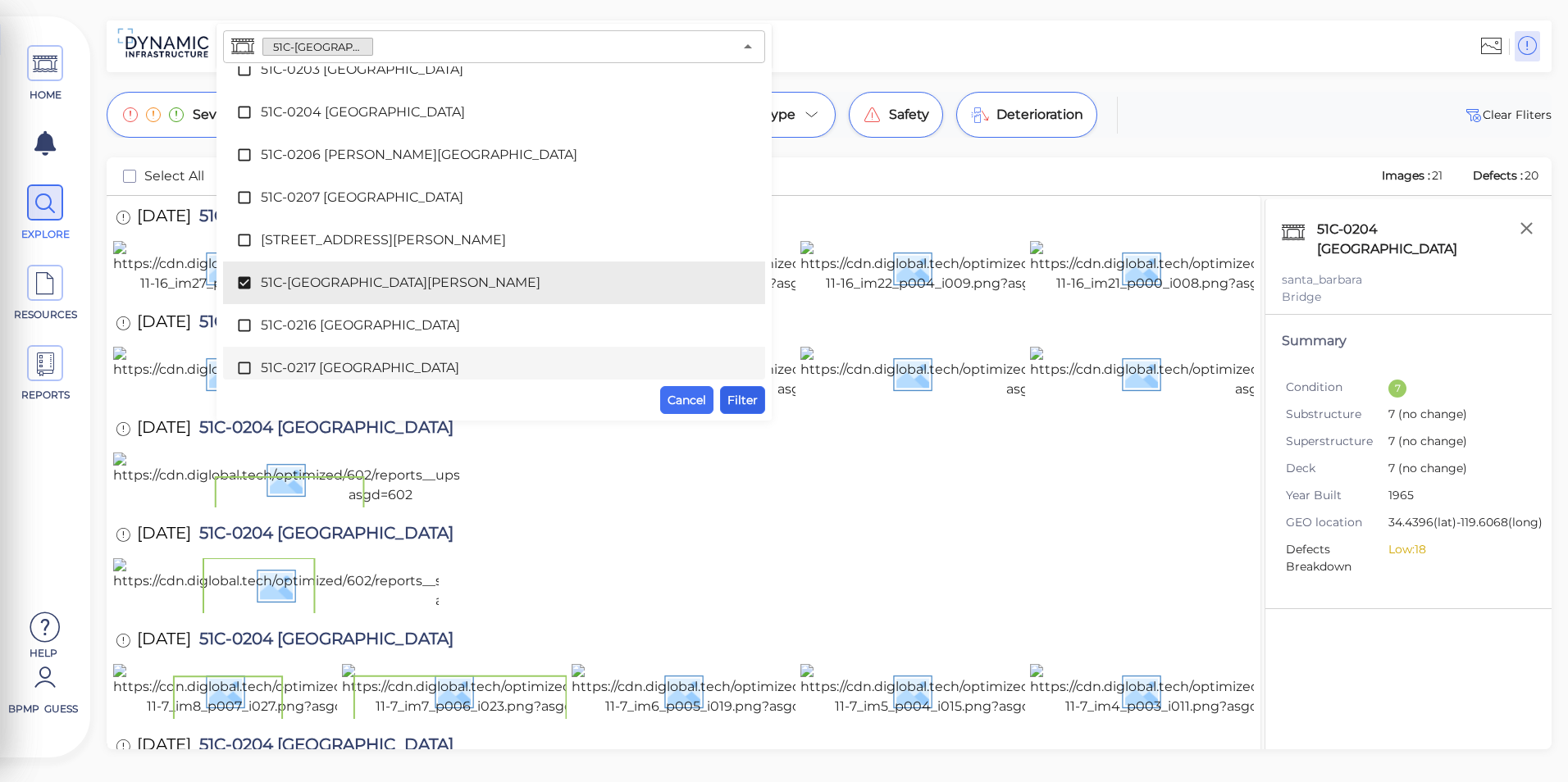
click at [736, 405] on span "Filter" at bounding box center [742, 401] width 30 height 20
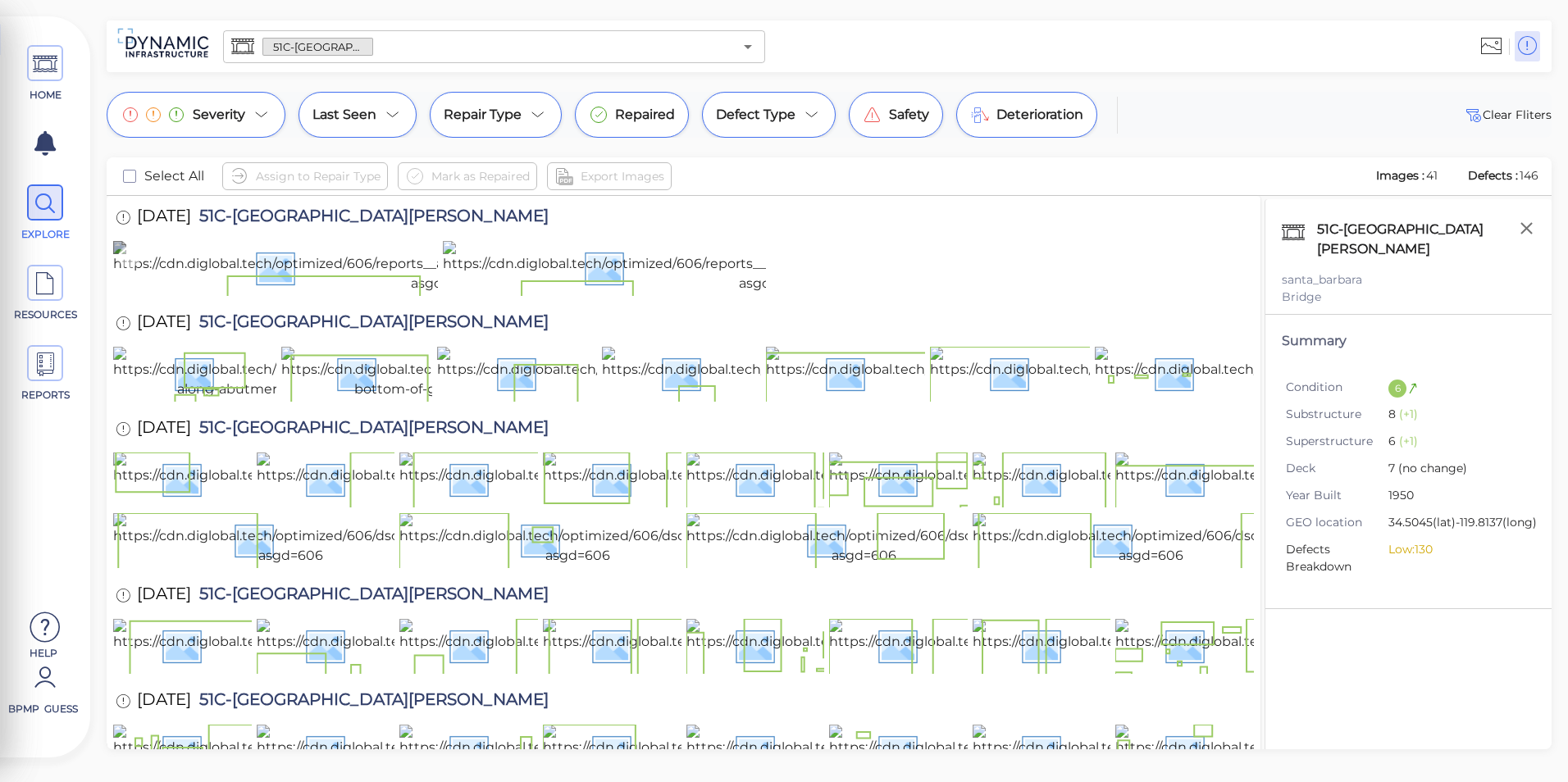
click at [194, 294] on img at bounding box center [444, 267] width 660 height 52
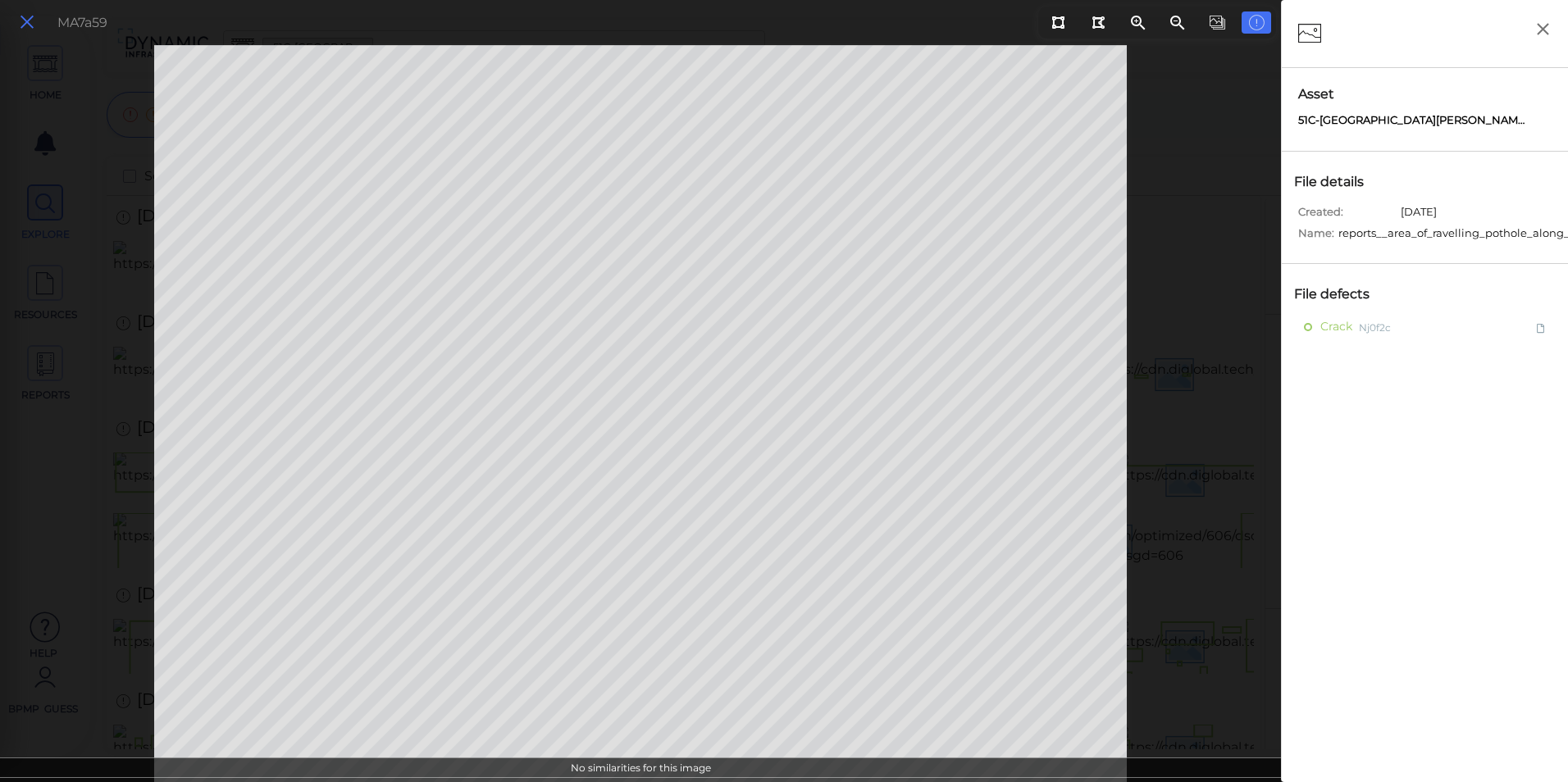
click at [31, 13] on icon at bounding box center [27, 23] width 18 height 22
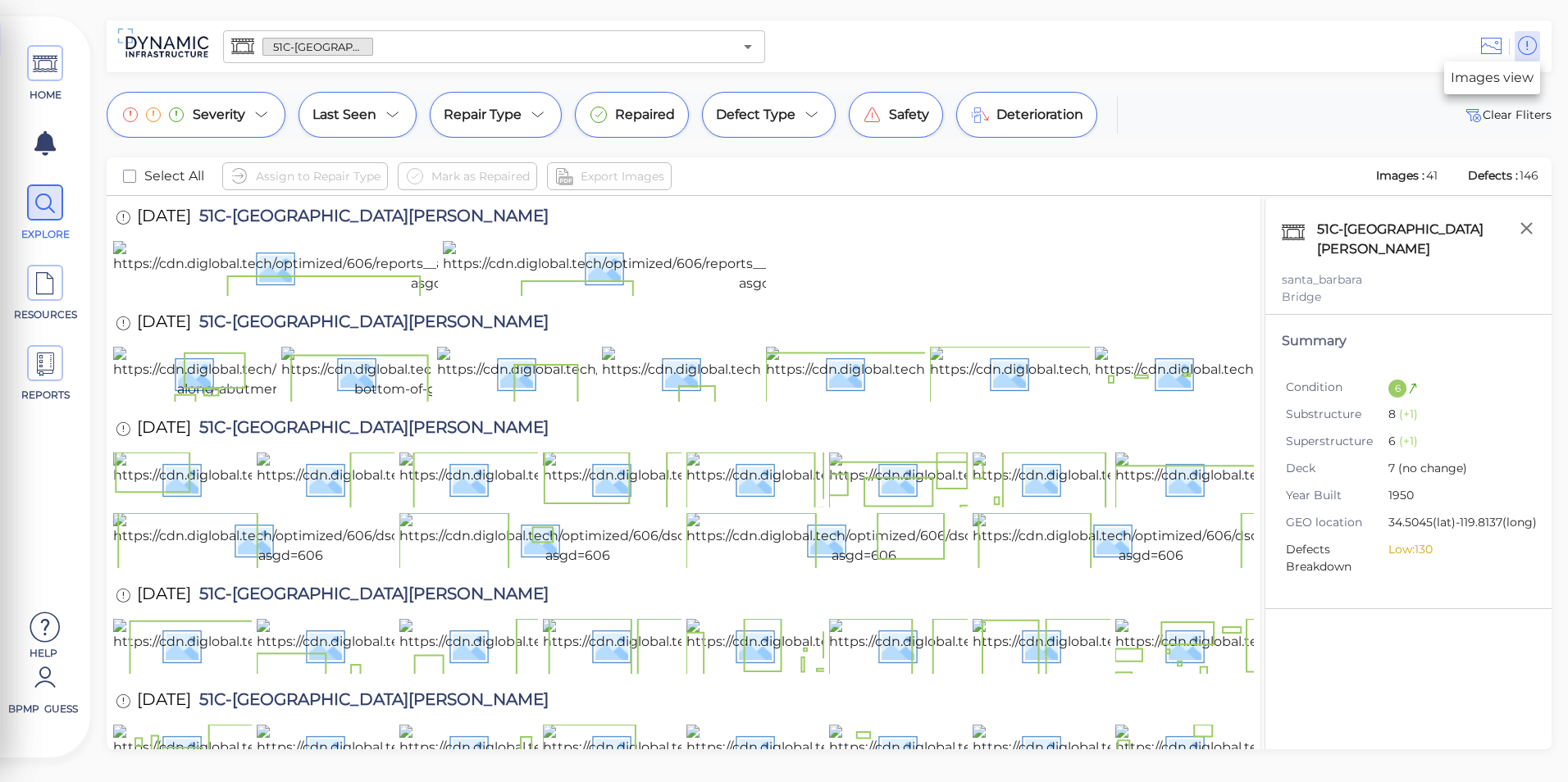
click at [1497, 37] on icon at bounding box center [1491, 46] width 20 height 25
click at [1489, 50] on icon at bounding box center [1491, 46] width 20 height 25
click at [1490, 51] on icon at bounding box center [1491, 46] width 20 height 25
click at [1368, 113] on div "Severity Last Seen Repair Type Repaired Defect Type Safety Deterioration Clear …" at bounding box center [830, 114] width 1445 height 46
click at [46, 694] on icon at bounding box center [45, 678] width 33 height 49
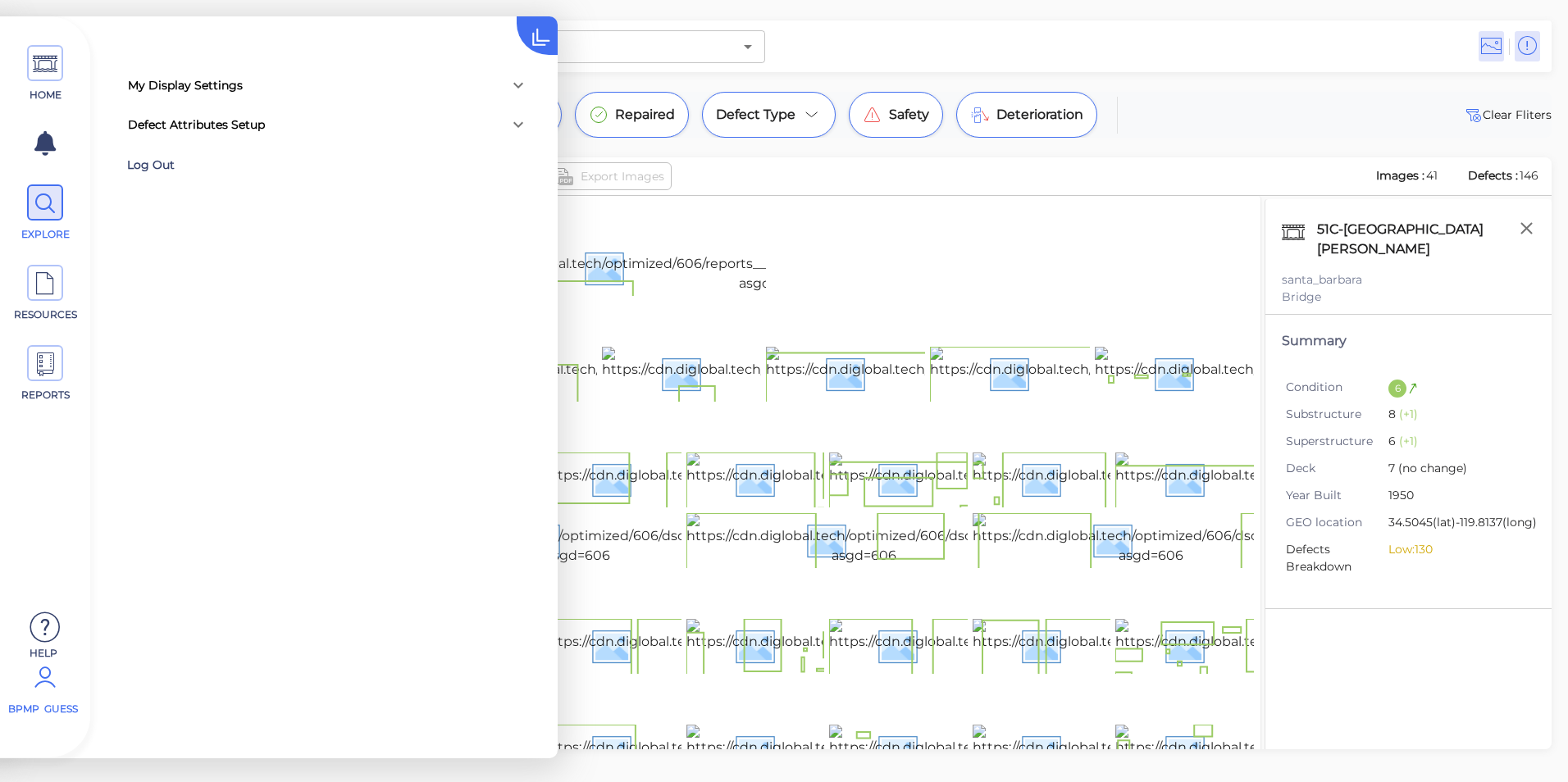
click at [150, 159] on div "Log Out" at bounding box center [233, 166] width 213 height 26
